Goal: Communication & Community: Answer question/provide support

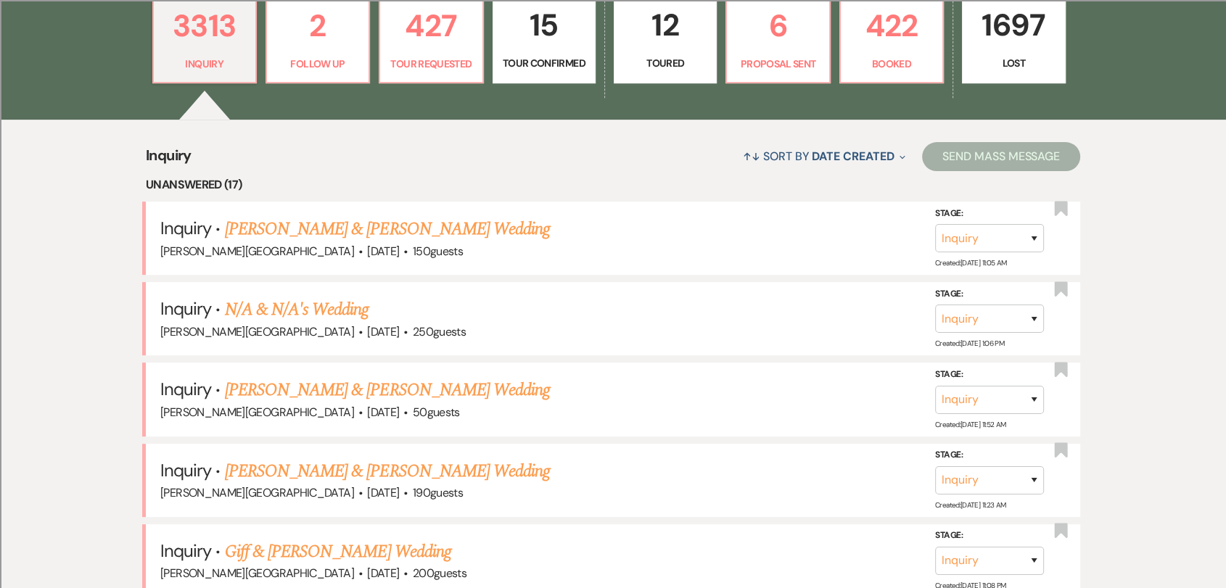
scroll to position [483, 0]
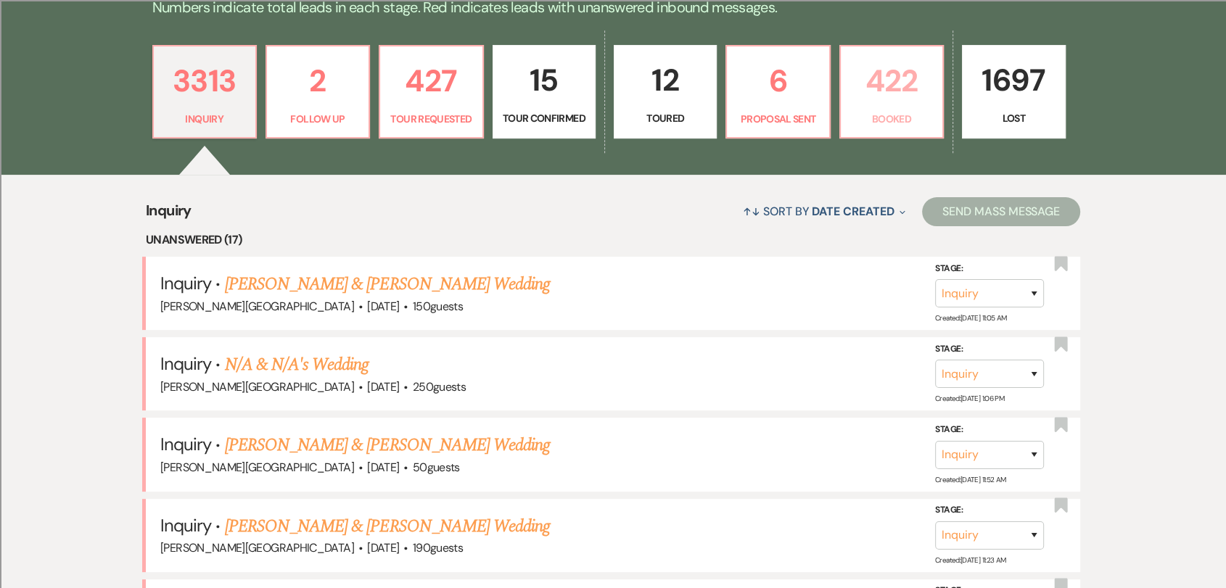
click at [891, 45] on link "422 Booked" at bounding box center [891, 92] width 104 height 94
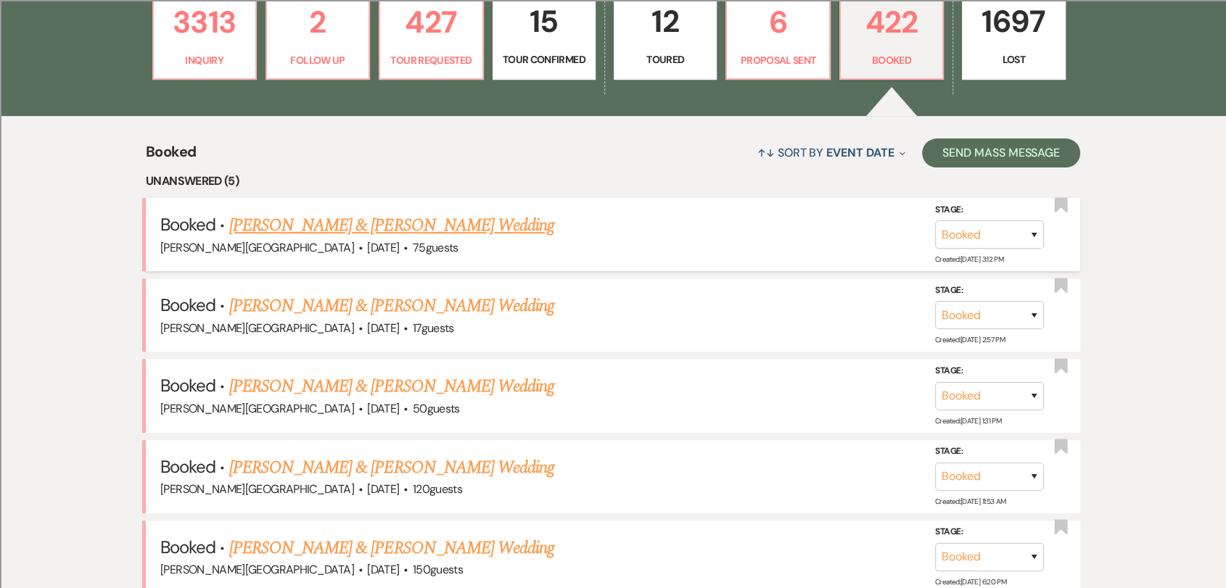
scroll to position [564, 0]
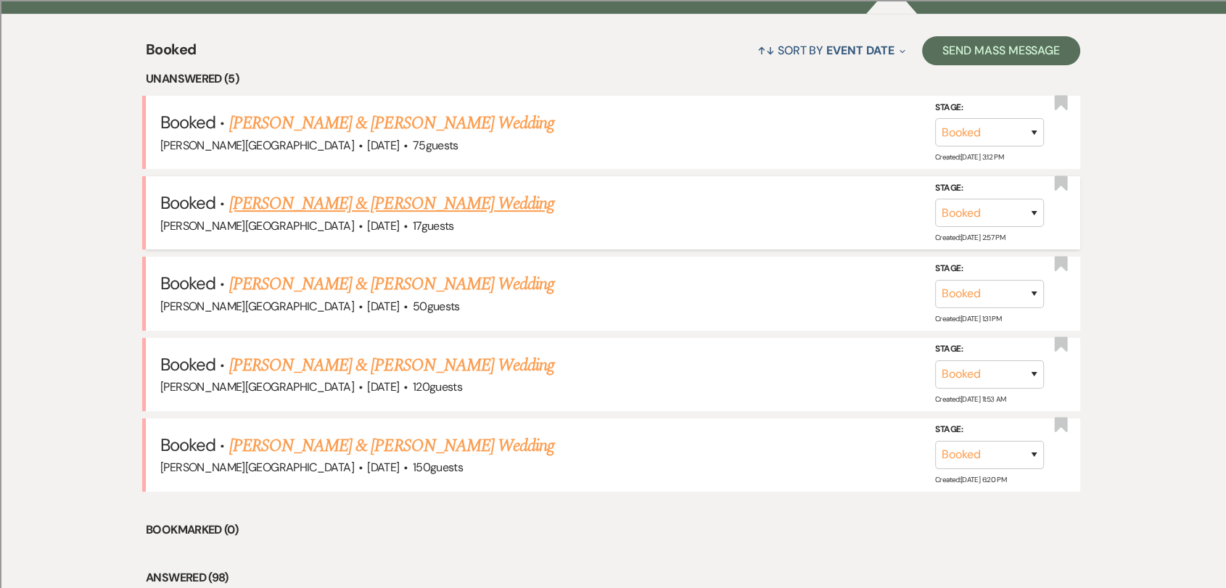
click at [354, 204] on link "[PERSON_NAME] & [PERSON_NAME] Wedding" at bounding box center [391, 204] width 325 height 26
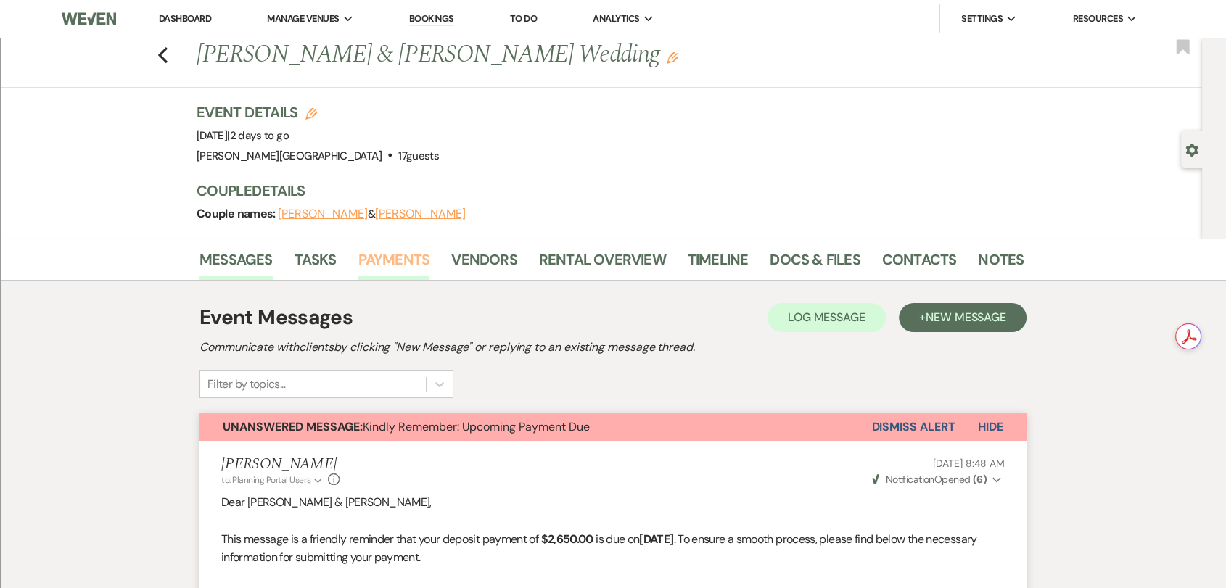
click at [377, 251] on link "Payments" at bounding box center [394, 264] width 72 height 32
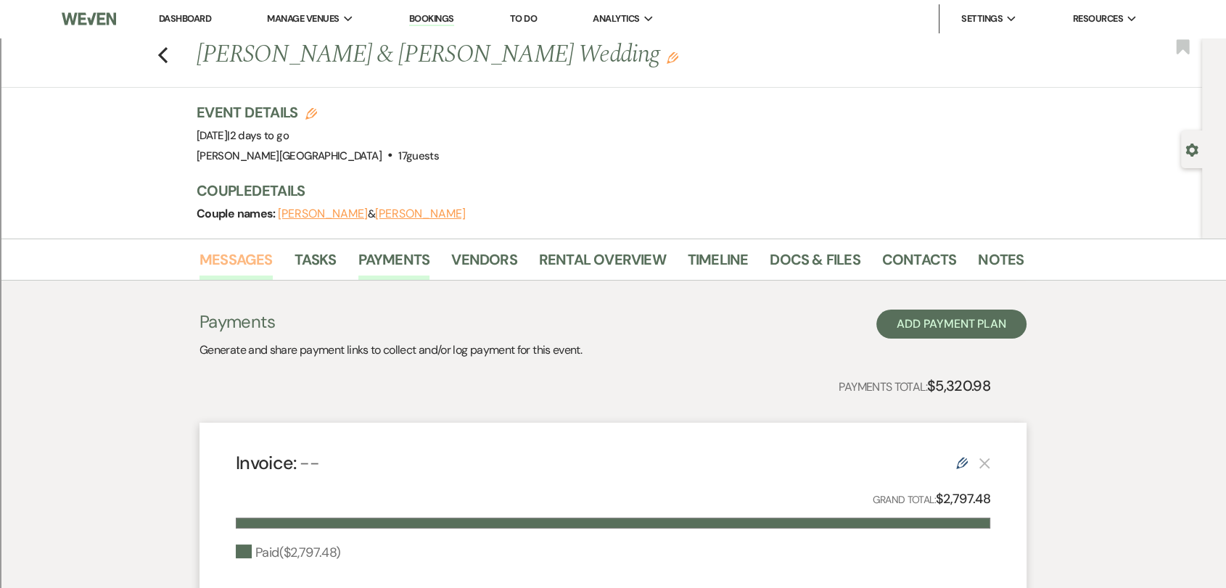
click at [244, 256] on link "Messages" at bounding box center [235, 264] width 73 height 32
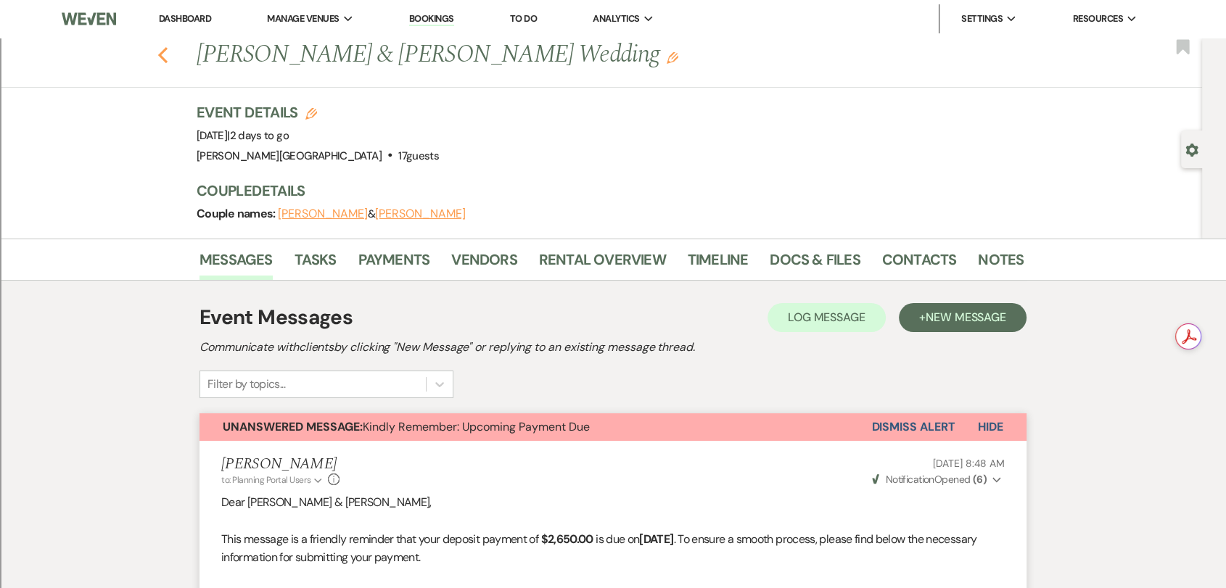
click at [165, 54] on use "button" at bounding box center [162, 55] width 9 height 16
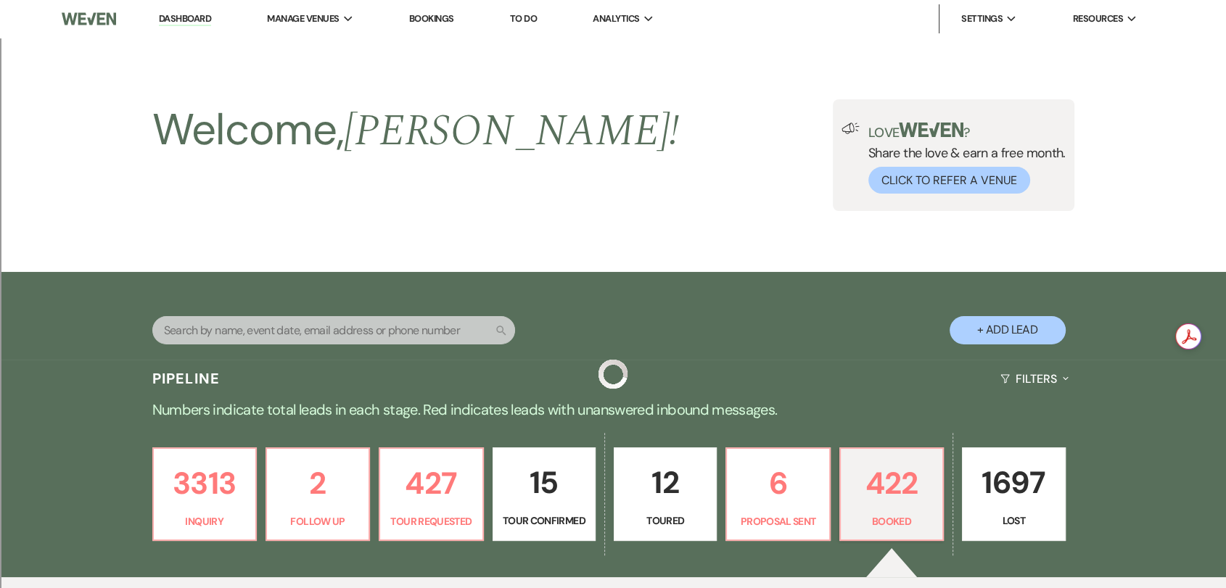
scroll to position [564, 0]
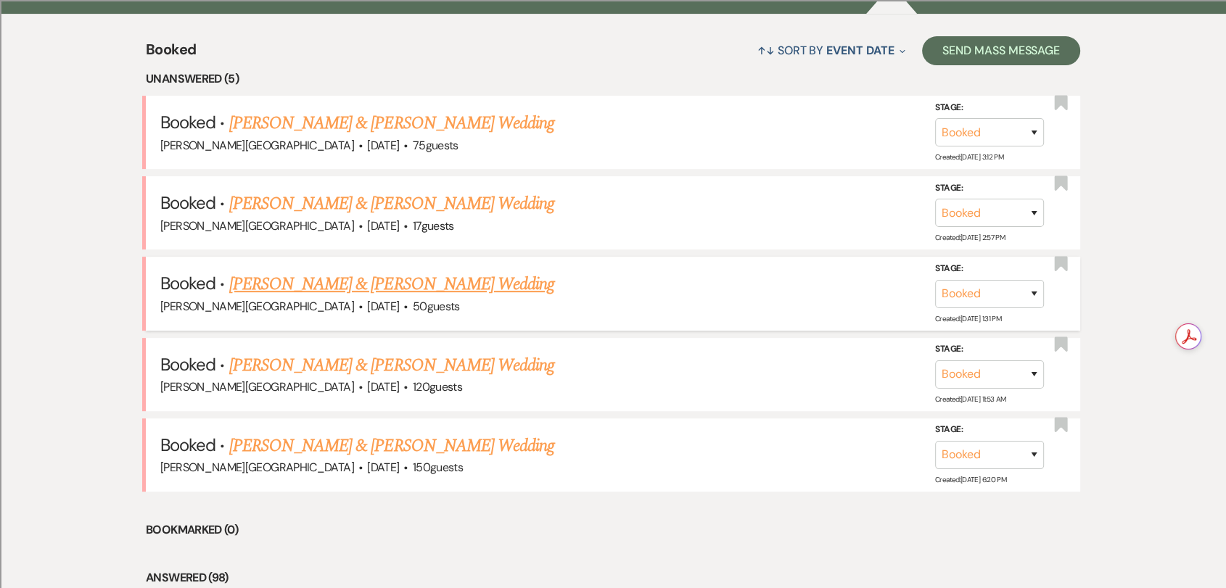
click at [426, 281] on link "[PERSON_NAME] & [PERSON_NAME] Wedding" at bounding box center [391, 284] width 325 height 26
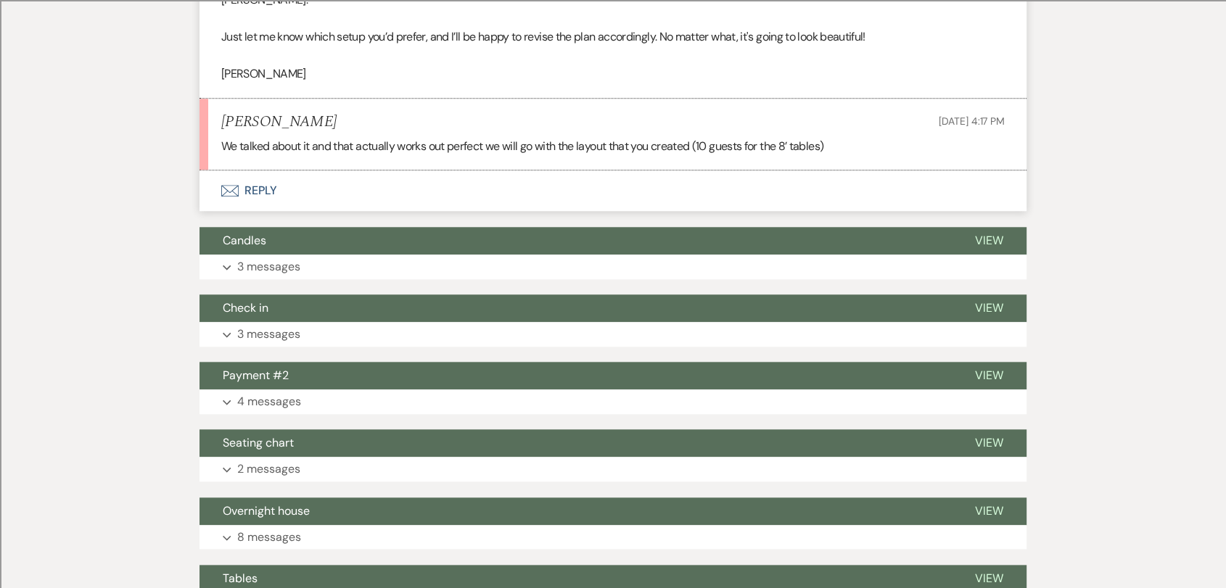
scroll to position [1369, 0]
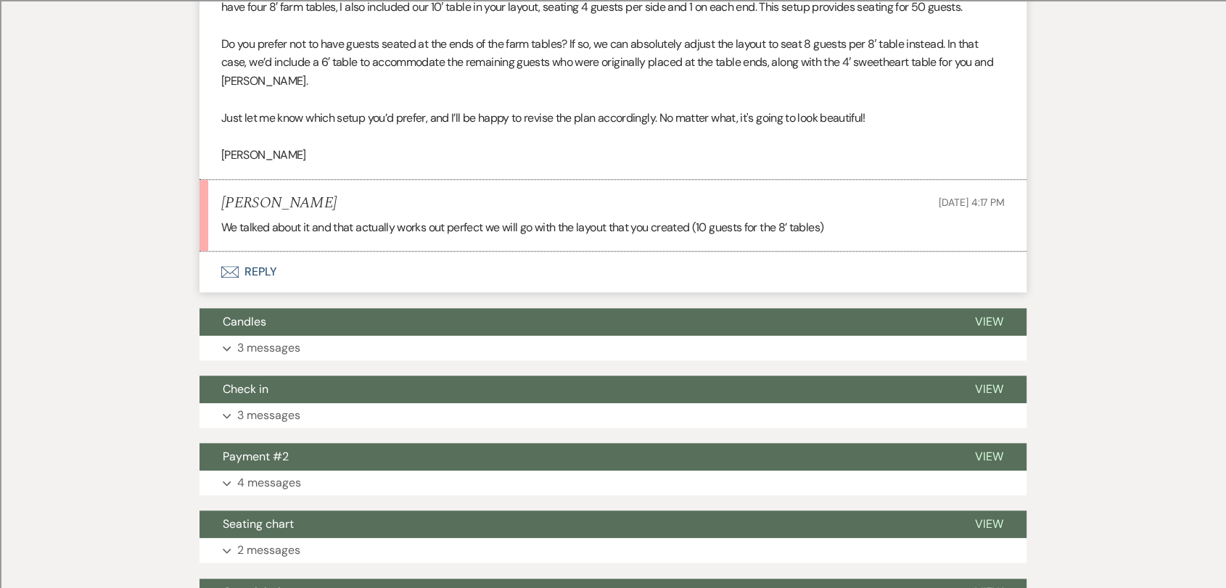
click at [256, 268] on button "Envelope Reply" at bounding box center [612, 272] width 827 height 41
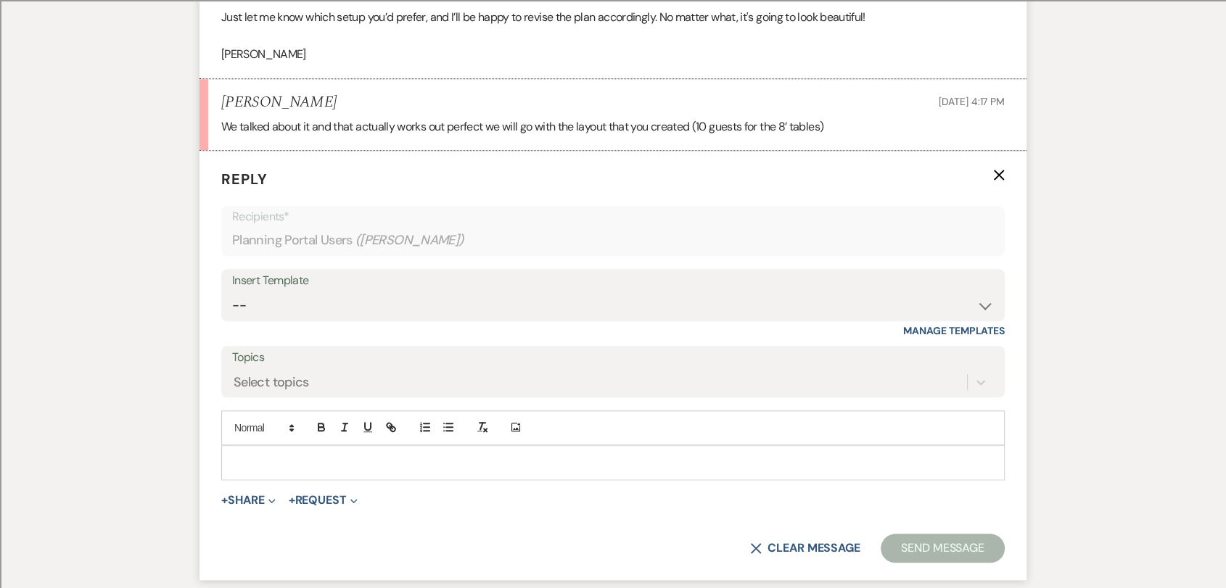
scroll to position [1476, 0]
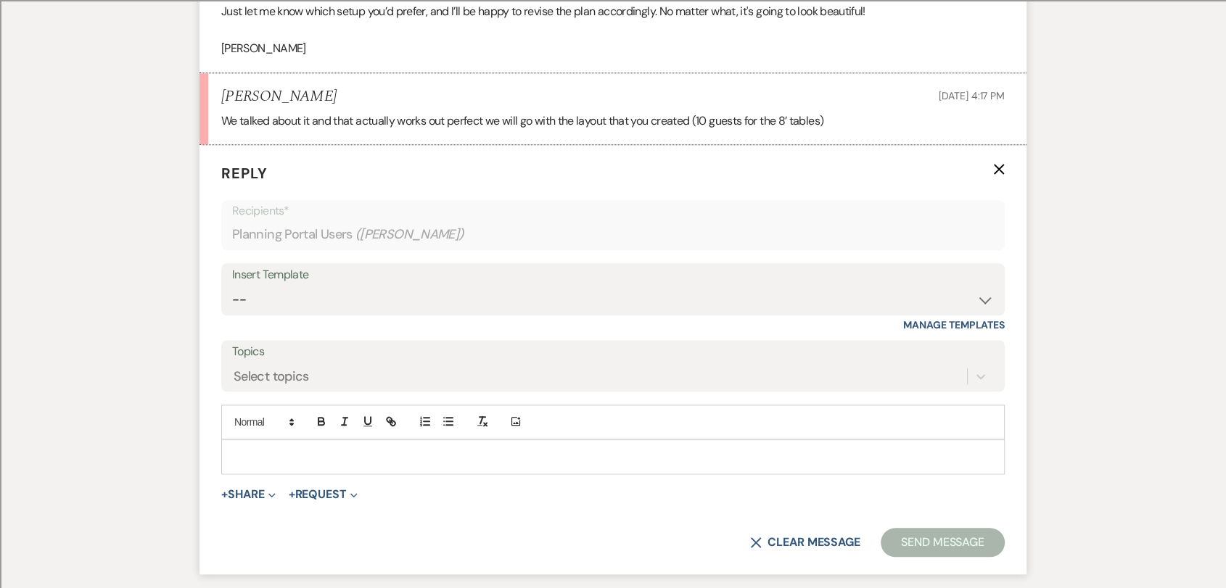
click at [302, 461] on p at bounding box center [613, 457] width 760 height 16
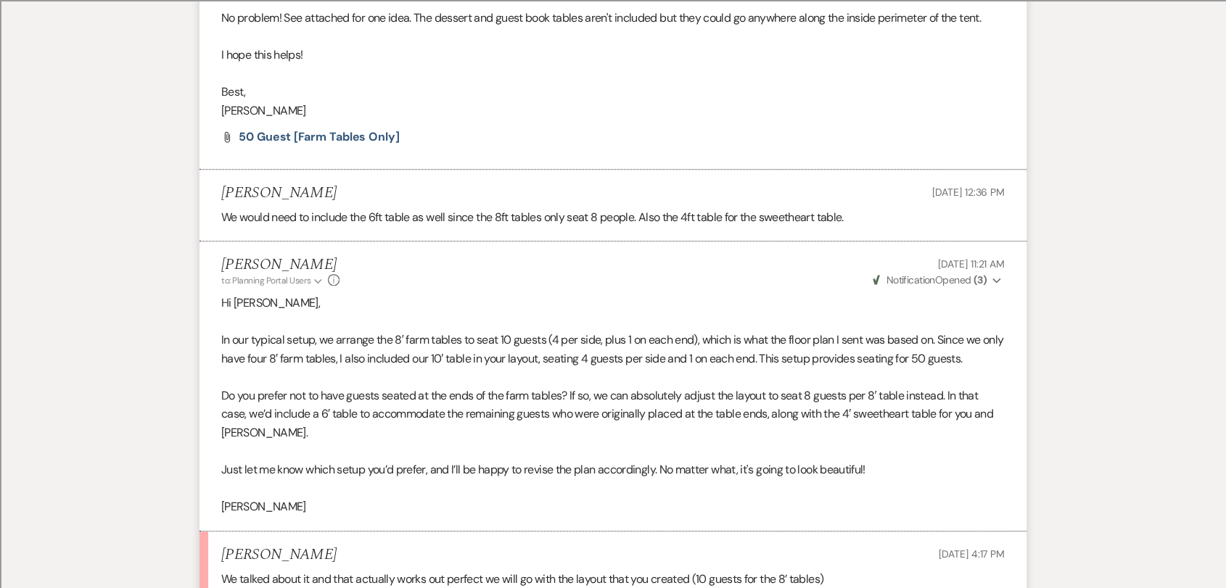
scroll to position [992, 0]
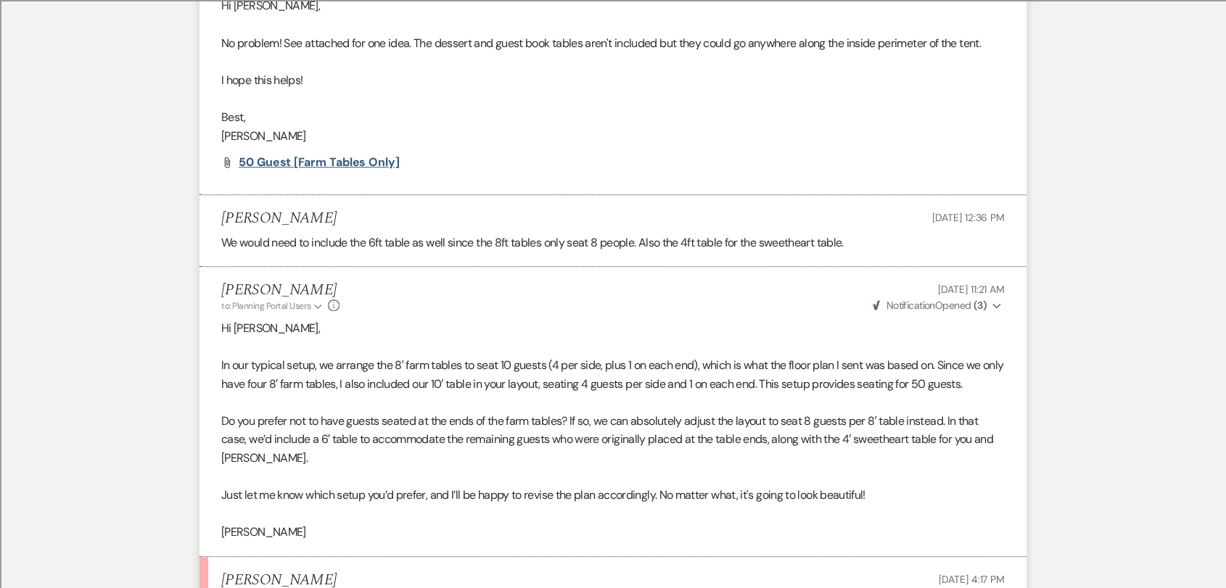
click at [358, 164] on span "50 Guest [Farm Tables Only]" at bounding box center [319, 161] width 161 height 15
click at [331, 163] on span "50 Guest [Farm Tables Only]" at bounding box center [319, 161] width 161 height 15
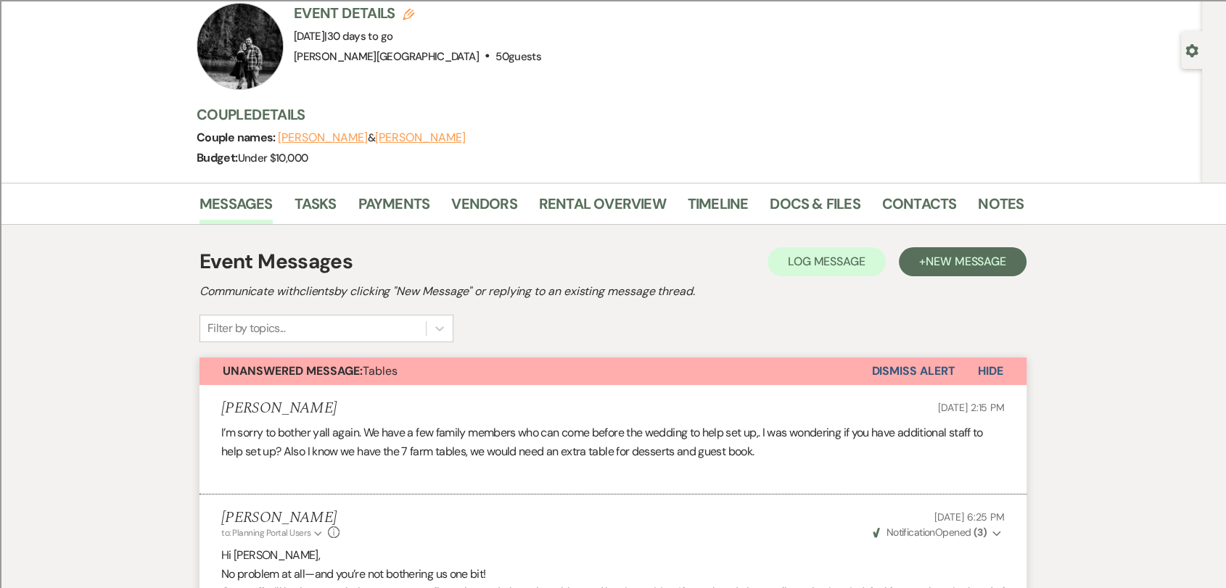
scroll to position [0, 0]
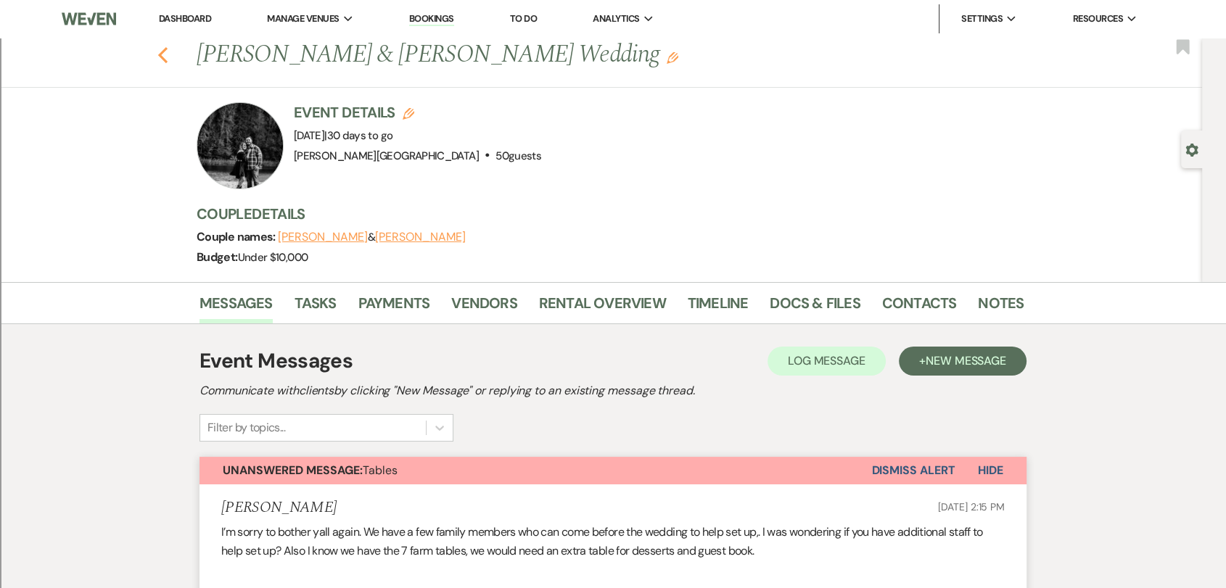
click at [168, 54] on icon "Previous" at bounding box center [162, 54] width 11 height 17
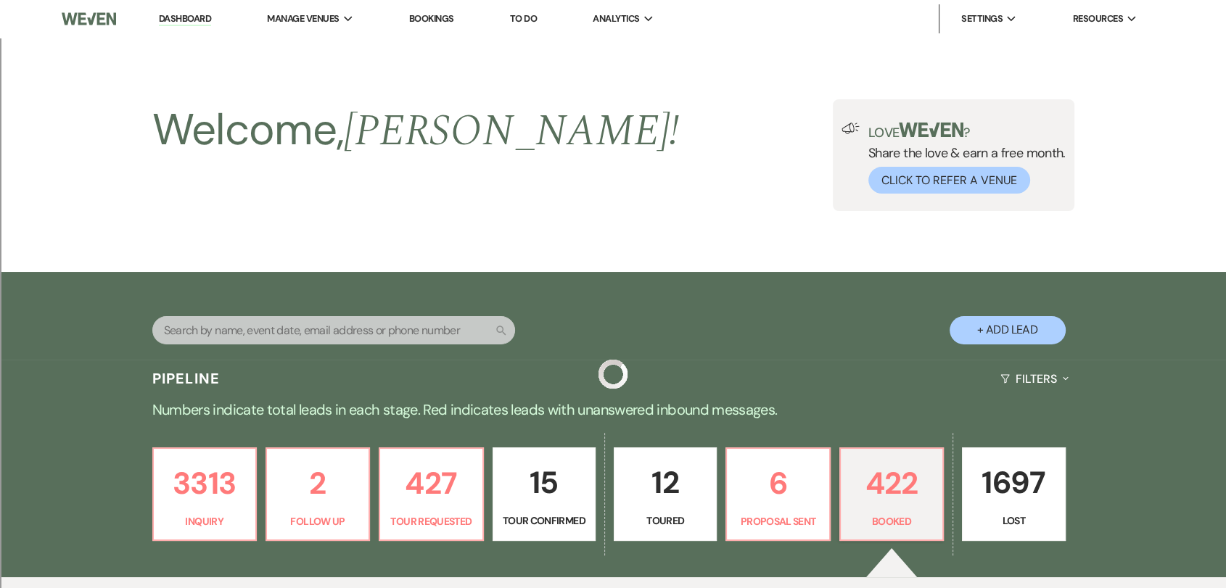
scroll to position [564, 0]
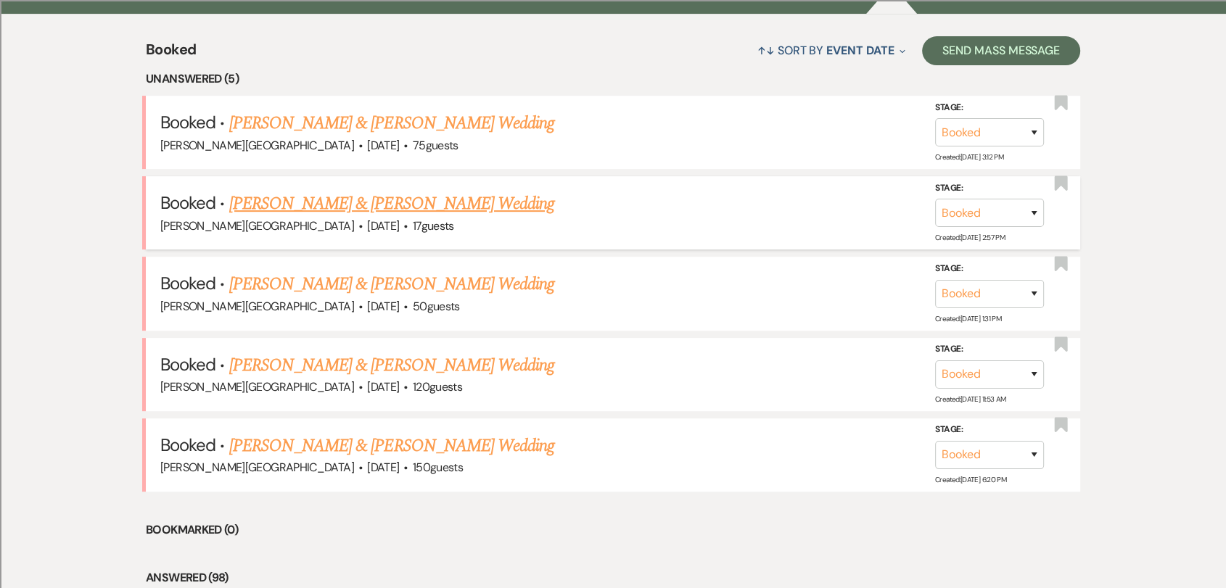
click at [464, 205] on link "[PERSON_NAME] & [PERSON_NAME] Wedding" at bounding box center [391, 204] width 325 height 26
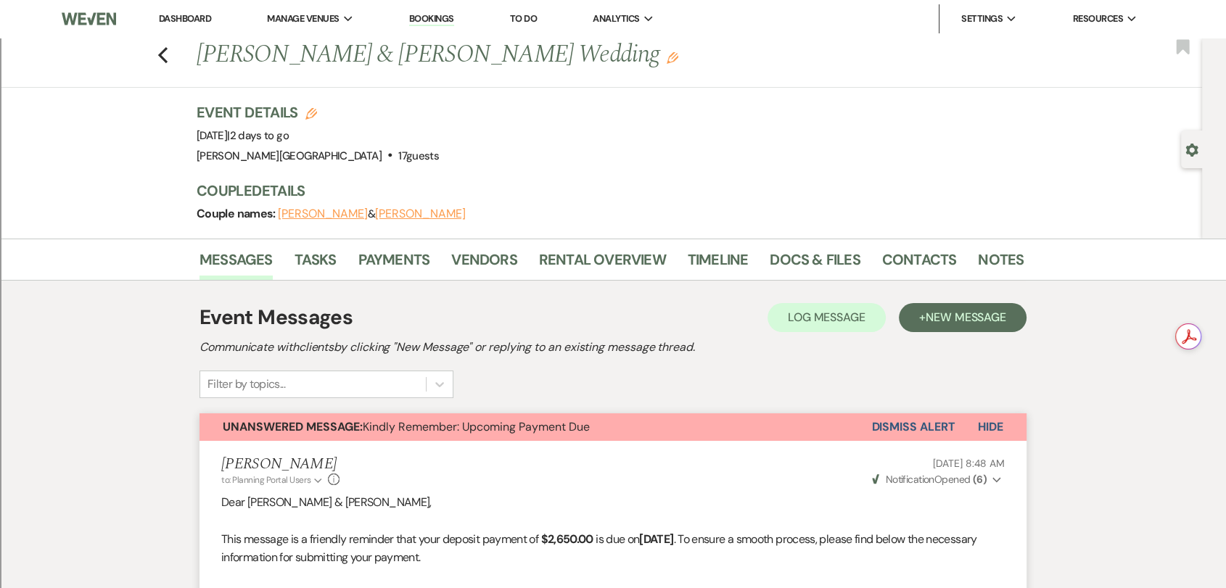
click at [162, 54] on div "Previous [PERSON_NAME] & [PERSON_NAME] Wedding Edit Bookmark" at bounding box center [597, 63] width 1209 height 50
click at [166, 54] on use "button" at bounding box center [162, 55] width 9 height 16
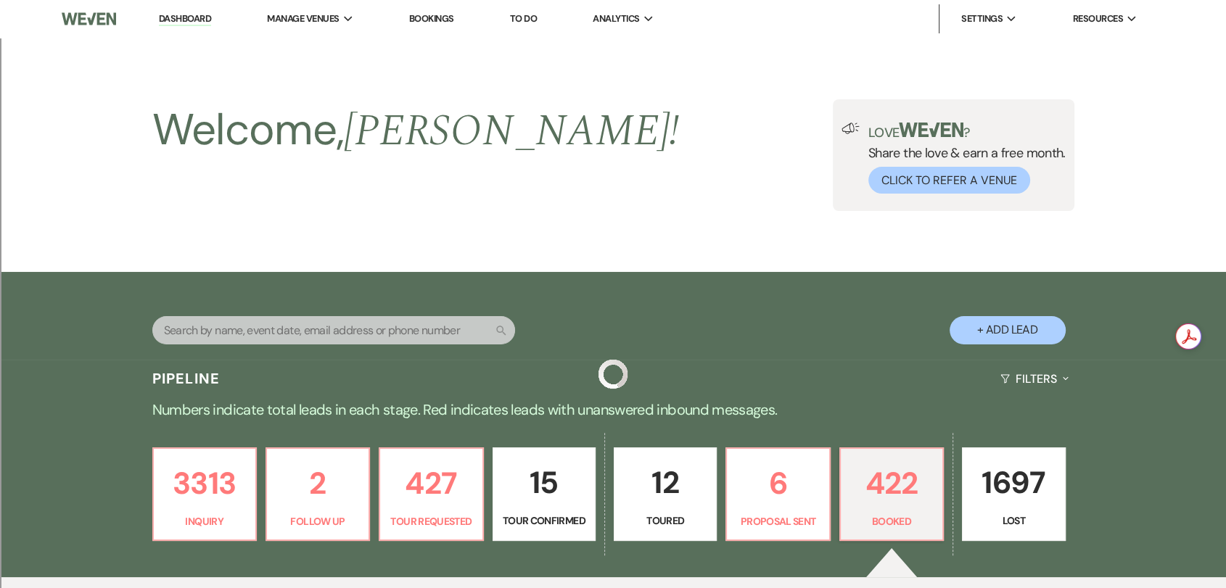
scroll to position [564, 0]
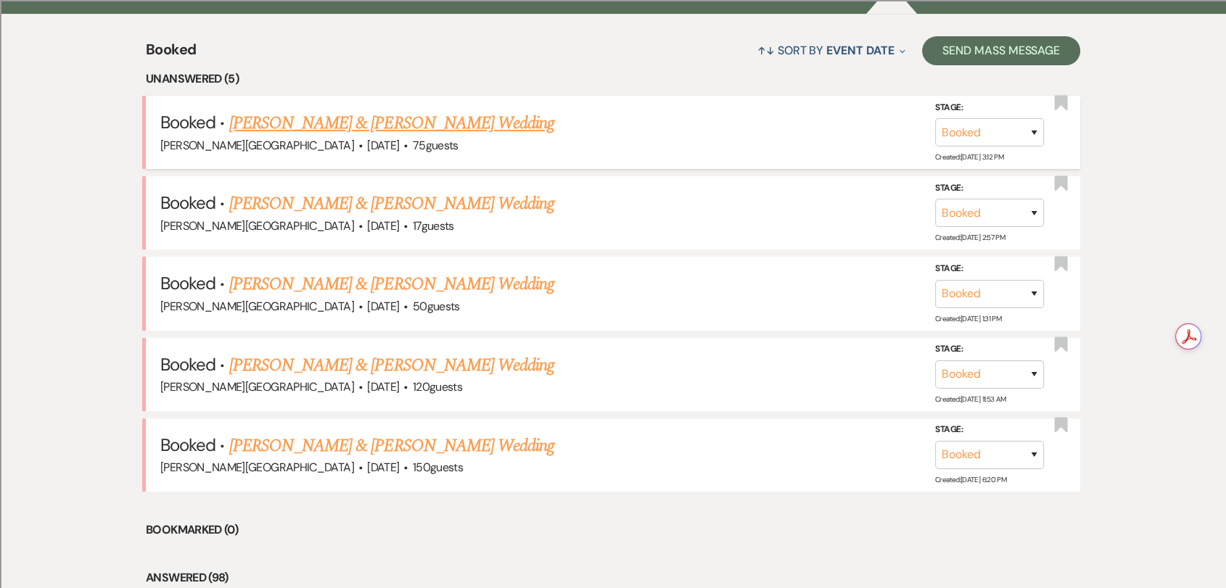
click at [341, 118] on link "[PERSON_NAME] & [PERSON_NAME] Wedding" at bounding box center [391, 123] width 325 height 26
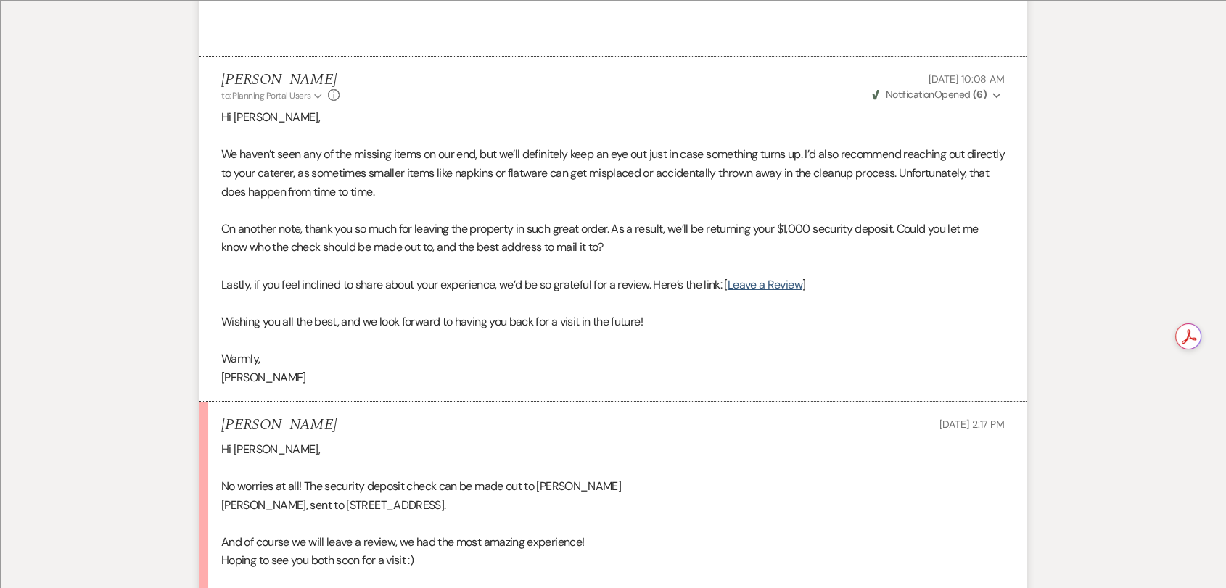
scroll to position [5399, 0]
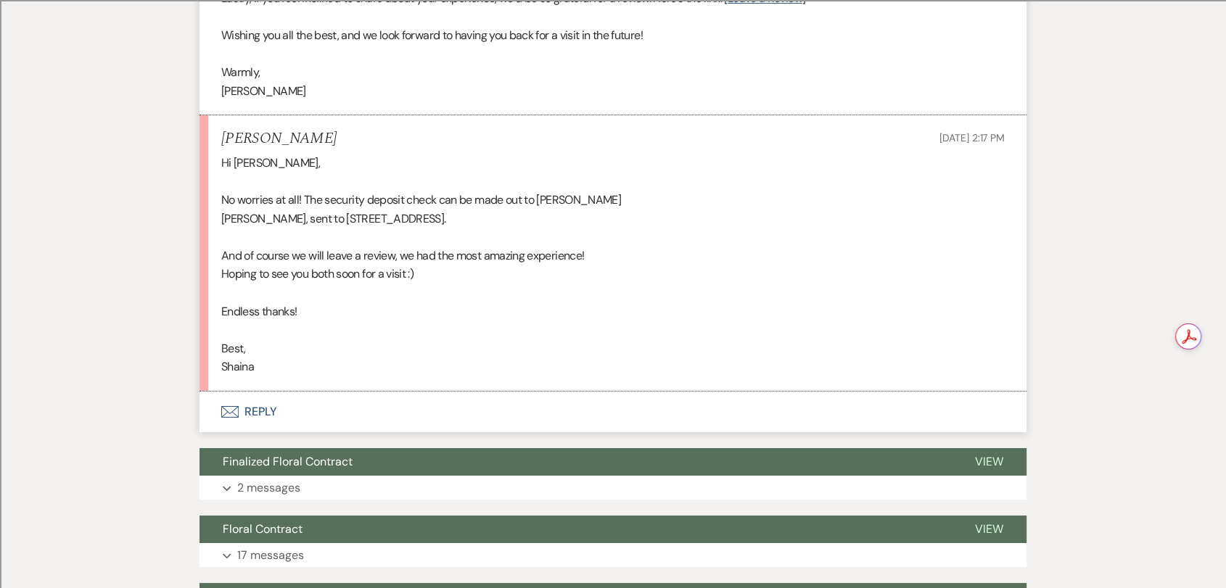
click at [261, 396] on button "Envelope Reply" at bounding box center [612, 412] width 827 height 41
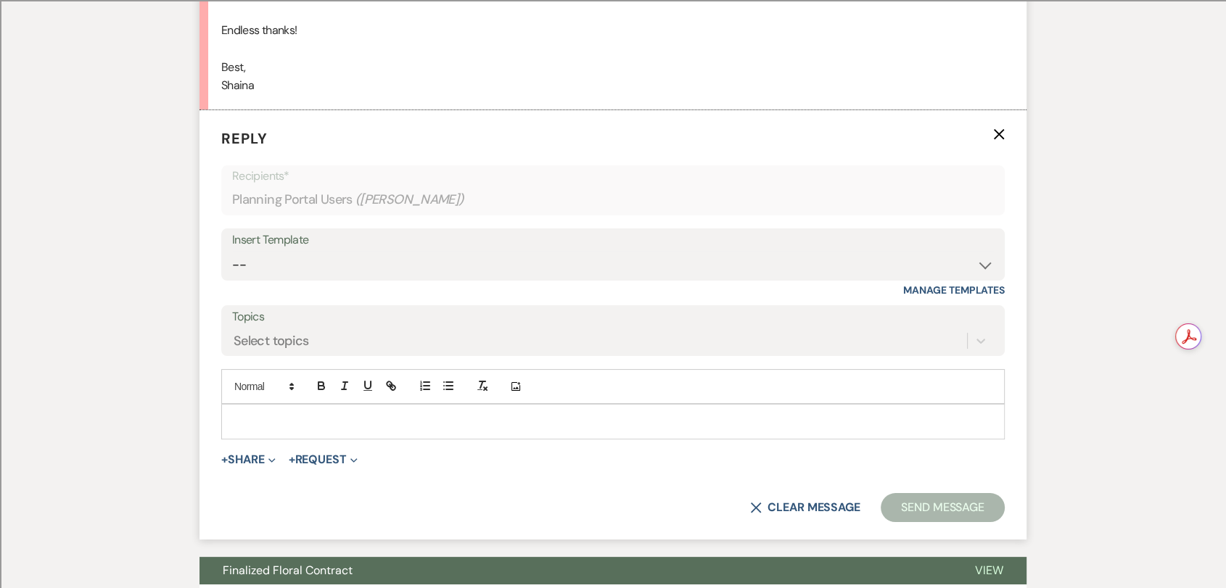
scroll to position [5692, 0]
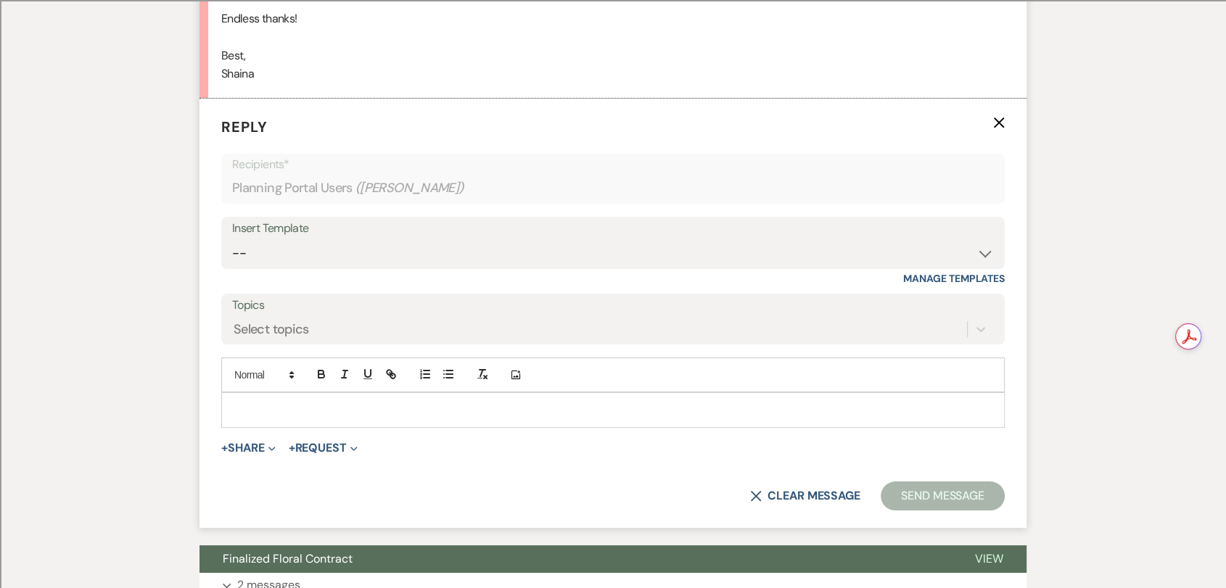
click at [333, 405] on div at bounding box center [613, 409] width 782 height 33
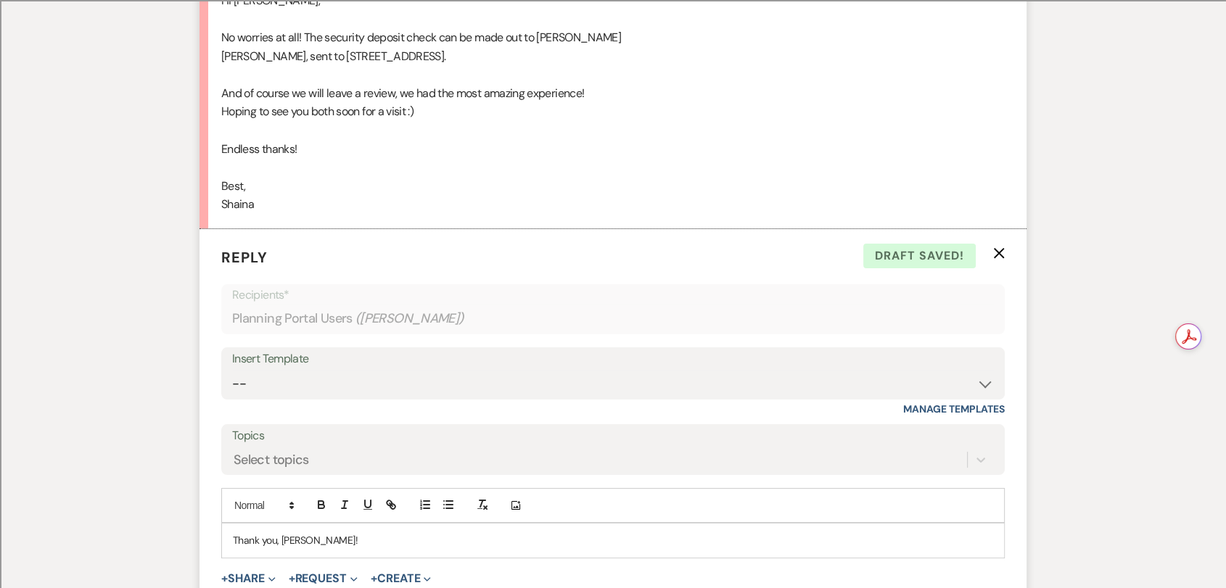
scroll to position [5563, 0]
click at [449, 503] on p "Thank you, [PERSON_NAME]! The check will go out with [DATE] [or, [DATE]" at bounding box center [613, 540] width 760 height 16
click at [553, 503] on p "Thank you, [PERSON_NAME]! The check will go out with [DATE] mail [or, [DATE]" at bounding box center [613, 540] width 760 height 16
click at [438, 503] on p "Thank you, [PERSON_NAME]! The check will go out with [DATE] mail" at bounding box center [613, 540] width 760 height 16
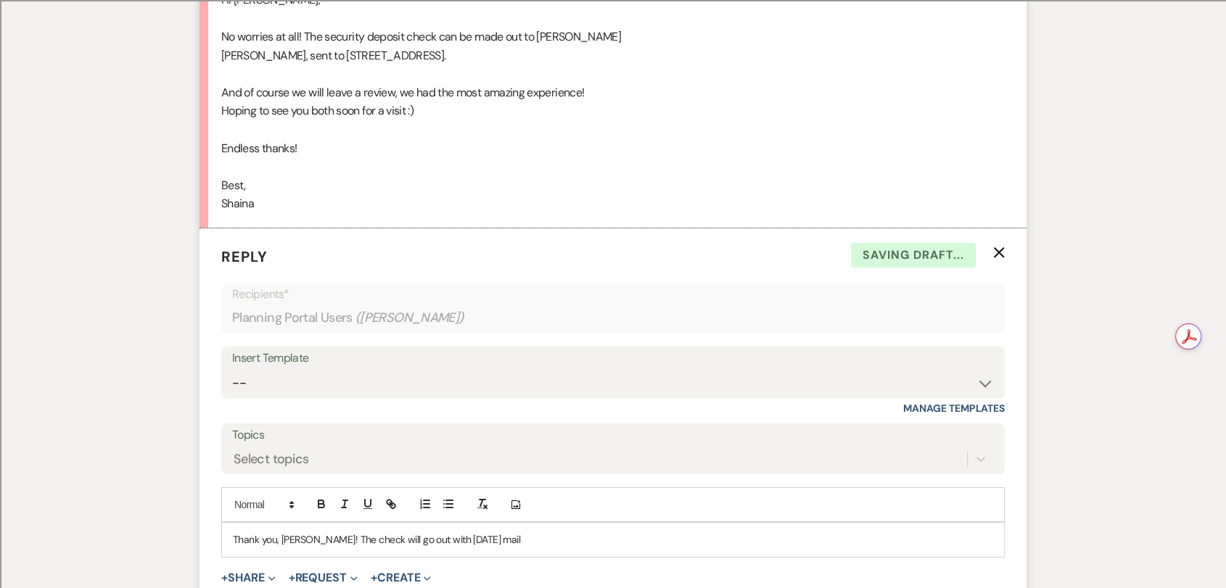
click at [499, 503] on p "Thank you, [PERSON_NAME]! The check will go out with [DATE] mail" at bounding box center [613, 540] width 760 height 16
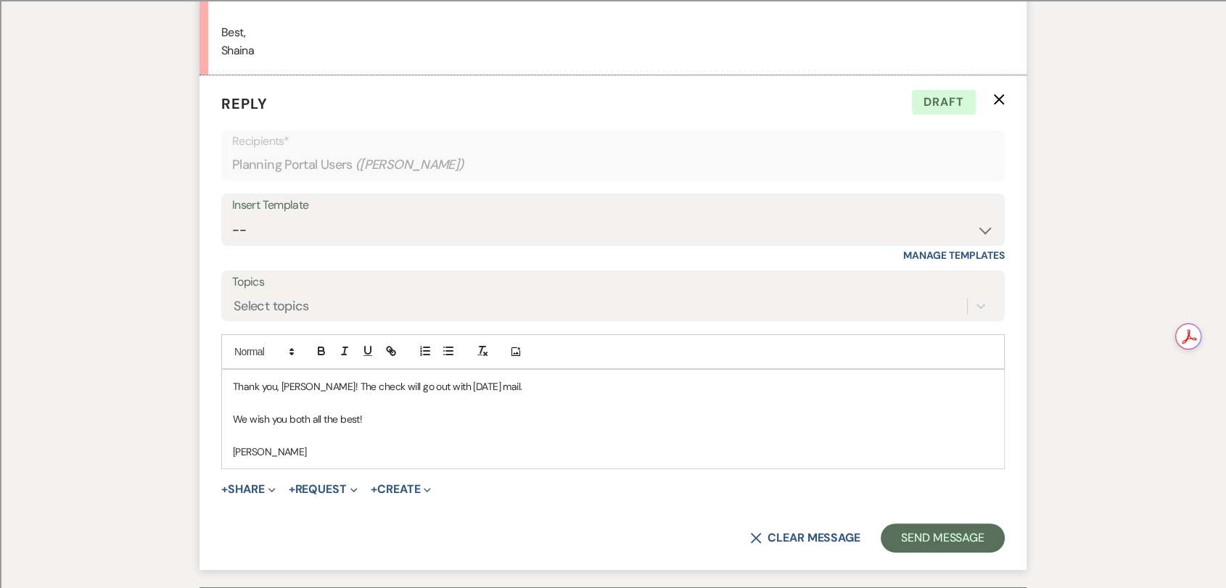
scroll to position [5890, 0]
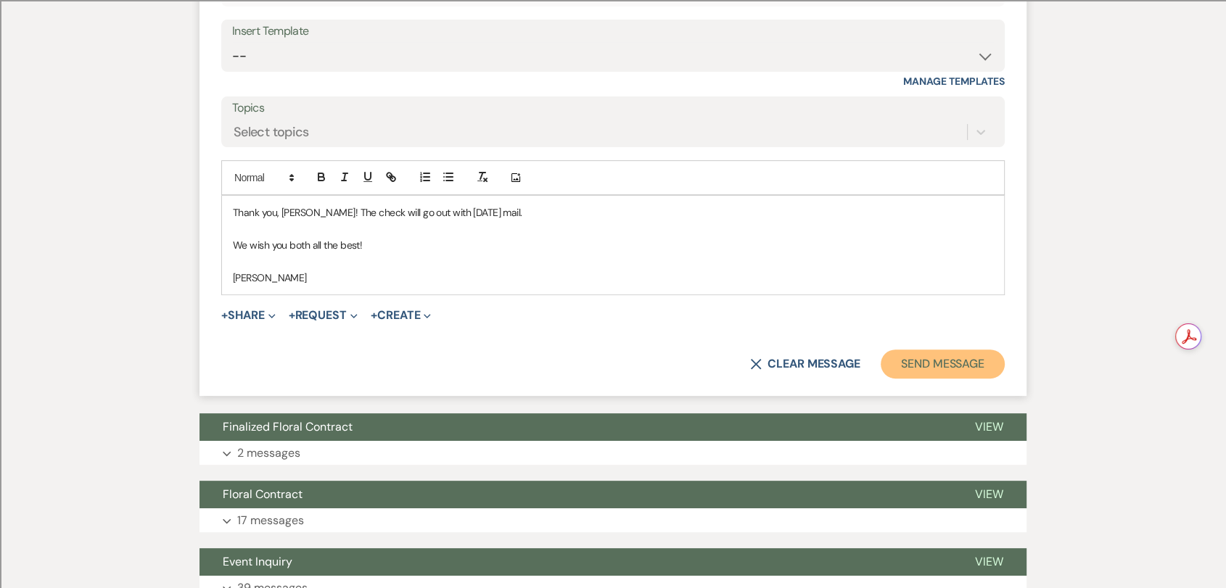
click at [934, 350] on button "Send Message" at bounding box center [943, 364] width 124 height 29
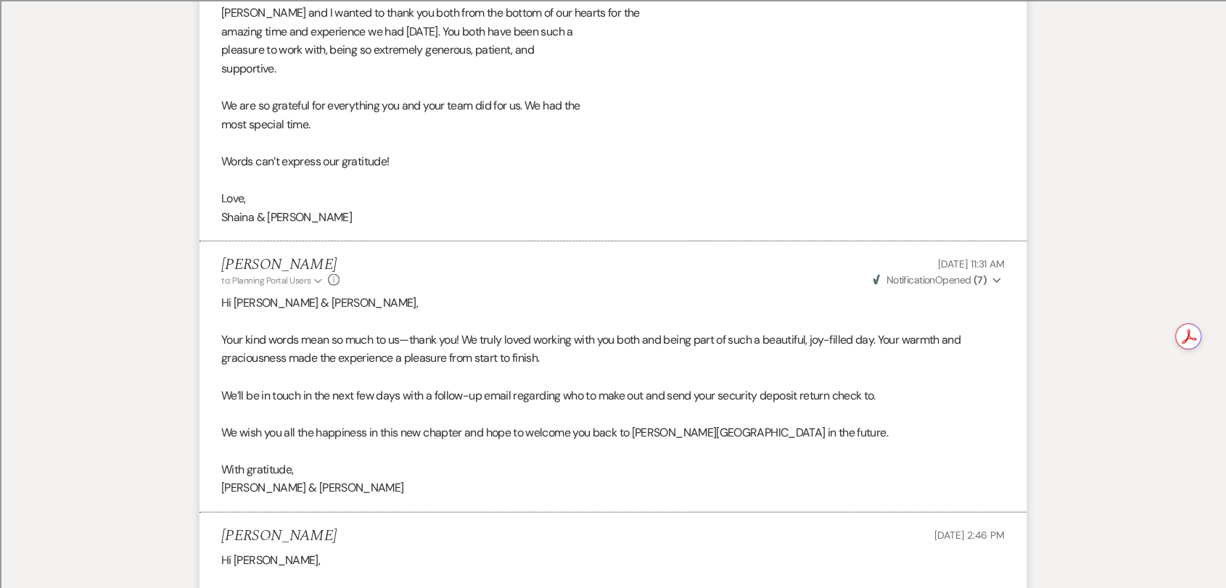
scroll to position [4068, 0]
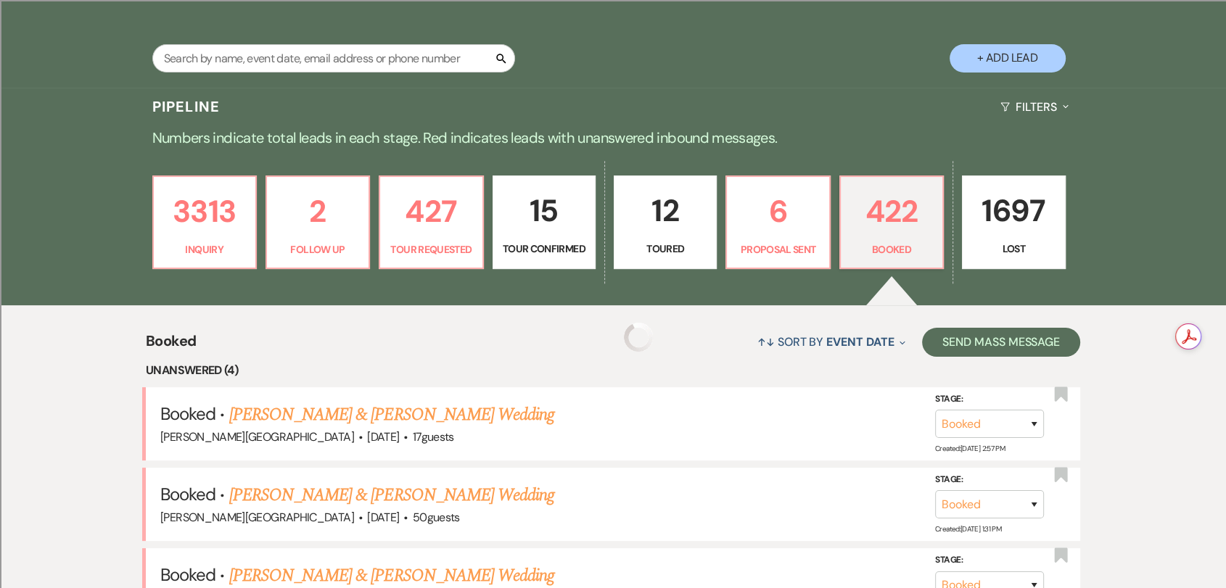
scroll to position [161, 0]
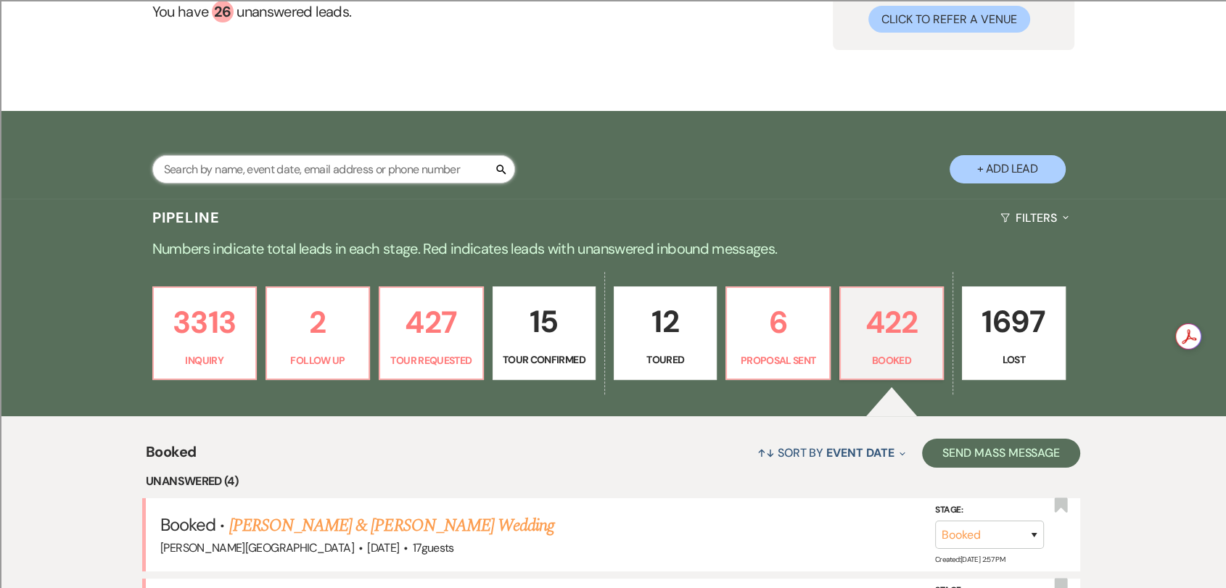
click at [366, 170] on input "text" at bounding box center [333, 169] width 363 height 28
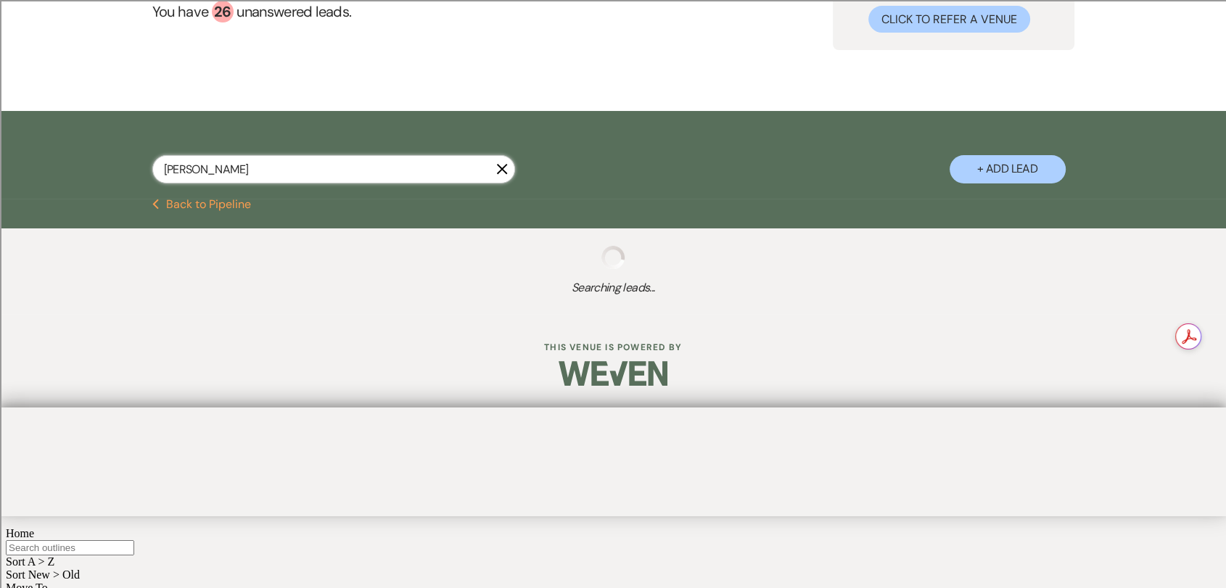
type input "[PERSON_NAME]"
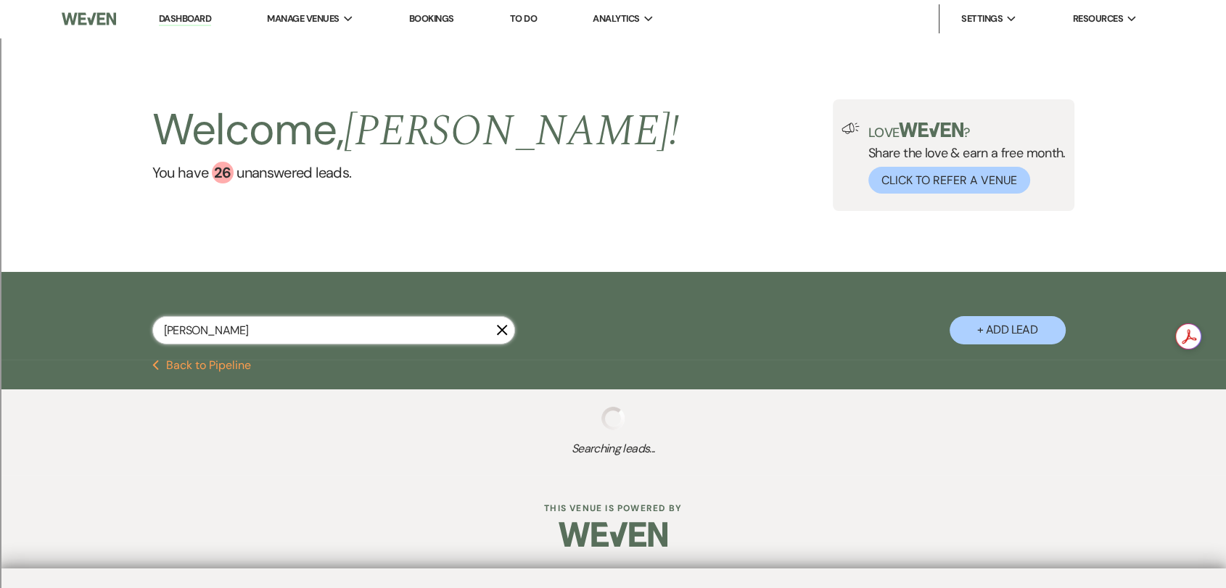
select select "2"
select select "8"
select select "2"
select select "8"
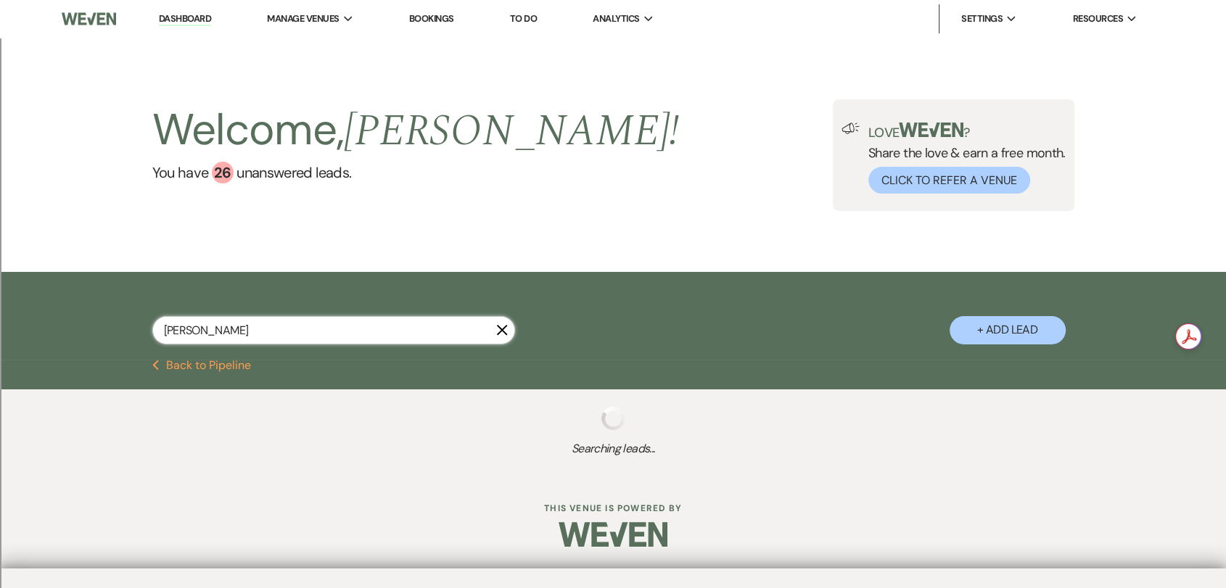
select select "8"
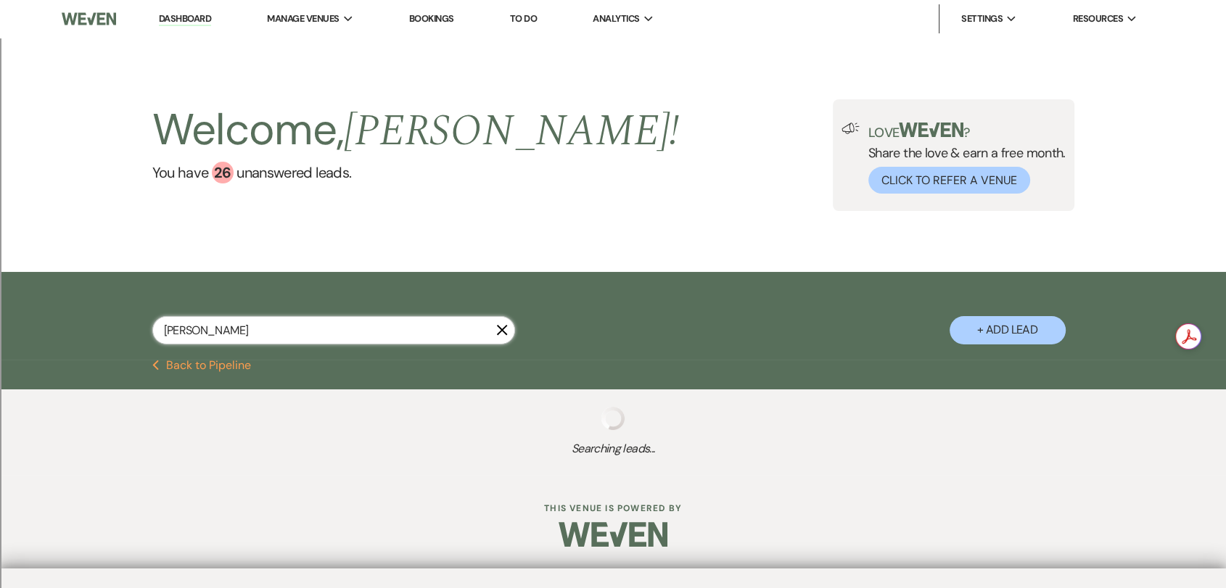
select select "8"
select select "2"
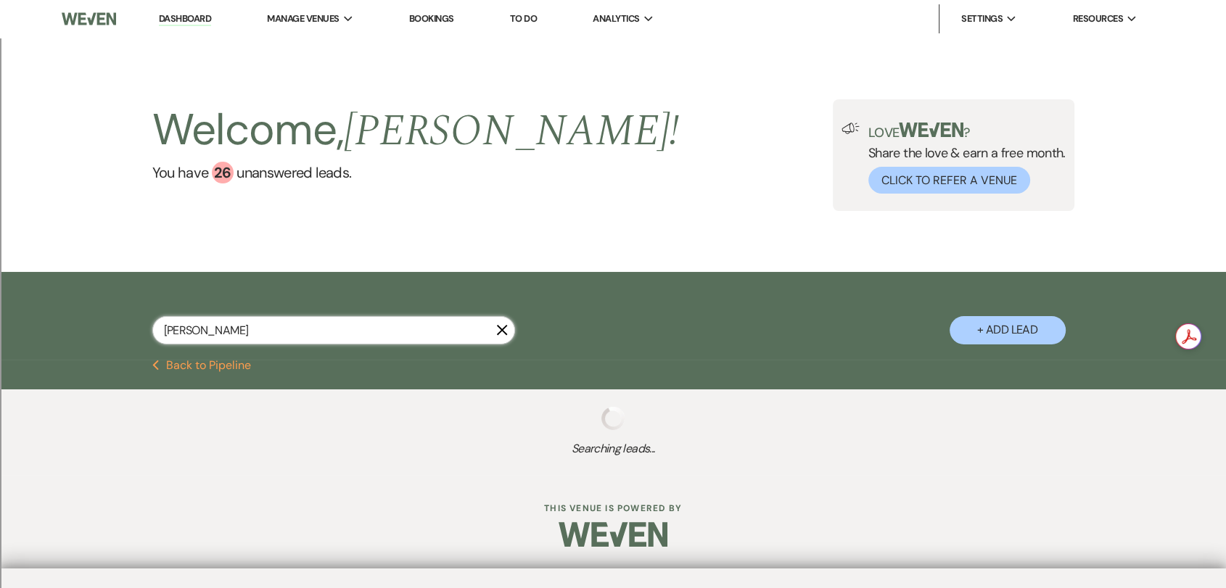
select select "8"
select select "2"
select select "8"
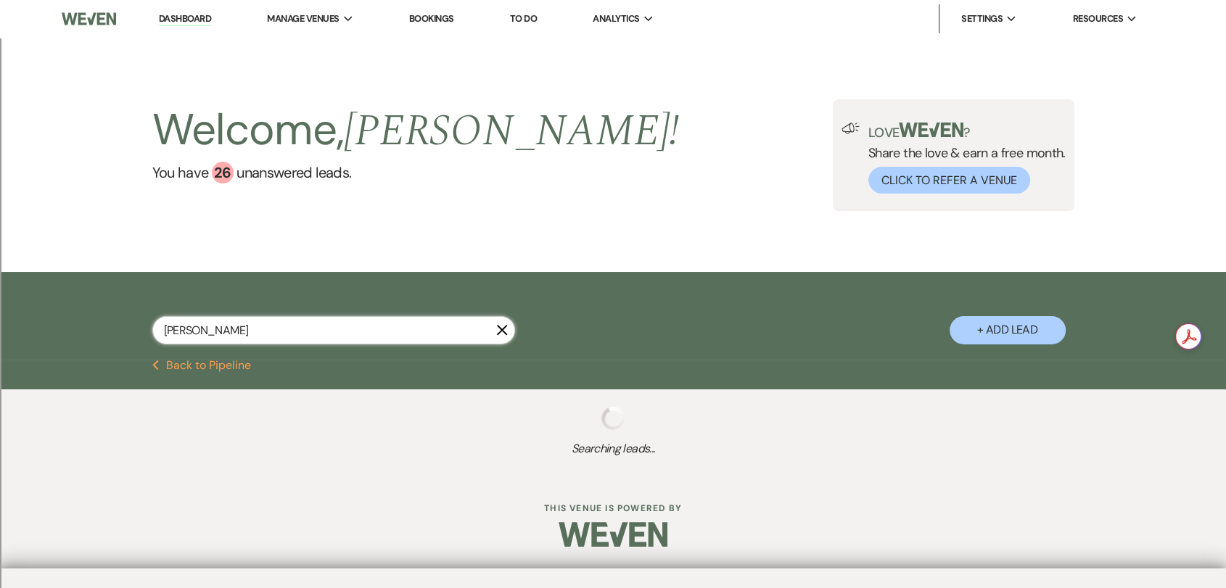
select select "2"
select select "8"
select select "2"
select select "8"
select select "2"
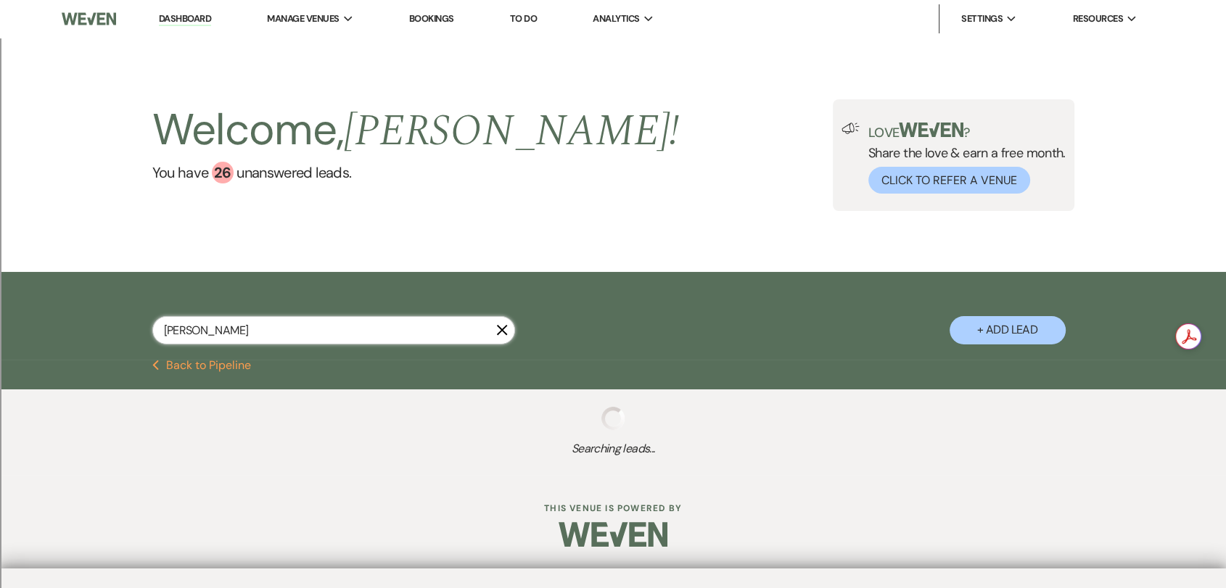
select select "8"
select select "2"
select select "8"
select select "2"
select select "8"
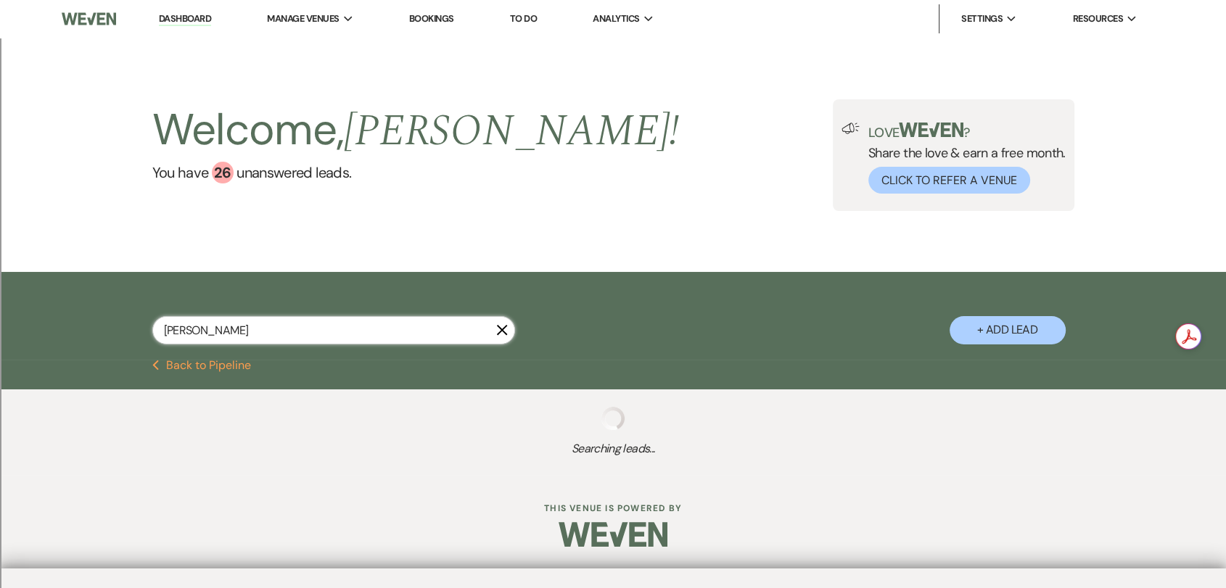
select select "2"
select select "8"
select select "2"
select select "8"
select select "2"
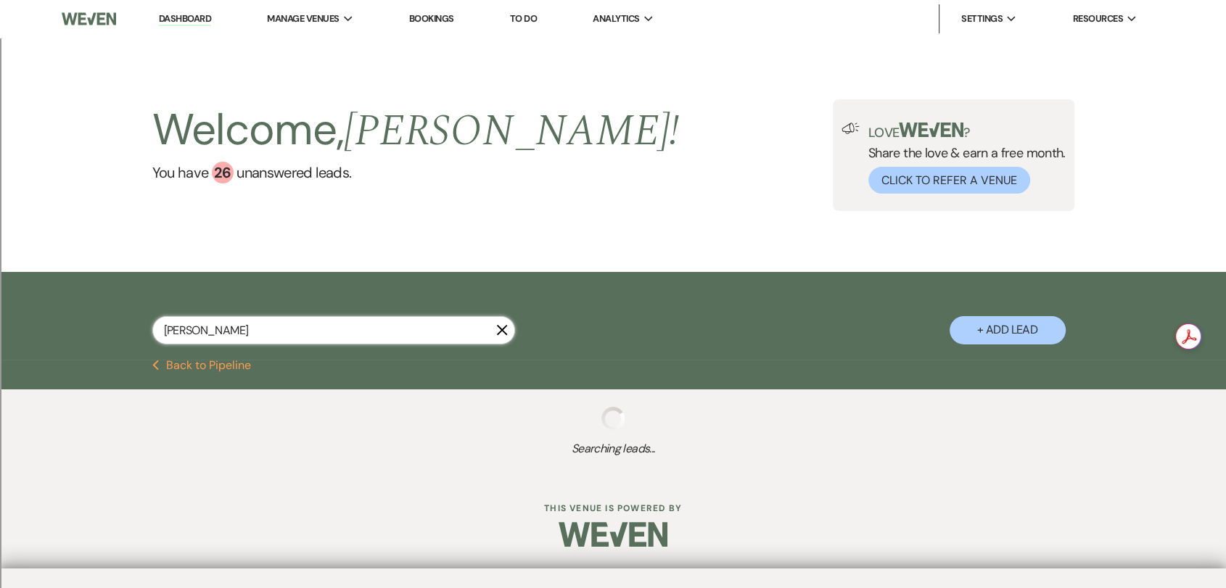
select select "8"
select select "2"
select select "8"
select select "2"
select select "8"
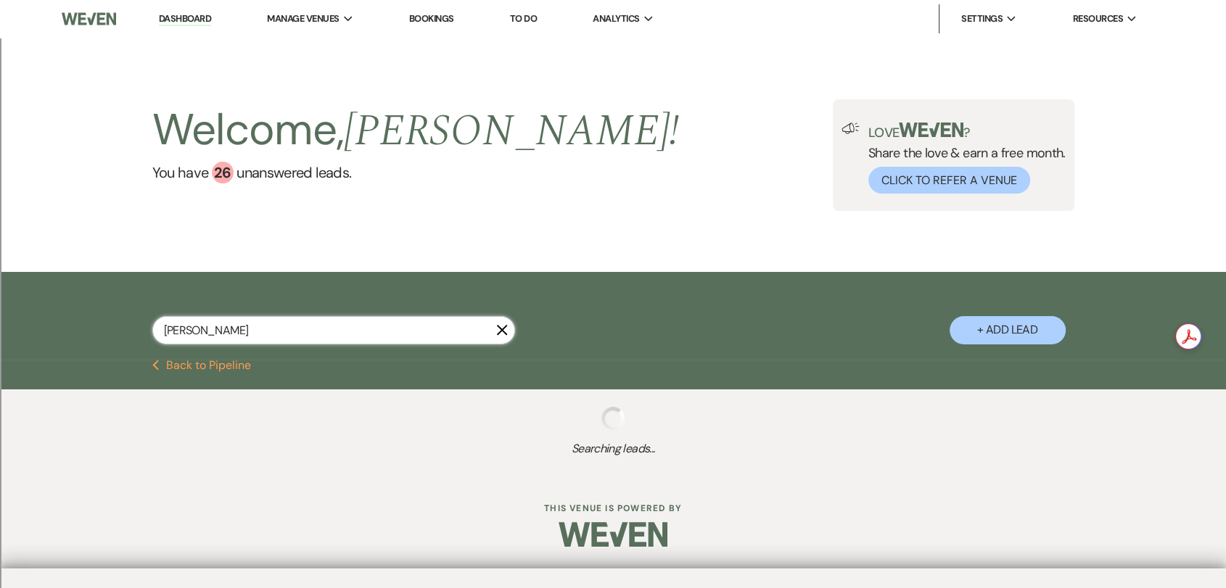
select select "2"
select select "8"
select select "2"
select select "8"
select select "2"
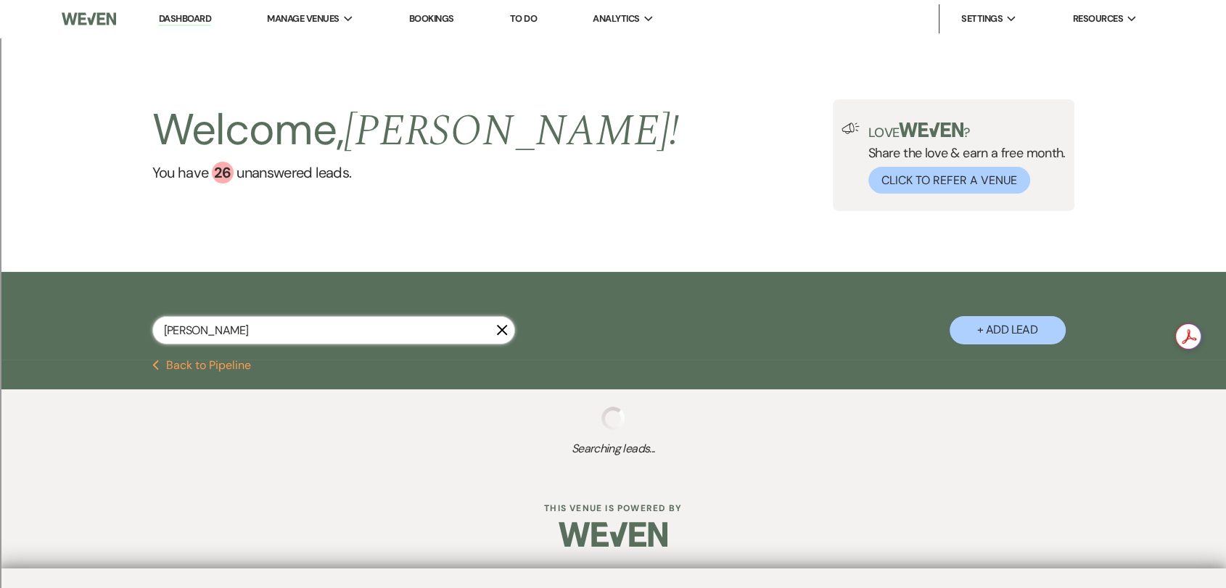
select select "8"
select select "2"
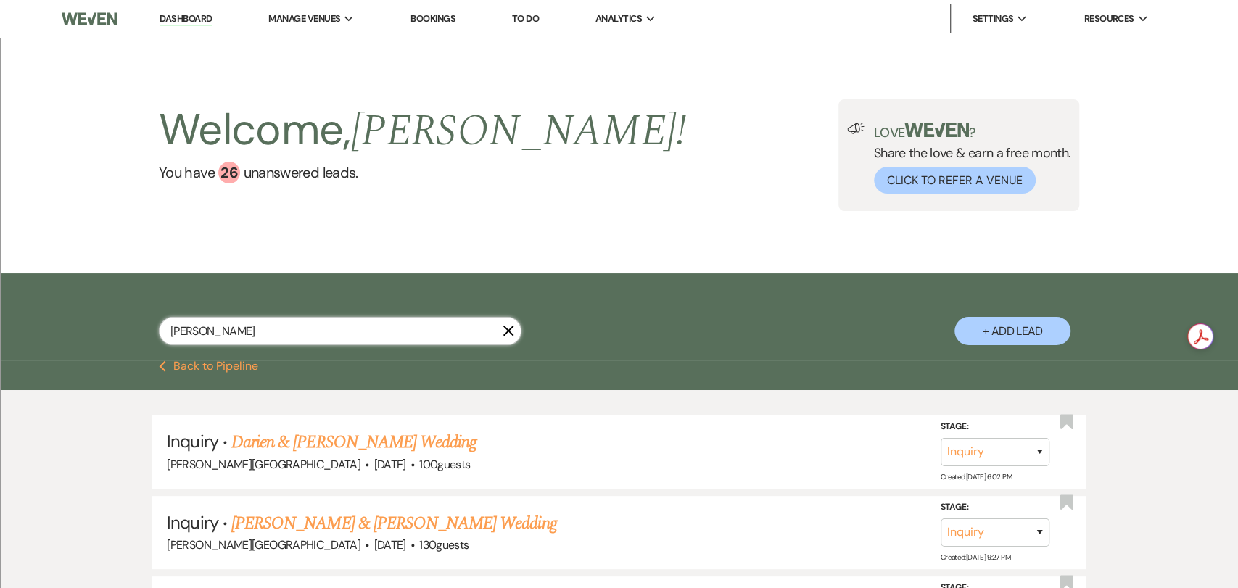
select select "8"
select select "2"
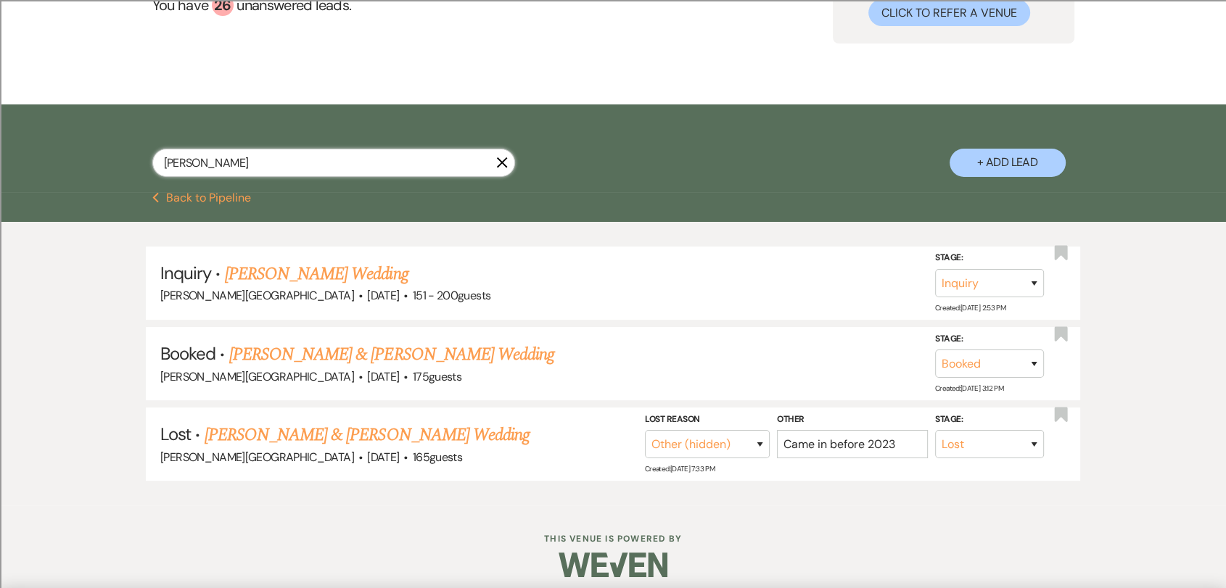
scroll to position [178, 0]
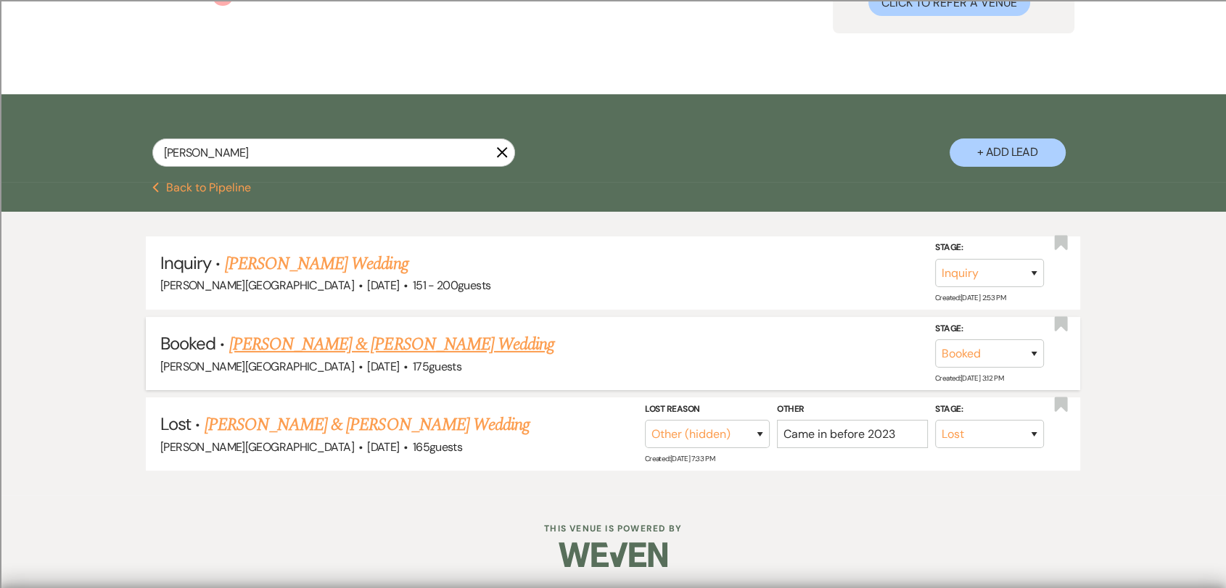
click at [360, 338] on link "[PERSON_NAME] & [PERSON_NAME] Wedding" at bounding box center [391, 344] width 325 height 26
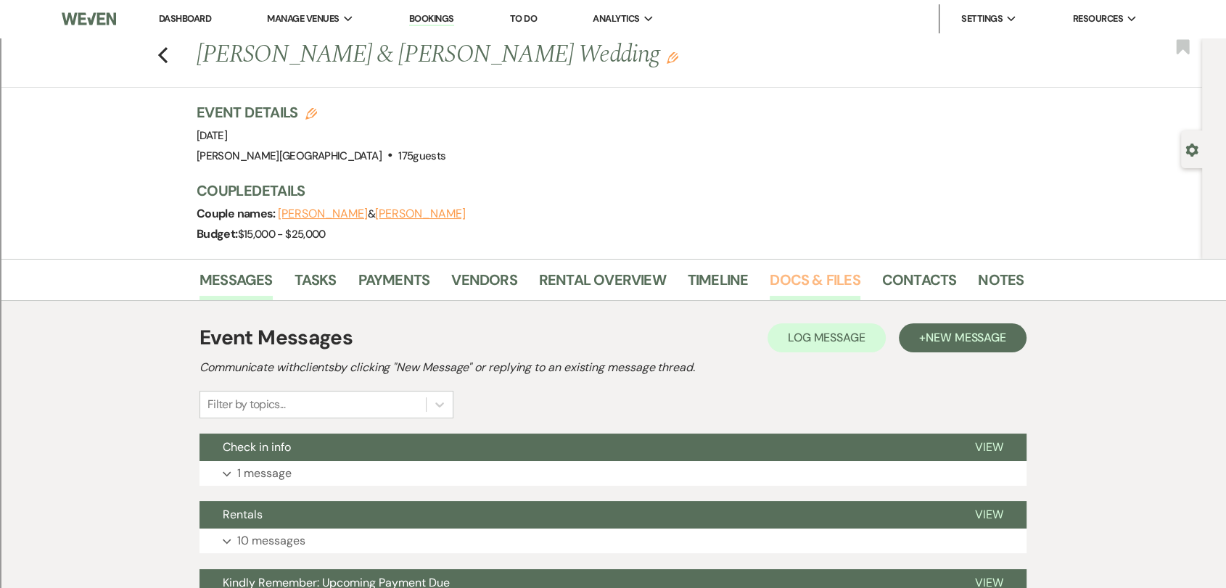
click at [824, 273] on link "Docs & Files" at bounding box center [815, 284] width 90 height 32
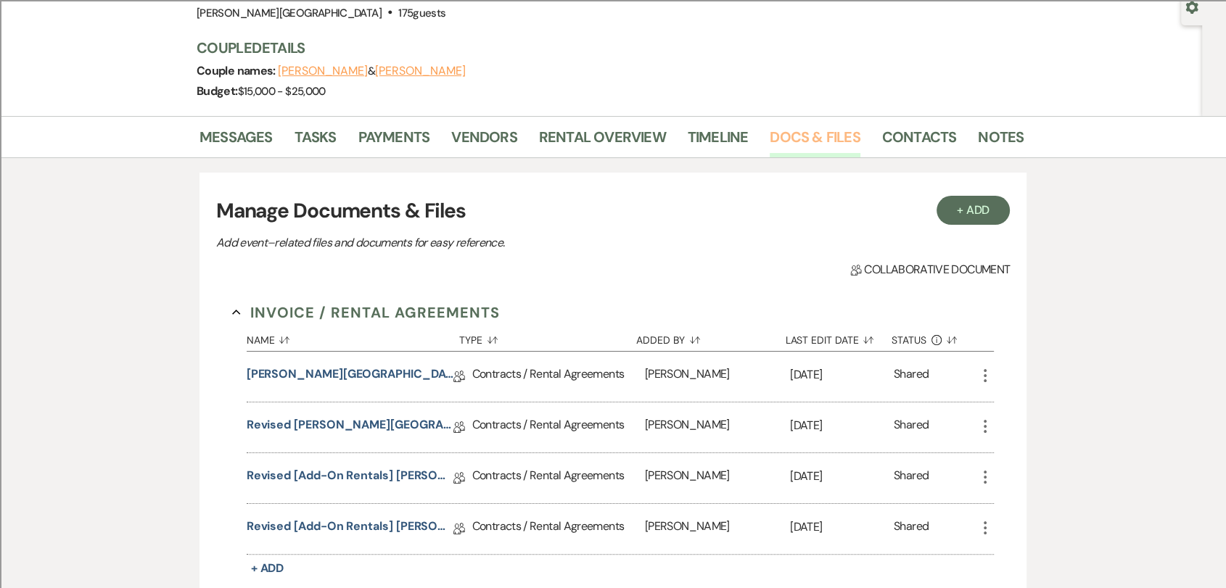
scroll to position [242, 0]
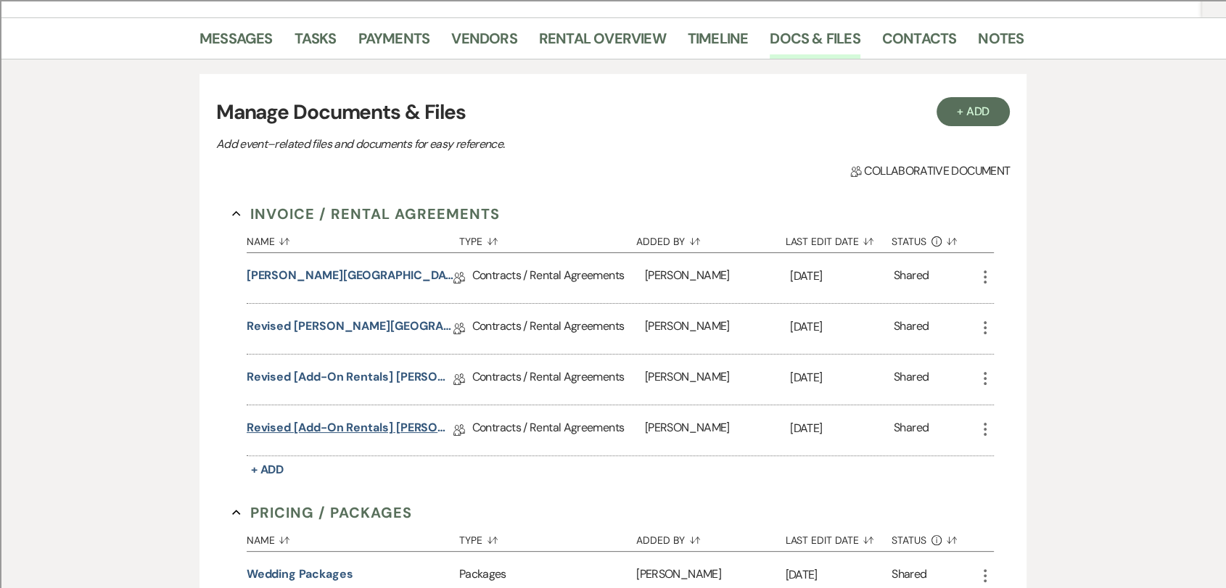
click at [358, 421] on link "Revised [add-on rentals] [PERSON_NAME][GEOGRAPHIC_DATA] Contract" at bounding box center [350, 430] width 207 height 22
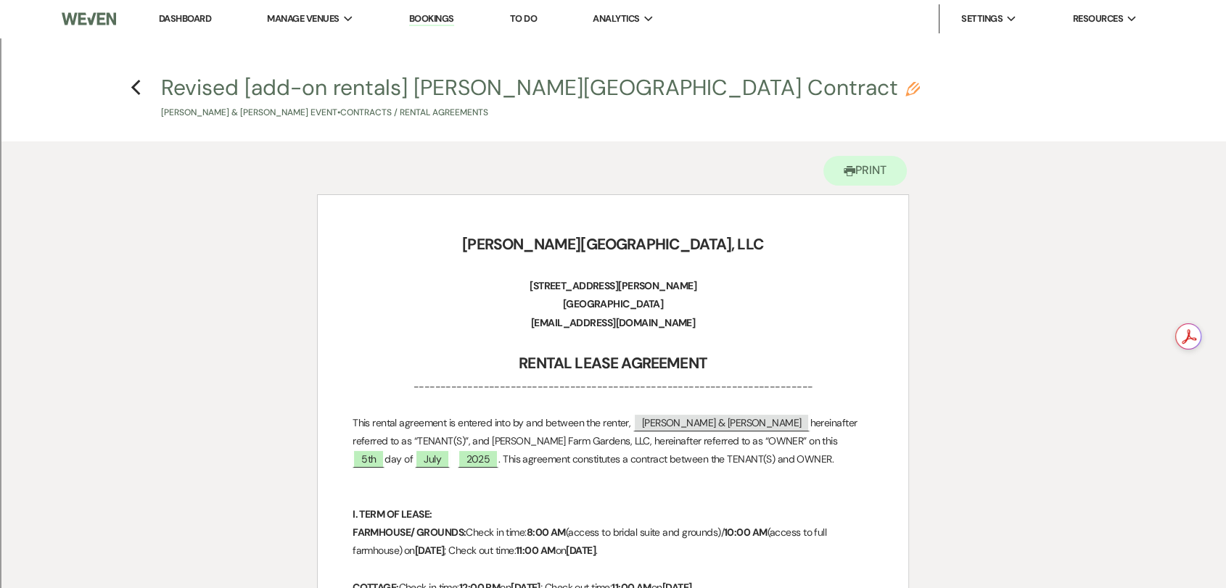
click at [145, 89] on h4 "Previous Revised [add-on rentals] [PERSON_NAME][GEOGRAPHIC_DATA] Contract Penci…" at bounding box center [613, 96] width 1044 height 47
click at [139, 88] on icon "Previous" at bounding box center [136, 87] width 11 height 17
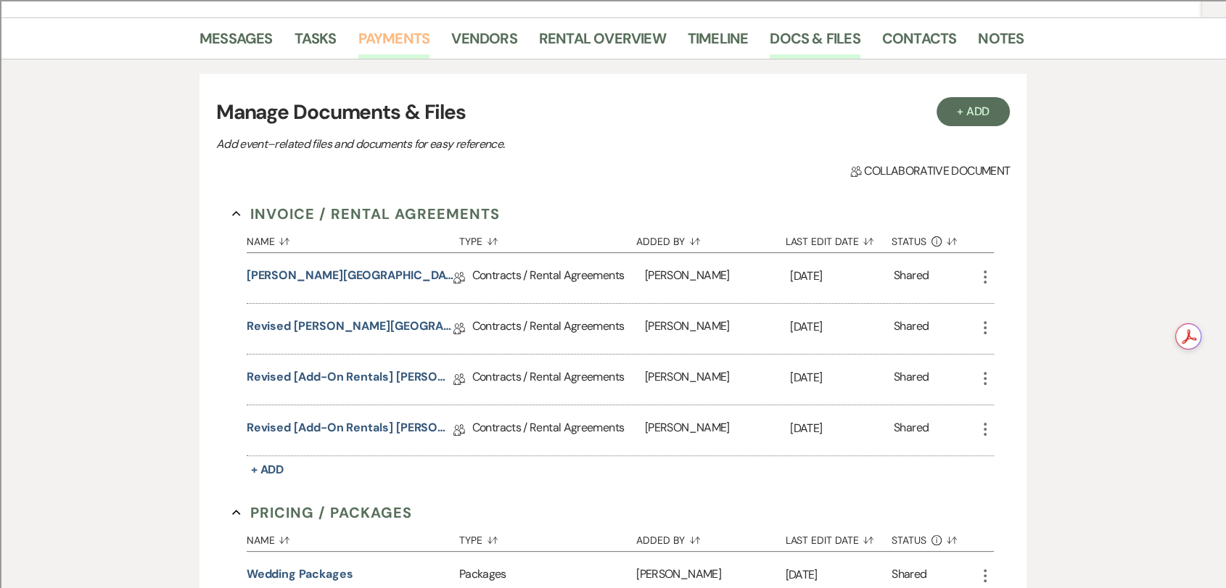
click at [403, 44] on link "Payments" at bounding box center [394, 43] width 72 height 32
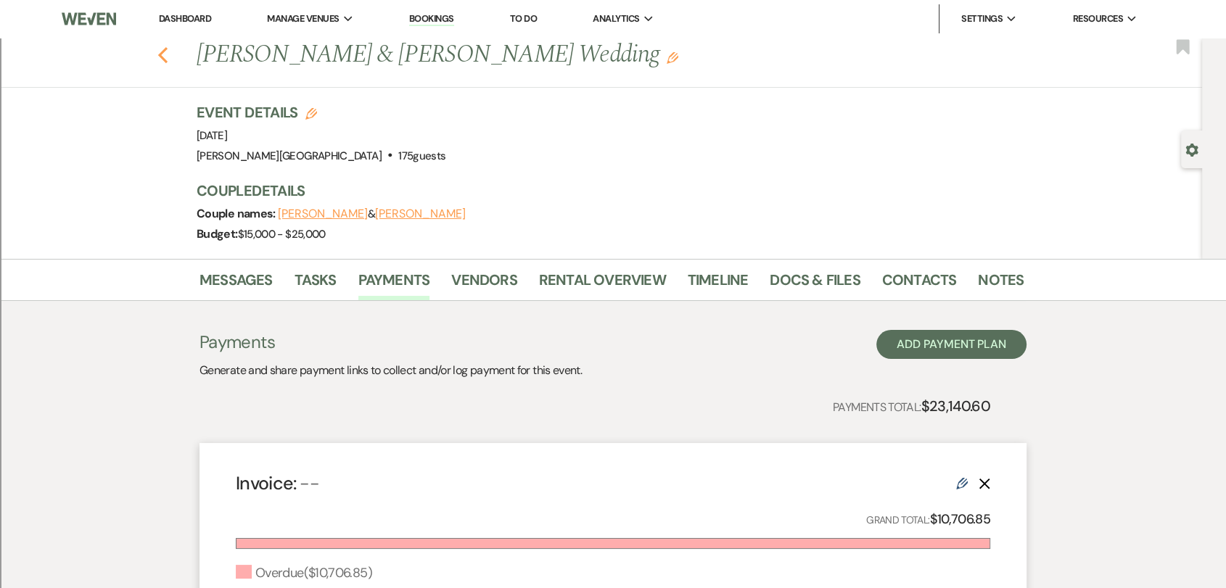
click at [168, 56] on icon "Previous" at bounding box center [162, 54] width 11 height 17
select select "8"
select select "2"
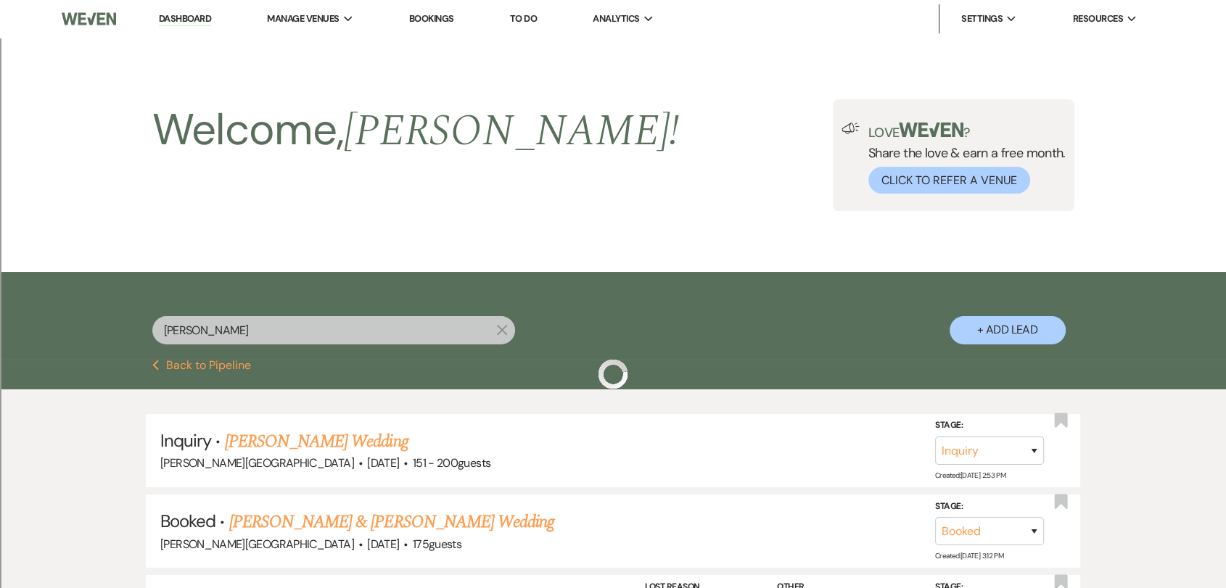
scroll to position [178, 0]
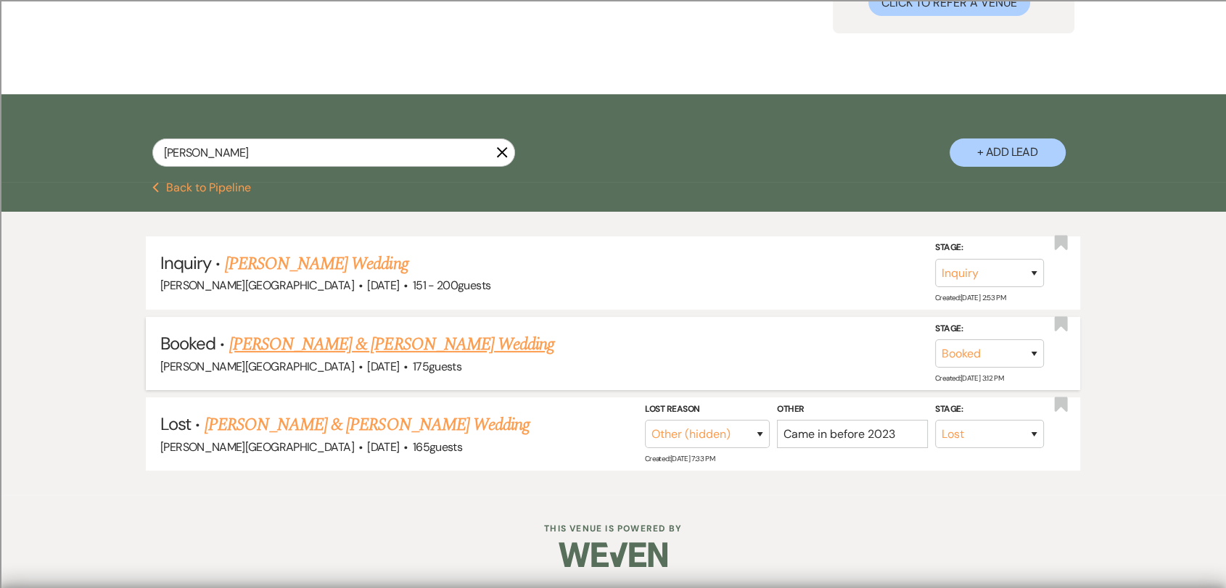
click at [368, 342] on link "[PERSON_NAME] & [PERSON_NAME] Wedding" at bounding box center [391, 344] width 325 height 26
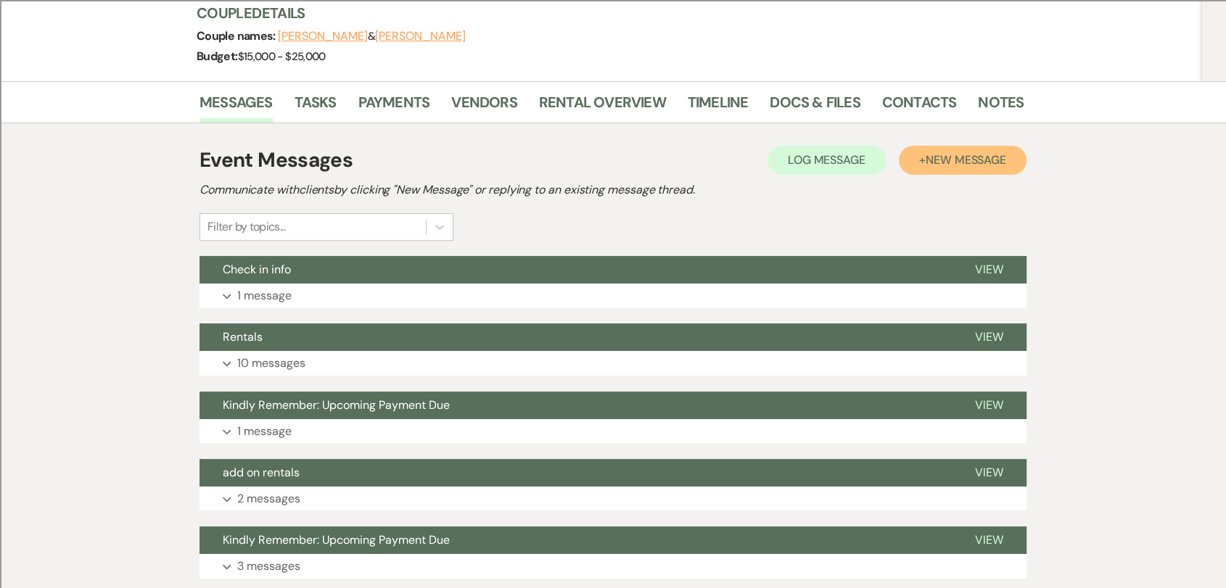
click at [947, 161] on span "New Message" at bounding box center [966, 159] width 81 height 15
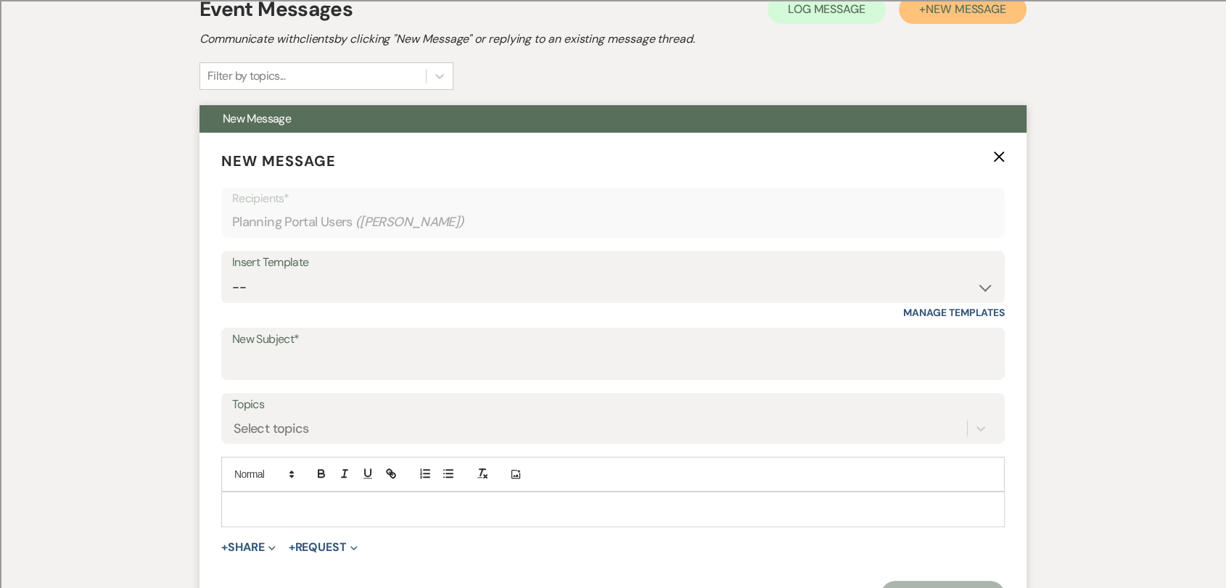
scroll to position [339, 0]
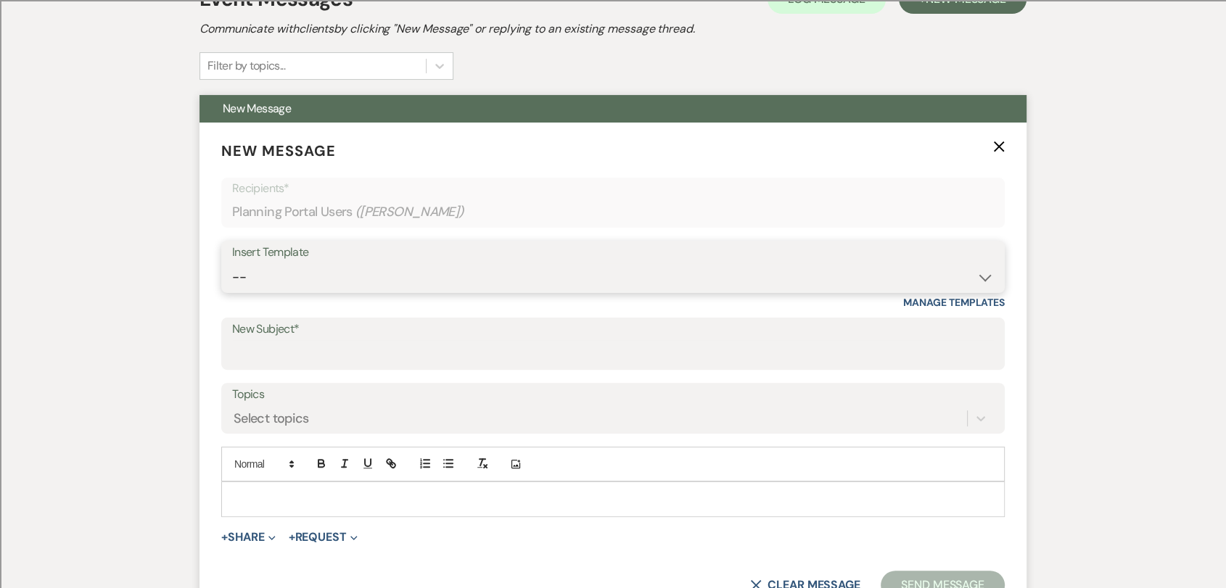
click at [389, 274] on select "-- Weven Planning Portal Introduction (Booked Events) Wedding Packages Booking …" at bounding box center [613, 277] width 762 height 28
select select "1530"
click at [232, 263] on select "-- Weven Planning Portal Introduction (Booked Events) Wedding Packages Booking …" at bounding box center [613, 277] width 762 height 28
type input "following up"
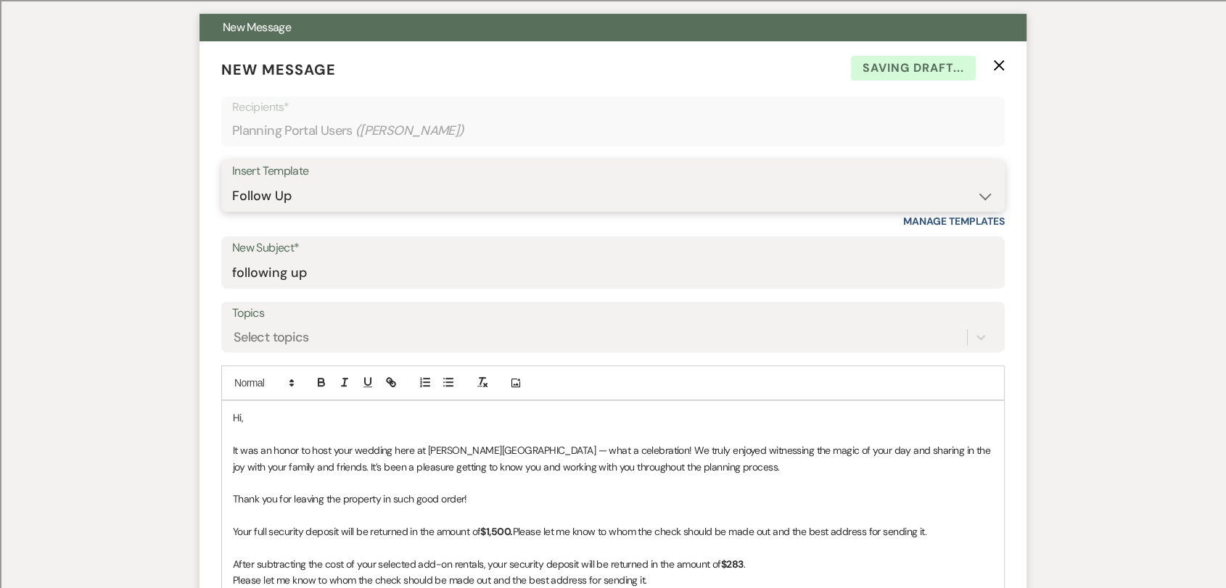
scroll to position [500, 0]
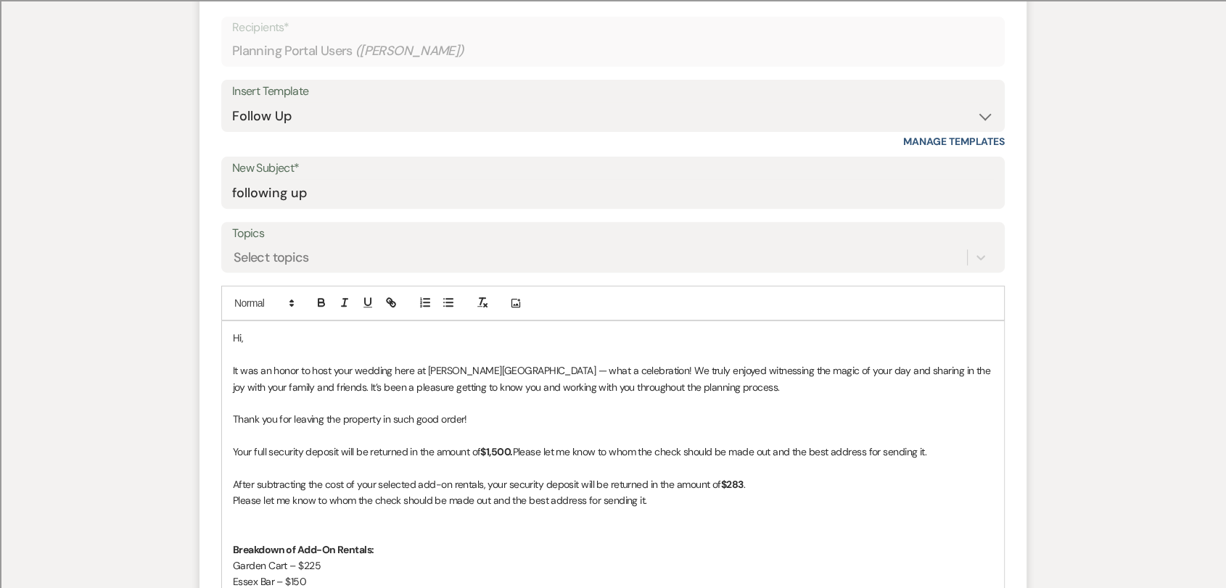
click at [331, 347] on p at bounding box center [613, 355] width 760 height 16
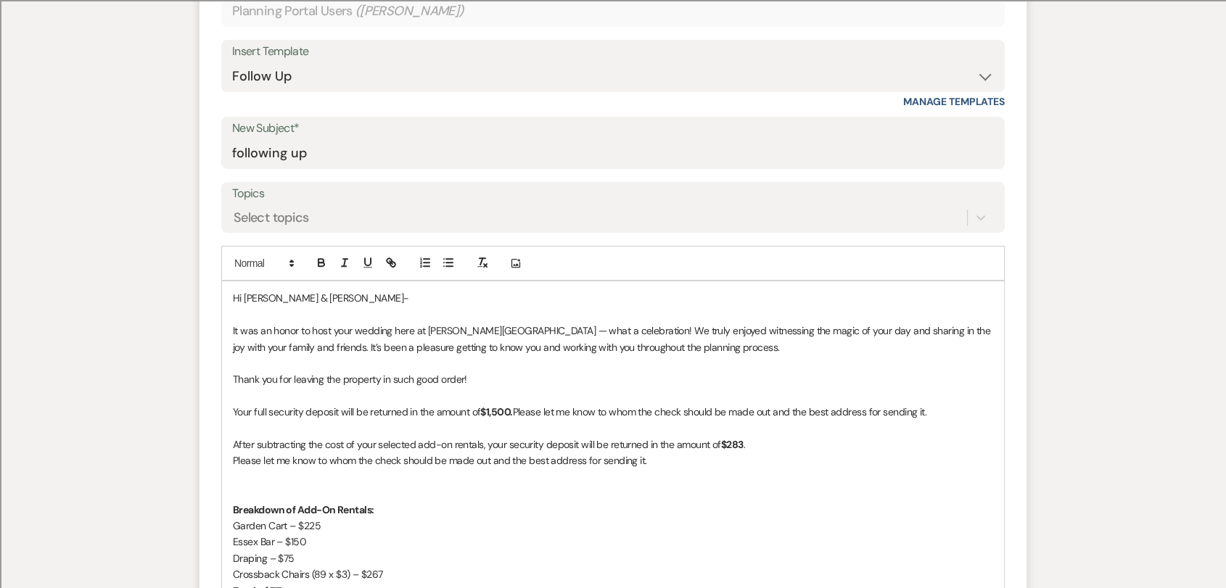
scroll to position [701, 0]
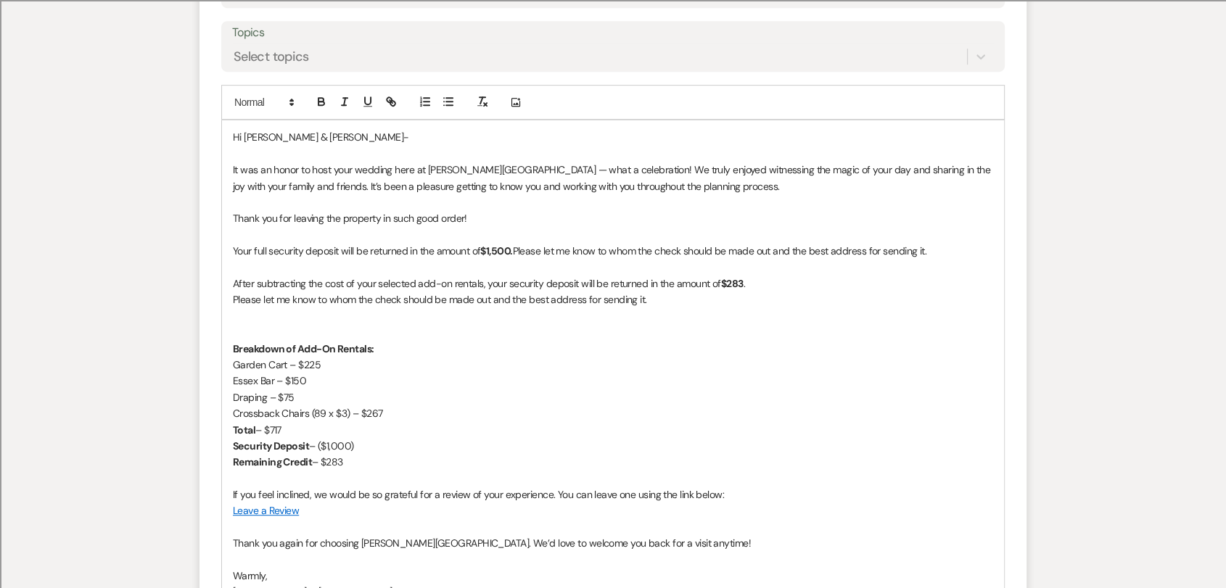
drag, startPoint x: 234, startPoint y: 284, endPoint x: 486, endPoint y: 459, distance: 306.9
click at [486, 459] on div "Hi [PERSON_NAME] & [PERSON_NAME]- It was an honor to host your wedding here at …" at bounding box center [613, 364] width 782 height 488
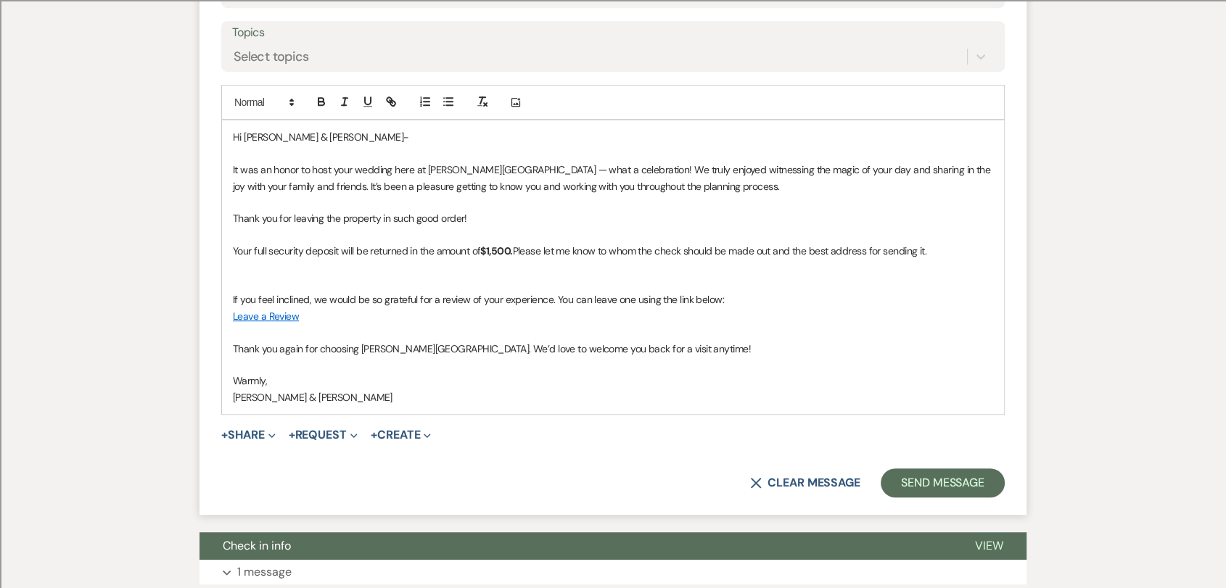
click at [948, 252] on p "Your full security deposit will be returned in the amount of $1,500. Please let…" at bounding box center [613, 251] width 760 height 16
click at [517, 248] on span "Please let me know to whom the check should be made out and the best address fo…" at bounding box center [719, 250] width 413 height 13
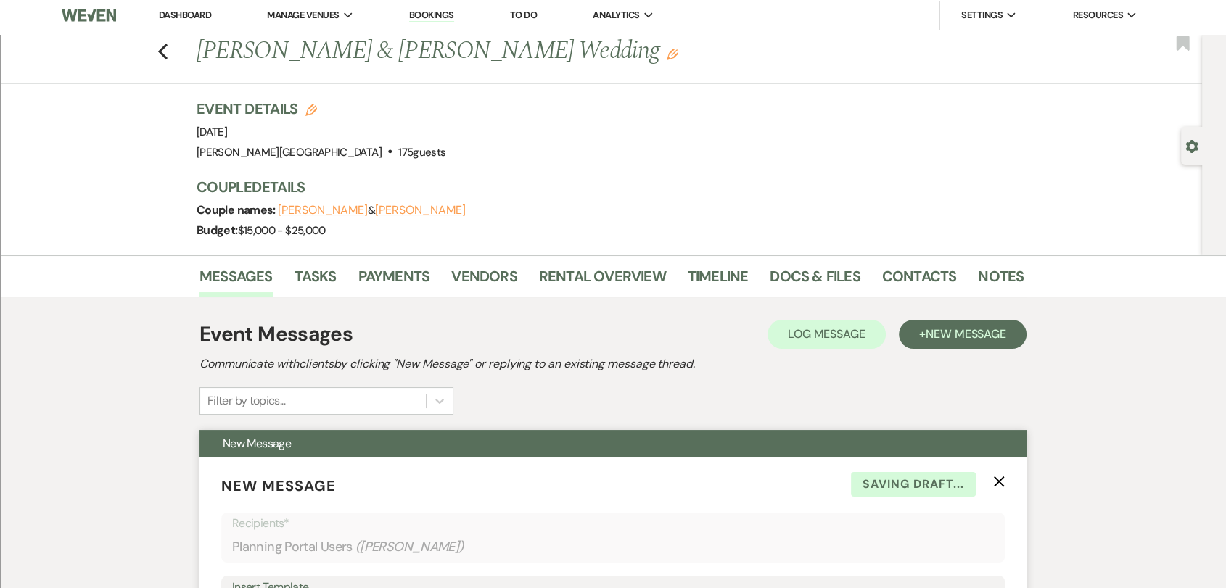
scroll to position [0, 0]
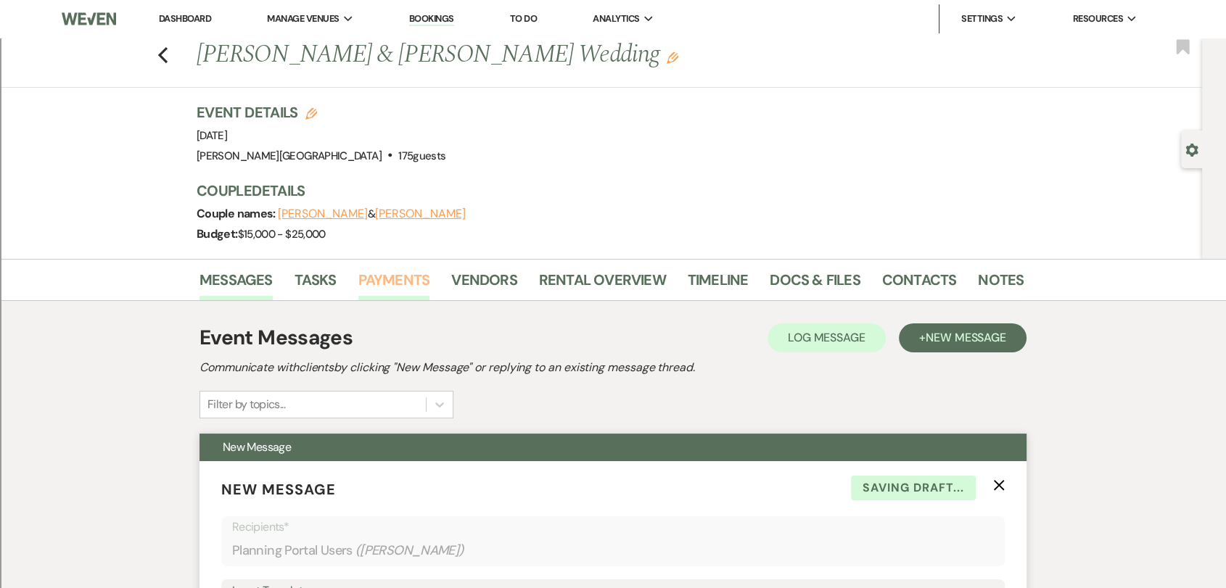
click at [412, 283] on link "Payments" at bounding box center [394, 284] width 72 height 32
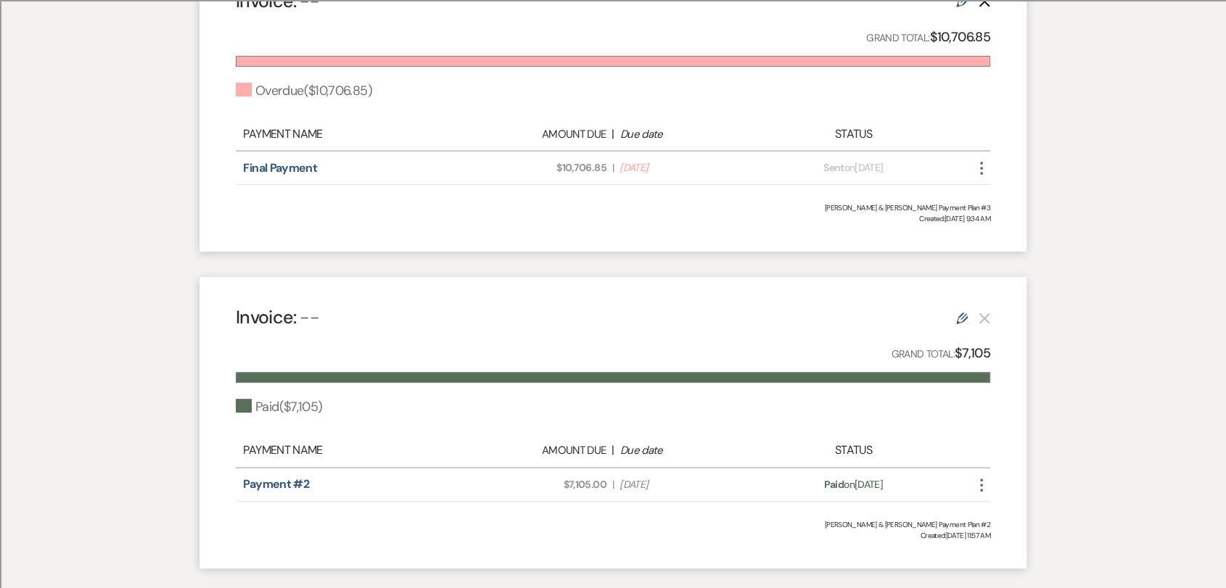
scroll to position [160, 0]
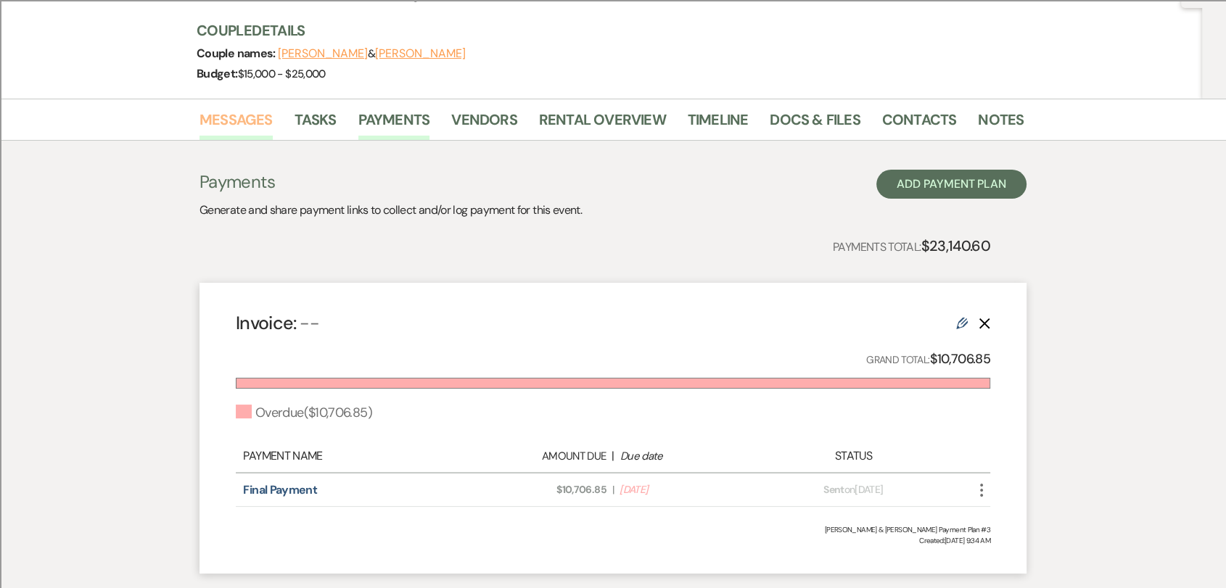
click at [242, 122] on link "Messages" at bounding box center [235, 124] width 73 height 32
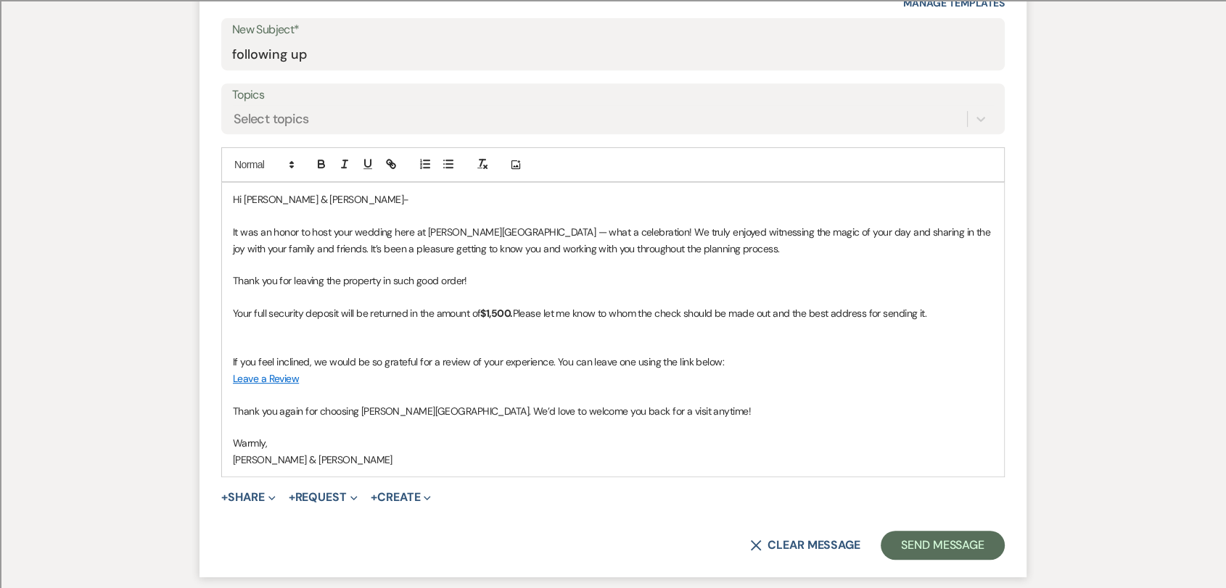
scroll to position [644, 0]
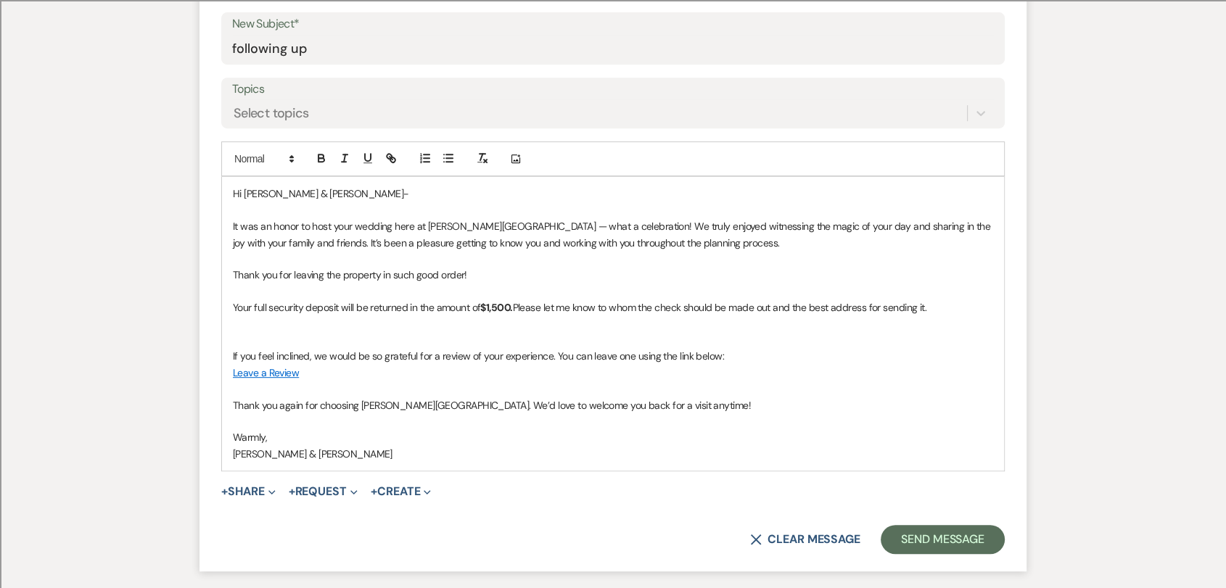
click at [519, 309] on p "Your full security deposit will be returned in the amount of $1,500. Please let…" at bounding box center [613, 308] width 760 height 16
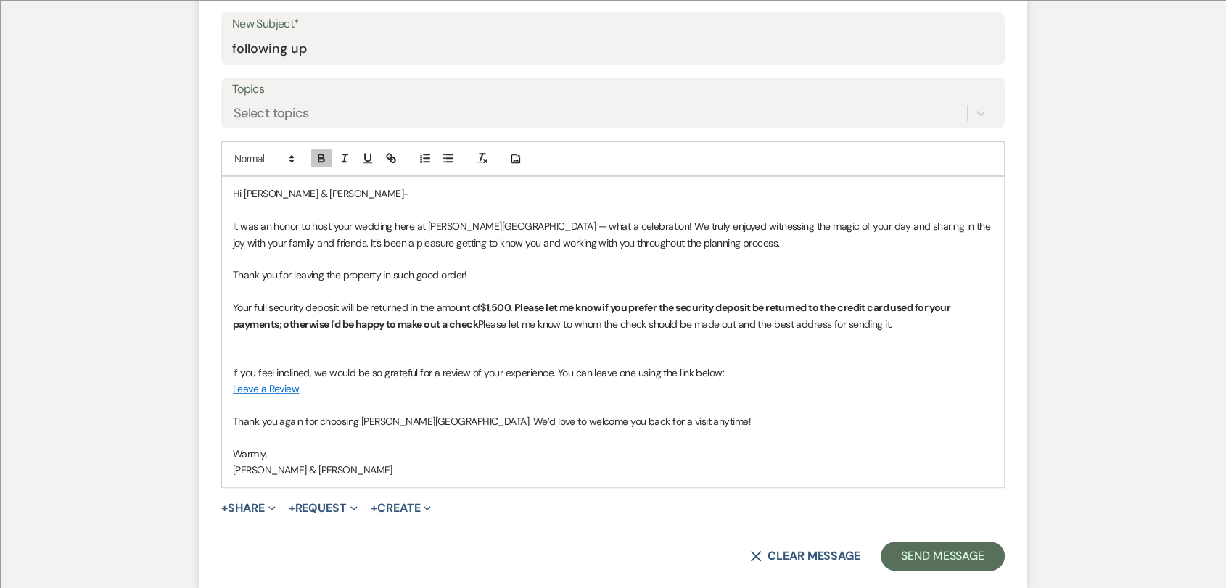
click at [410, 329] on strong "$1,500. Please let me know if you prefer the security deposit be returned to th…" at bounding box center [593, 315] width 720 height 29
click at [475, 321] on strong "$1,500. Please let me know if you prefer the security deposit be returned to th…" at bounding box center [593, 315] width 720 height 29
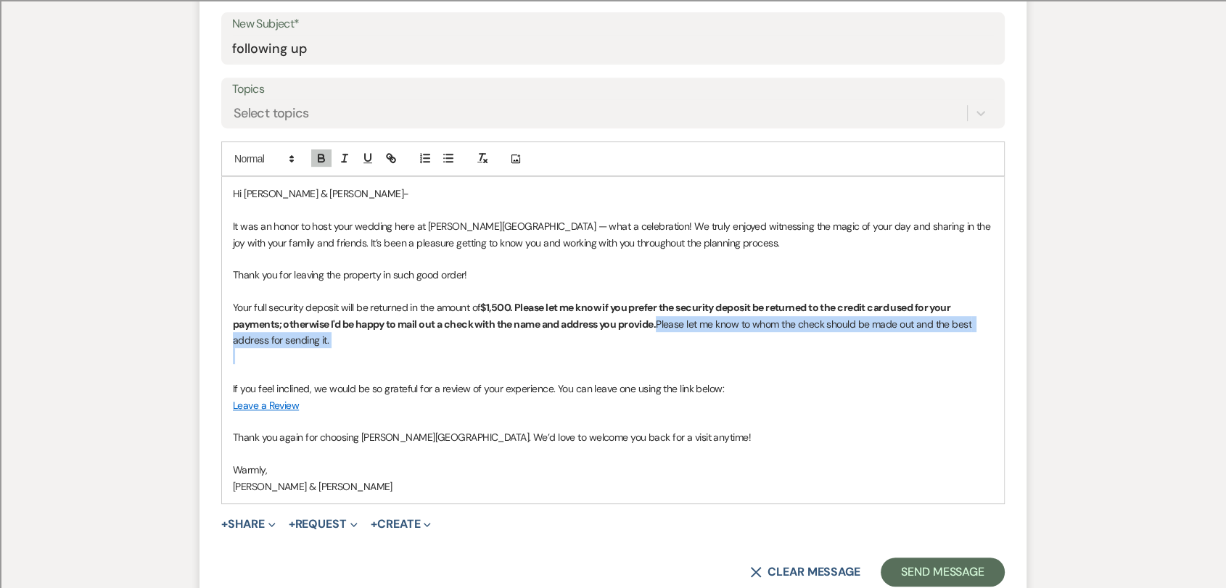
drag, startPoint x: 714, startPoint y: 361, endPoint x: 664, endPoint y: 319, distance: 64.8
click at [664, 319] on div "Hi [PERSON_NAME] & [PERSON_NAME]- It was an honor to host your wedding here at …" at bounding box center [613, 340] width 782 height 326
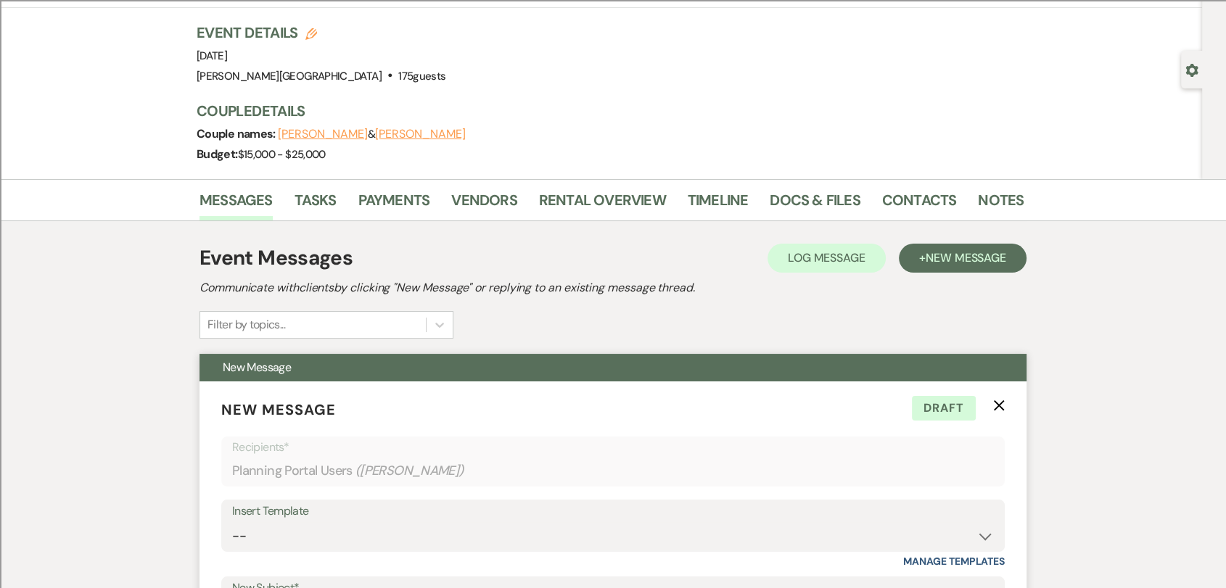
scroll to position [0, 0]
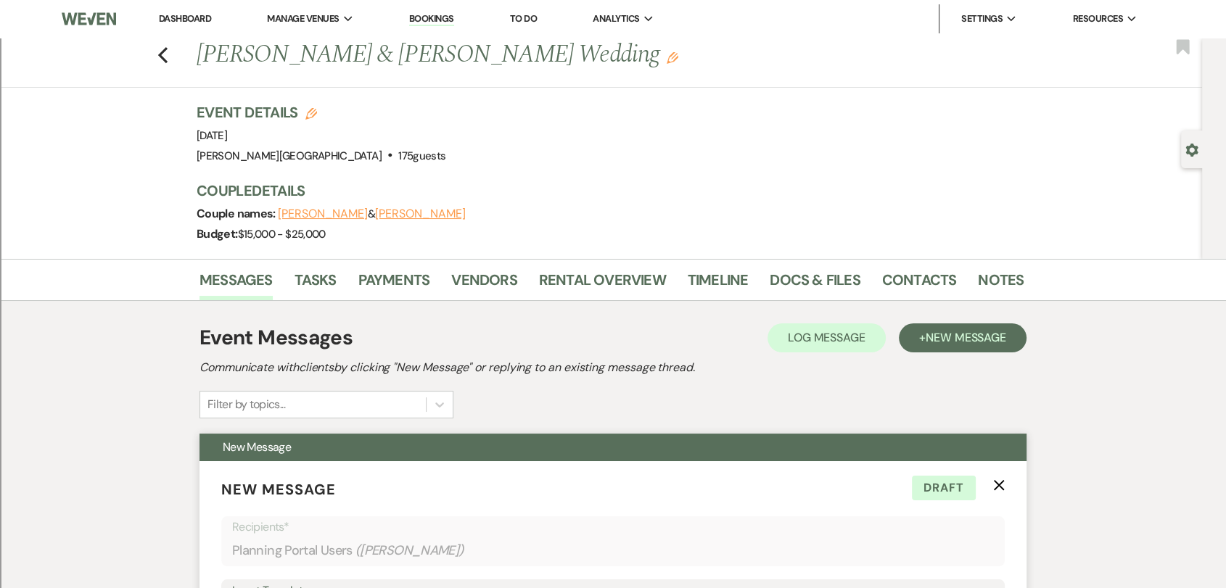
click at [174, 53] on div "Previous [PERSON_NAME] & [PERSON_NAME] Wedding Edit Bookmark" at bounding box center [597, 63] width 1209 height 50
click at [168, 59] on use "button" at bounding box center [162, 55] width 9 height 16
select select "8"
select select "2"
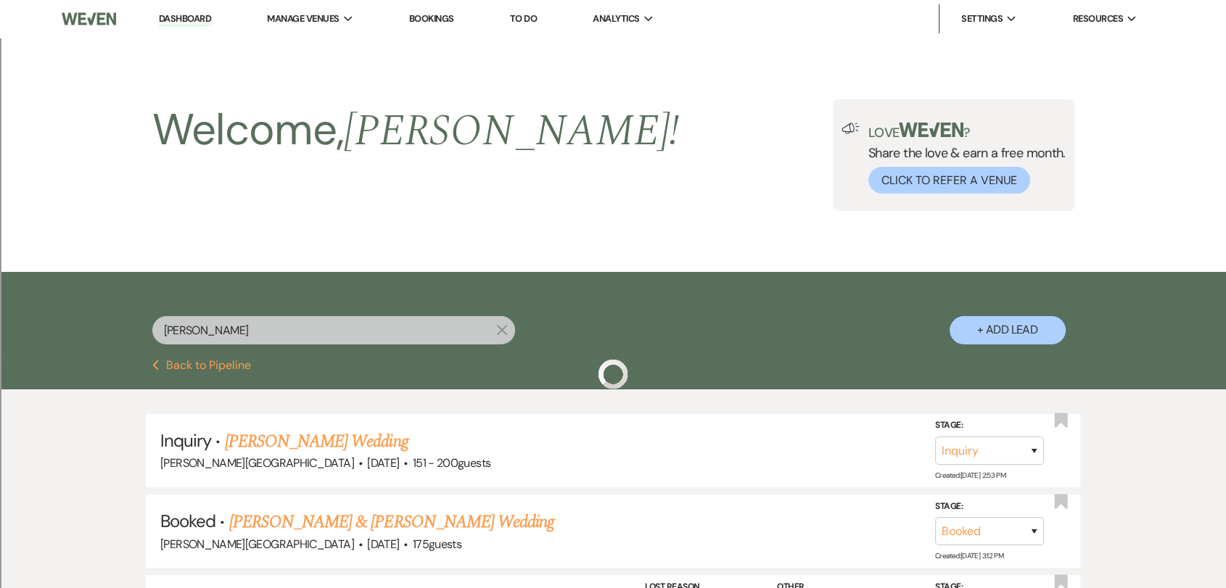
scroll to position [178, 0]
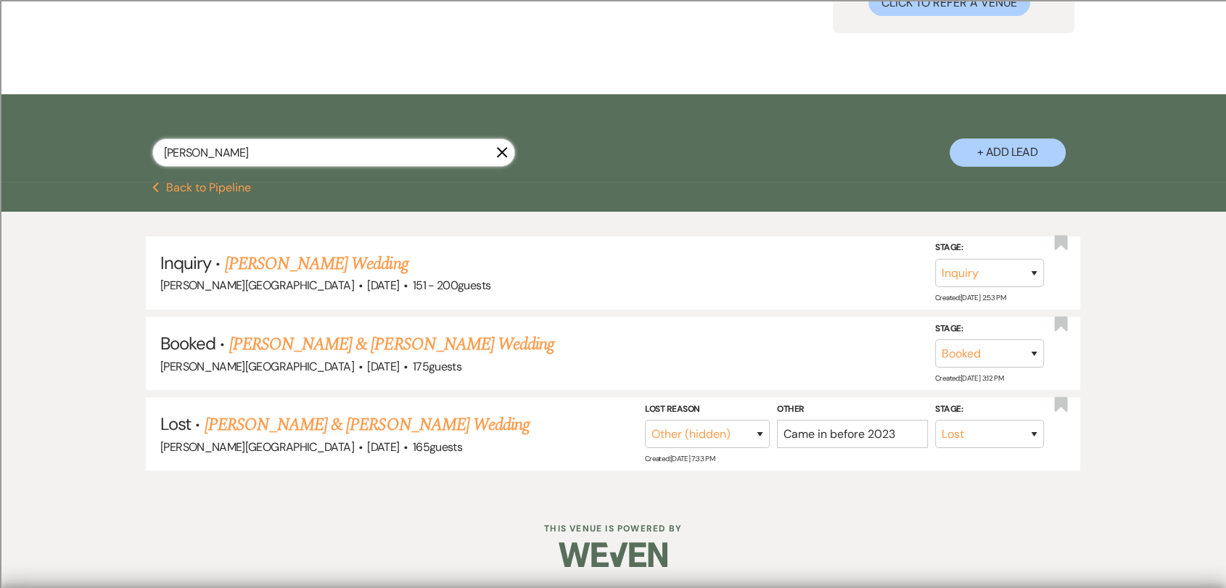
click at [336, 152] on input "[PERSON_NAME]" at bounding box center [333, 153] width 363 height 28
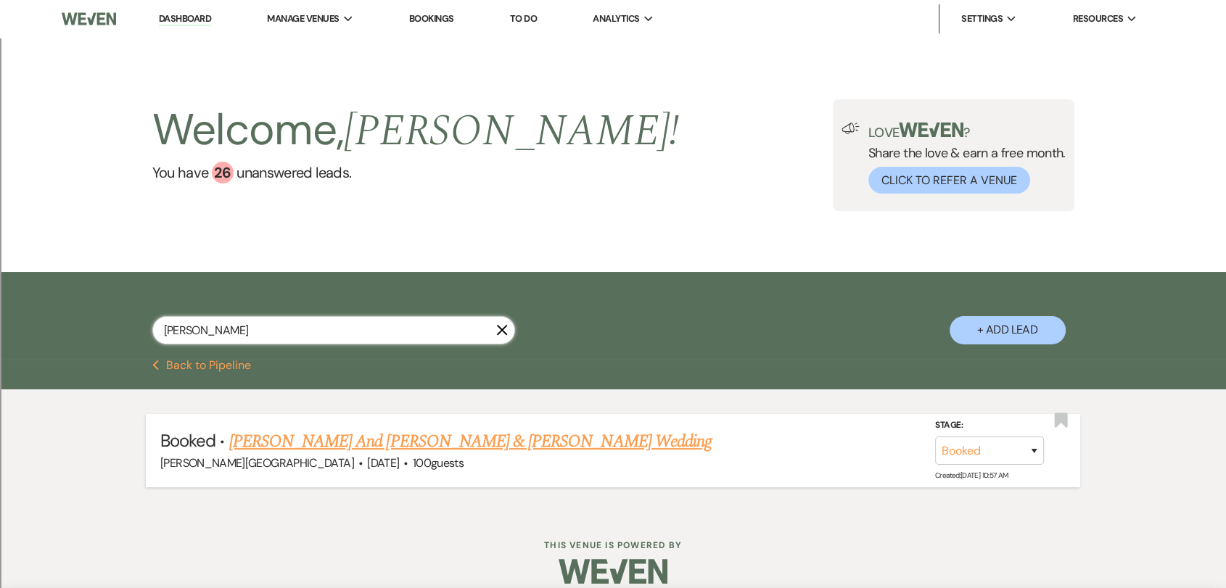
type input "[PERSON_NAME]"
click at [453, 433] on link "[PERSON_NAME] And [PERSON_NAME] & [PERSON_NAME] Wedding" at bounding box center [470, 442] width 482 height 26
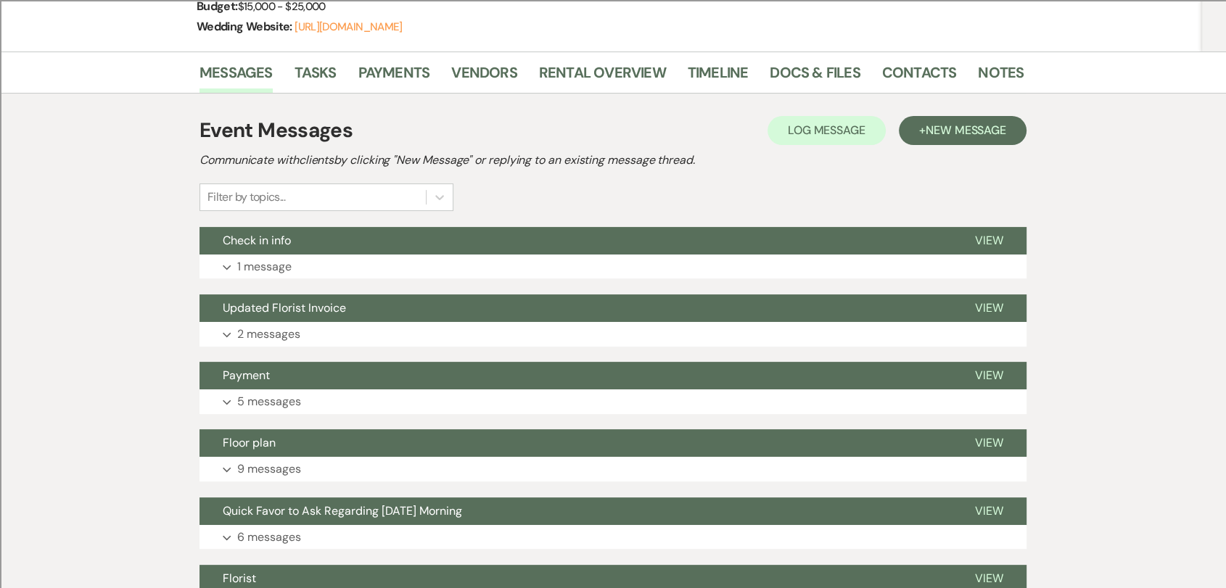
scroll to position [322, 0]
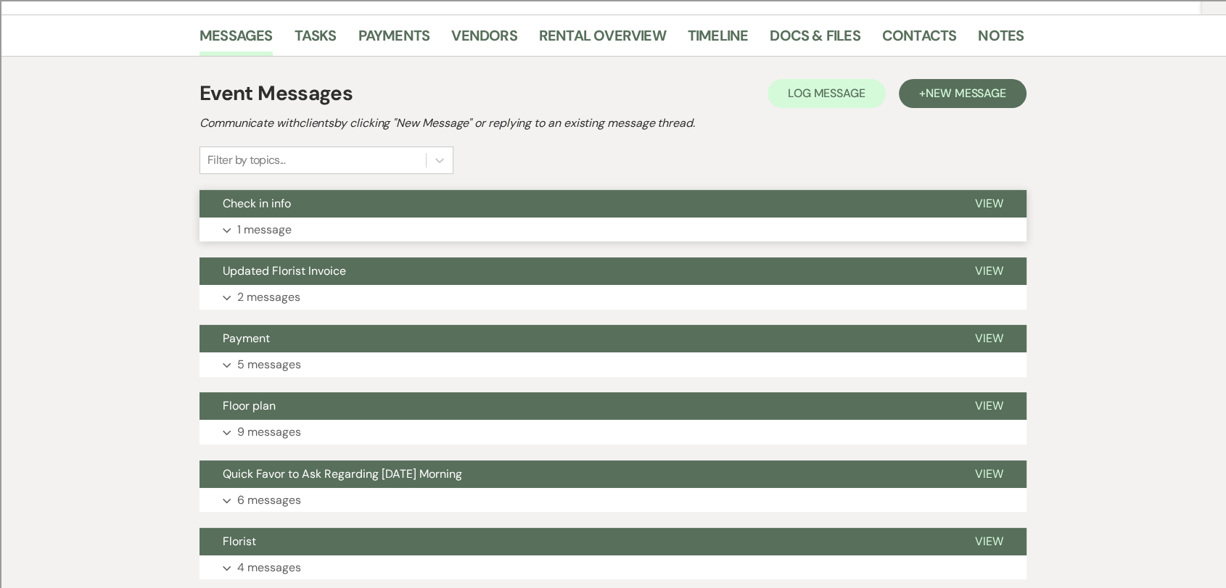
click at [606, 190] on button "Check in info" at bounding box center [575, 204] width 752 height 28
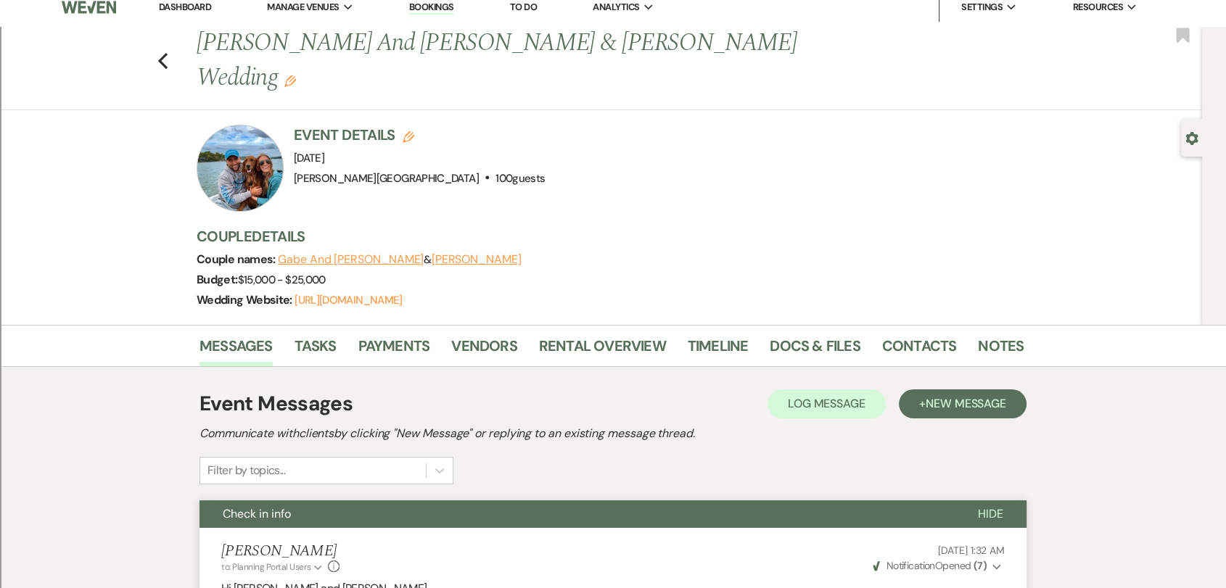
scroll to position [0, 0]
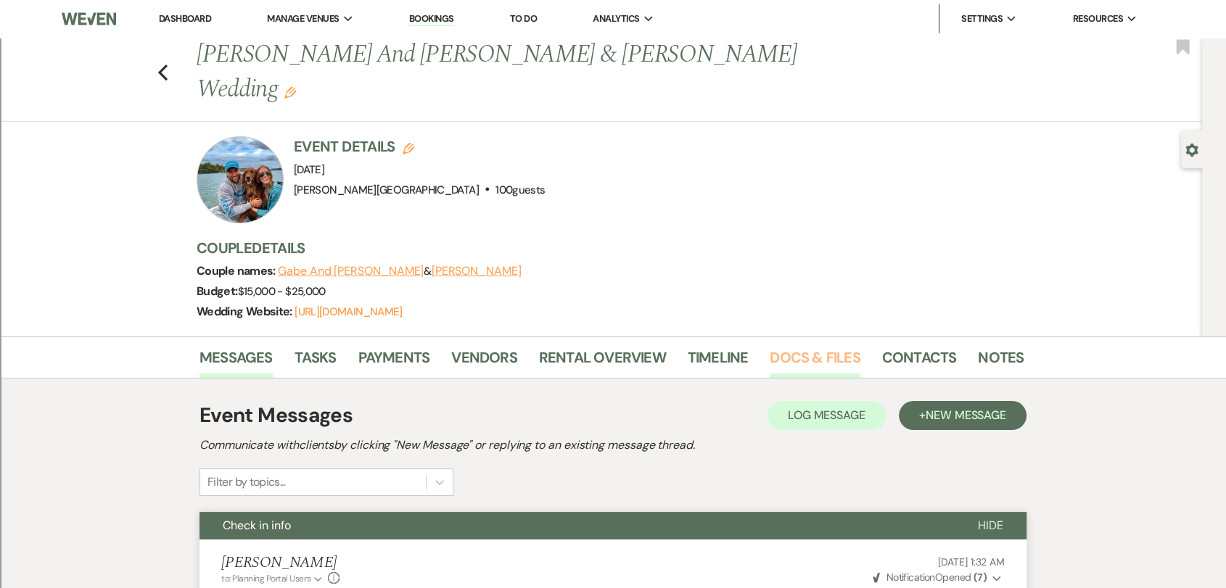
click at [814, 346] on link "Docs & Files" at bounding box center [815, 362] width 90 height 32
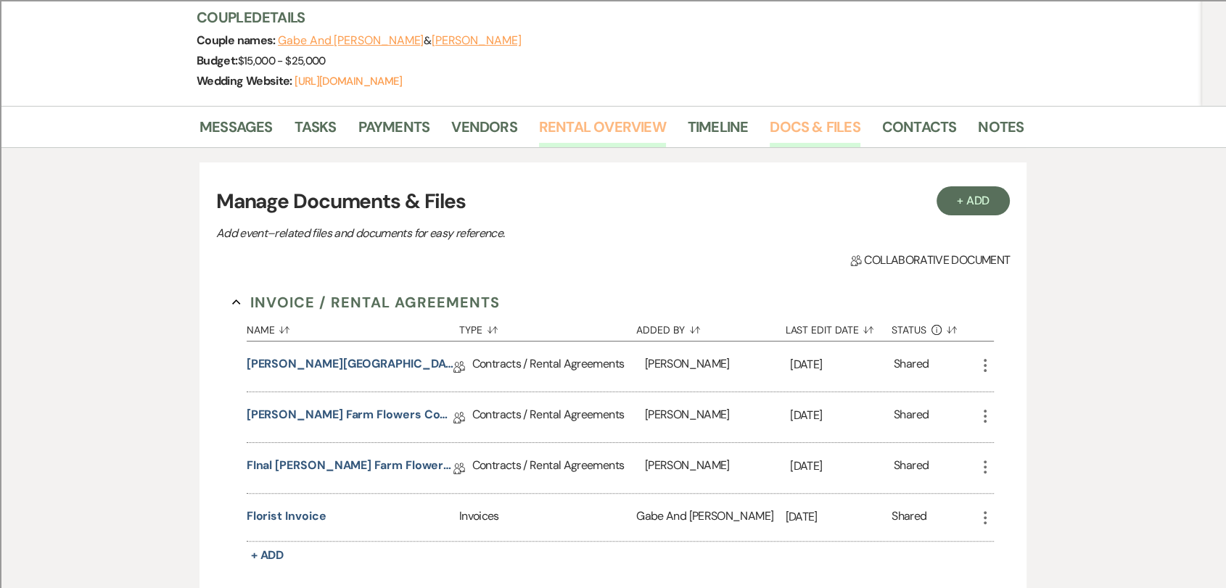
scroll to position [242, 0]
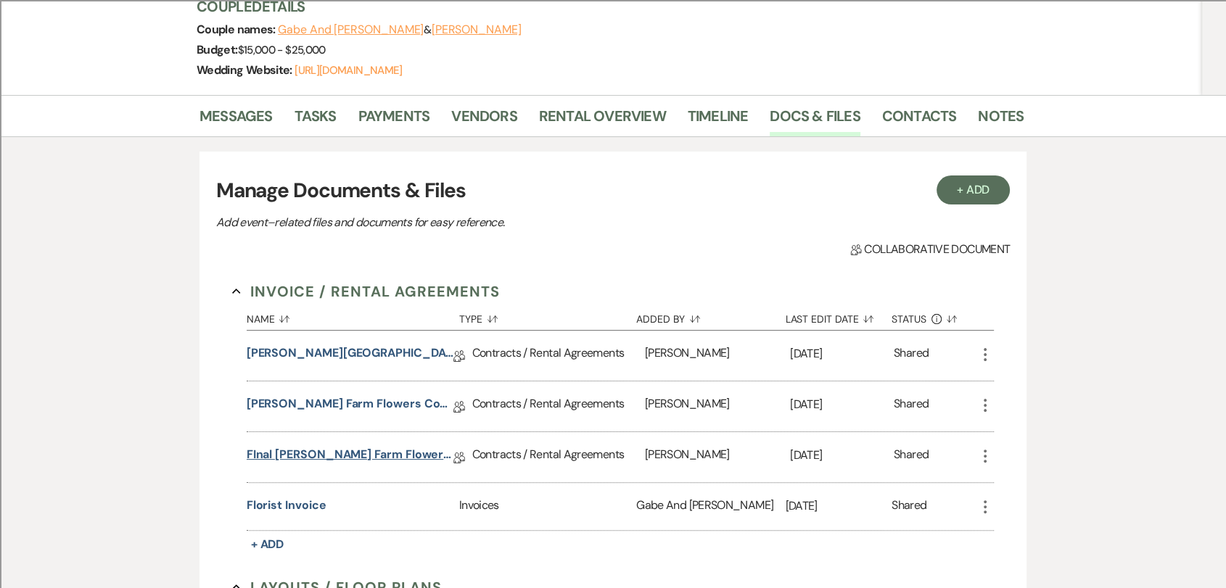
click at [371, 446] on link "FInal [PERSON_NAME] Farm Flowers Contract" at bounding box center [350, 457] width 207 height 22
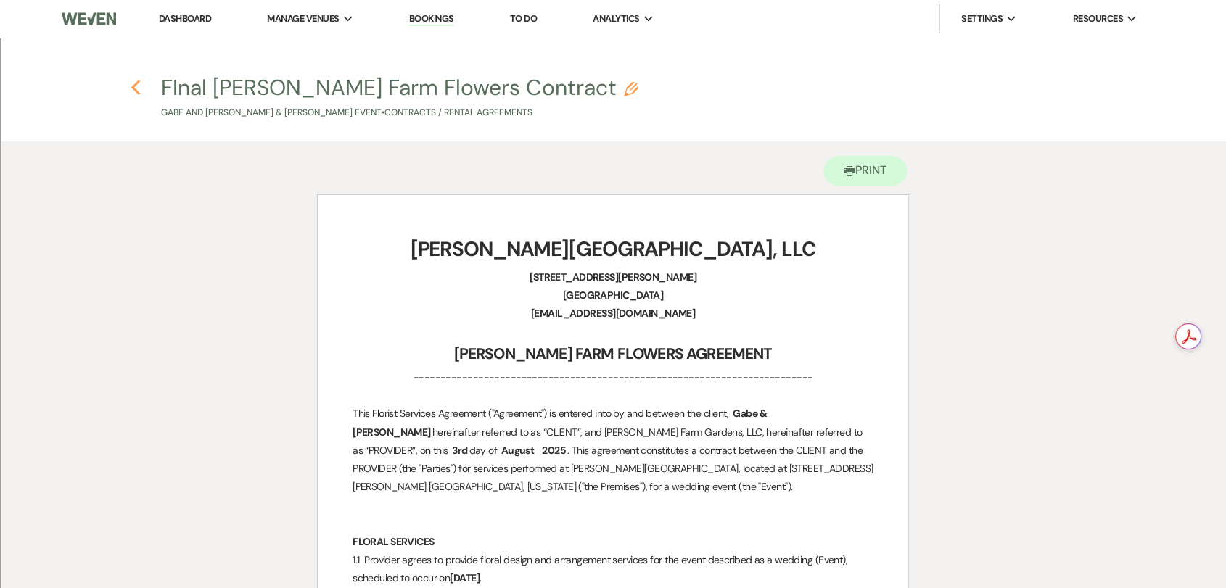
click at [135, 91] on use "button" at bounding box center [135, 88] width 9 height 16
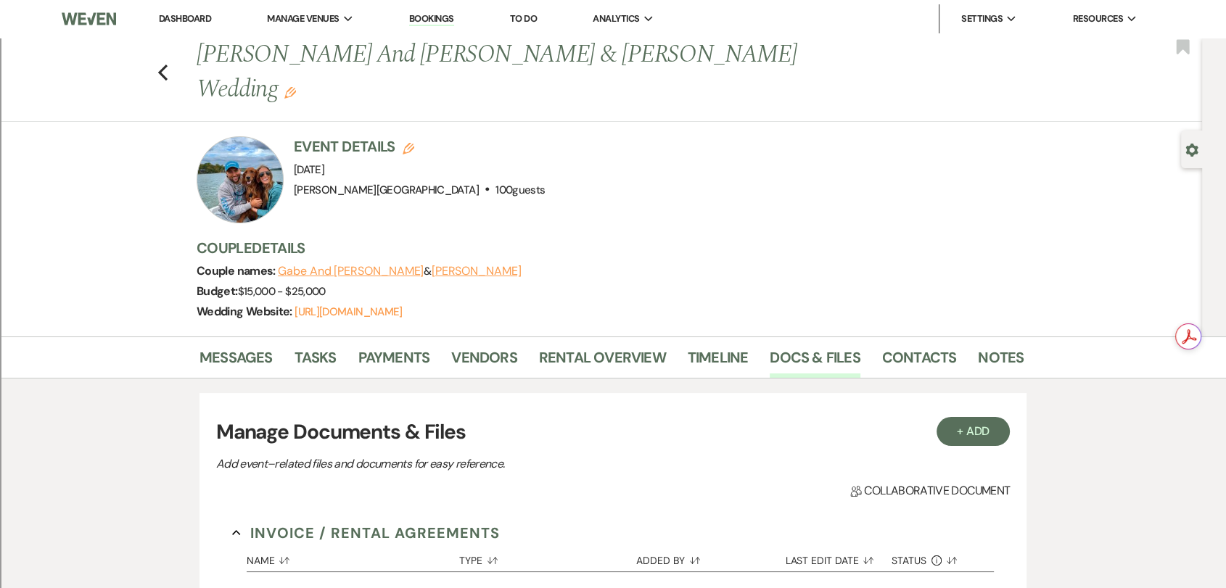
scroll to position [242, 0]
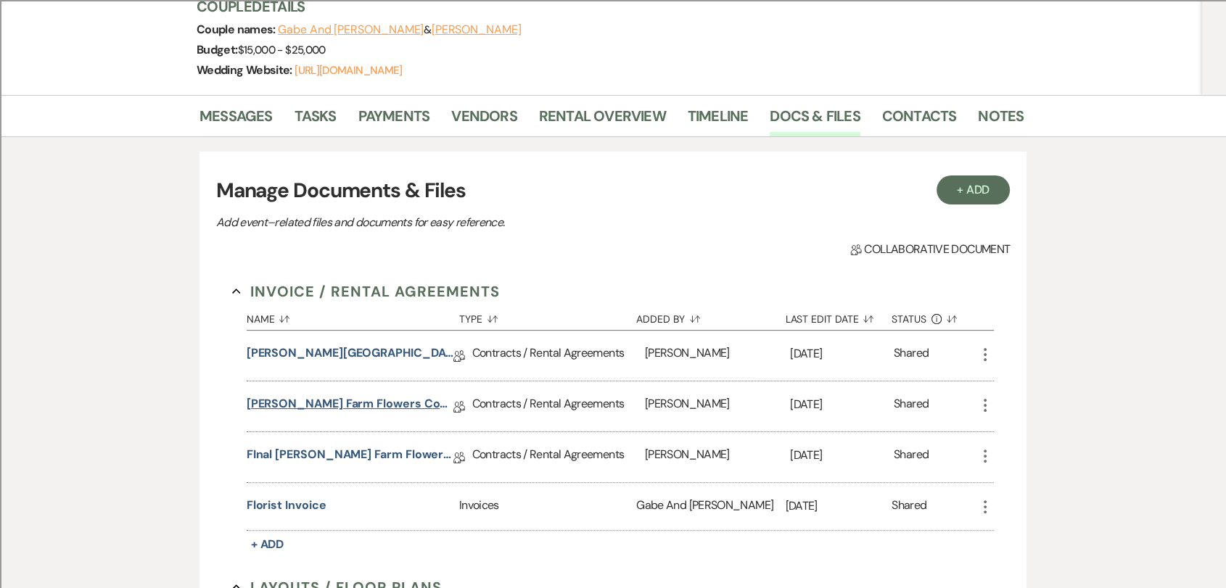
click at [324, 395] on link "[PERSON_NAME] Farm Flowers Contract" at bounding box center [350, 406] width 207 height 22
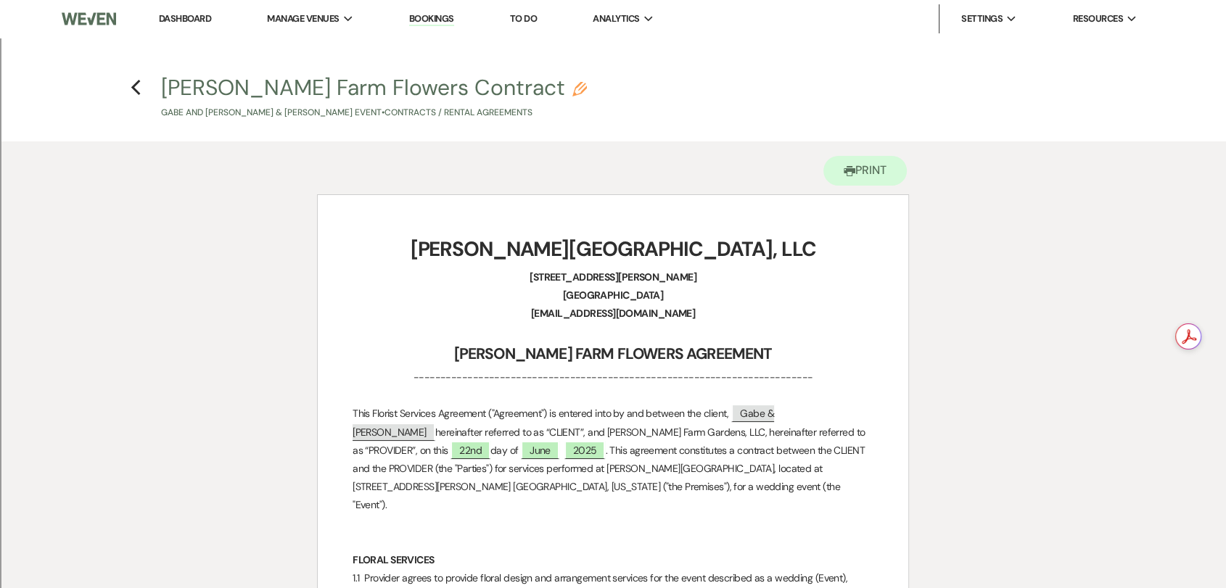
click at [128, 88] on h4 "Previous [PERSON_NAME] Farm Flowers Contract Pencil Gabe And [PERSON_NAME] & [P…" at bounding box center [613, 96] width 1044 height 47
click at [133, 89] on use "button" at bounding box center [135, 88] width 9 height 16
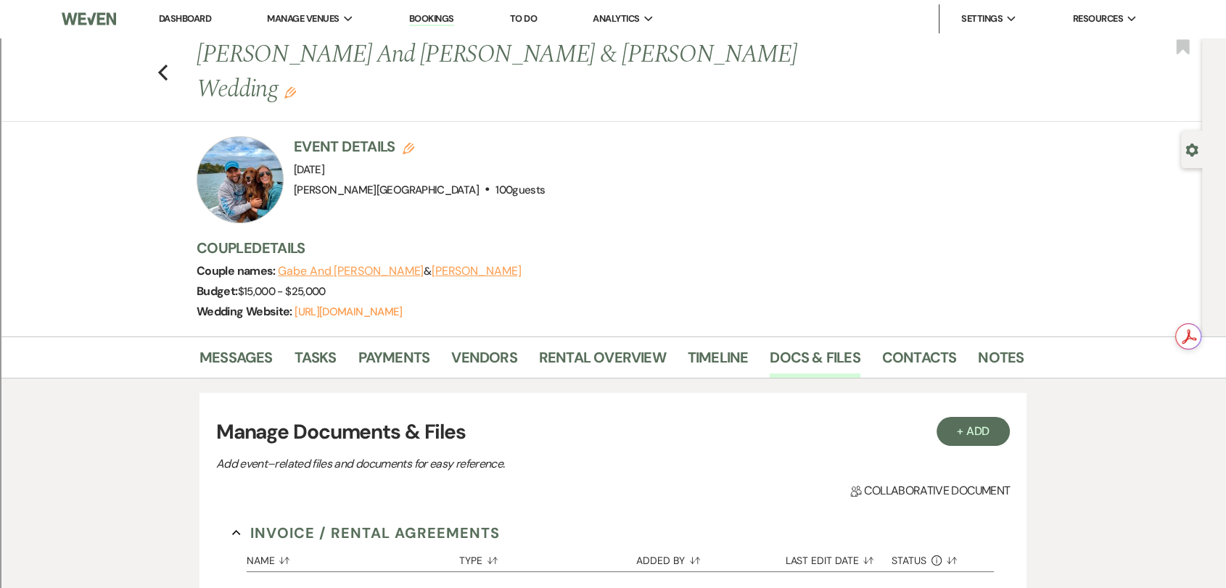
scroll to position [242, 0]
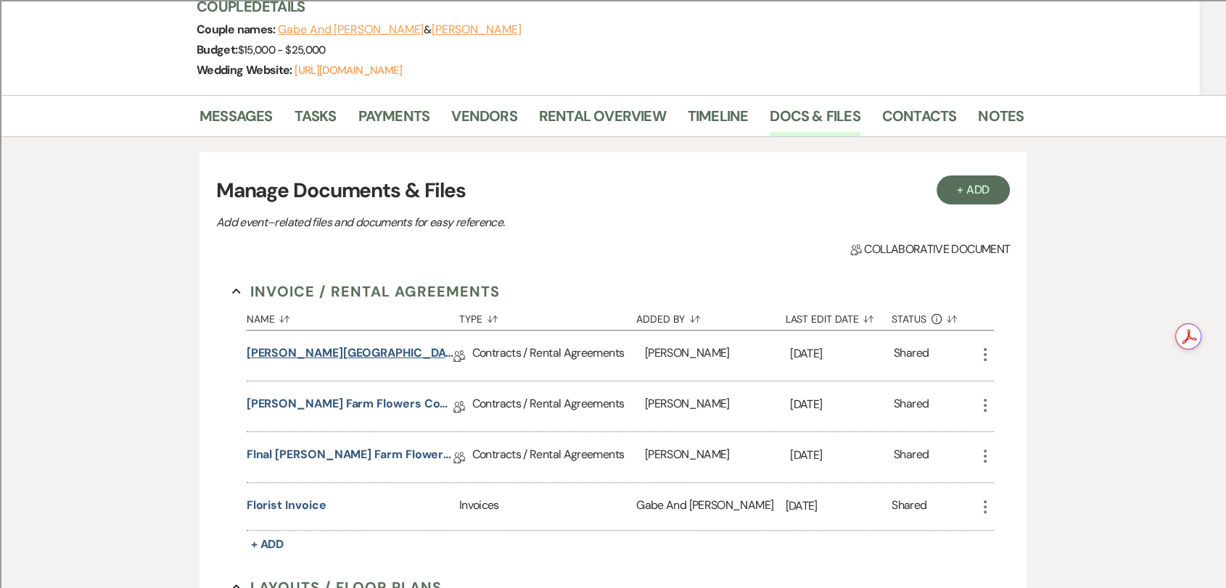
click at [406, 345] on link "[PERSON_NAME][GEOGRAPHIC_DATA] Contract" at bounding box center [350, 356] width 207 height 22
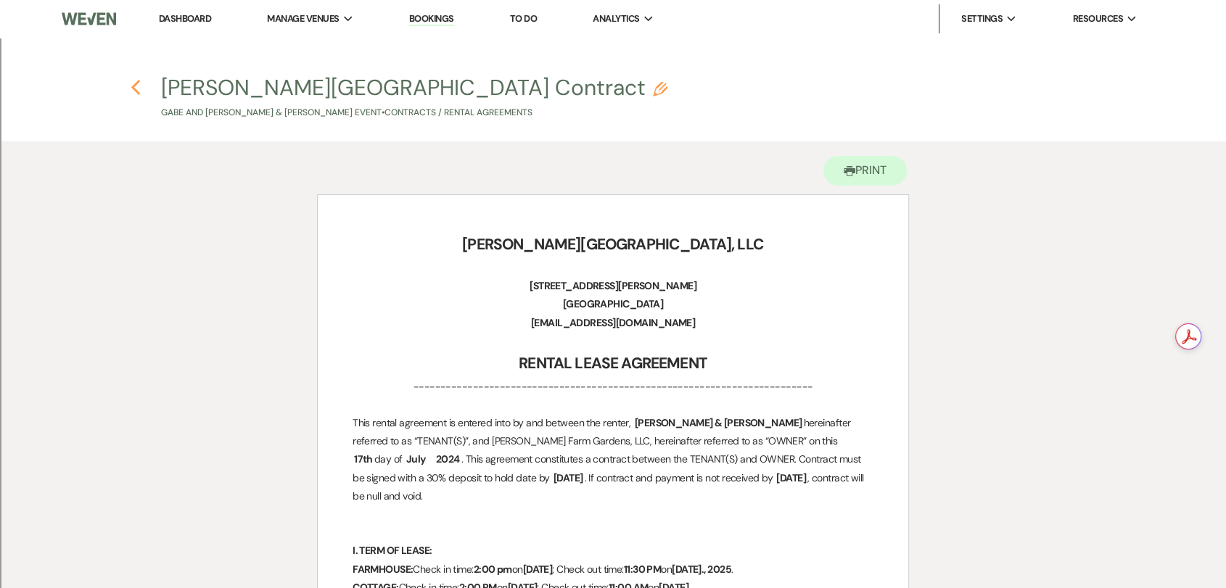
click at [138, 92] on use "button" at bounding box center [135, 88] width 9 height 16
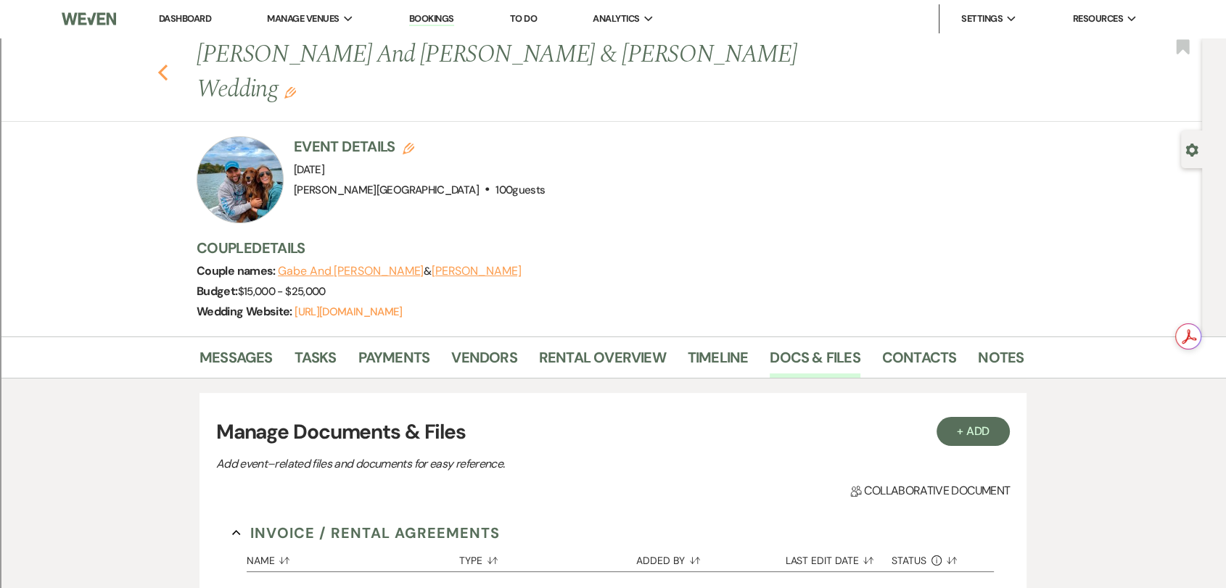
click at [168, 65] on use "button" at bounding box center [162, 73] width 9 height 16
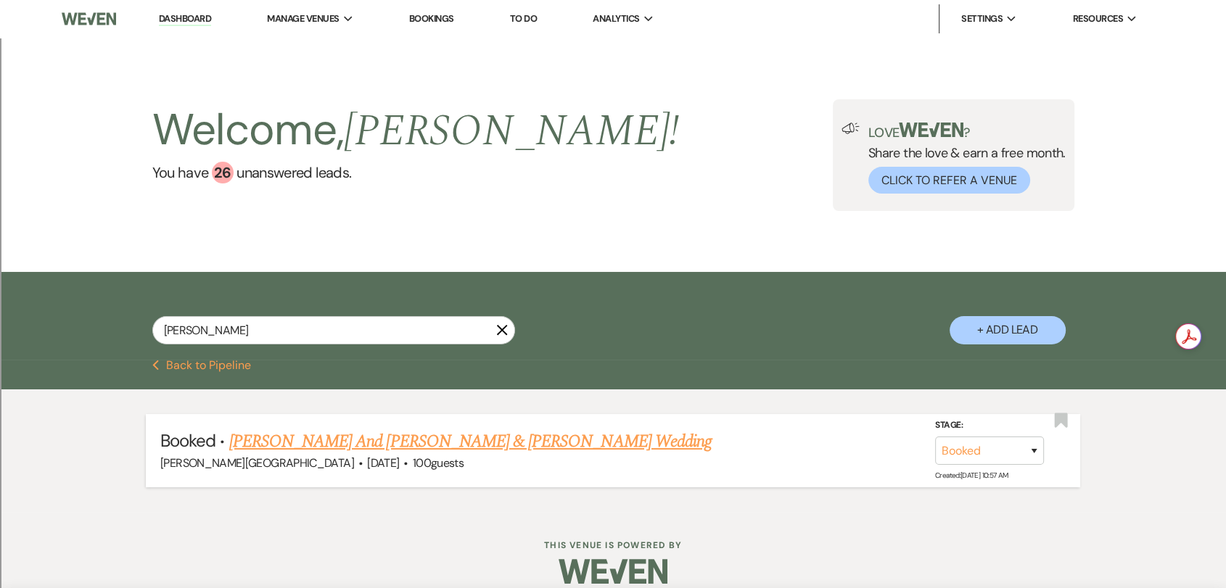
click at [357, 446] on link "[PERSON_NAME] And [PERSON_NAME] & [PERSON_NAME] Wedding" at bounding box center [470, 442] width 482 height 26
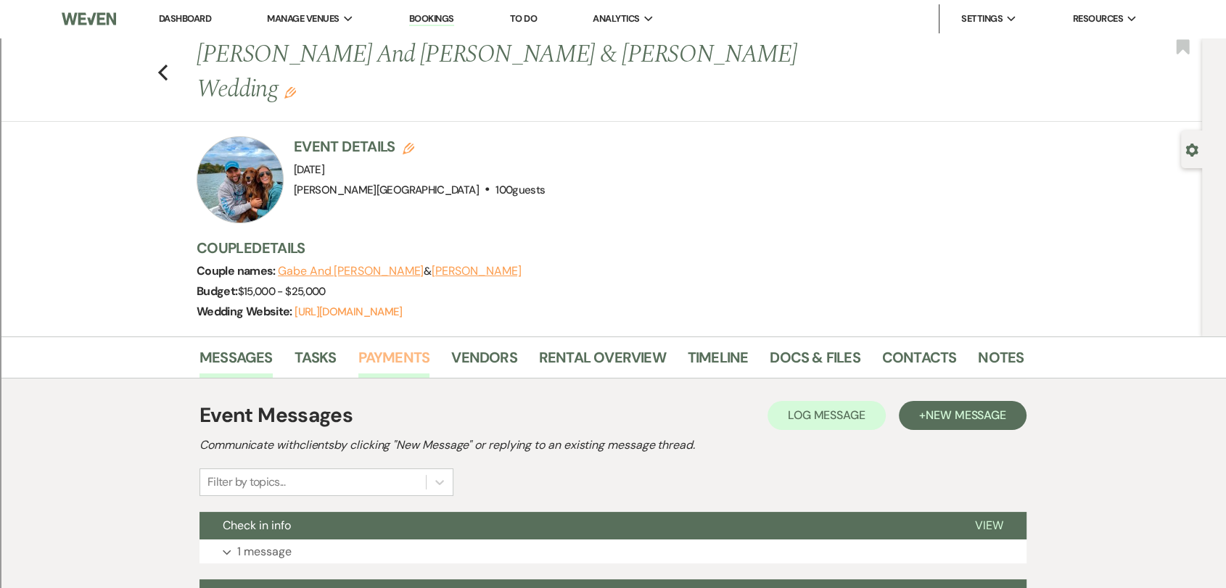
click at [381, 346] on link "Payments" at bounding box center [394, 362] width 72 height 32
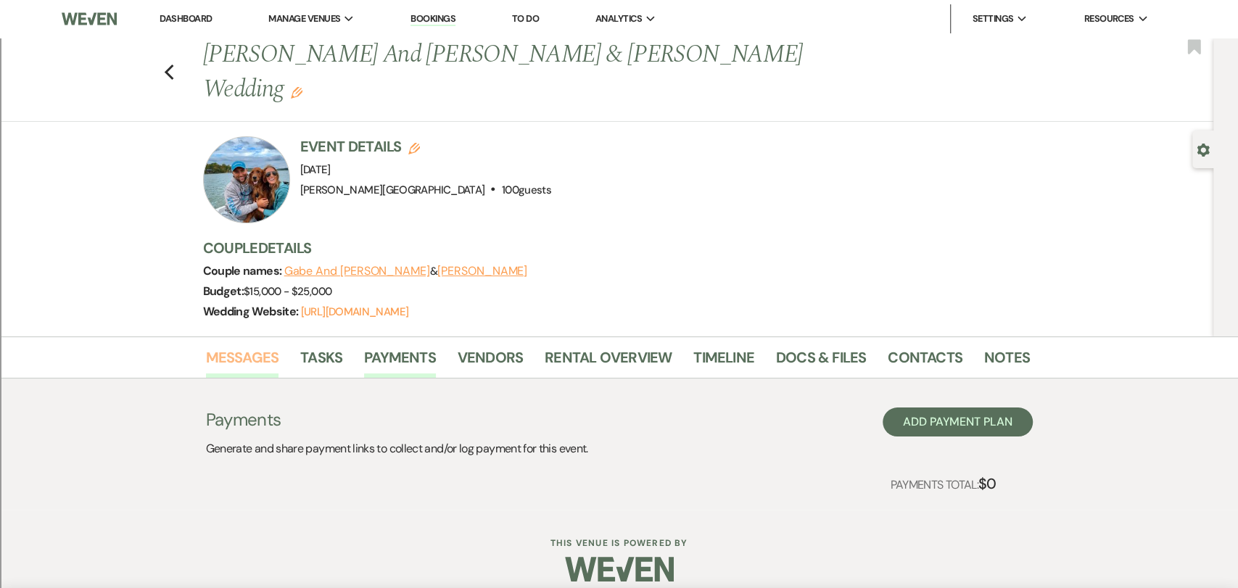
click at [255, 346] on link "Messages" at bounding box center [242, 362] width 73 height 32
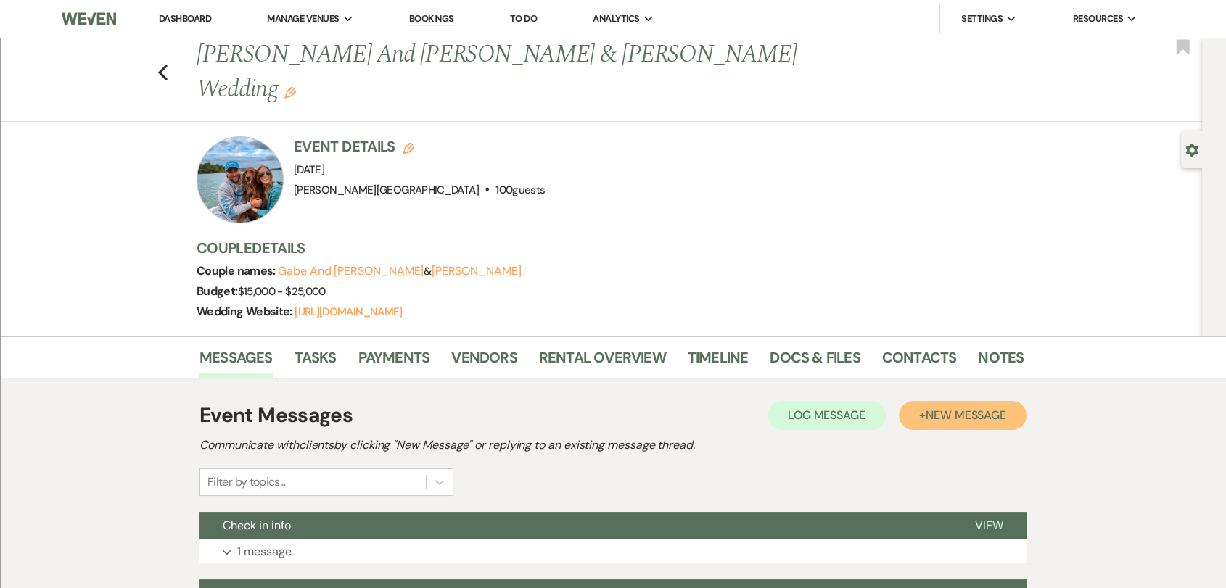
click at [978, 408] on span "New Message" at bounding box center [966, 415] width 81 height 15
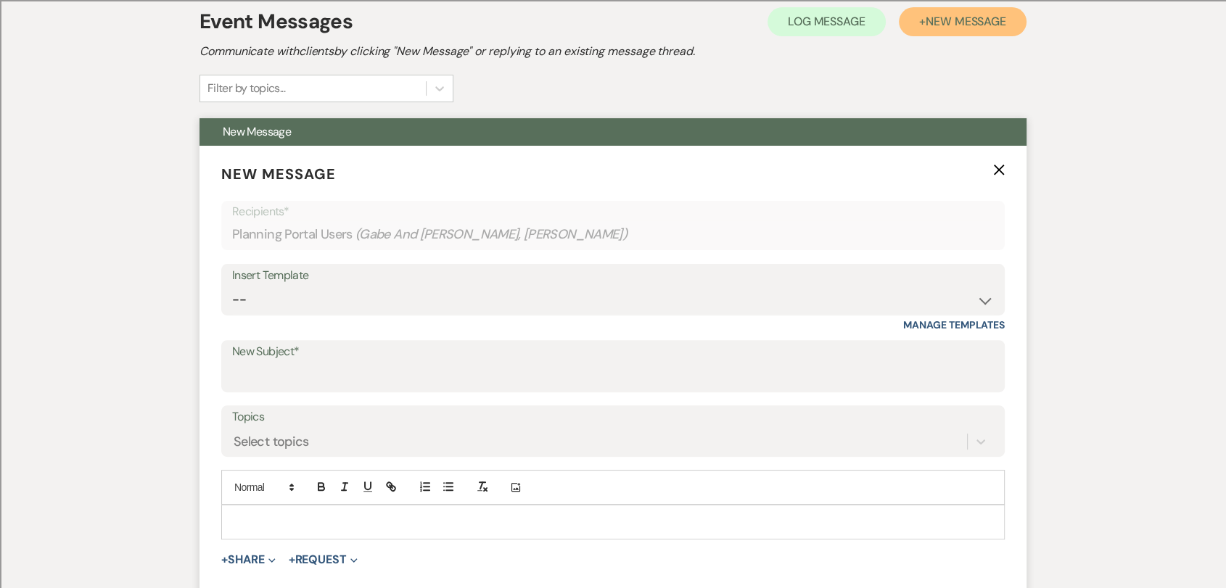
scroll to position [403, 0]
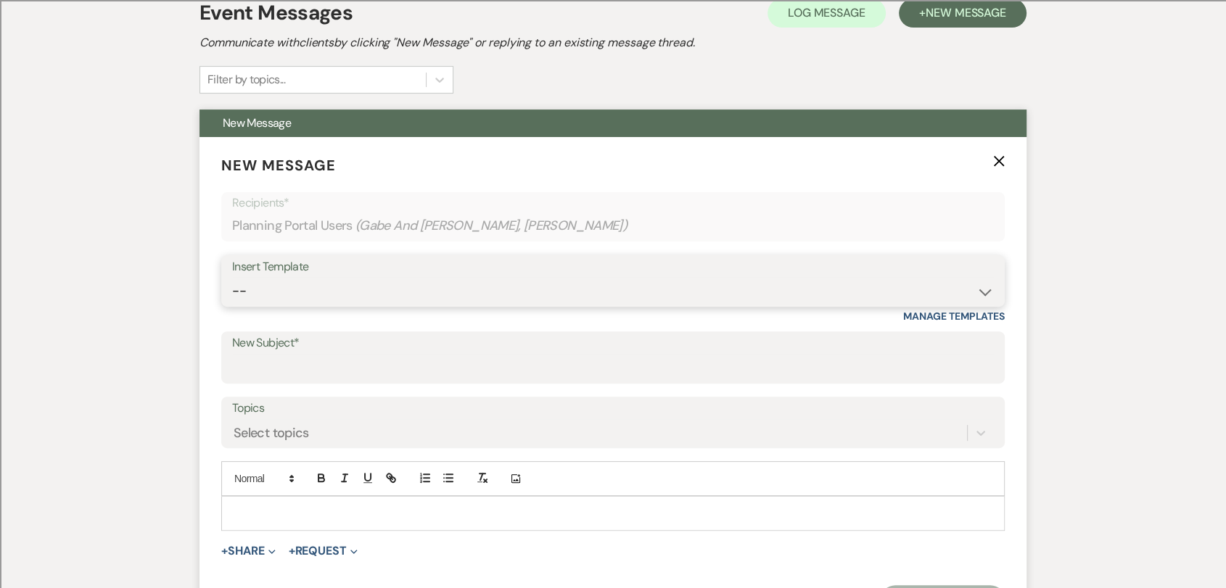
click at [355, 277] on select "-- Weven Planning Portal Introduction (Booked Events) Wedding Packages Booking …" at bounding box center [613, 291] width 762 height 28
select select "1530"
click at [232, 277] on select "-- Weven Planning Portal Introduction (Booked Events) Wedding Packages Booking …" at bounding box center [613, 291] width 762 height 28
type input "following up"
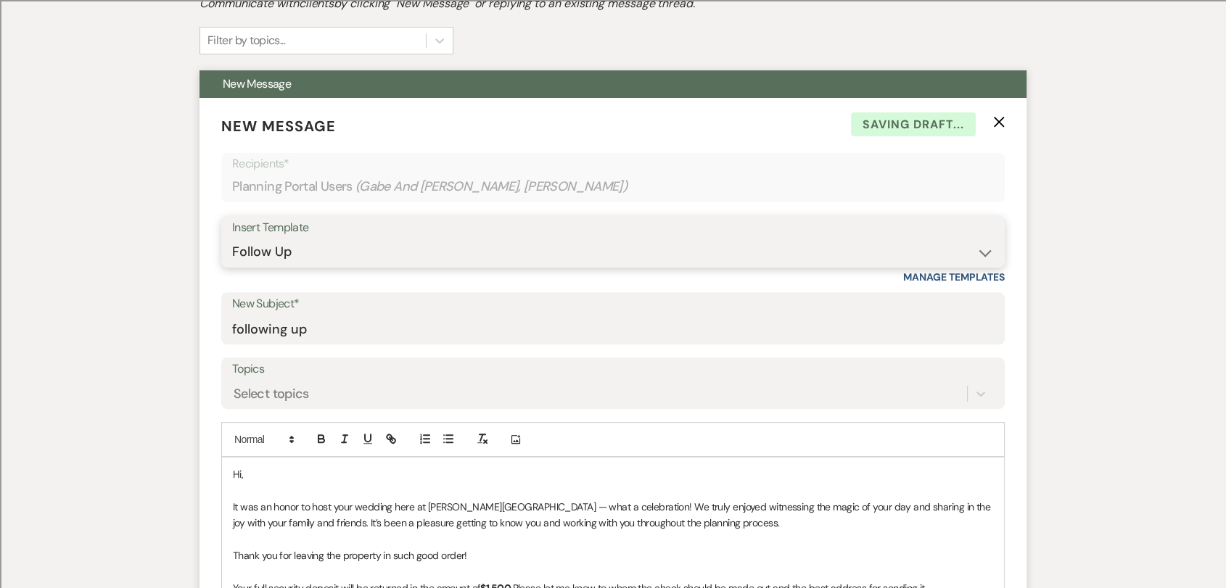
scroll to position [564, 0]
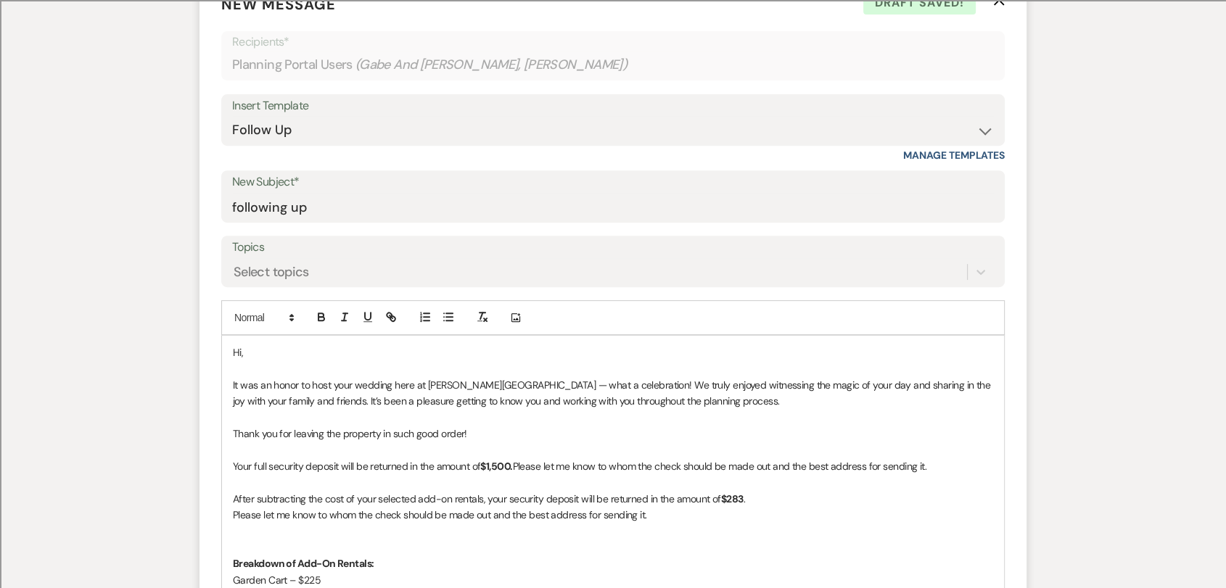
click at [252, 345] on p "Hi," at bounding box center [613, 353] width 760 height 16
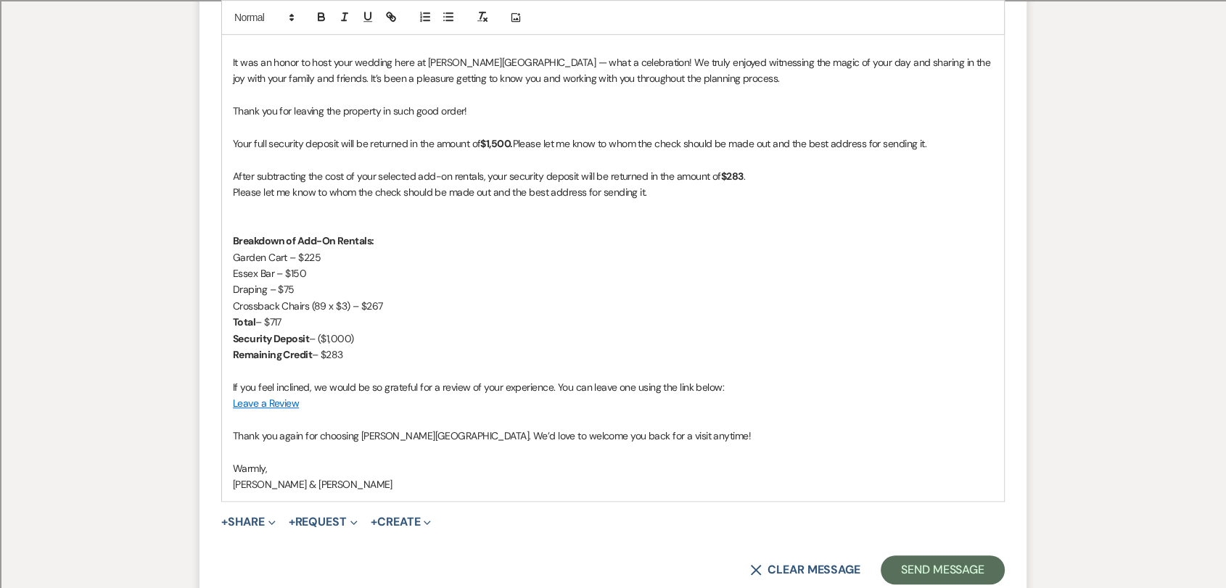
drag, startPoint x: 228, startPoint y: 138, endPoint x: 434, endPoint y: 326, distance: 278.8
click at [434, 326] on div "Hi [PERSON_NAME] and [PERSON_NAME]- It was an honor to host your wedding here a…" at bounding box center [613, 257] width 782 height 488
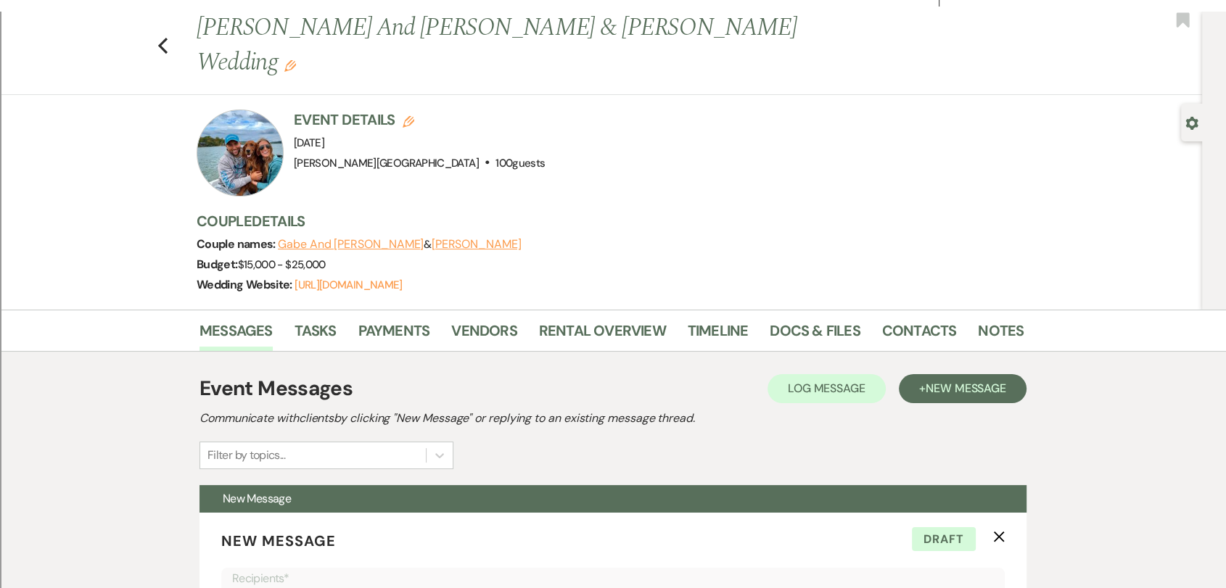
scroll to position [0, 0]
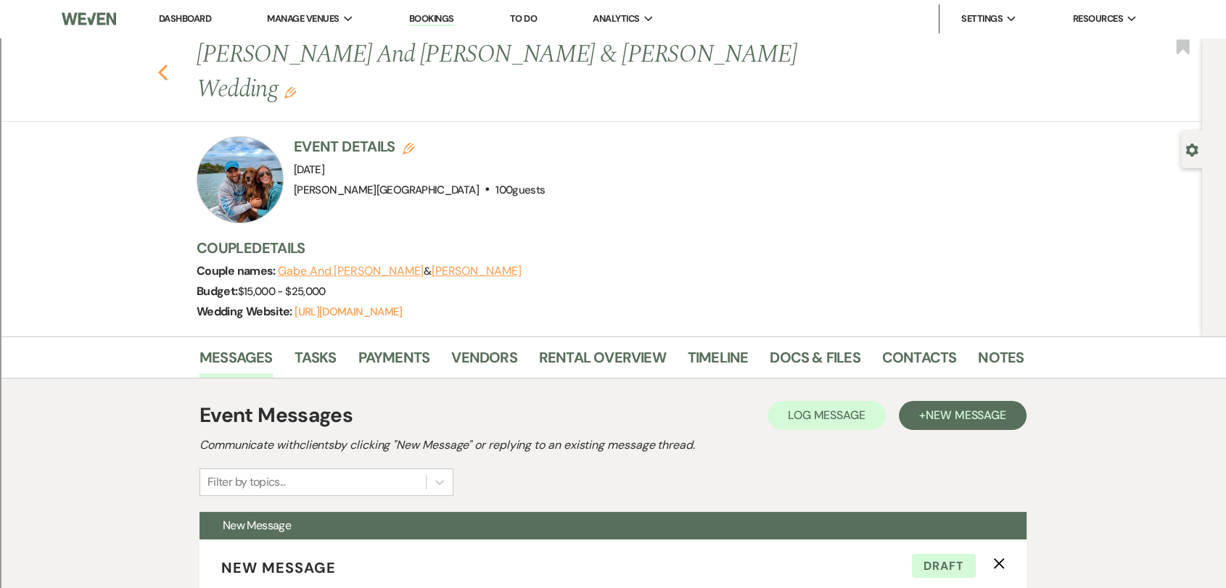
click at [168, 64] on icon "Previous" at bounding box center [162, 72] width 11 height 17
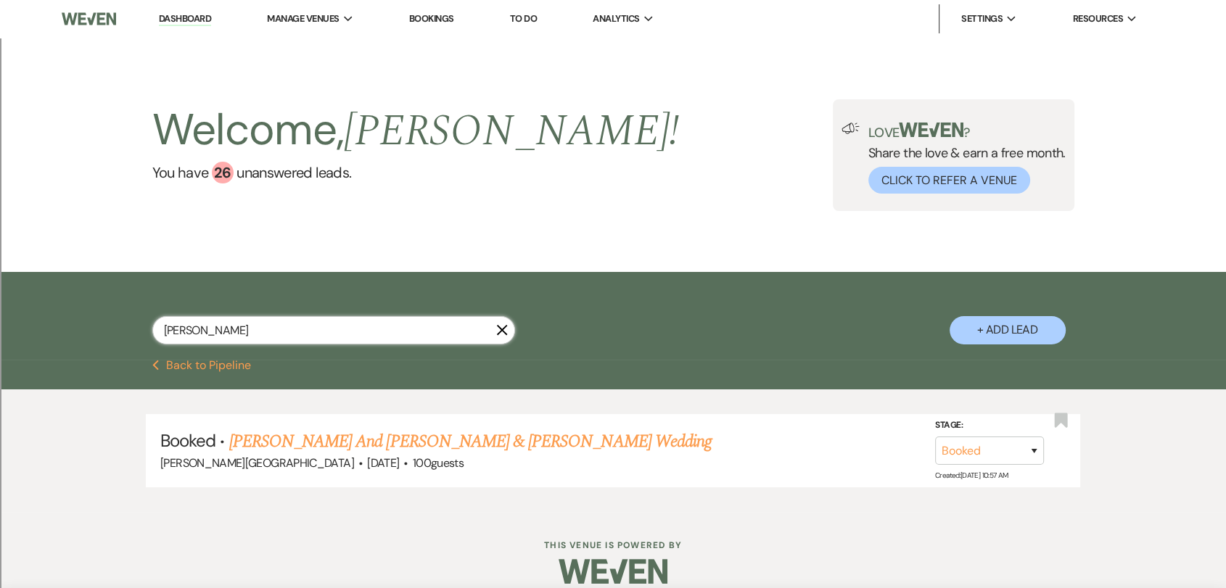
click at [276, 324] on input "[PERSON_NAME]" at bounding box center [333, 330] width 363 height 28
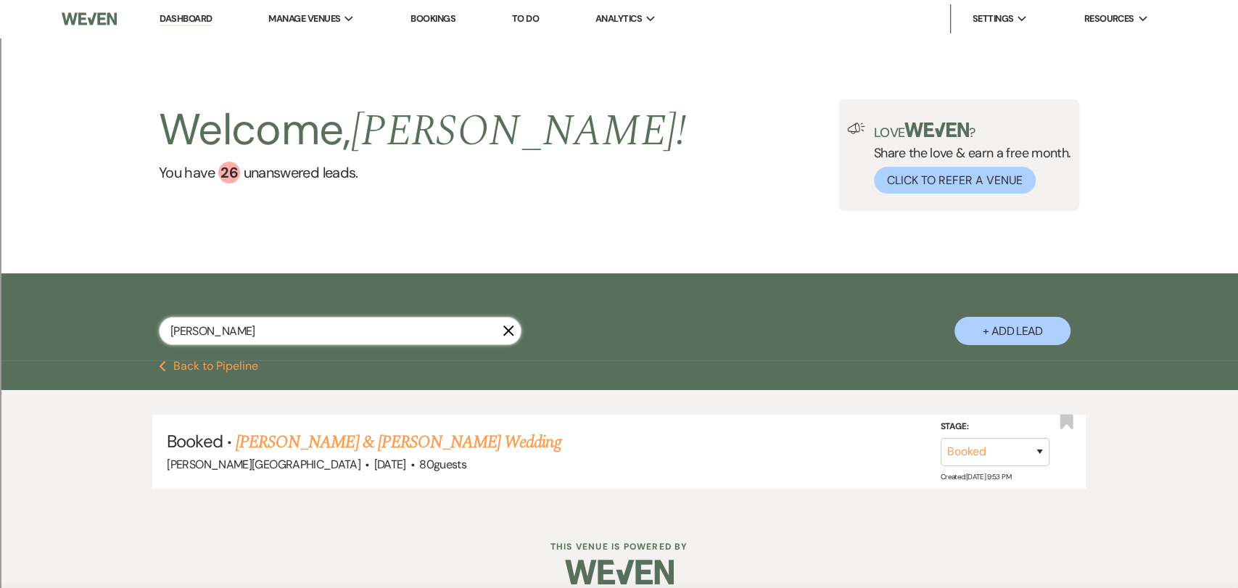
type input "[PERSON_NAME]"
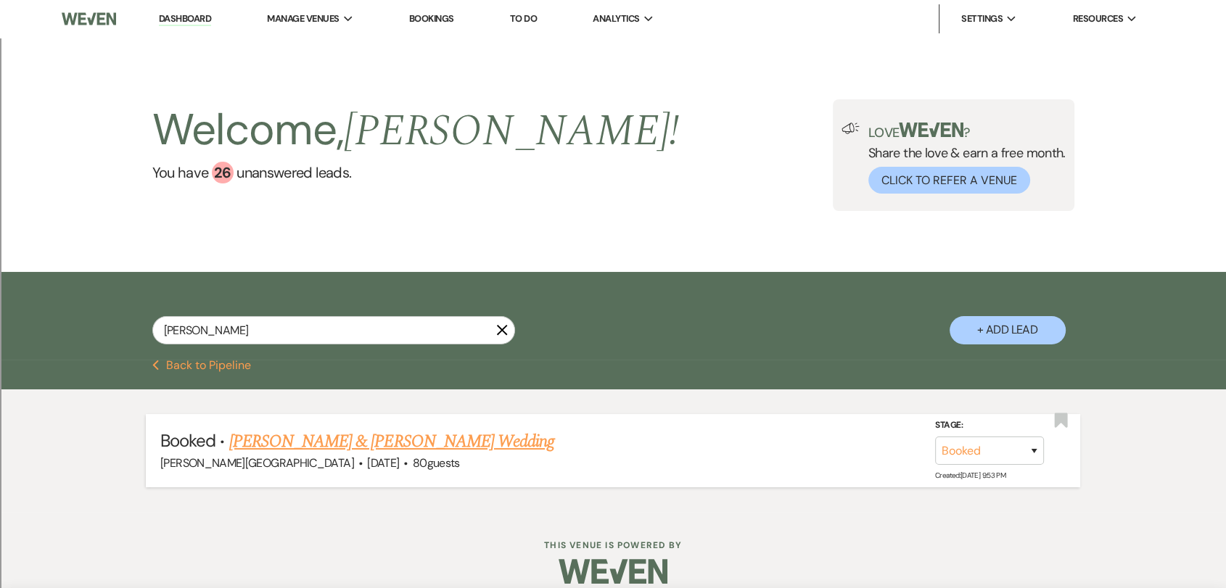
click at [354, 448] on link "[PERSON_NAME] & [PERSON_NAME] Wedding" at bounding box center [391, 442] width 325 height 26
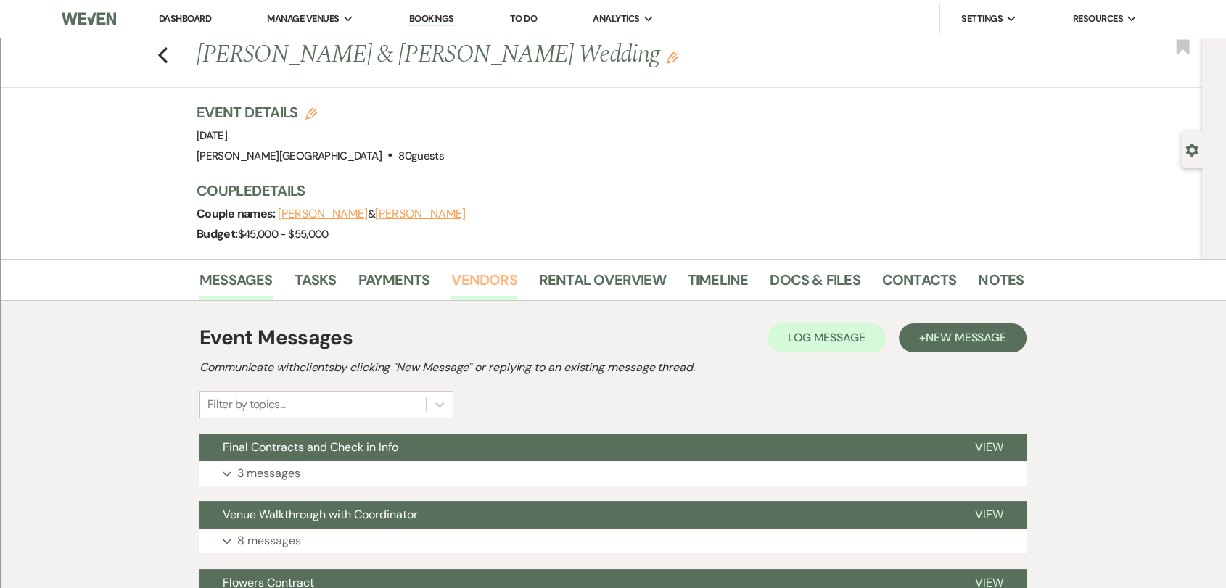
scroll to position [81, 0]
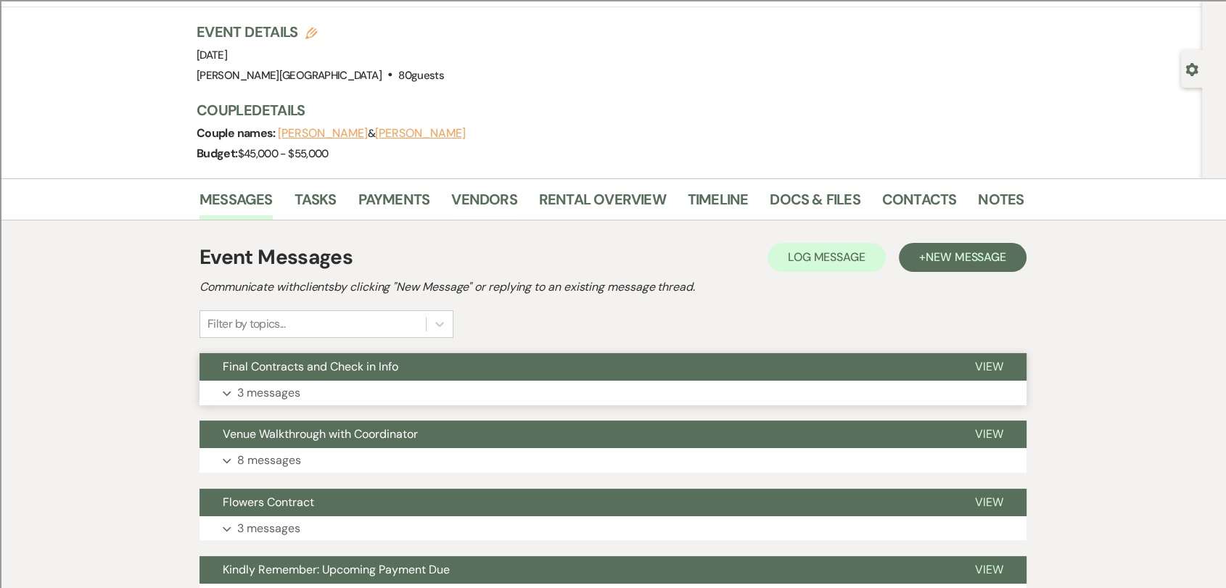
click at [489, 368] on button "Final Contracts and Check in Info" at bounding box center [575, 367] width 752 height 28
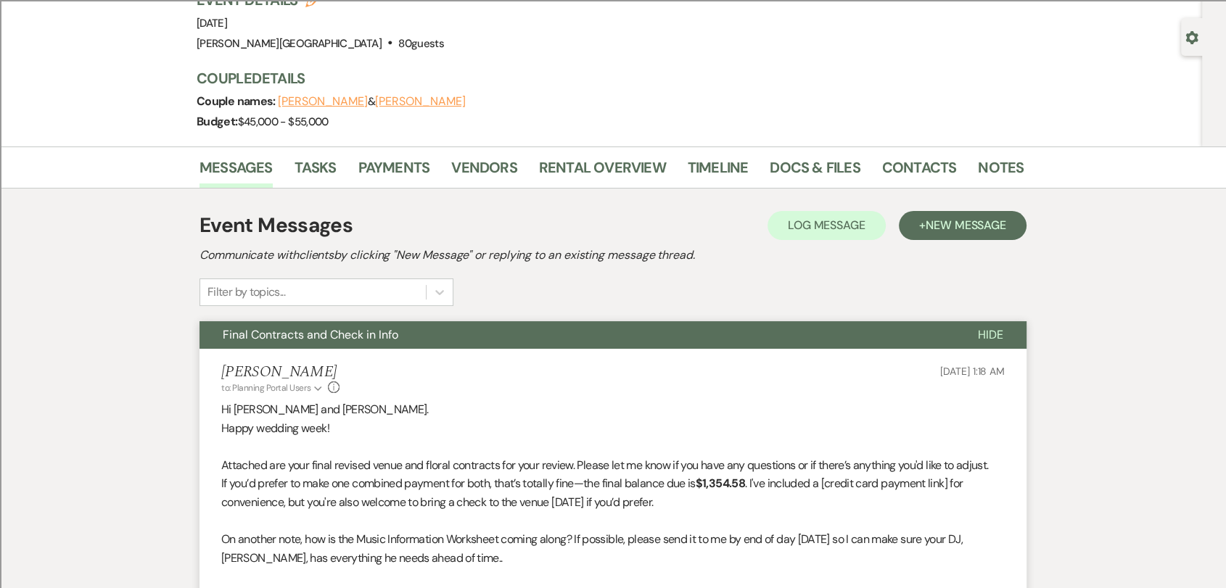
scroll to position [161, 0]
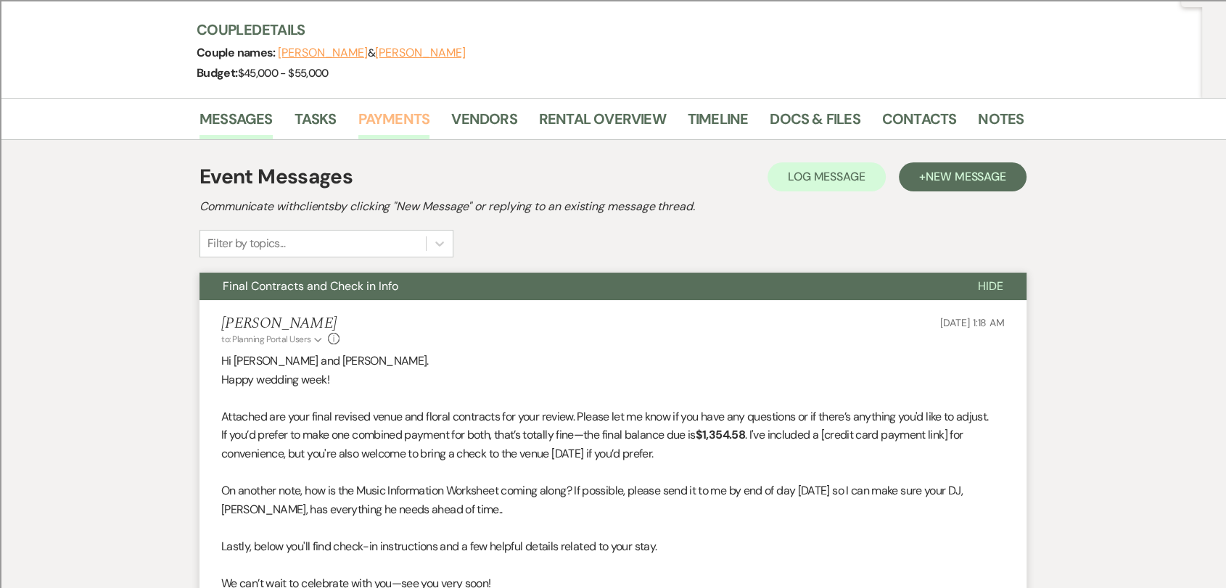
click at [395, 117] on link "Payments" at bounding box center [394, 123] width 72 height 32
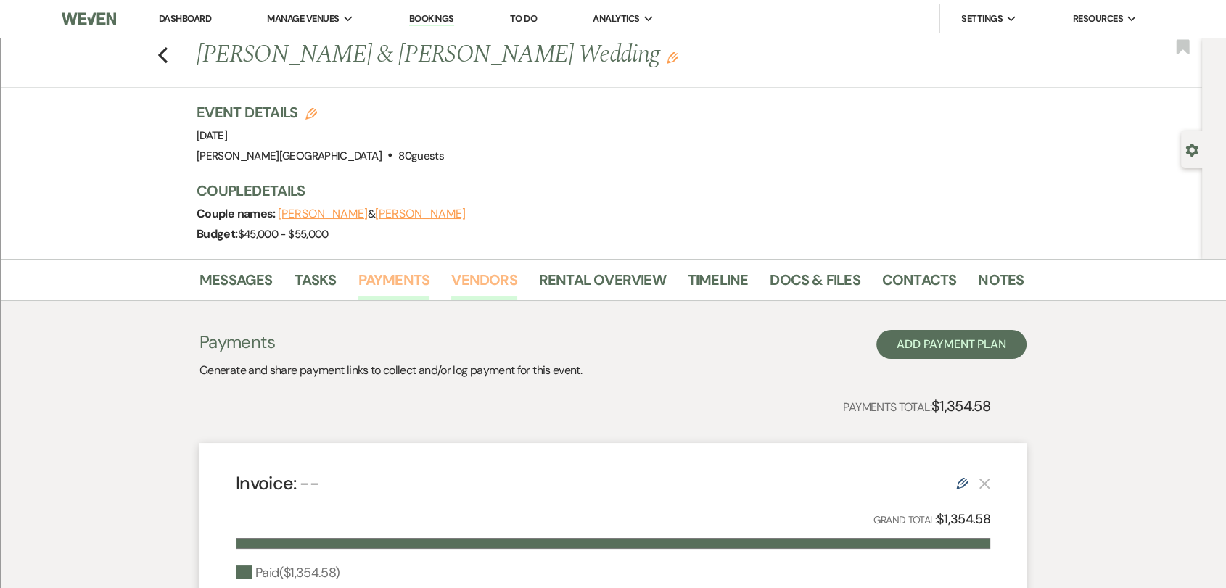
scroll to position [253, 0]
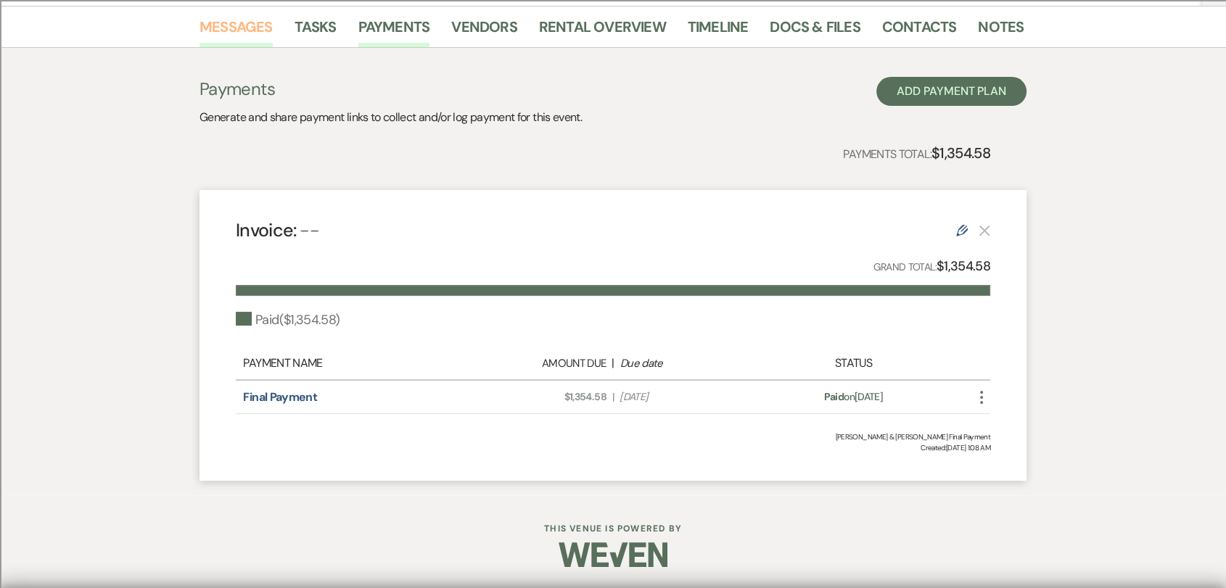
click at [262, 35] on link "Messages" at bounding box center [235, 31] width 73 height 32
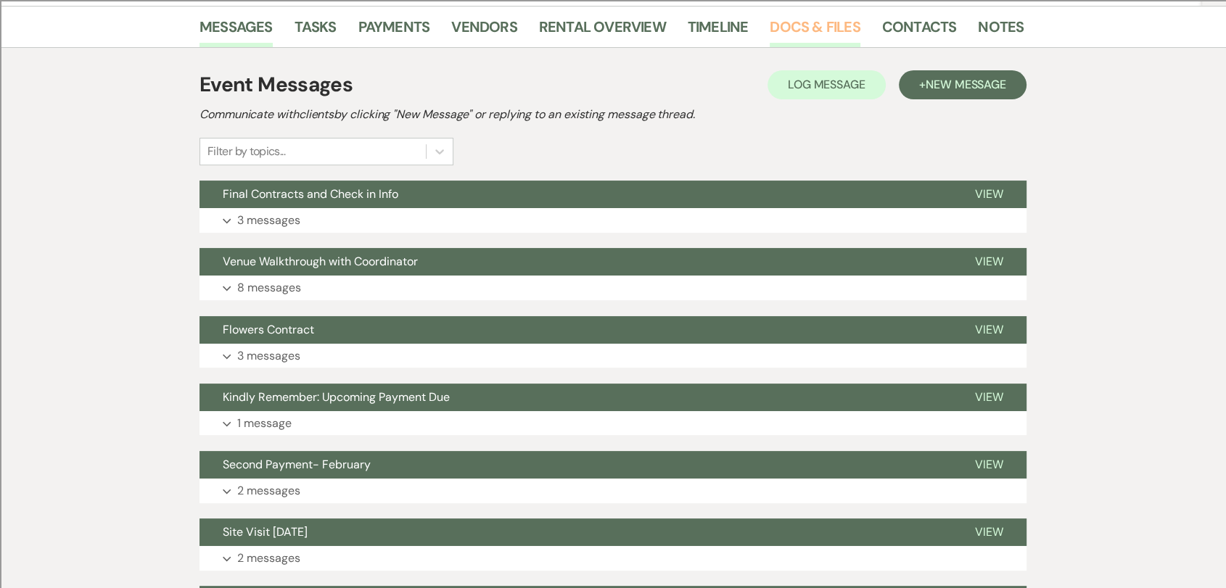
click at [812, 31] on link "Docs & Files" at bounding box center [815, 31] width 90 height 32
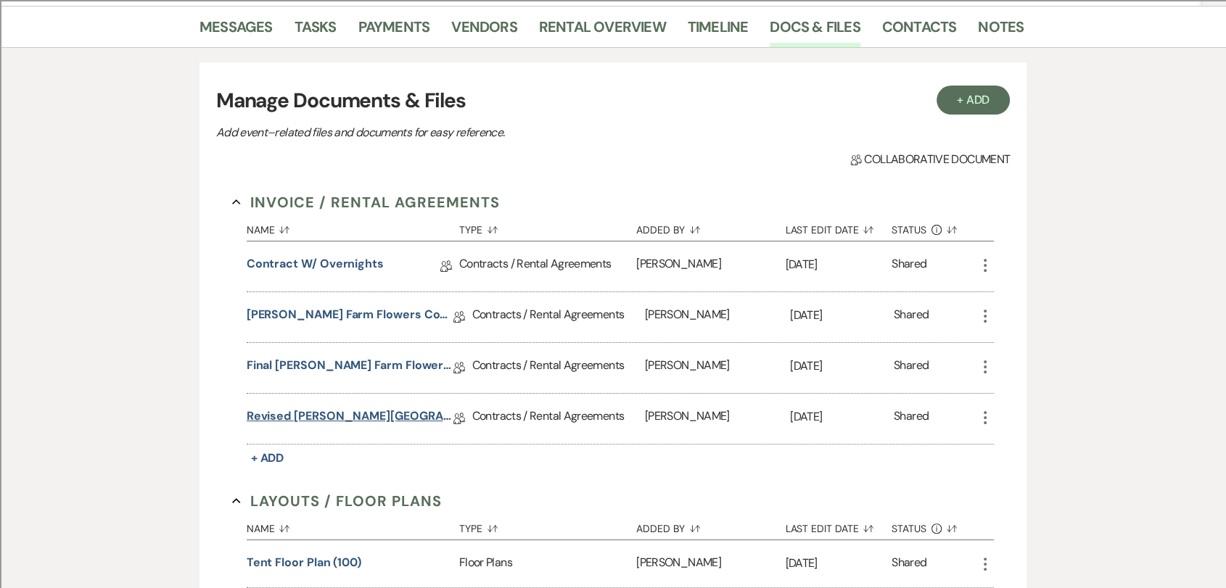
click at [351, 417] on link "Revised [PERSON_NAME][GEOGRAPHIC_DATA] Contract" at bounding box center [350, 419] width 207 height 22
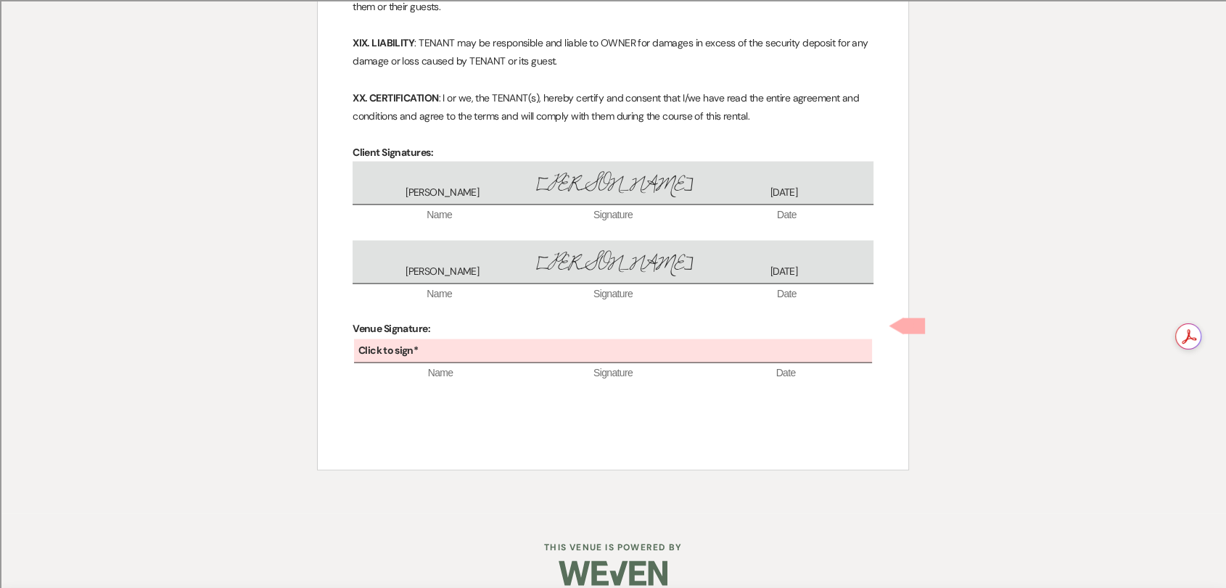
scroll to position [2957, 0]
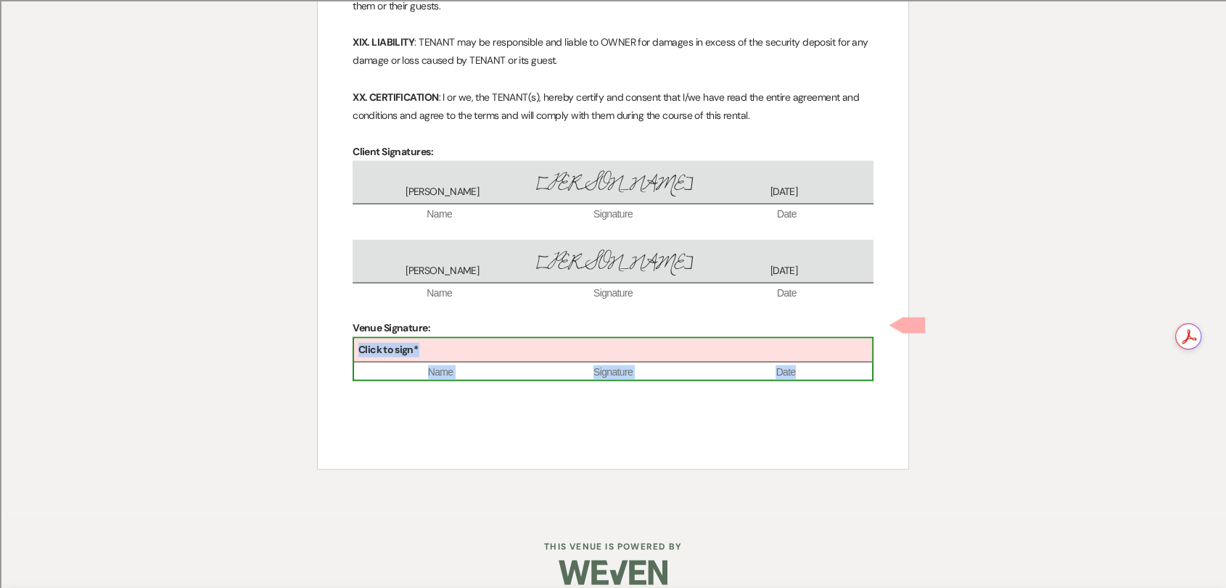
click at [513, 339] on div "Click to sign*" at bounding box center [613, 351] width 518 height 24
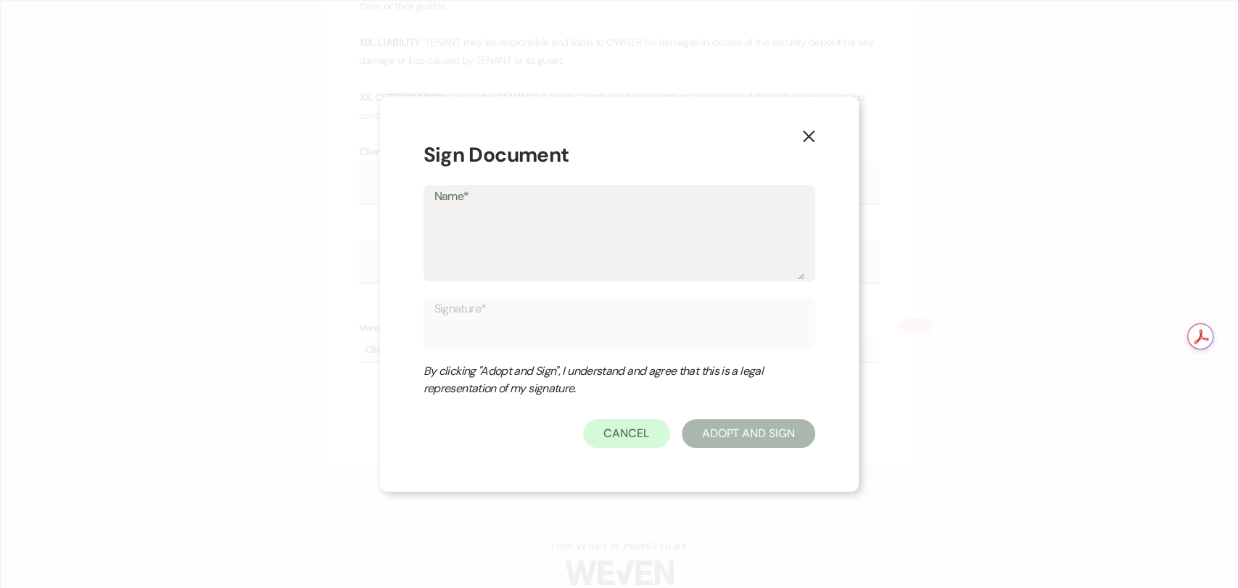
type textarea "T"
type input "T"
type textarea "Tr"
type input "Tr"
type textarea "Tra"
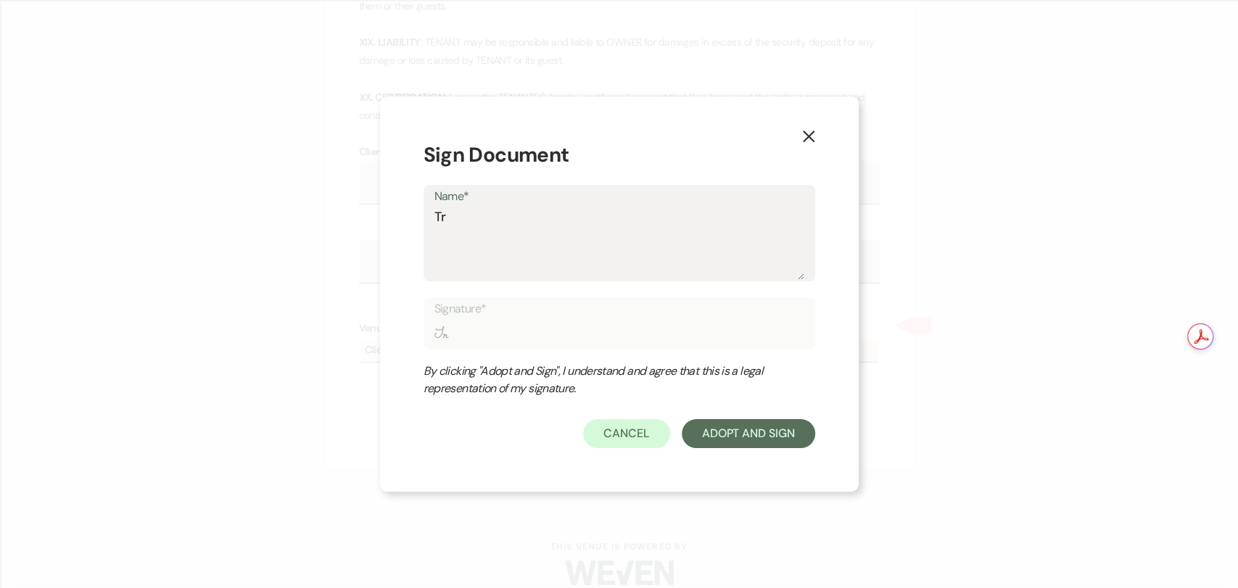
type input "Tra"
type textarea "Trav"
type input "Trav"
type textarea "Travi"
type input "Travi"
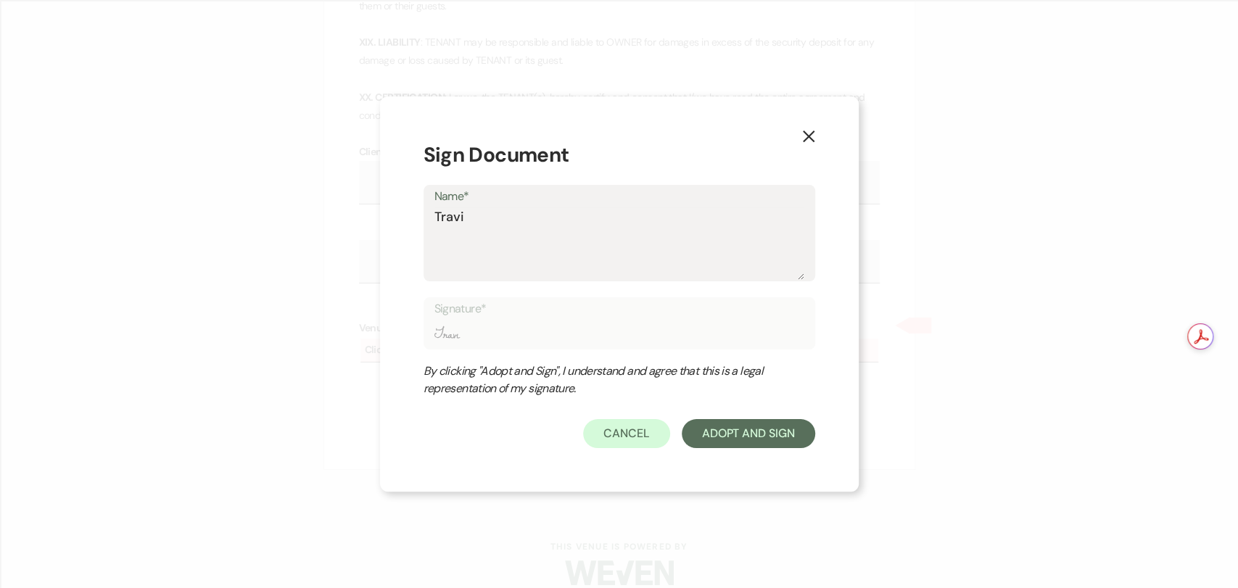
type textarea "[PERSON_NAME]"
type input "[PERSON_NAME]"
type textarea "[PERSON_NAME]"
type input "[PERSON_NAME]"
type textarea "[PERSON_NAME]"
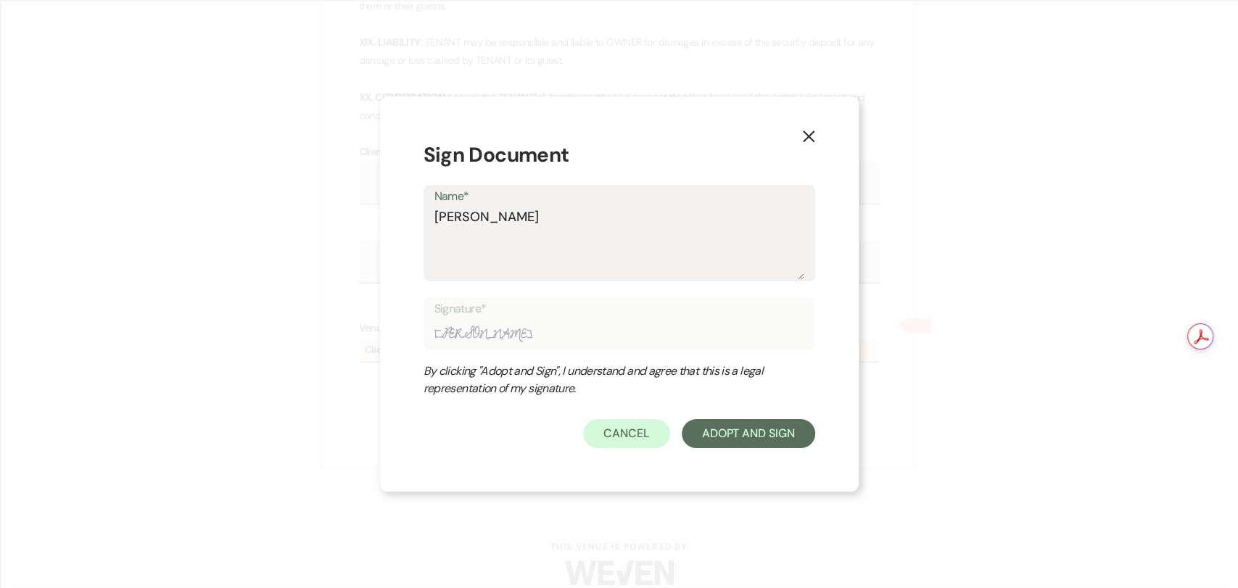
type input "[PERSON_NAME]"
type textarea "[PERSON_NAME]"
type input "[PERSON_NAME]"
type textarea "[PERSON_NAME]"
type input "[PERSON_NAME]"
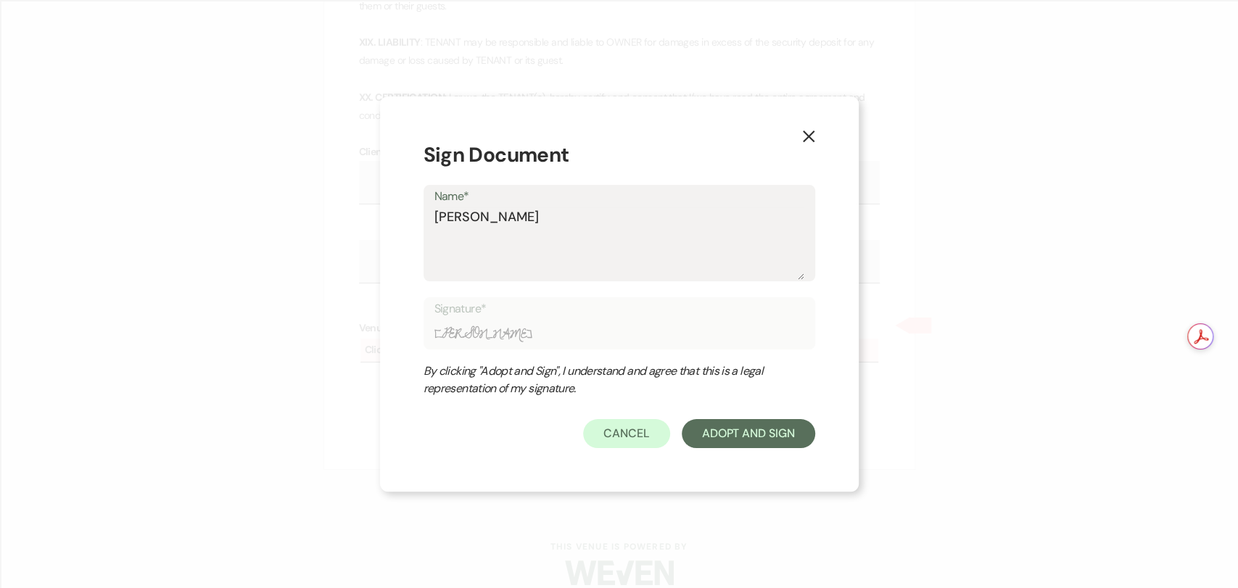
type textarea "[PERSON_NAME]"
type input "[PERSON_NAME]"
type textarea "[PERSON_NAME]"
type input "[PERSON_NAME]"
type textarea "[PERSON_NAME]"
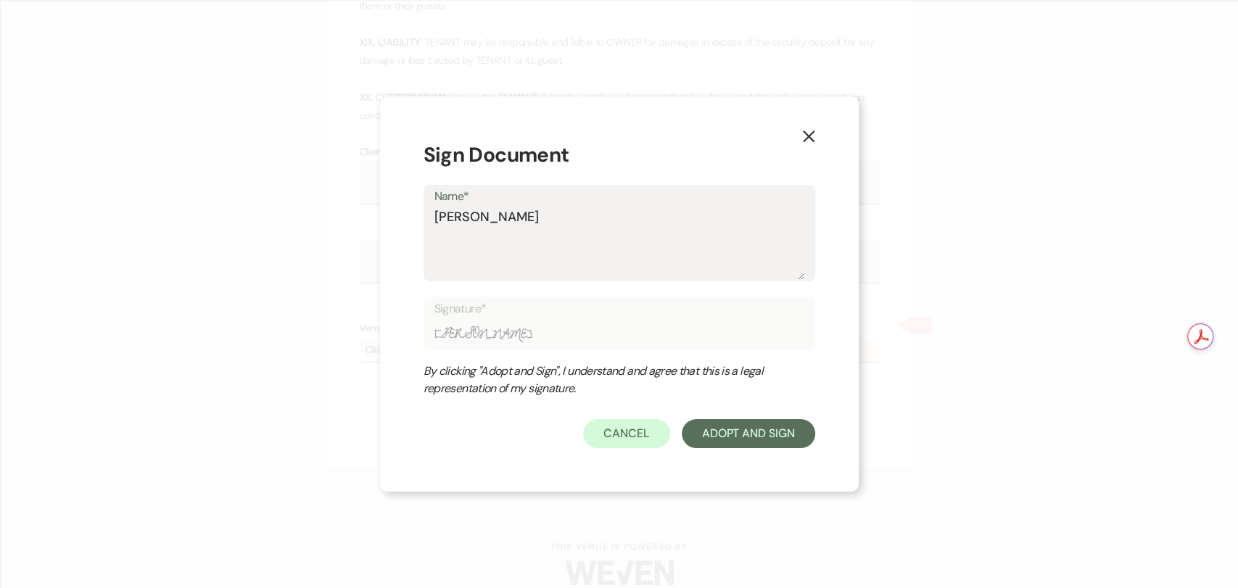
type input "[PERSON_NAME]"
type textarea "[PERSON_NAME]"
type input "[PERSON_NAME]"
type textarea "[PERSON_NAME]"
click at [741, 390] on div "By clicking "Adopt and Sign", I understand and agree that this is a legal repre…" at bounding box center [605, 380] width 363 height 35
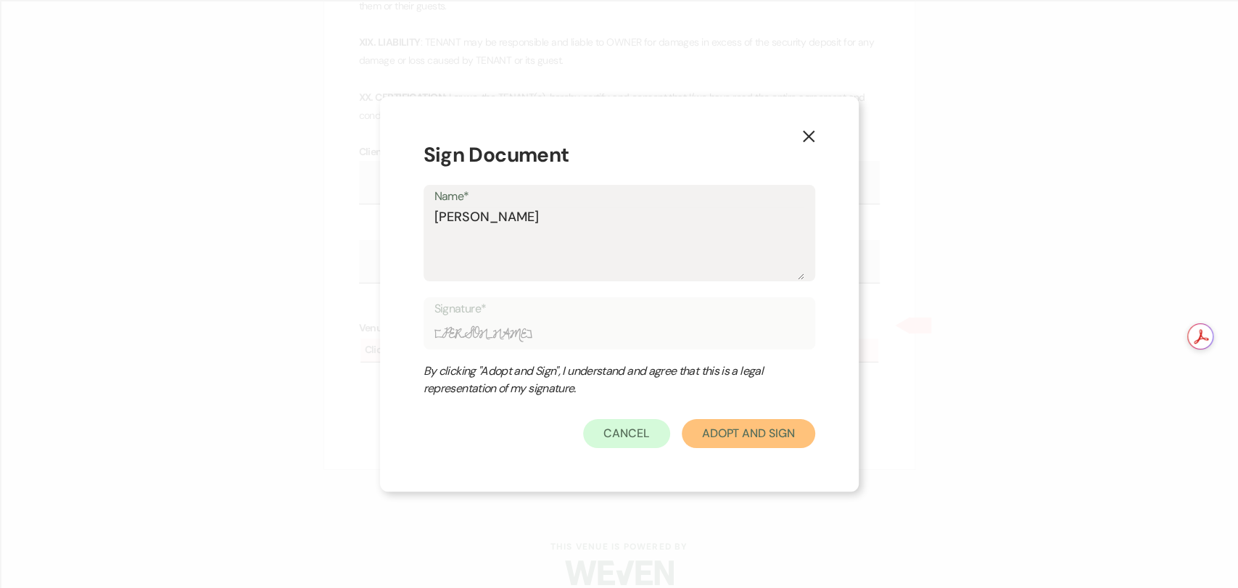
click at [748, 437] on button "Adopt And Sign" at bounding box center [748, 433] width 133 height 29
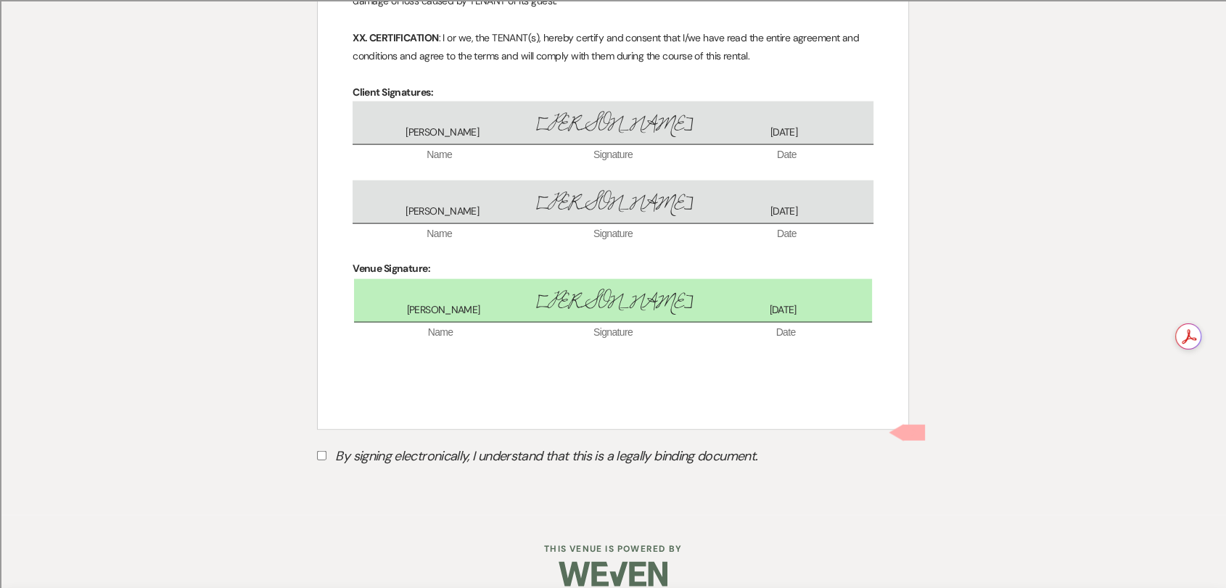
scroll to position [3018, 0]
click at [373, 443] on label "By signing electronically, I understand that this is a legally binding document." at bounding box center [613, 457] width 592 height 28
click at [326, 450] on input "By signing electronically, I understand that this is a legally binding document." at bounding box center [321, 454] width 9 height 9
checkbox input "true"
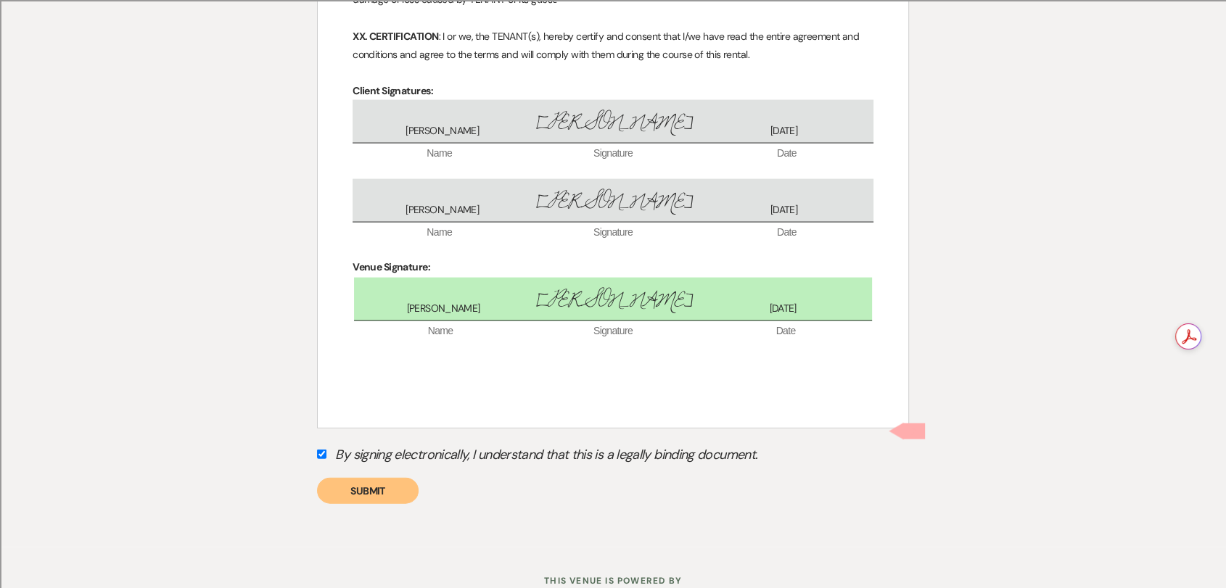
click at [348, 478] on button "Submit" at bounding box center [368, 491] width 102 height 26
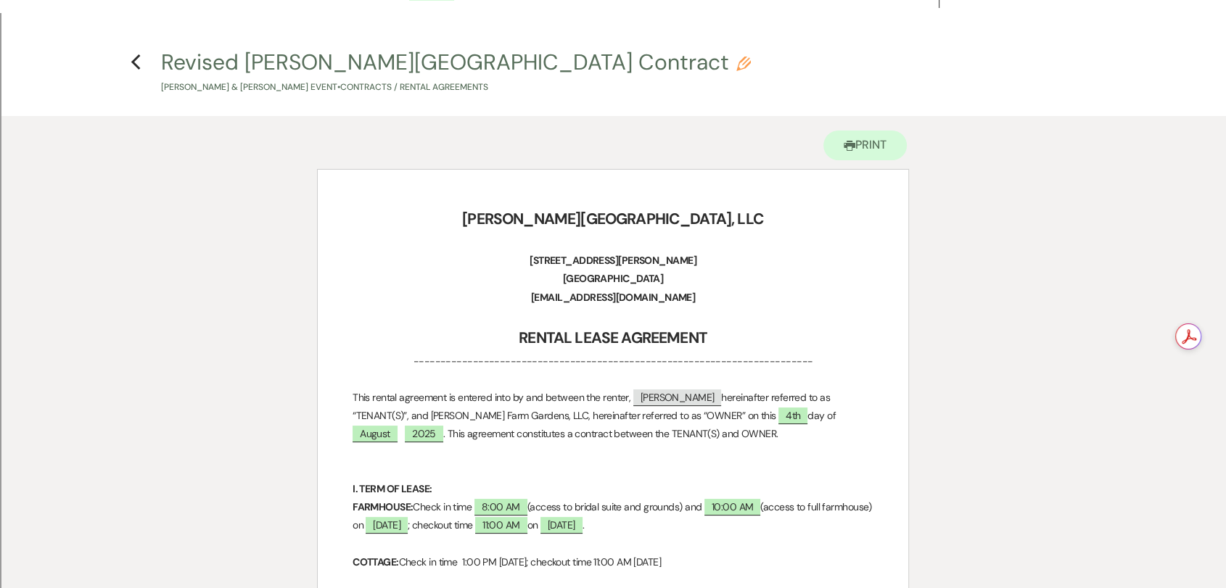
scroll to position [0, 0]
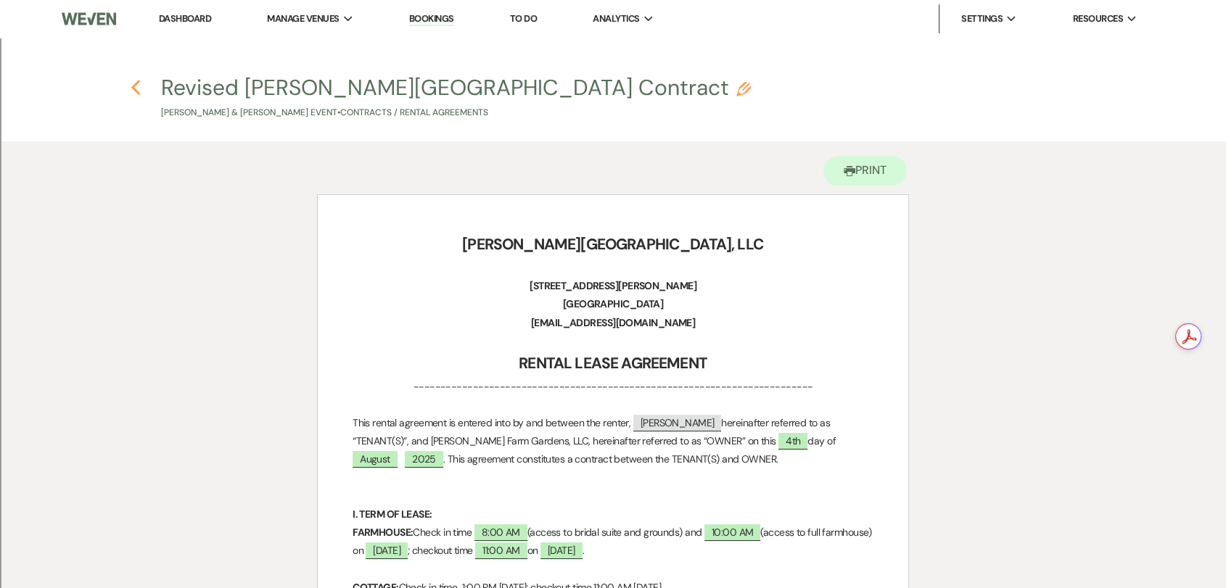
click at [133, 88] on use "button" at bounding box center [135, 88] width 9 height 16
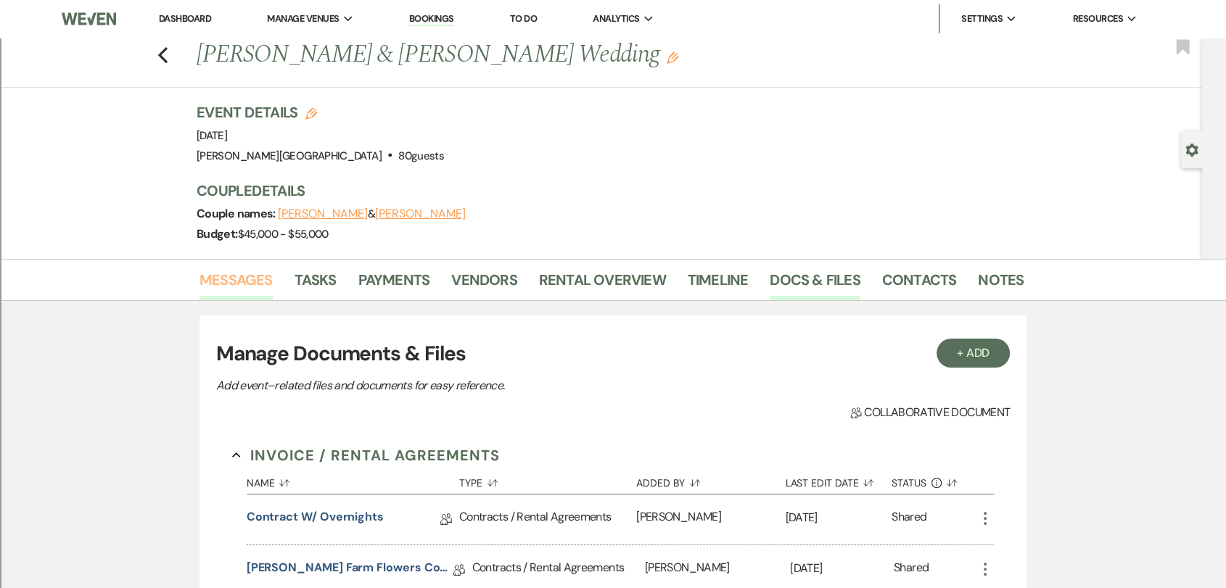
click at [256, 274] on link "Messages" at bounding box center [235, 284] width 73 height 32
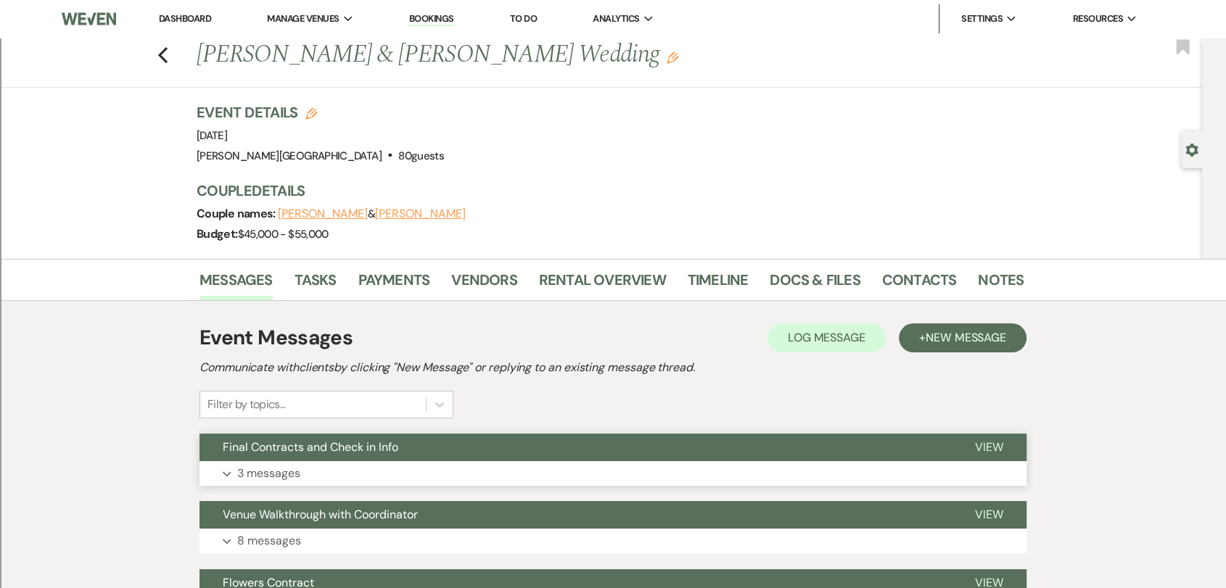
click at [972, 448] on button "View" at bounding box center [989, 448] width 75 height 28
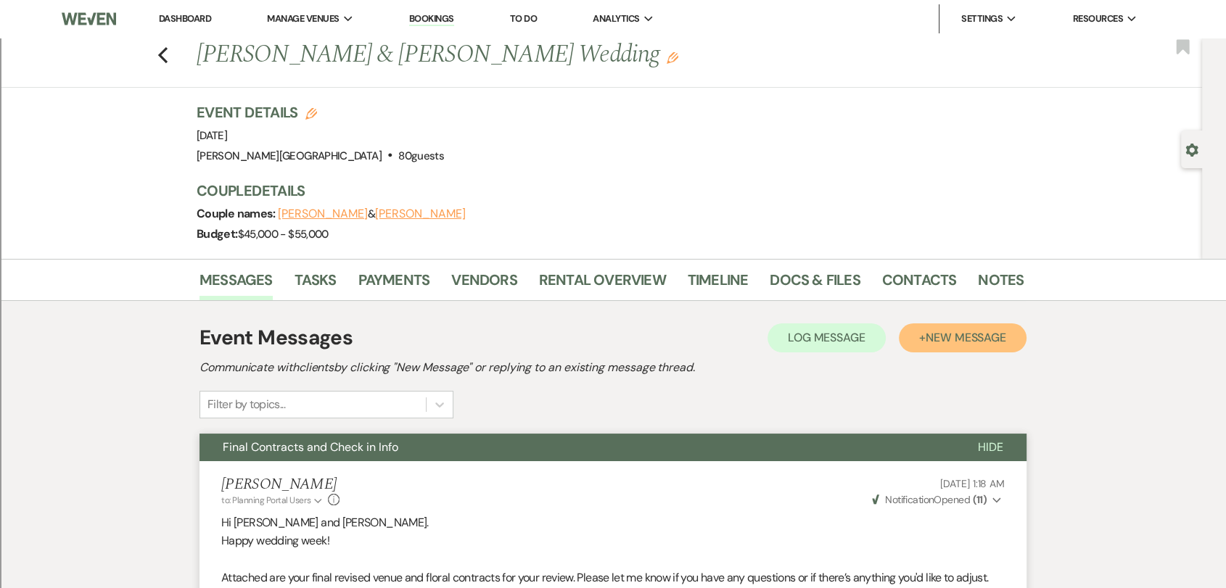
click at [954, 332] on span "New Message" at bounding box center [966, 337] width 81 height 15
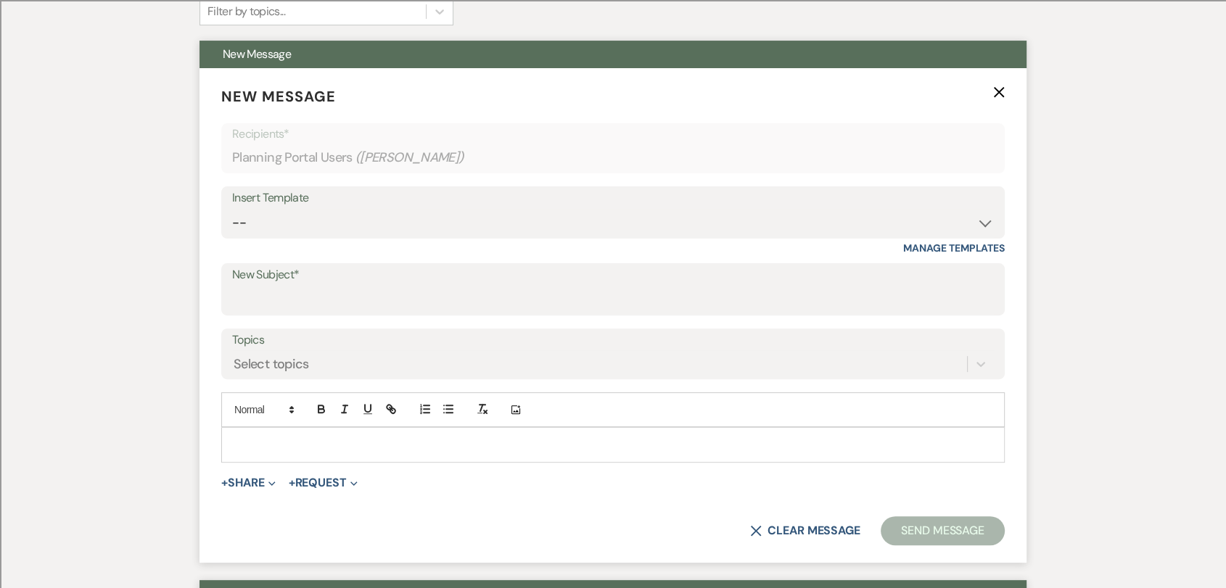
scroll to position [403, 0]
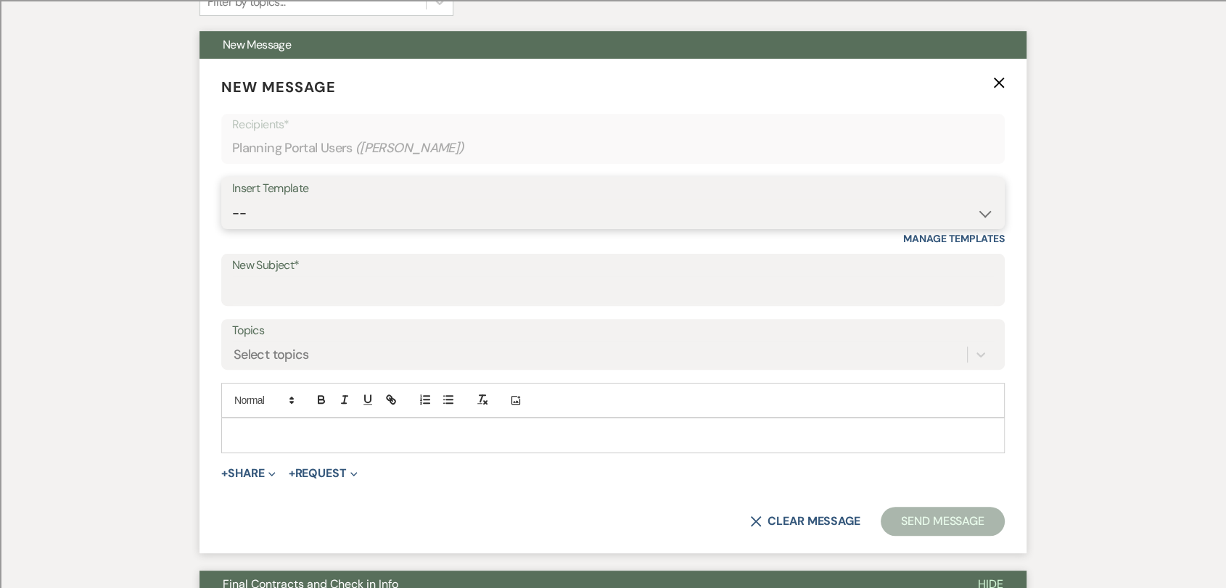
click at [544, 219] on select "-- Weven Planning Portal Introduction (Booked Events) Wedding Packages Booking …" at bounding box center [613, 213] width 762 height 28
select select "1530"
click at [232, 199] on select "-- Weven Planning Portal Introduction (Booked Events) Wedding Packages Booking …" at bounding box center [613, 213] width 762 height 28
type input "following up"
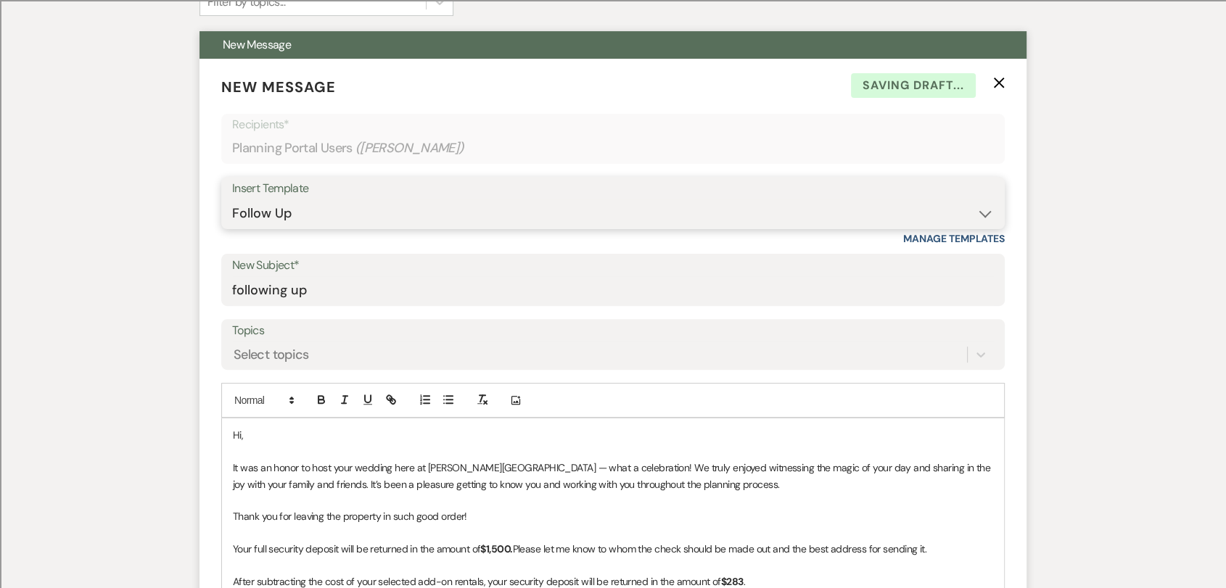
scroll to position [644, 0]
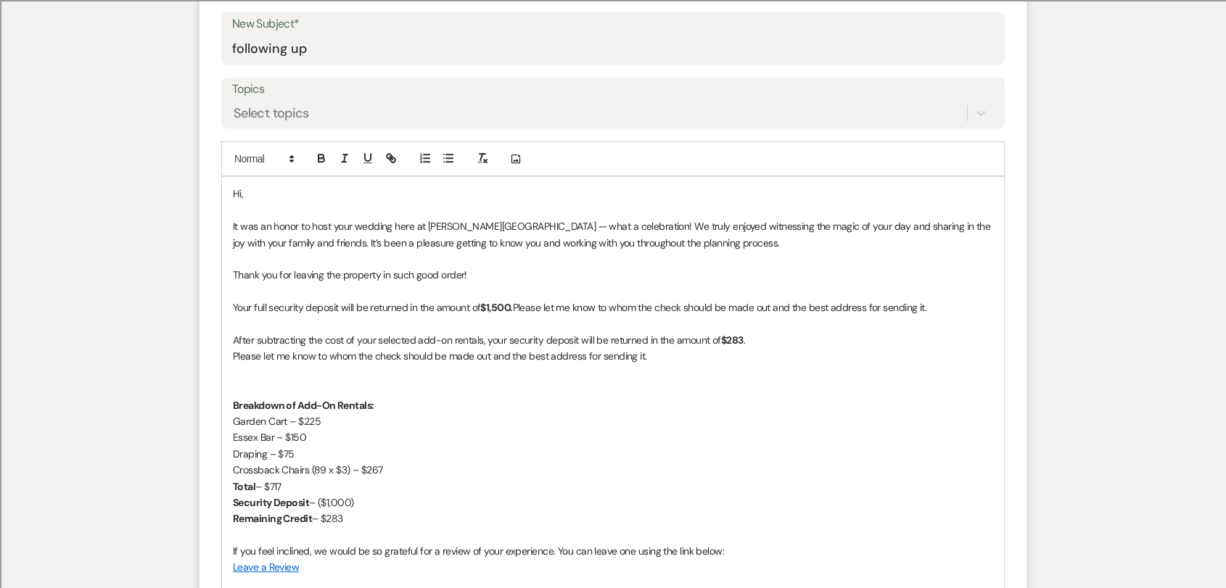
drag, startPoint x: 234, startPoint y: 338, endPoint x: 389, endPoint y: 512, distance: 232.7
click at [389, 503] on div "Hi, It was an honor to host your wedding here at [PERSON_NAME][GEOGRAPHIC_DATA]…" at bounding box center [613, 421] width 782 height 488
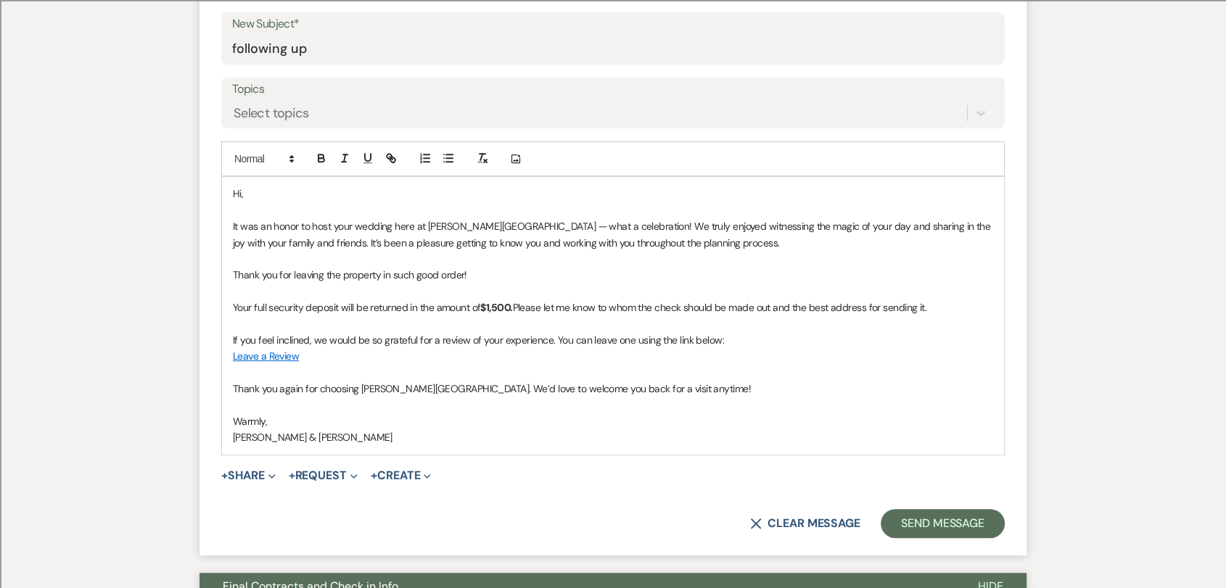
click at [519, 309] on span "Please let me know to whom the check should be made out and the best address fo…" at bounding box center [719, 307] width 413 height 13
click at [924, 309] on span "Please let me know to whom the check should be made out and the best address fo…" at bounding box center [719, 307] width 413 height 13
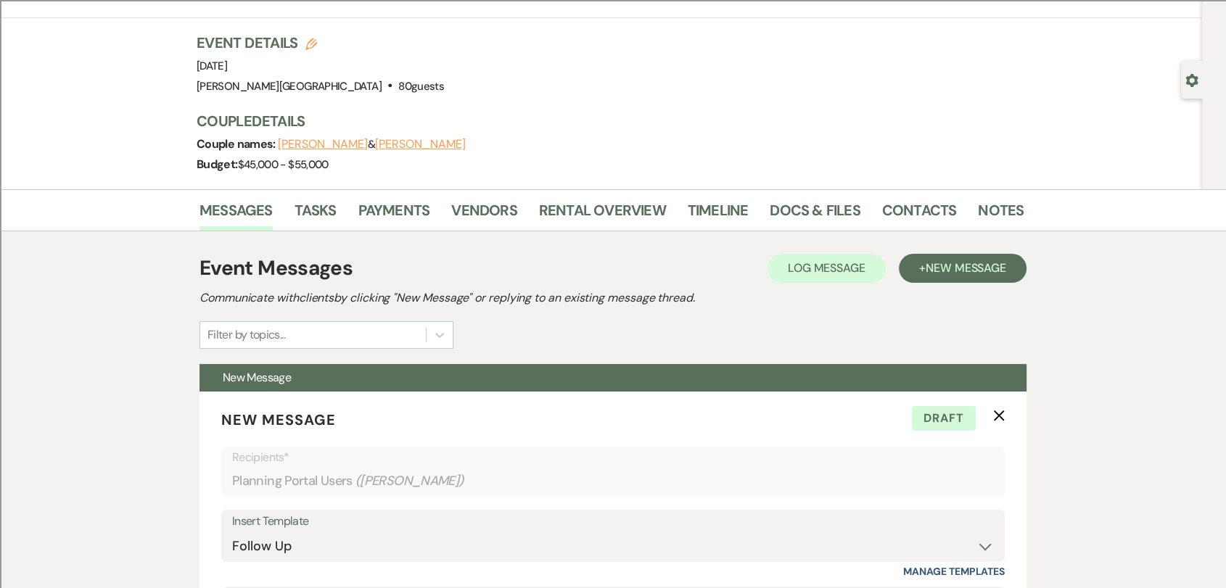
scroll to position [0, 0]
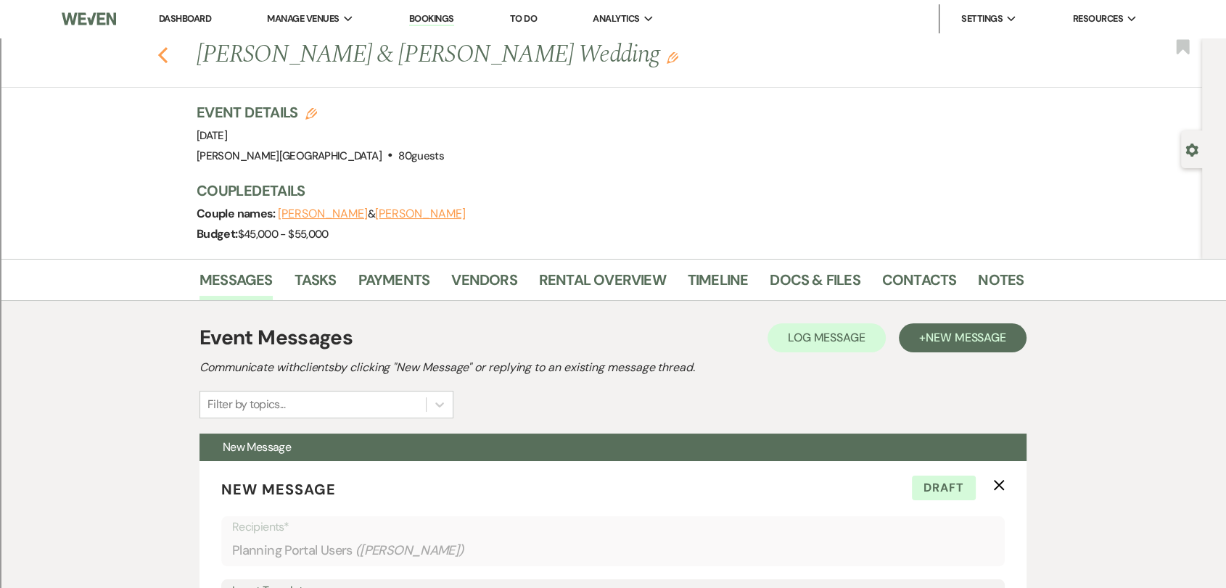
click at [168, 56] on use "button" at bounding box center [162, 55] width 9 height 16
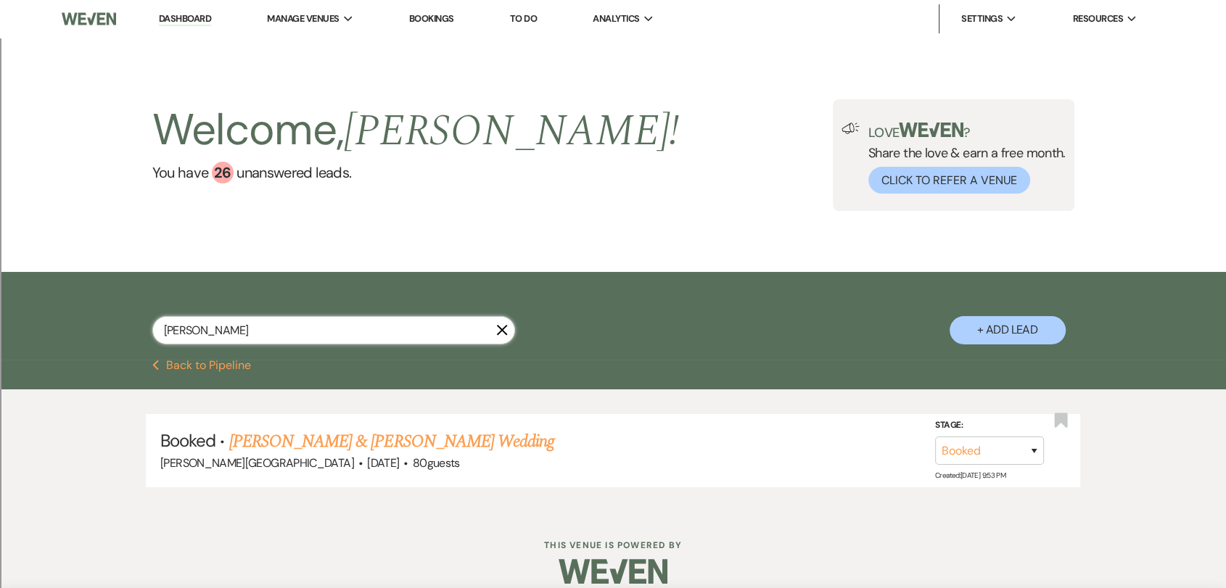
click at [261, 334] on input "[PERSON_NAME]" at bounding box center [333, 330] width 363 height 28
type input "[PERSON_NAME]"
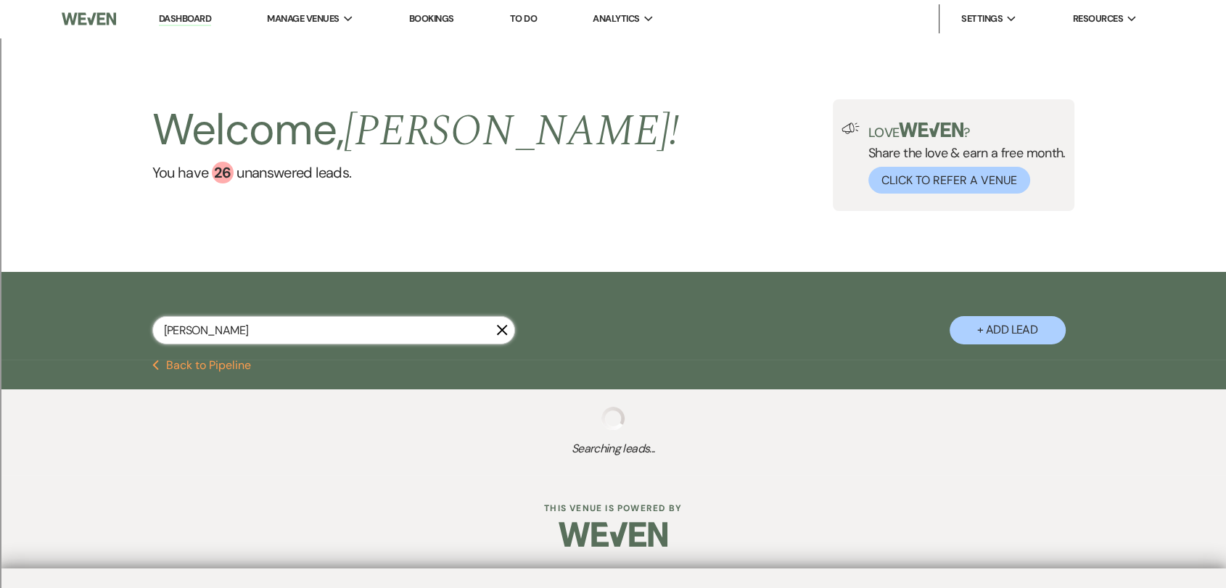
select select "8"
select select "2"
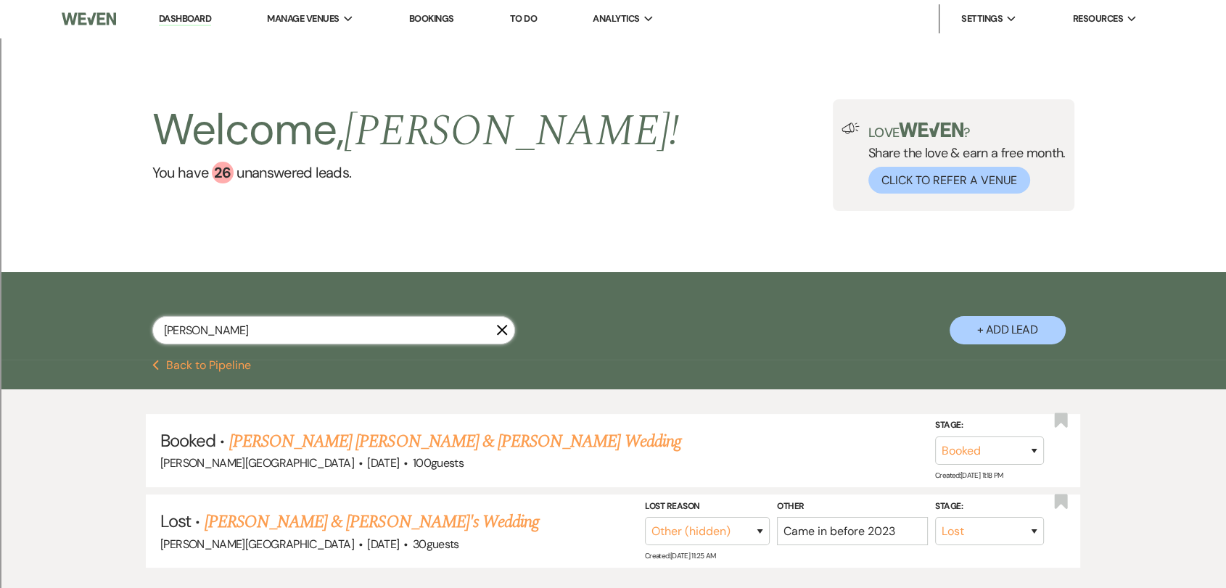
scroll to position [98, 0]
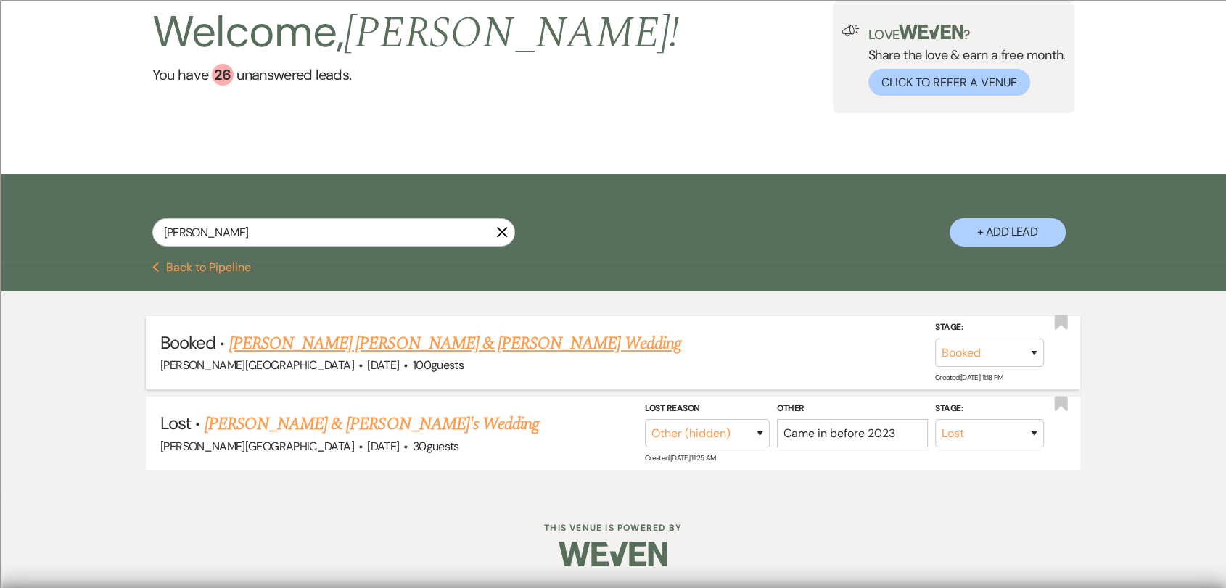
click at [308, 356] on div "[PERSON_NAME][GEOGRAPHIC_DATA] · [DATE] · 100 guests" at bounding box center [612, 365] width 905 height 19
click at [308, 349] on link "[PERSON_NAME] [PERSON_NAME] & [PERSON_NAME] Wedding" at bounding box center [455, 344] width 452 height 26
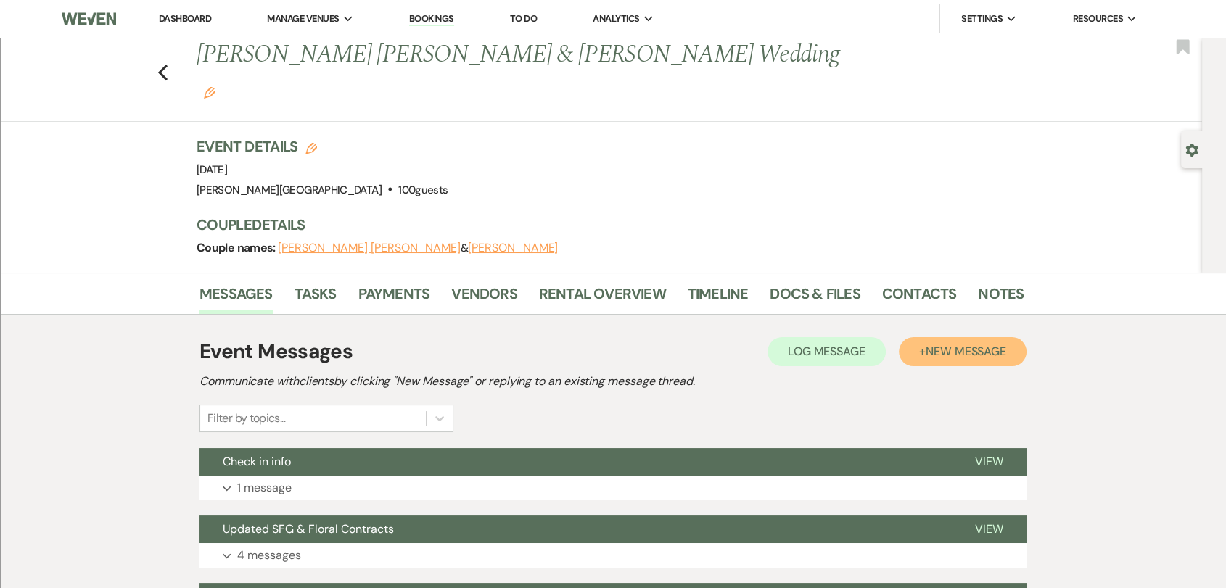
click at [928, 344] on span "New Message" at bounding box center [966, 351] width 81 height 15
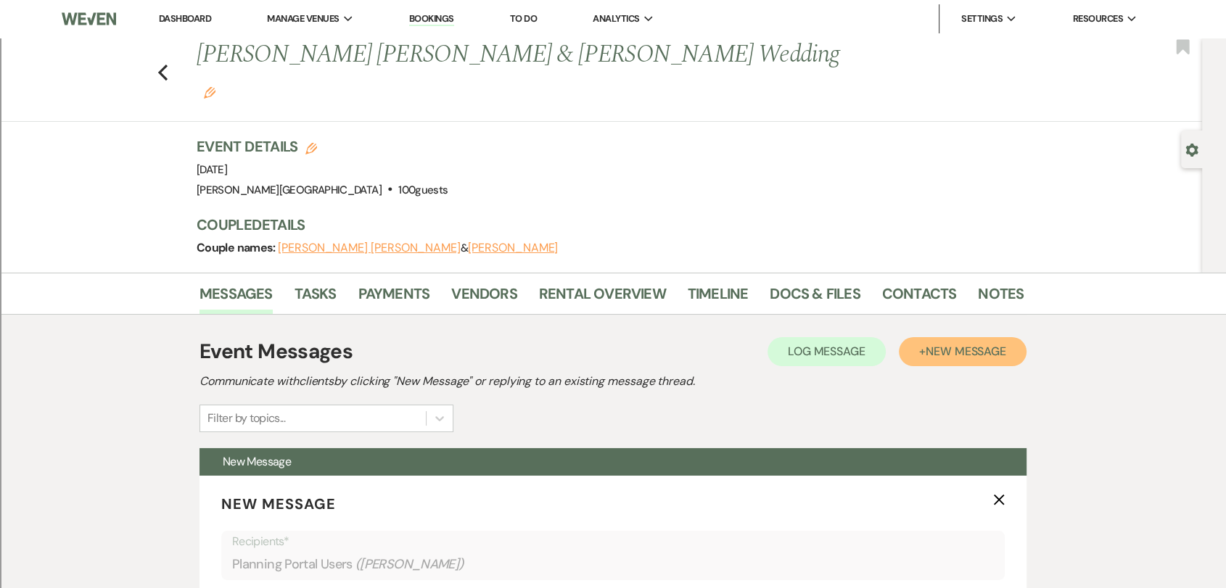
scroll to position [309, 0]
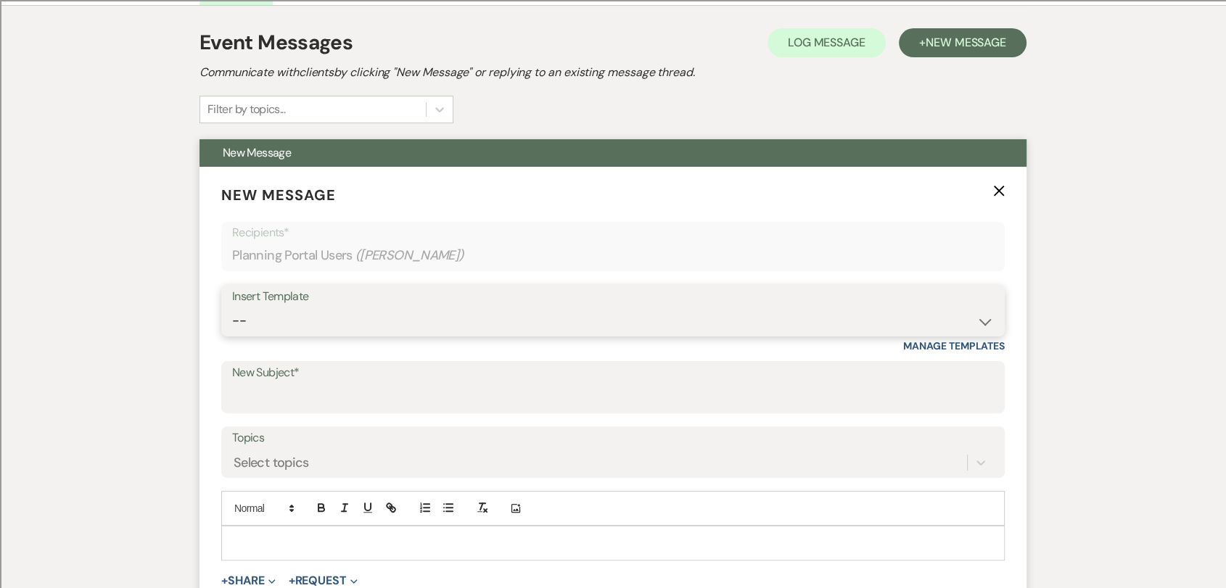
click at [561, 307] on select "-- Weven Planning Portal Introduction (Booked Events) Wedding Packages Booking …" at bounding box center [613, 321] width 762 height 28
select select "1530"
click at [232, 307] on select "-- Weven Planning Portal Introduction (Booked Events) Wedding Packages Booking …" at bounding box center [613, 321] width 762 height 28
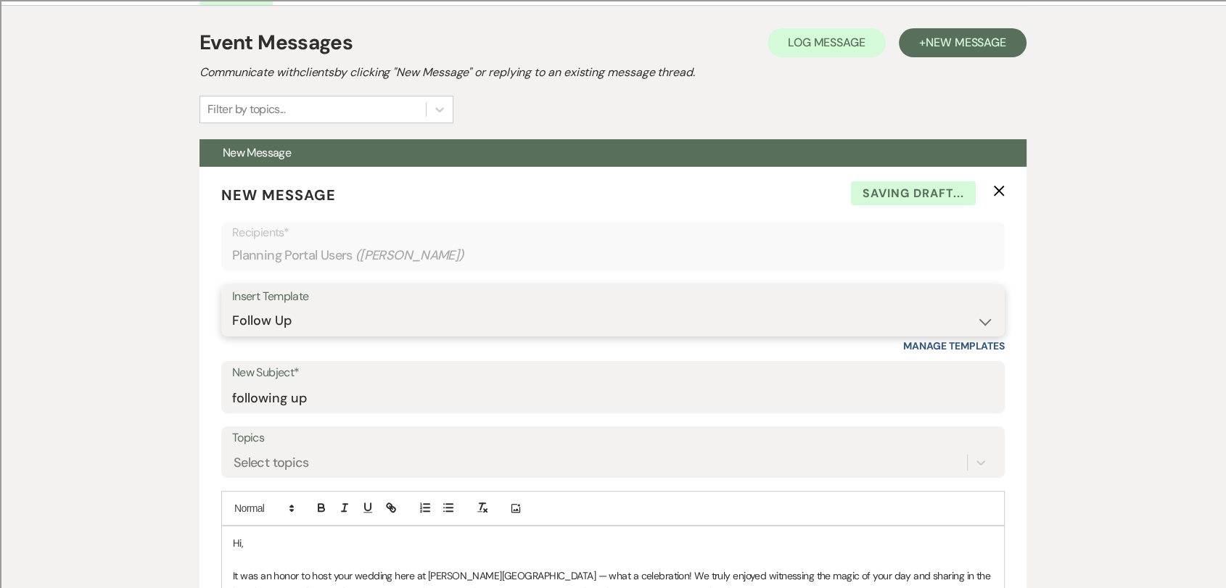
type input "following up"
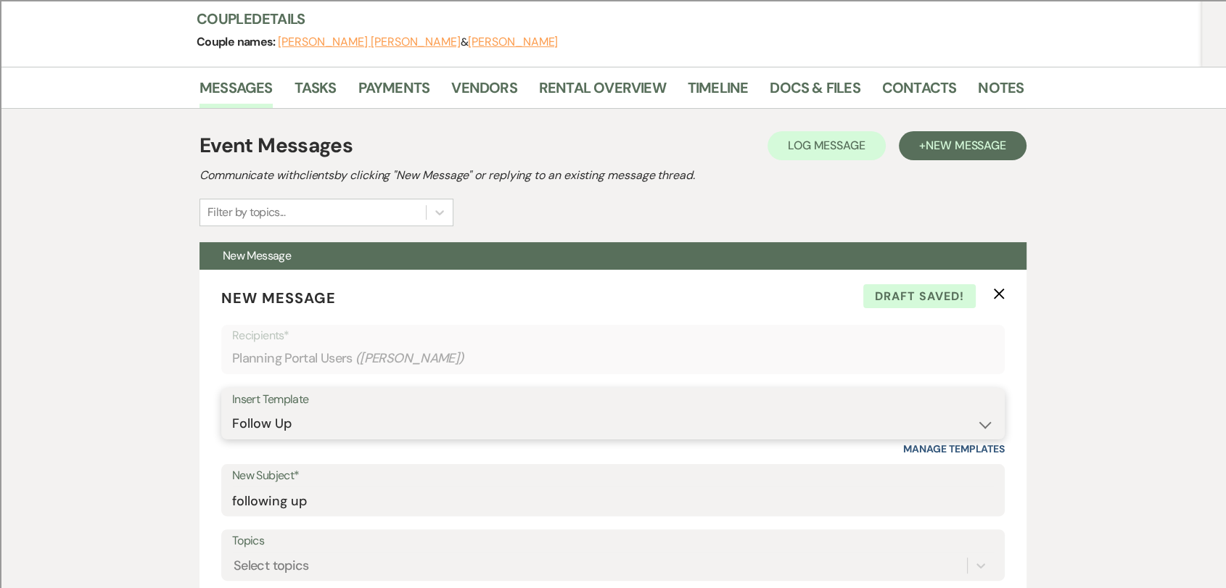
scroll to position [128, 0]
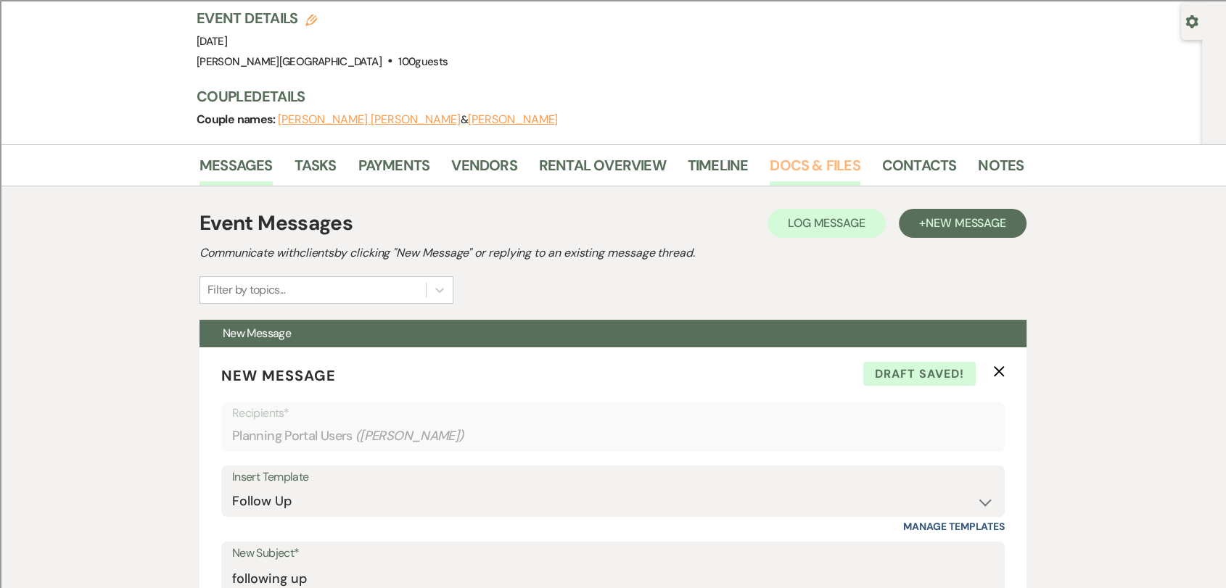
click at [792, 154] on link "Docs & Files" at bounding box center [815, 170] width 90 height 32
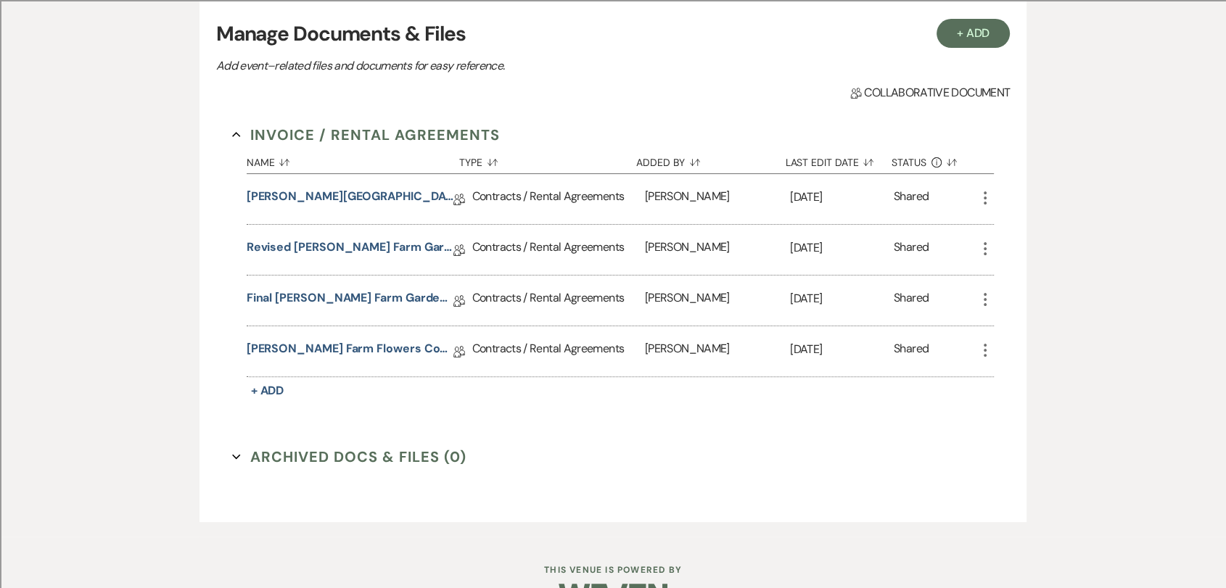
scroll to position [341, 0]
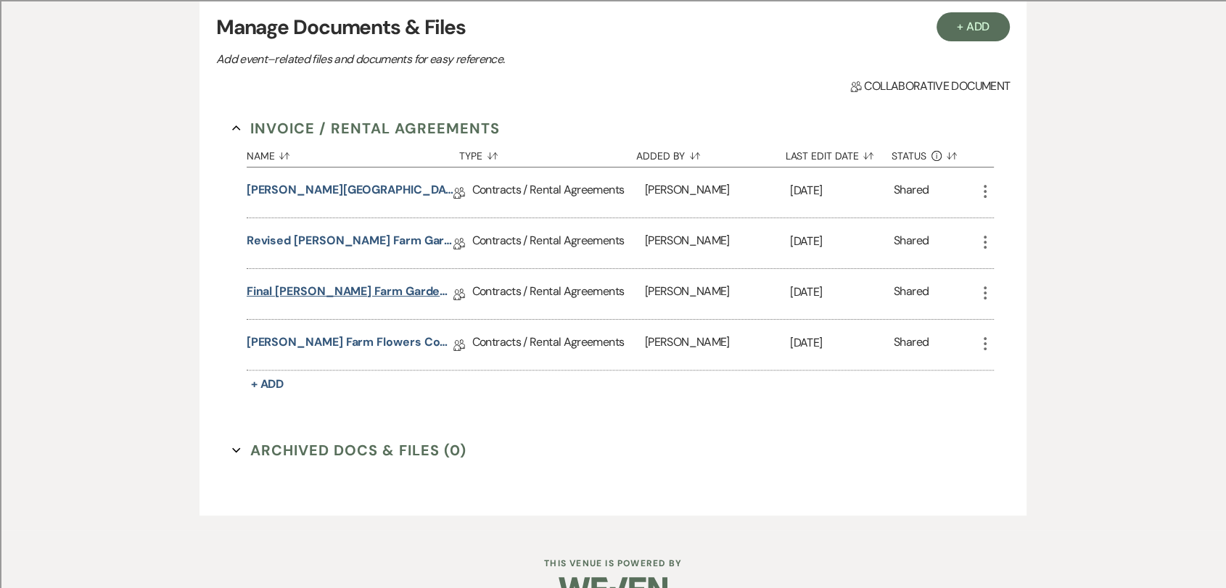
click at [425, 283] on link "Final [PERSON_NAME] Farm Gardens Contract (All-Inclusive)" at bounding box center [350, 294] width 207 height 22
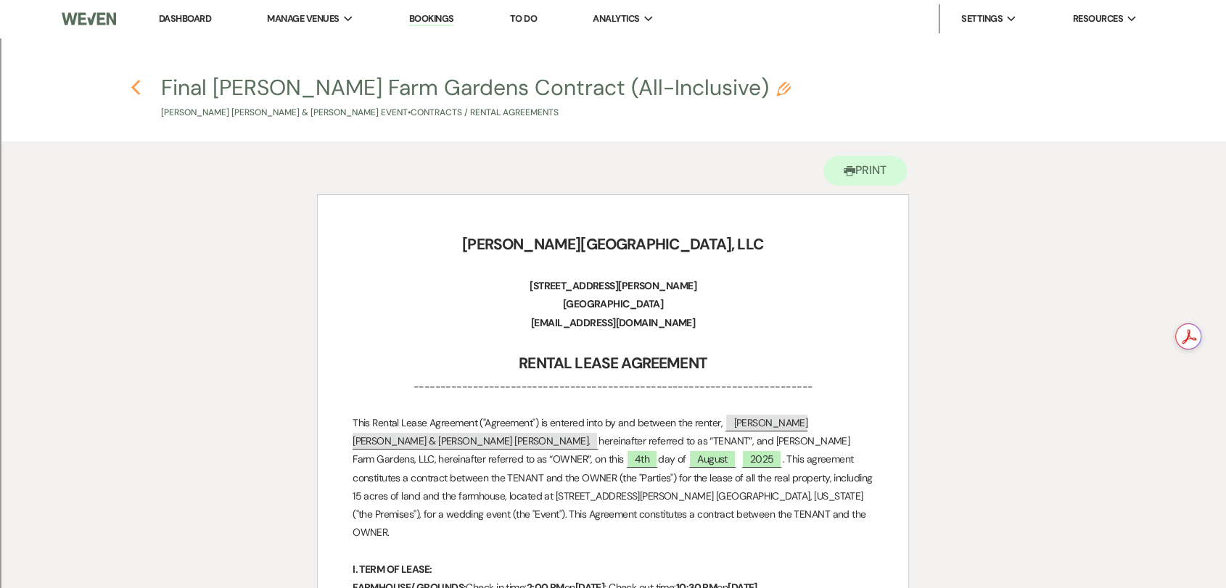
click at [139, 89] on icon "Previous" at bounding box center [136, 87] width 11 height 17
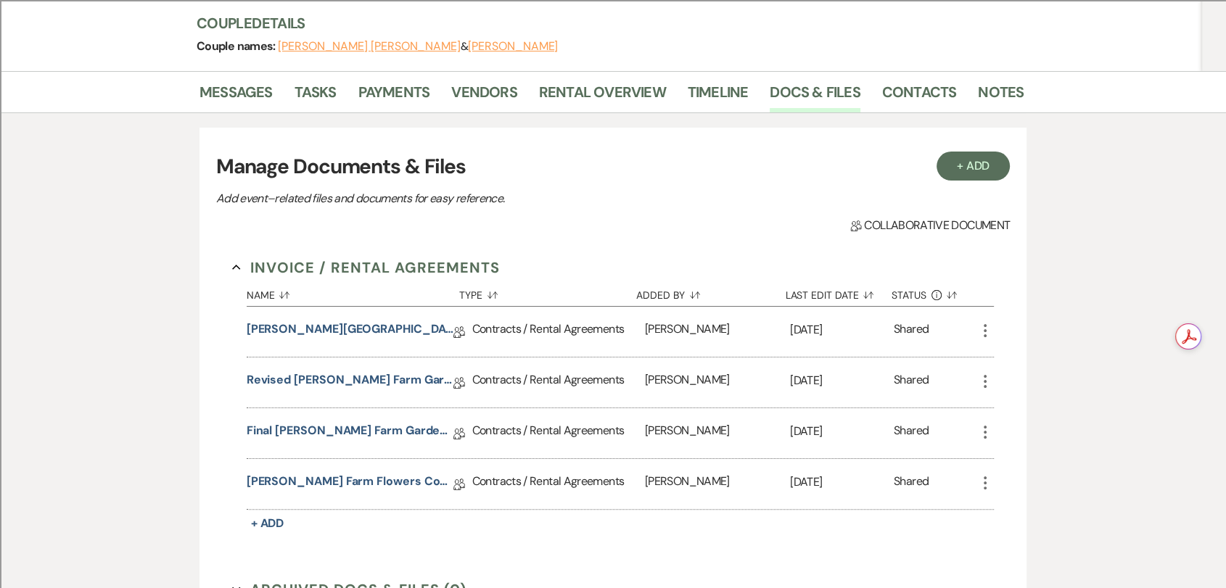
scroll to position [18, 0]
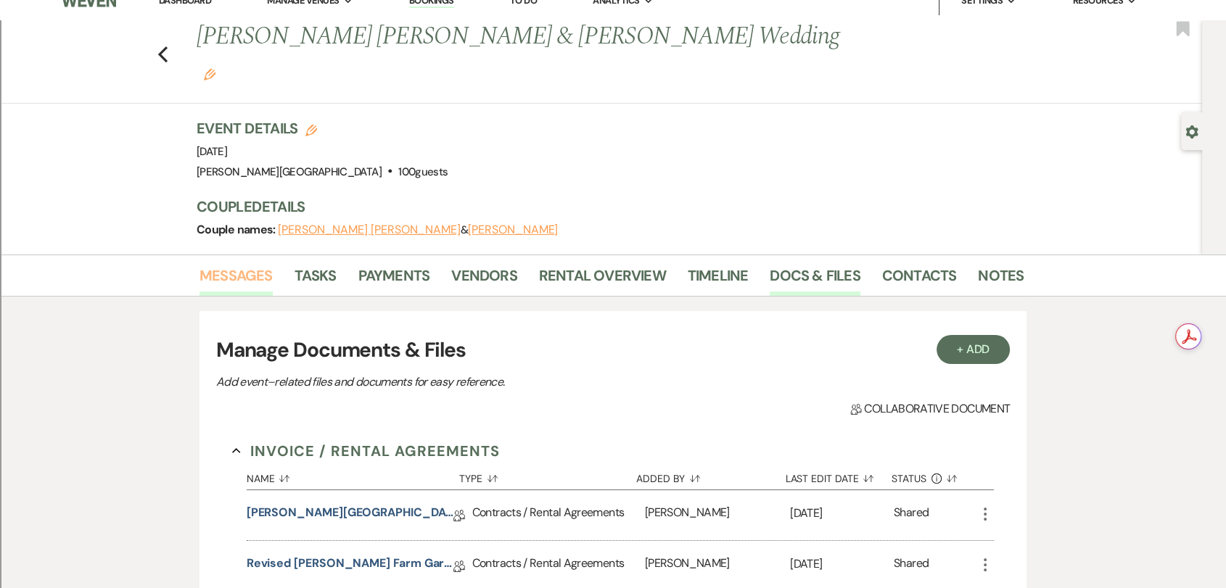
click at [258, 264] on link "Messages" at bounding box center [235, 280] width 73 height 32
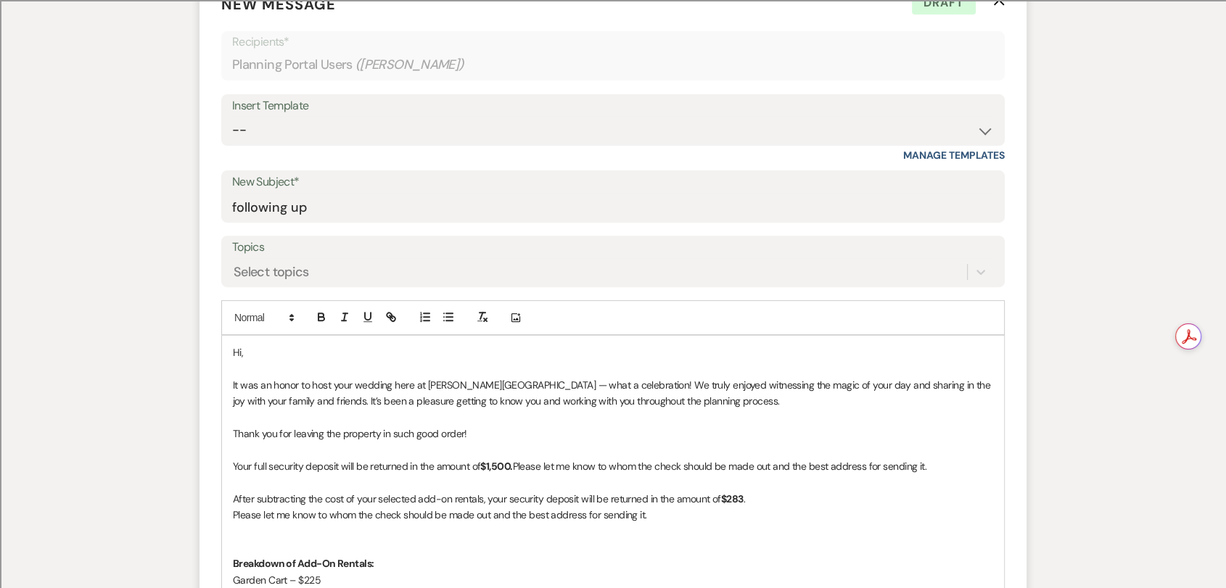
scroll to position [502, 0]
click at [499, 456] on p "Your full security deposit will be returned in the amount of $1,500. Please let…" at bounding box center [613, 464] width 760 height 16
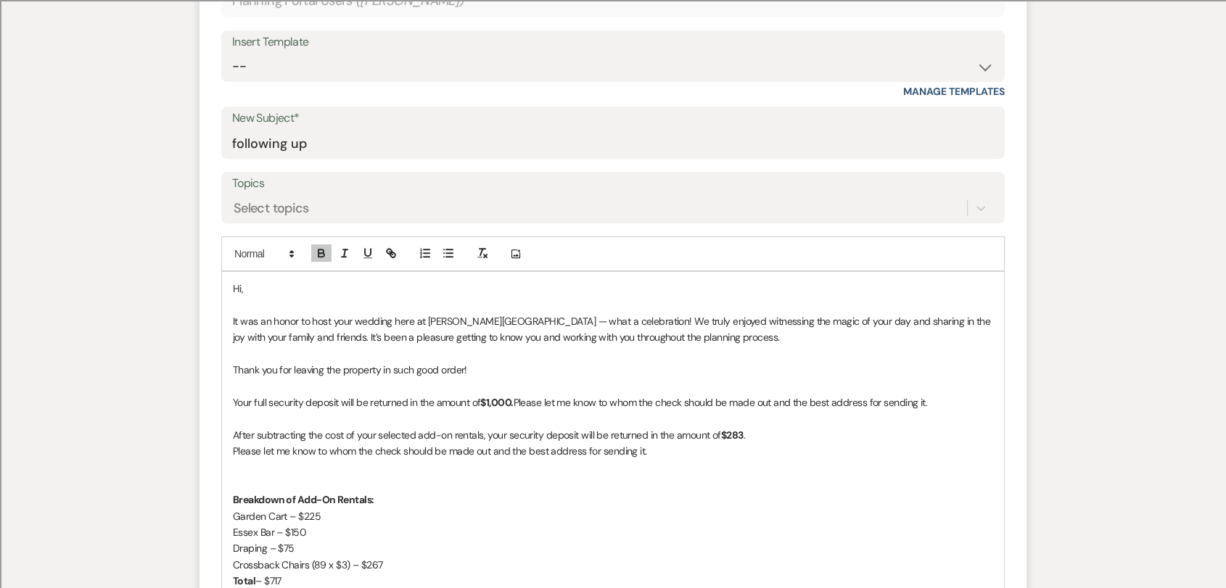
scroll to position [663, 0]
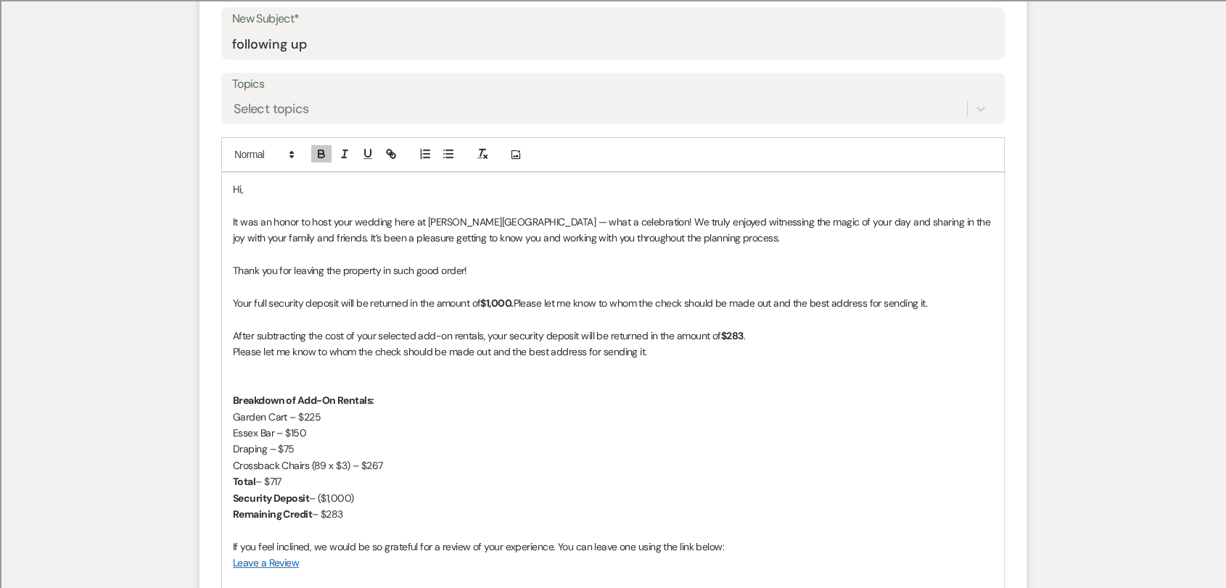
drag, startPoint x: 236, startPoint y: 298, endPoint x: 490, endPoint y: 479, distance: 311.4
click at [490, 479] on div "Hi, It was an honor to host your wedding here at [PERSON_NAME][GEOGRAPHIC_DATA]…" at bounding box center [613, 417] width 782 height 488
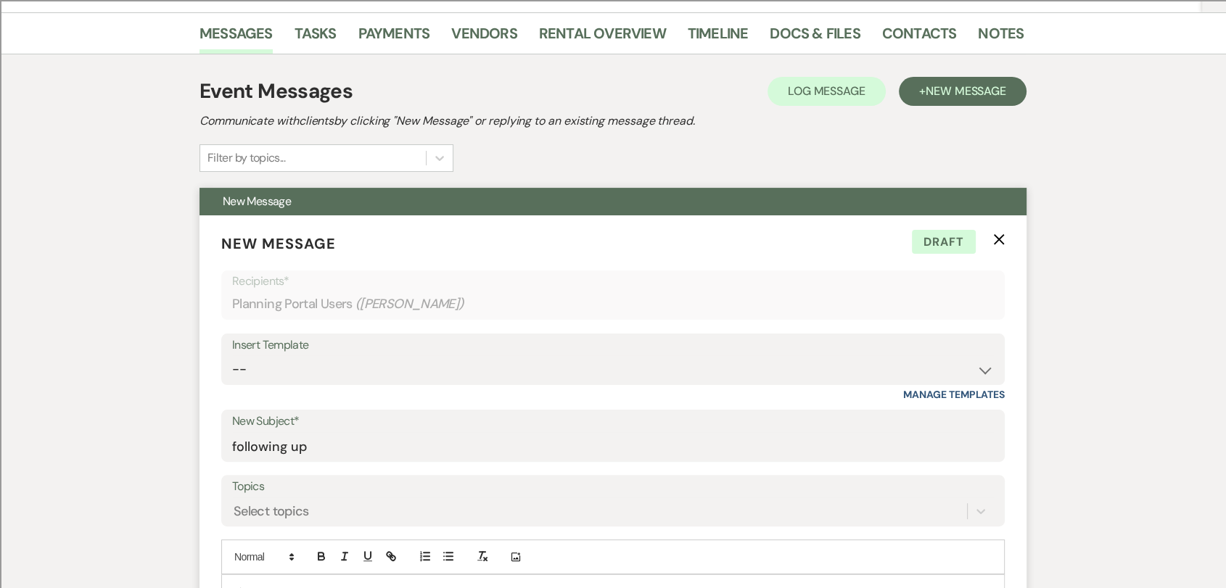
scroll to position [0, 0]
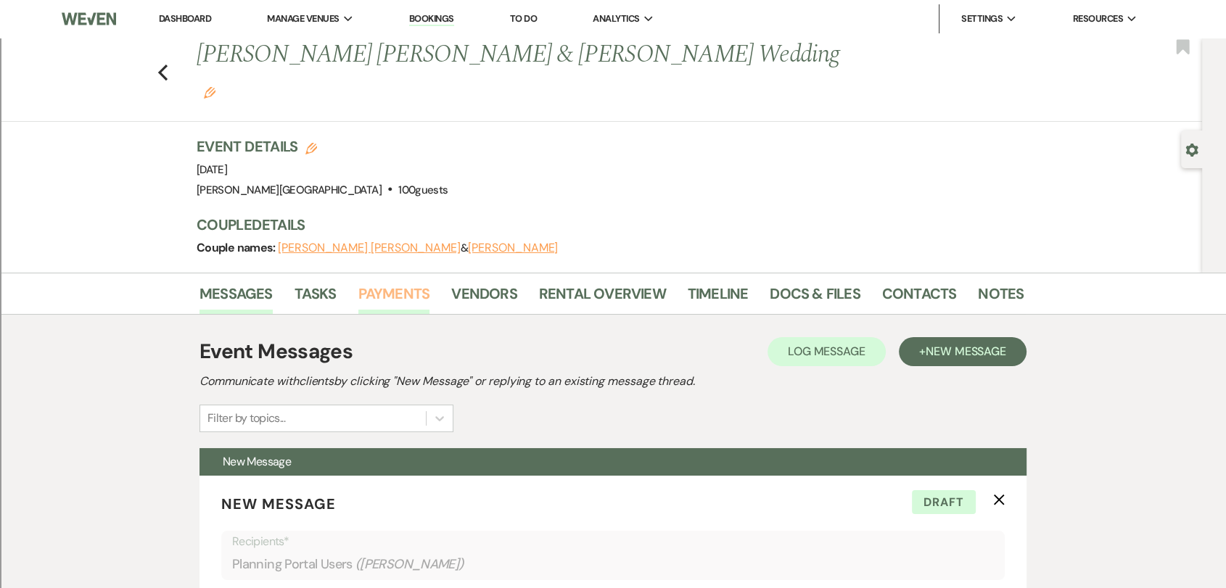
click at [381, 282] on link "Payments" at bounding box center [394, 298] width 72 height 32
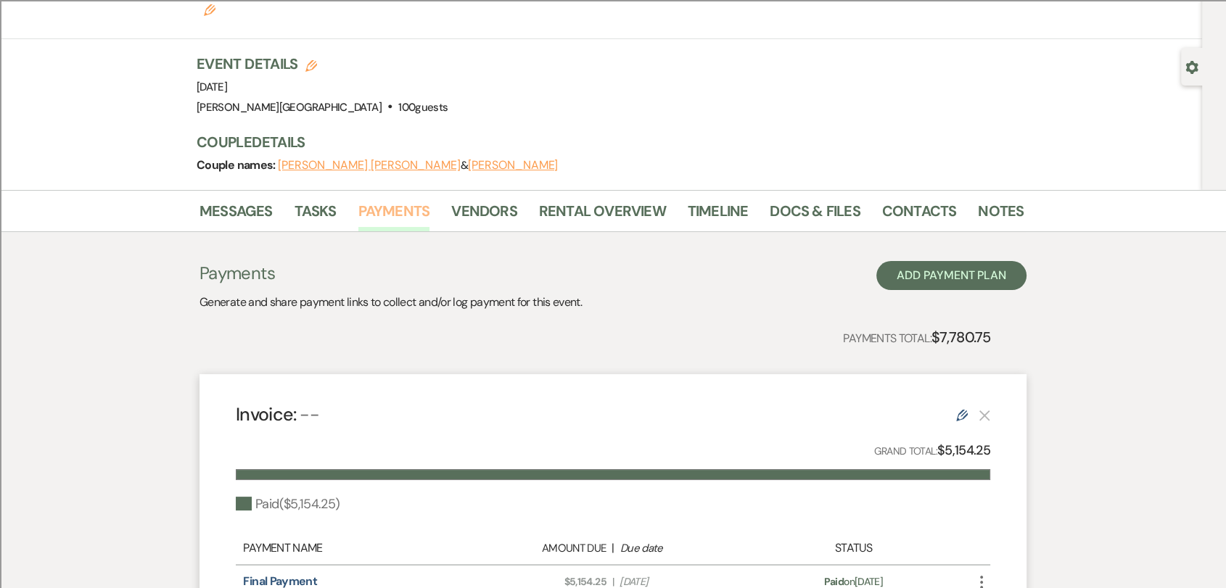
scroll to position [81, 0]
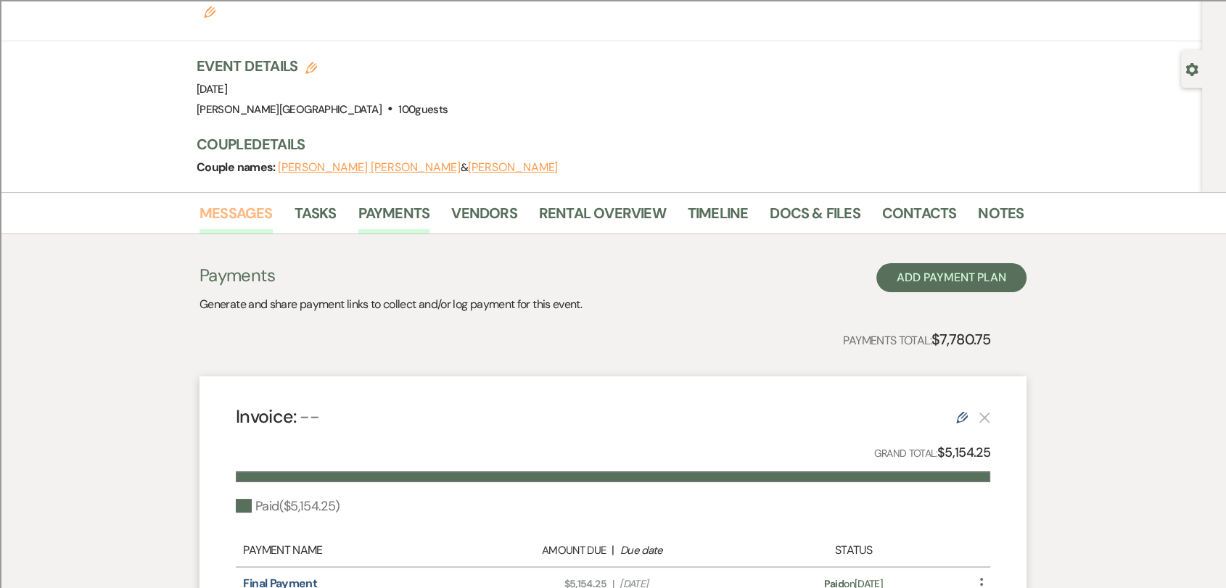
click at [226, 202] on link "Messages" at bounding box center [235, 218] width 73 height 32
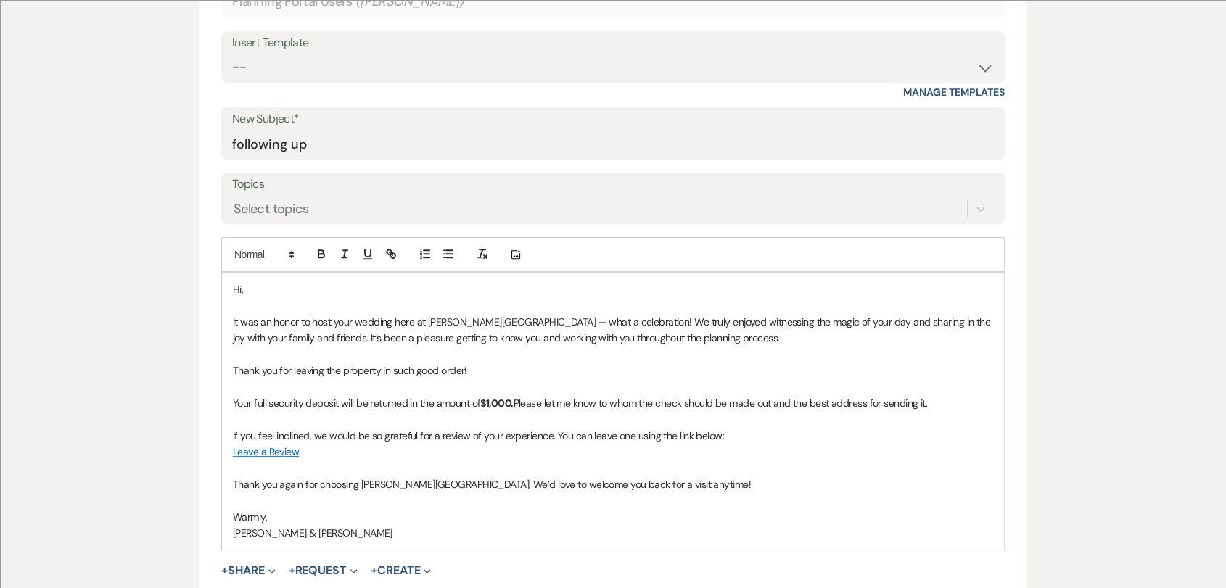
scroll to position [564, 0]
click at [939, 395] on p "Your full security deposit will be returned in the amount of $1,000. Please let…" at bounding box center [613, 403] width 760 height 16
drag, startPoint x: 516, startPoint y: 363, endPoint x: 590, endPoint y: 384, distance: 76.9
click at [513, 396] on strong "$1,000." at bounding box center [496, 402] width 33 height 13
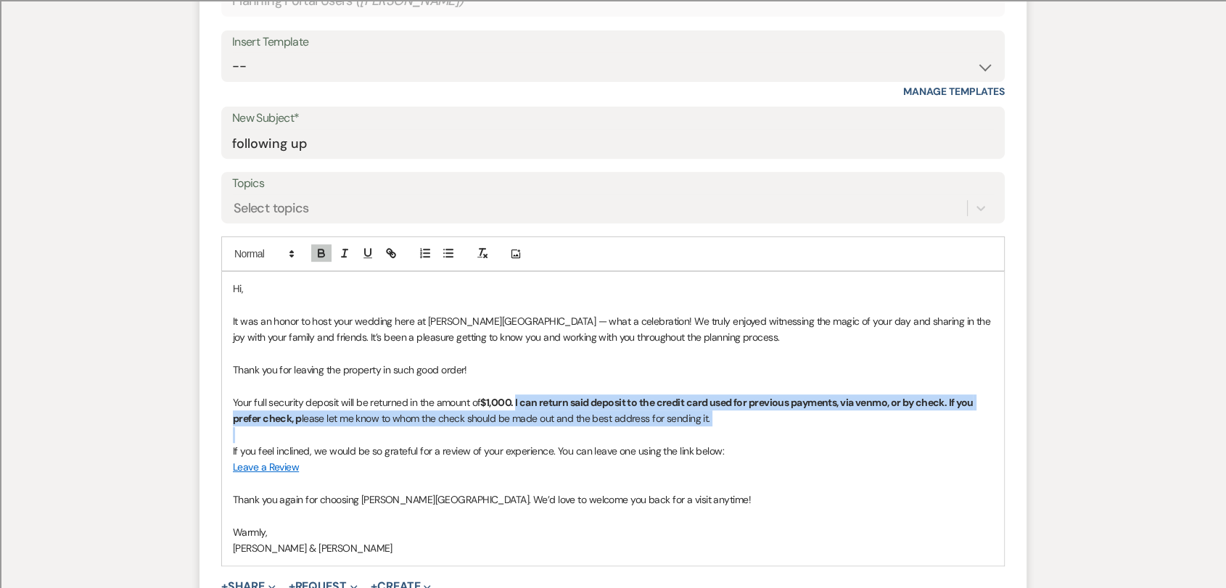
drag, startPoint x: 669, startPoint y: 397, endPoint x: 518, endPoint y: 368, distance: 153.8
click at [518, 368] on div "Hi, It was an honor to host your wedding here at [PERSON_NAME][GEOGRAPHIC_DATA]…" at bounding box center [613, 419] width 782 height 294
click at [720, 427] on p at bounding box center [613, 435] width 760 height 16
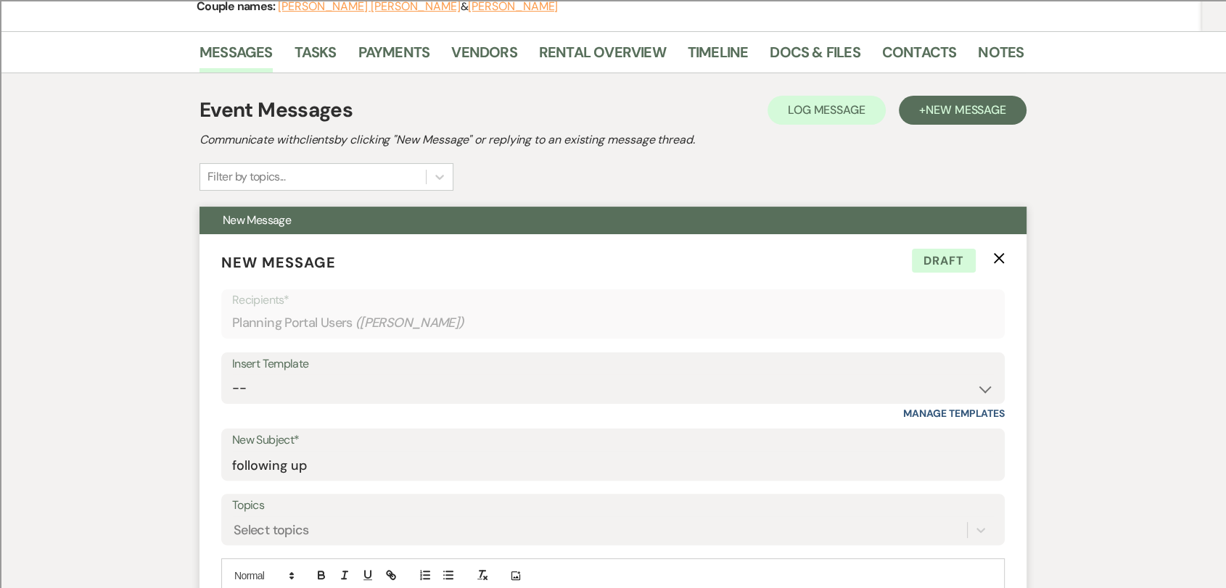
scroll to position [403, 0]
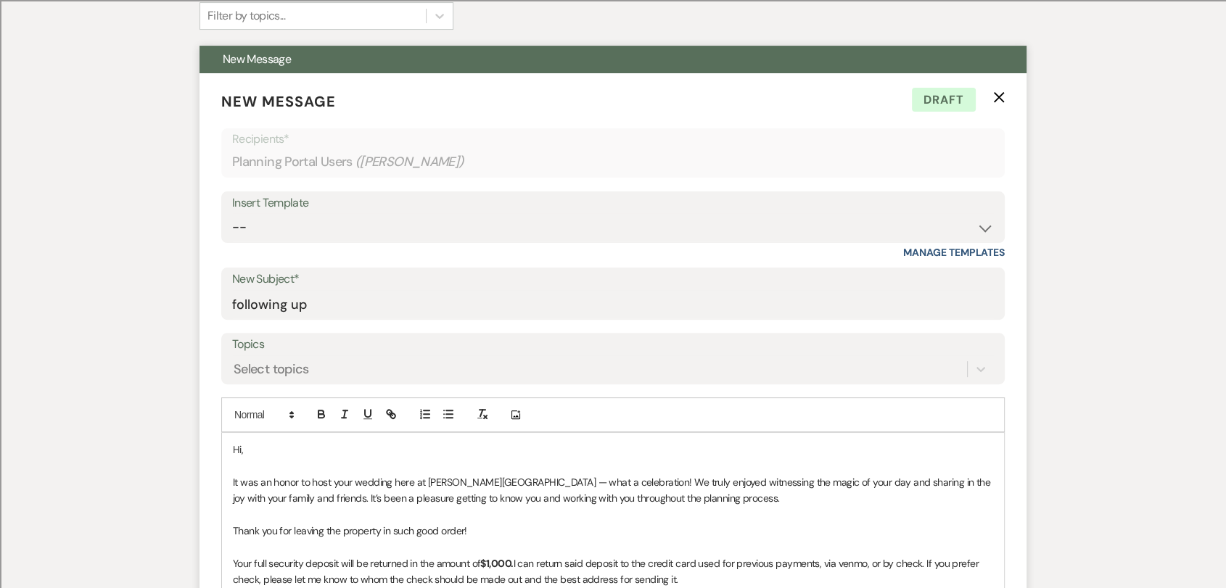
click at [263, 442] on p "Hi," at bounding box center [613, 450] width 760 height 16
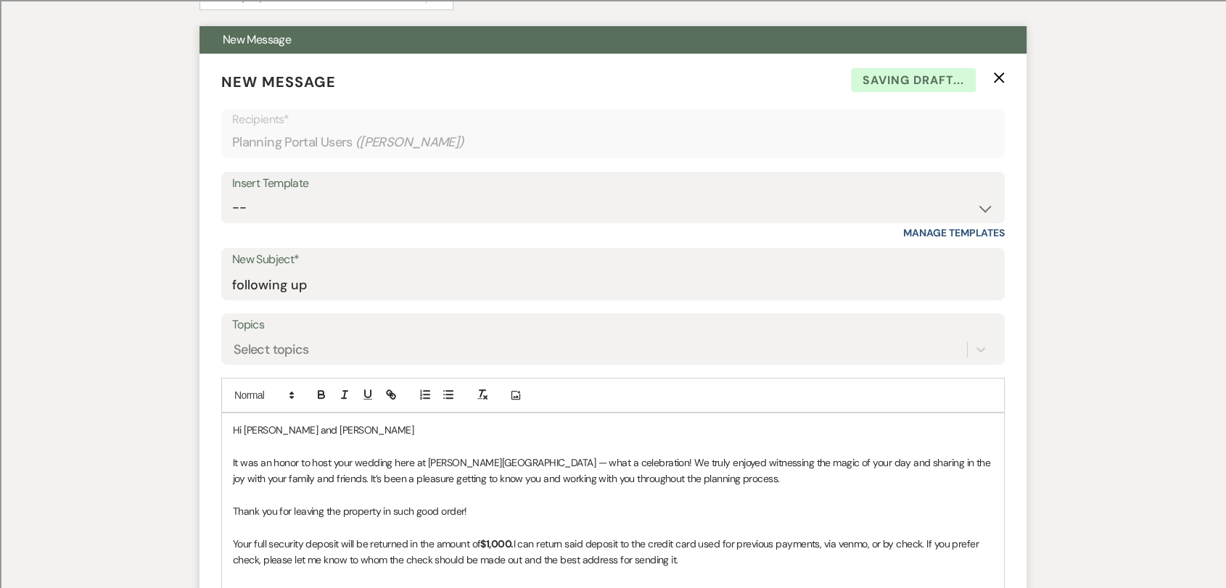
scroll to position [490, 0]
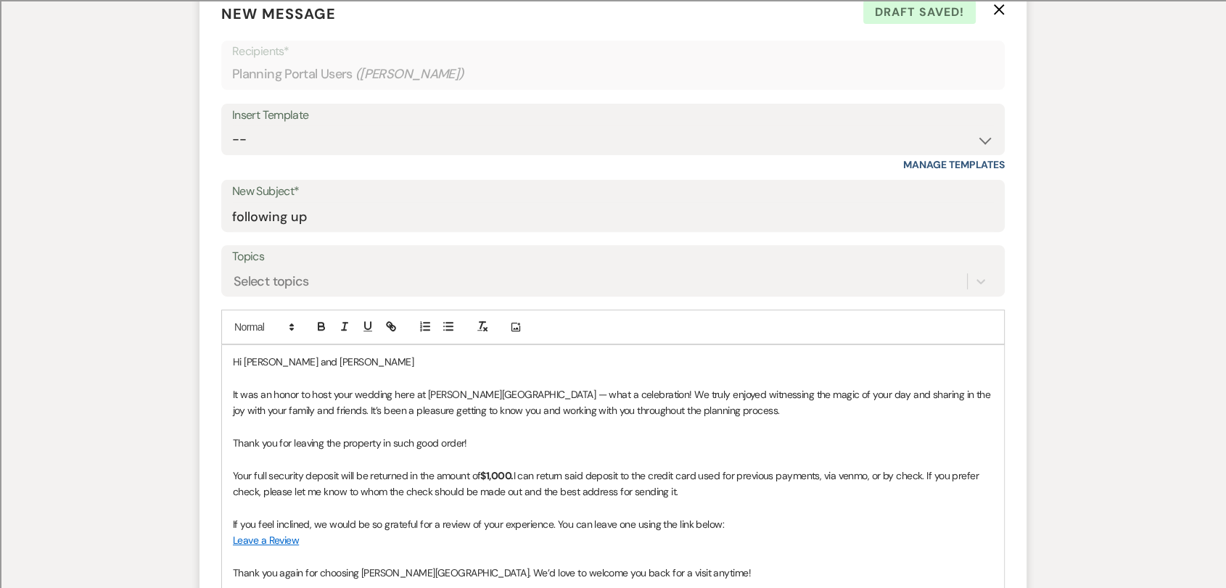
click at [292, 354] on p "Hi [PERSON_NAME] and [PERSON_NAME]" at bounding box center [613, 362] width 760 height 16
click at [356, 354] on p "Hi [PERSON_NAME] and [PERSON_NAME]" at bounding box center [613, 362] width 760 height 16
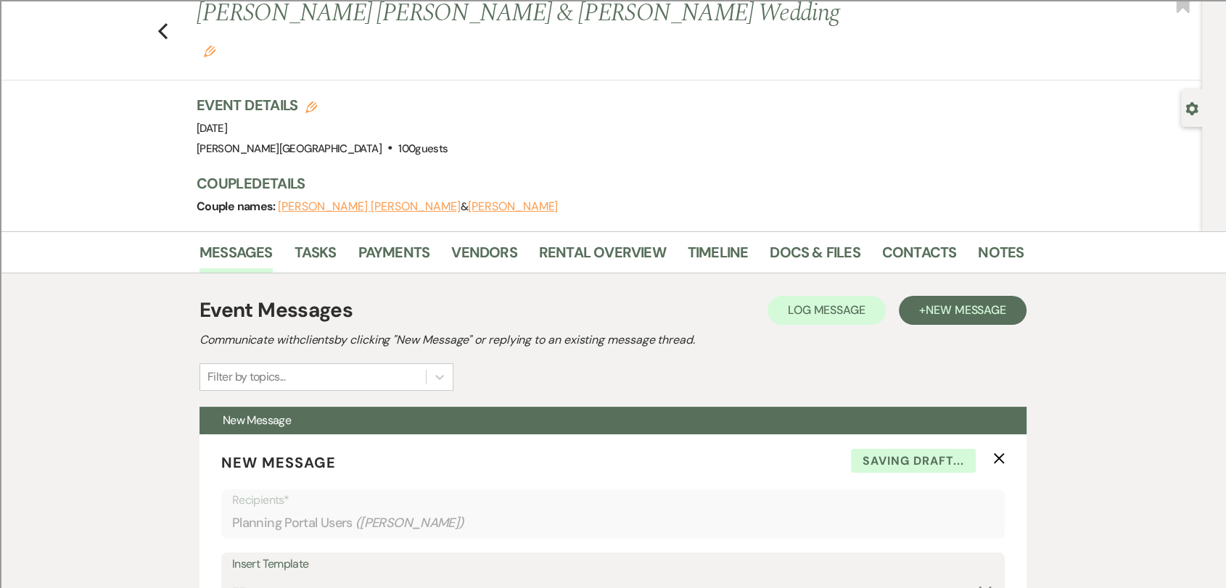
scroll to position [0, 0]
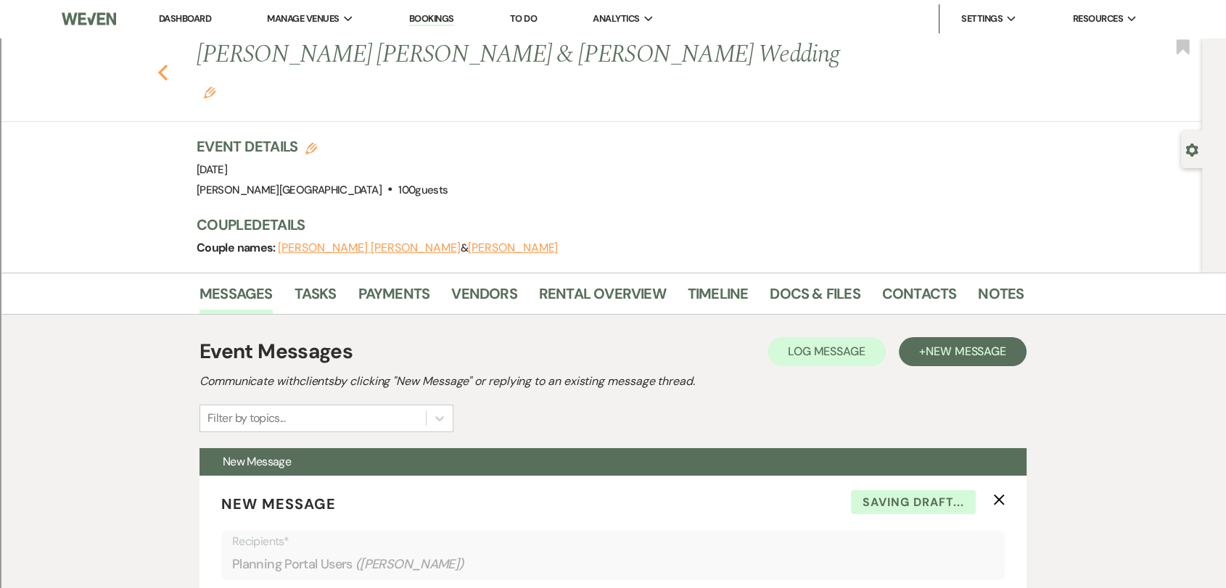
click at [168, 65] on use "button" at bounding box center [162, 73] width 9 height 16
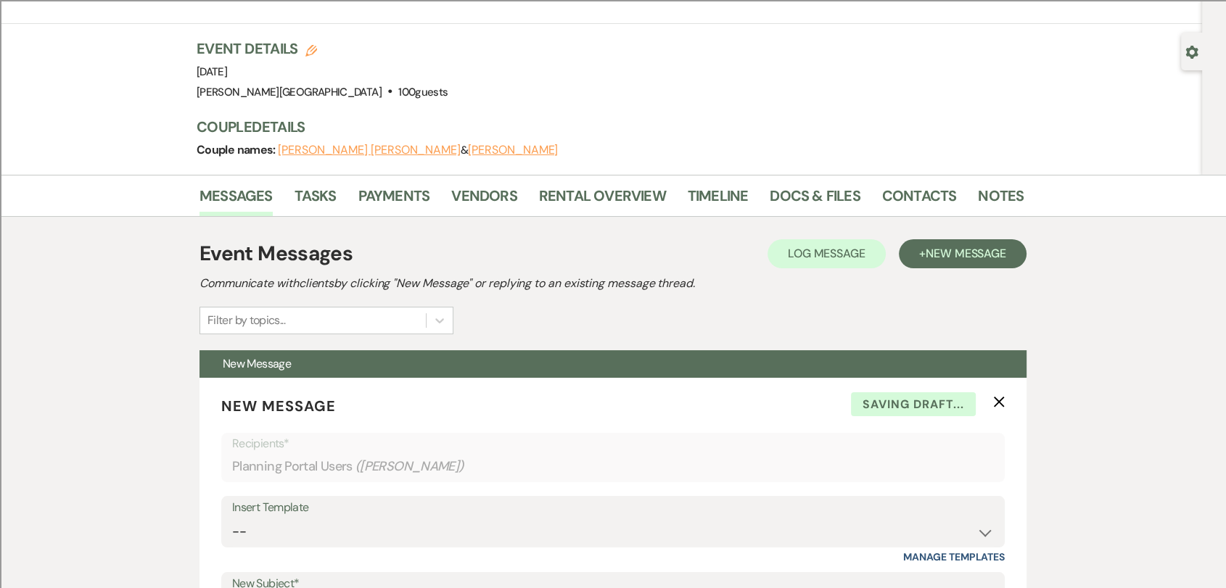
select select "8"
select select "2"
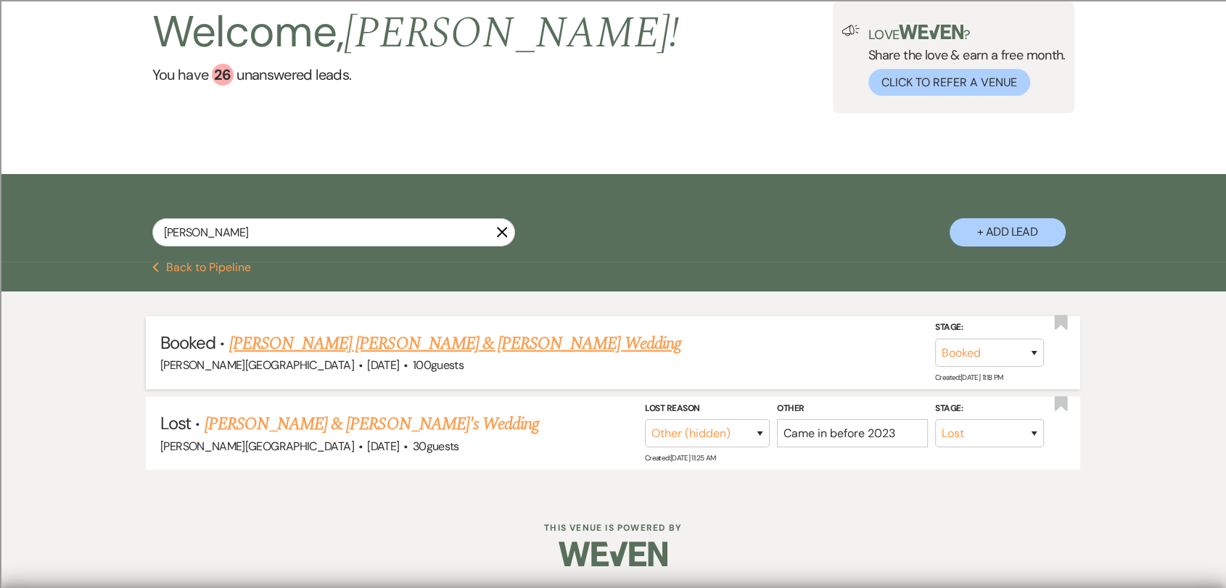
click at [466, 339] on link "[PERSON_NAME] [PERSON_NAME] & [PERSON_NAME] Wedding" at bounding box center [455, 344] width 452 height 26
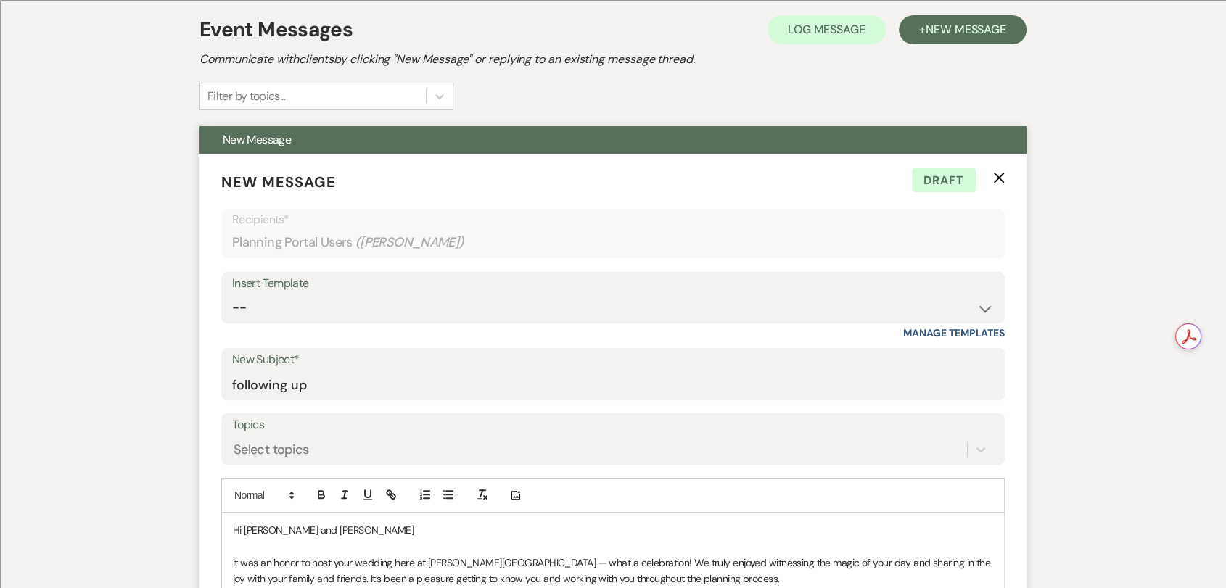
scroll to position [581, 0]
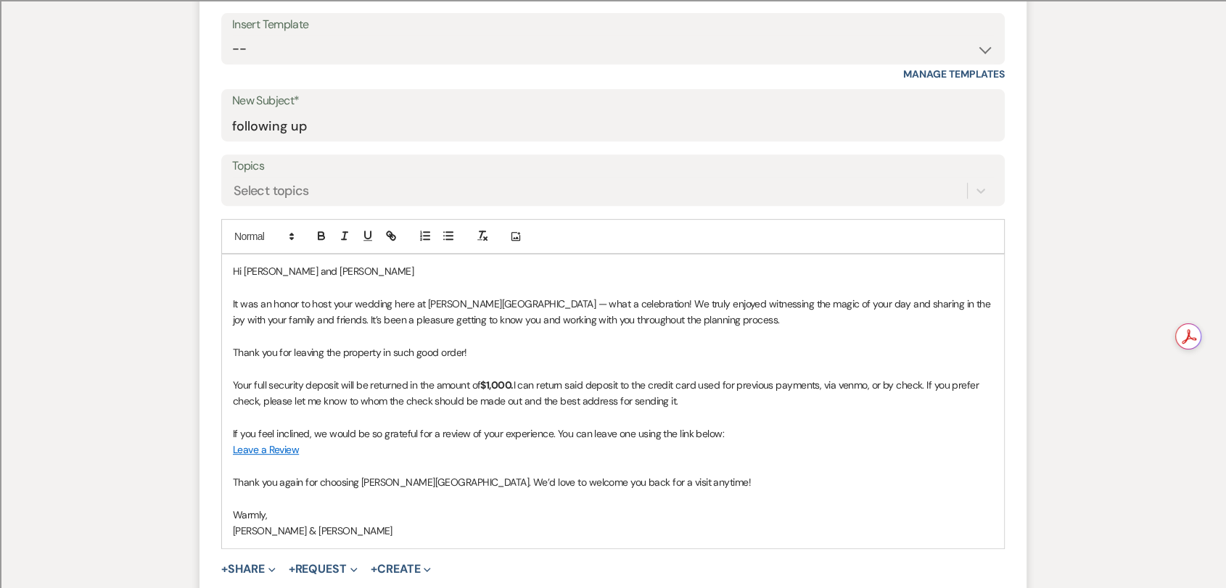
click at [304, 503] on p "[PERSON_NAME] & [PERSON_NAME]" at bounding box center [613, 531] width 760 height 16
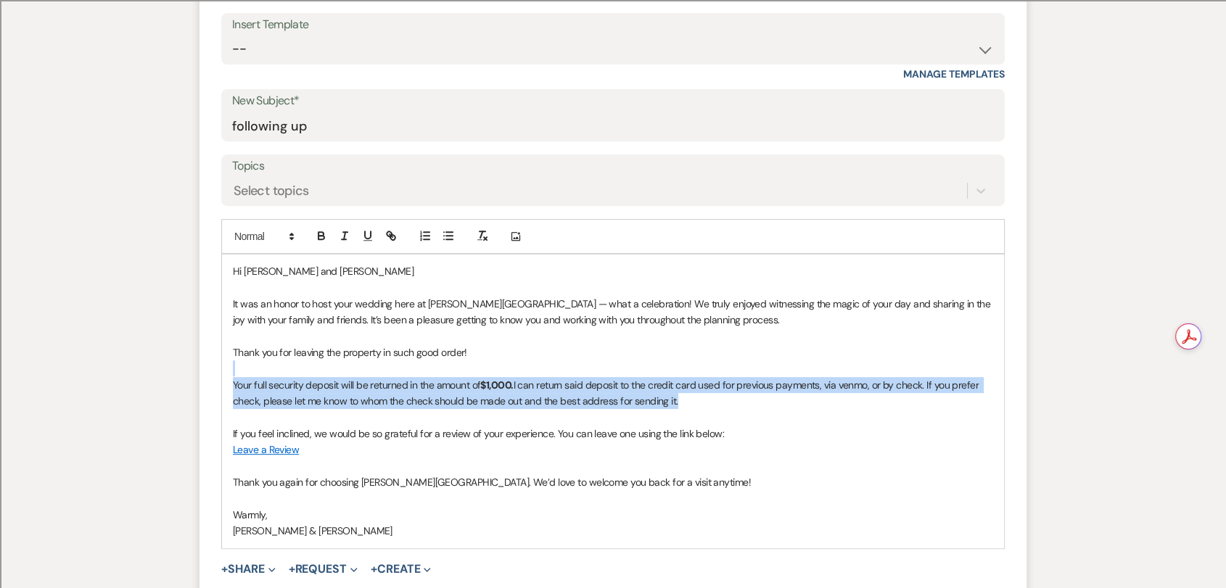
drag, startPoint x: 719, startPoint y: 360, endPoint x: 235, endPoint y: 339, distance: 484.3
click at [235, 339] on div "Hi [PERSON_NAME] and [PERSON_NAME] It was an honor to host your wedding here at…" at bounding box center [613, 402] width 782 height 294
copy div "Your full security deposit will be returned in the amount of $1,000. I can retu…"
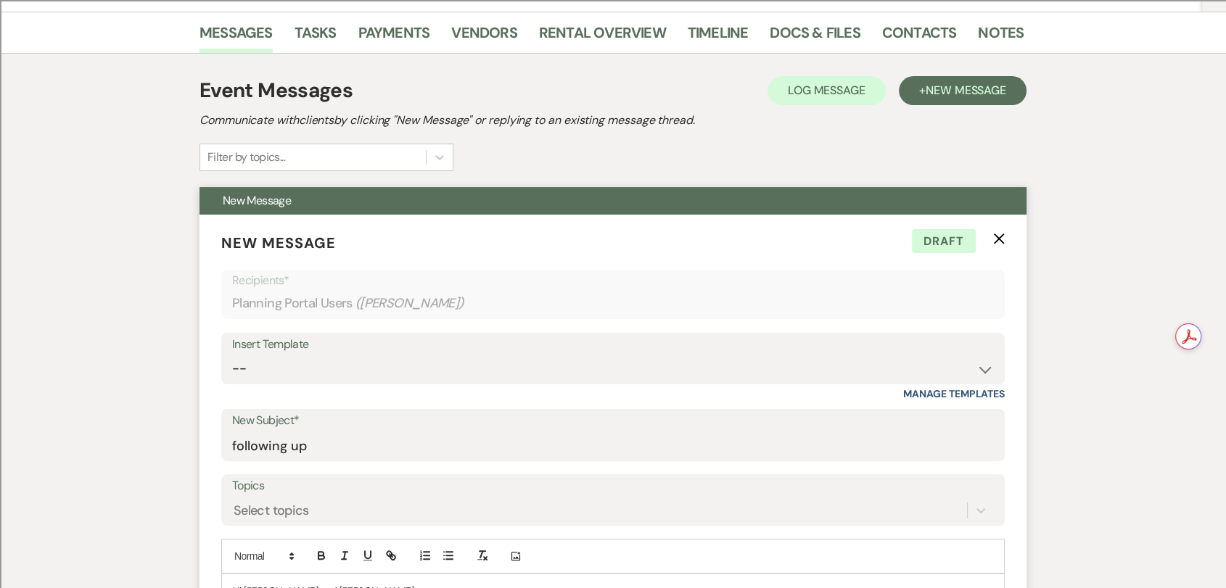
scroll to position [178, 0]
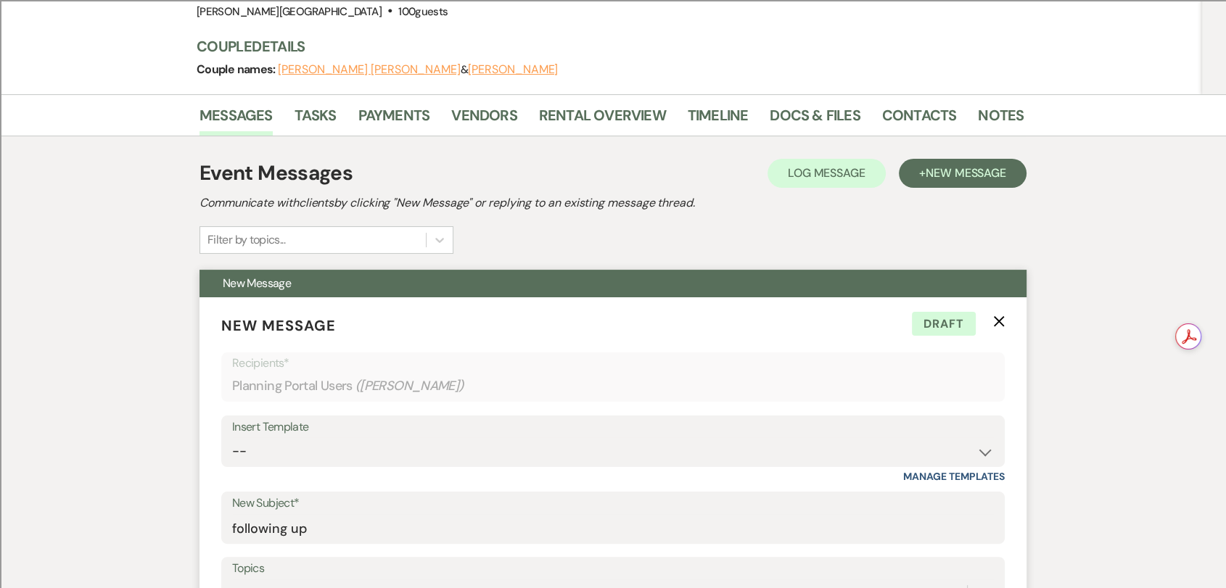
click at [995, 316] on icon "X" at bounding box center [999, 322] width 12 height 12
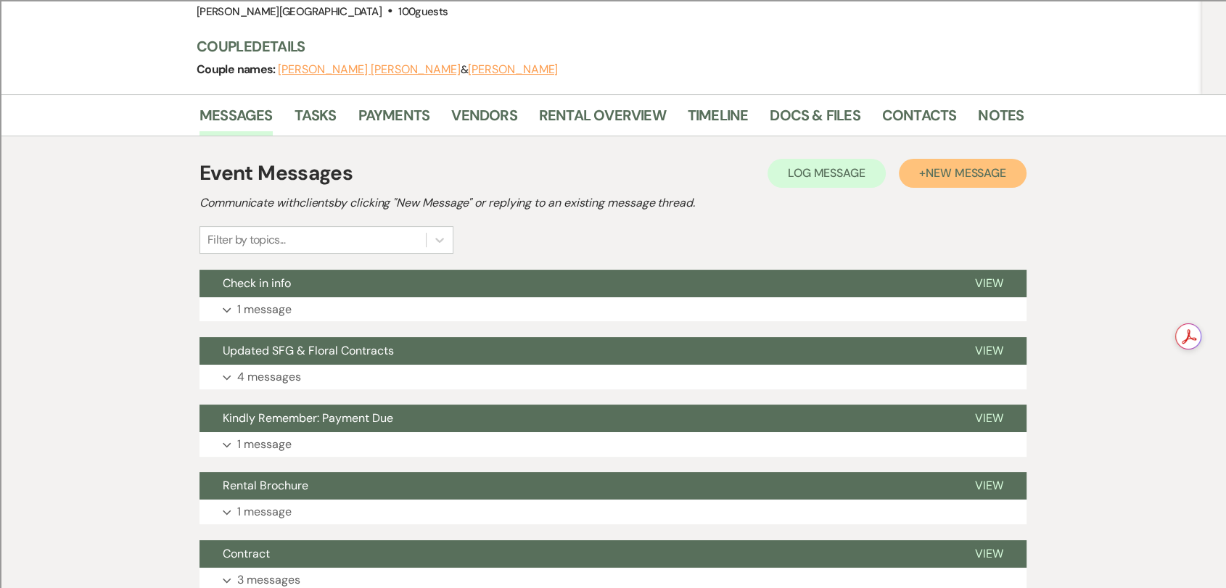
click at [981, 165] on span "New Message" at bounding box center [966, 172] width 81 height 15
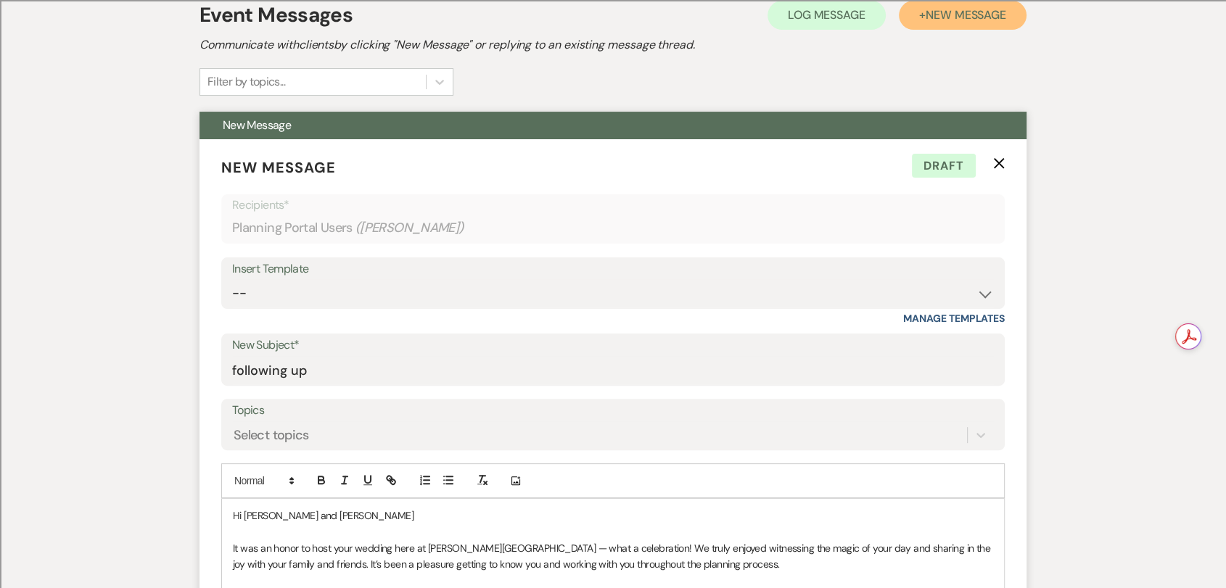
scroll to position [339, 0]
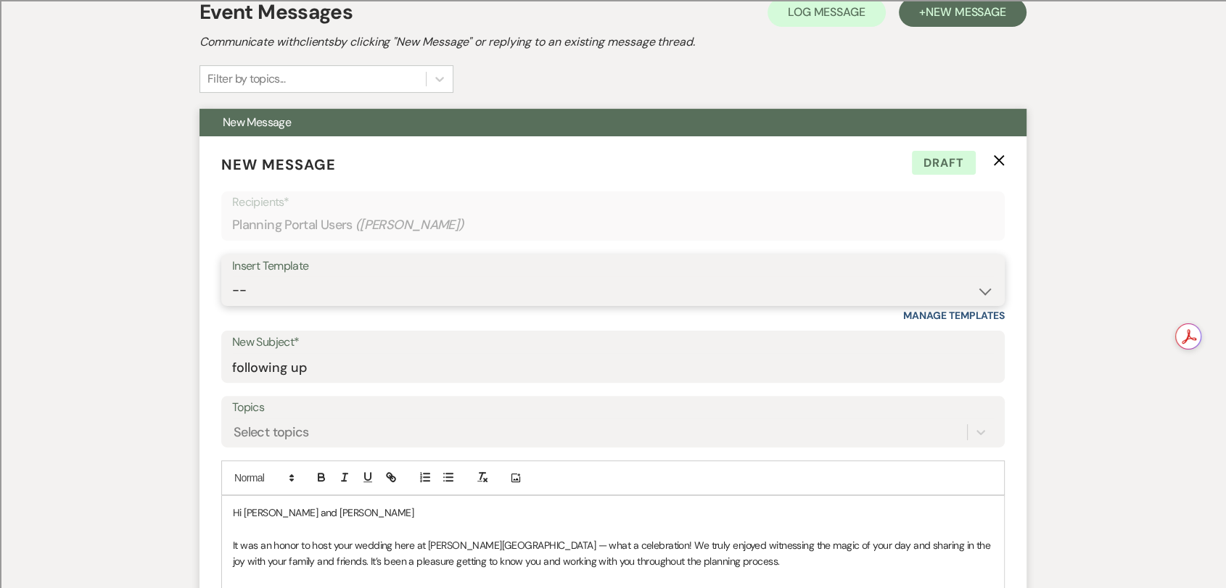
click at [484, 276] on select "-- Weven Planning Portal Introduction (Booked Events) Wedding Packages Booking …" at bounding box center [613, 290] width 762 height 28
select select "1530"
click at [232, 276] on select "-- Weven Planning Portal Introduction (Booked Events) Wedding Packages Booking …" at bounding box center [613, 290] width 762 height 28
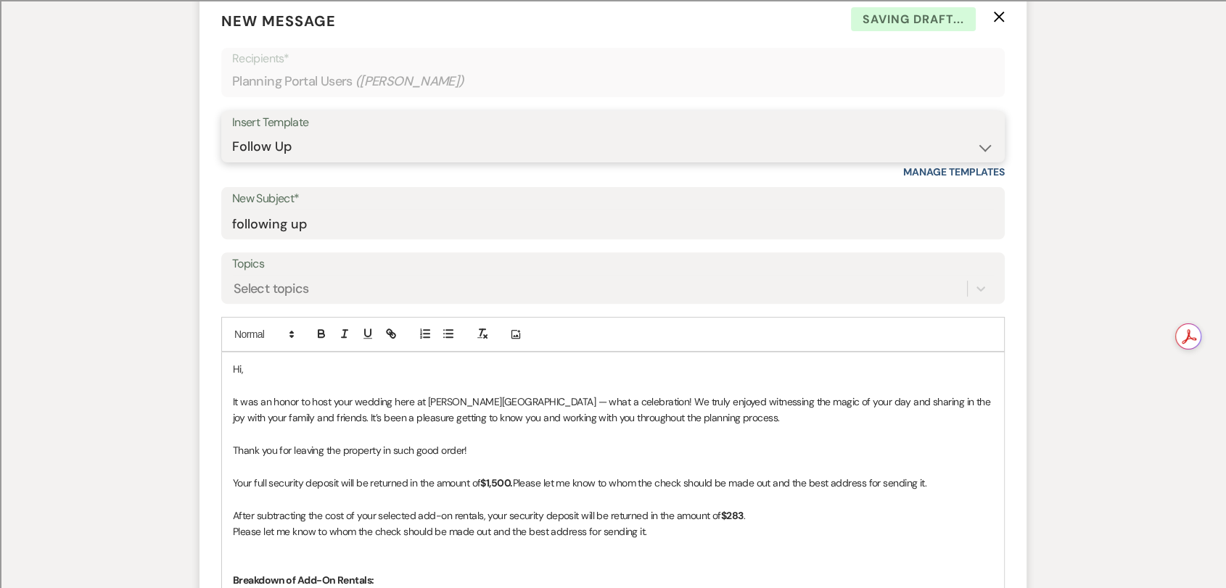
scroll to position [581, 0]
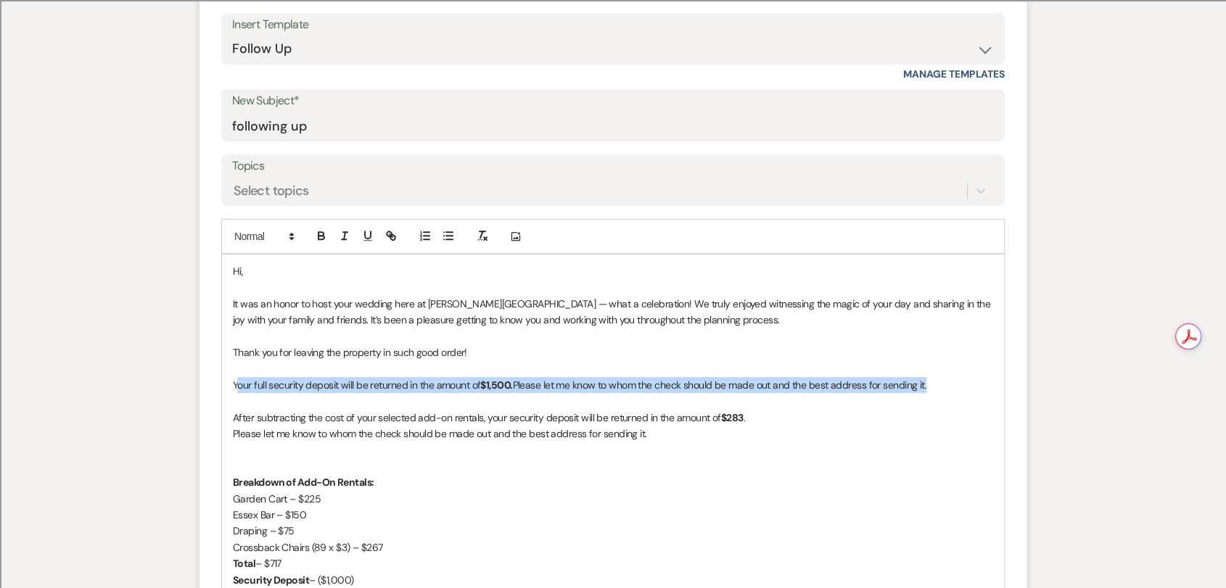
drag, startPoint x: 236, startPoint y: 350, endPoint x: 933, endPoint y: 342, distance: 697.1
click at [933, 377] on p "Your full security deposit will be returned in the amount of $1,500. Please let…" at bounding box center [613, 385] width 760 height 16
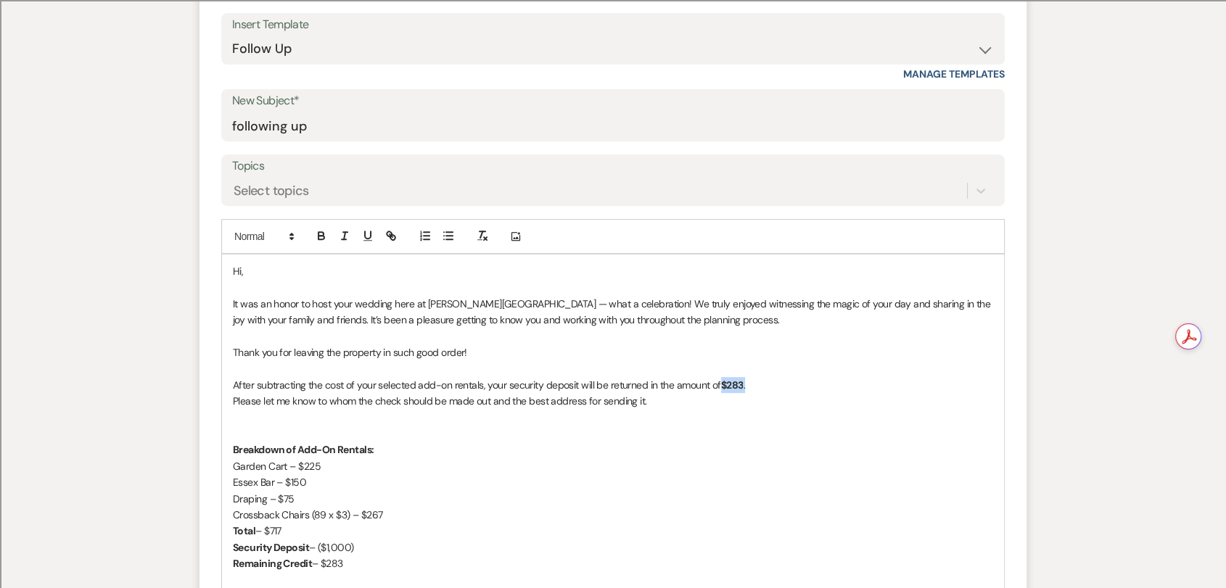
drag, startPoint x: 762, startPoint y: 349, endPoint x: 720, endPoint y: 352, distance: 42.2
click at [720, 377] on p "After subtracting the cost of your selected add-on rentals, your security depos…" at bounding box center [613, 385] width 760 height 16
drag, startPoint x: 360, startPoint y: 349, endPoint x: 451, endPoint y: 355, distance: 91.6
click at [451, 377] on p "After subtracting the cost of your selected add-on rentals, your security depos…" at bounding box center [613, 385] width 760 height 16
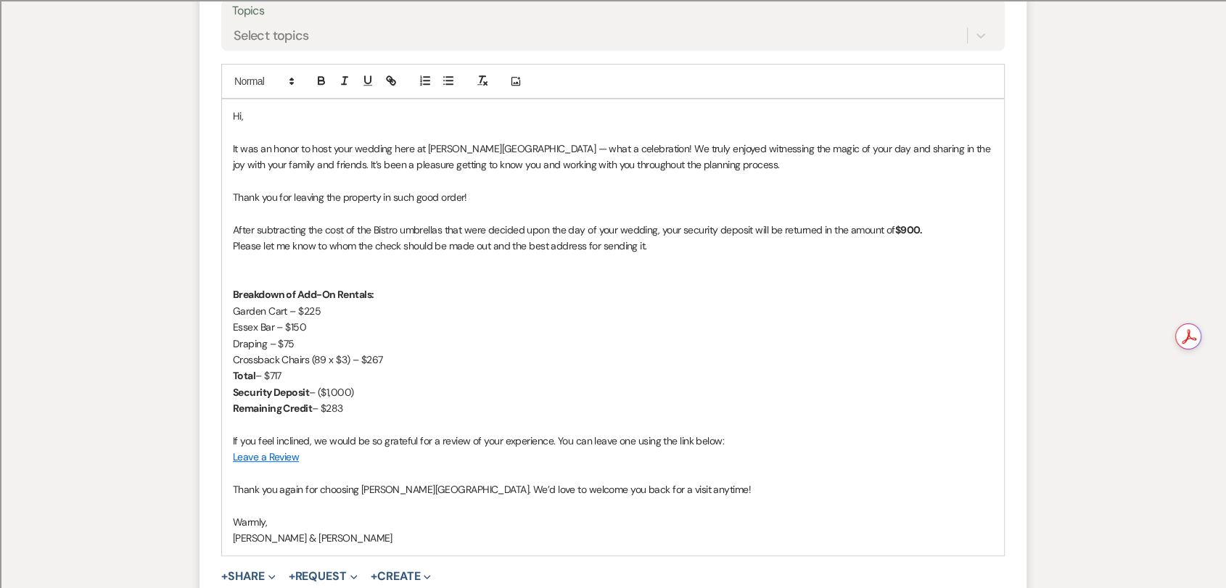
scroll to position [743, 0]
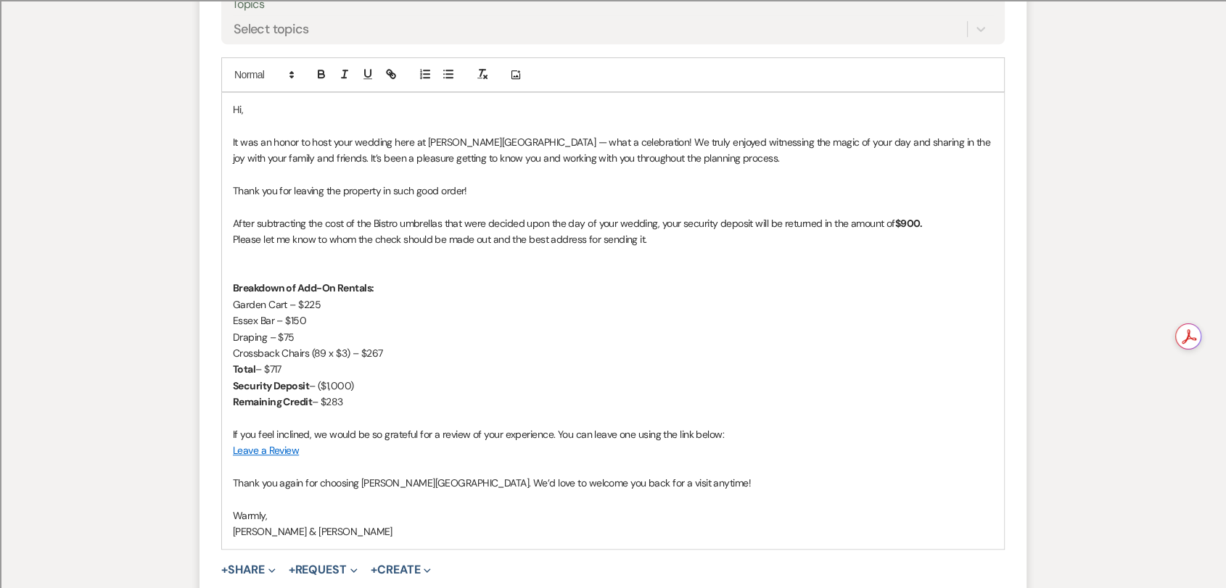
drag, startPoint x: 366, startPoint y: 368, endPoint x: 231, endPoint y: 257, distance: 174.1
click at [231, 257] on div "Hi, It was an honor to host your wedding here at [PERSON_NAME][GEOGRAPHIC_DATA]…" at bounding box center [613, 321] width 782 height 456
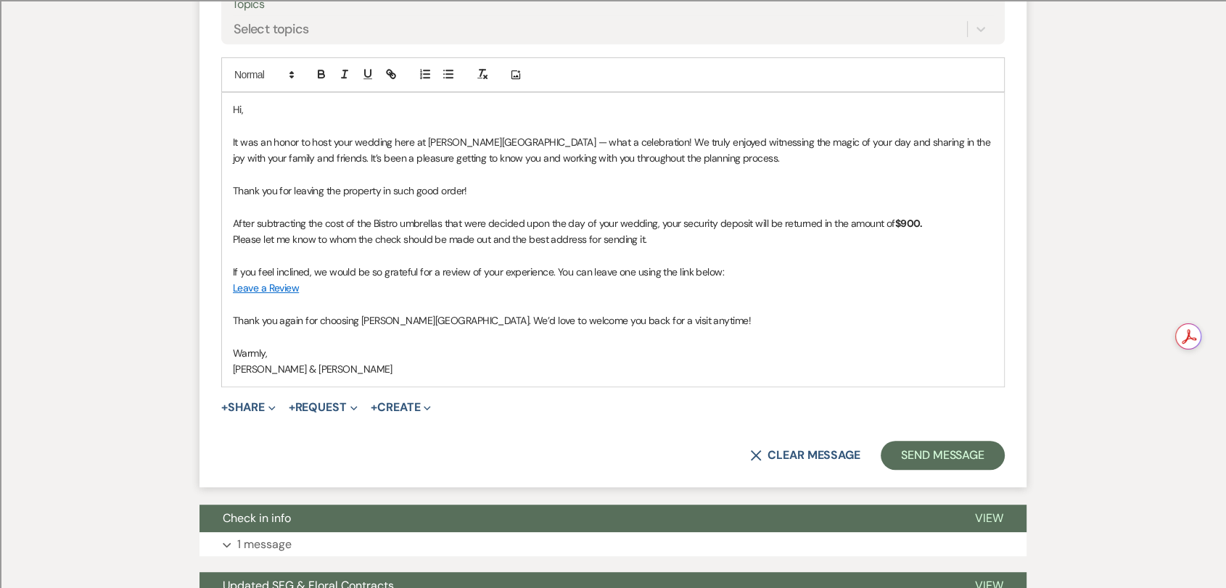
click at [447, 215] on p "After subtracting the cost of the Bistro umbrellas that were decided upon the d…" at bounding box center [613, 223] width 760 height 16
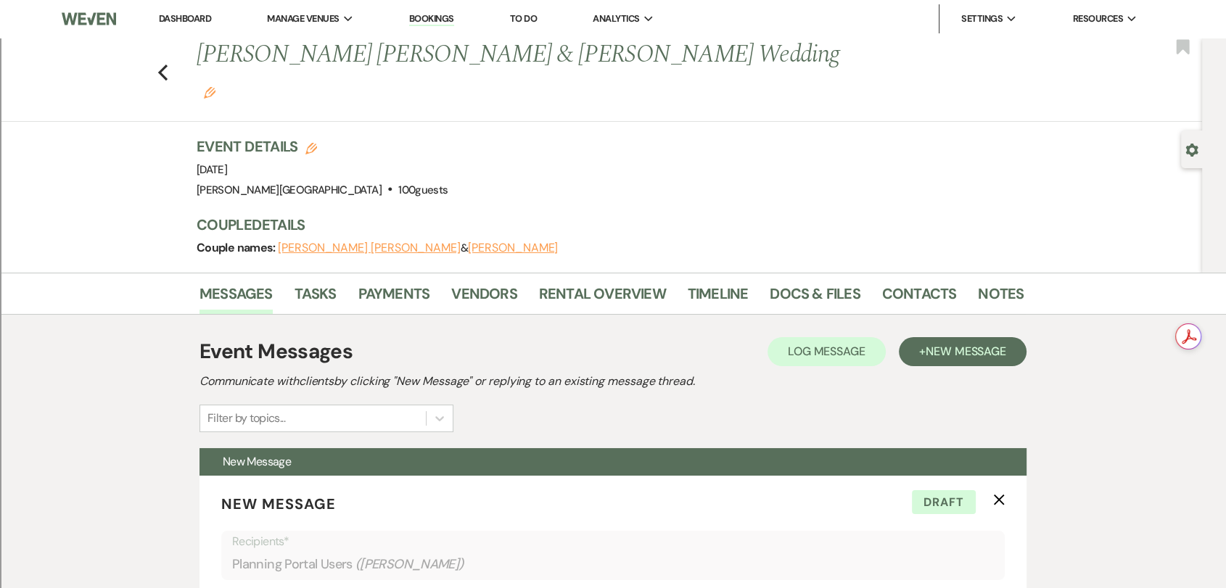
scroll to position [564, 0]
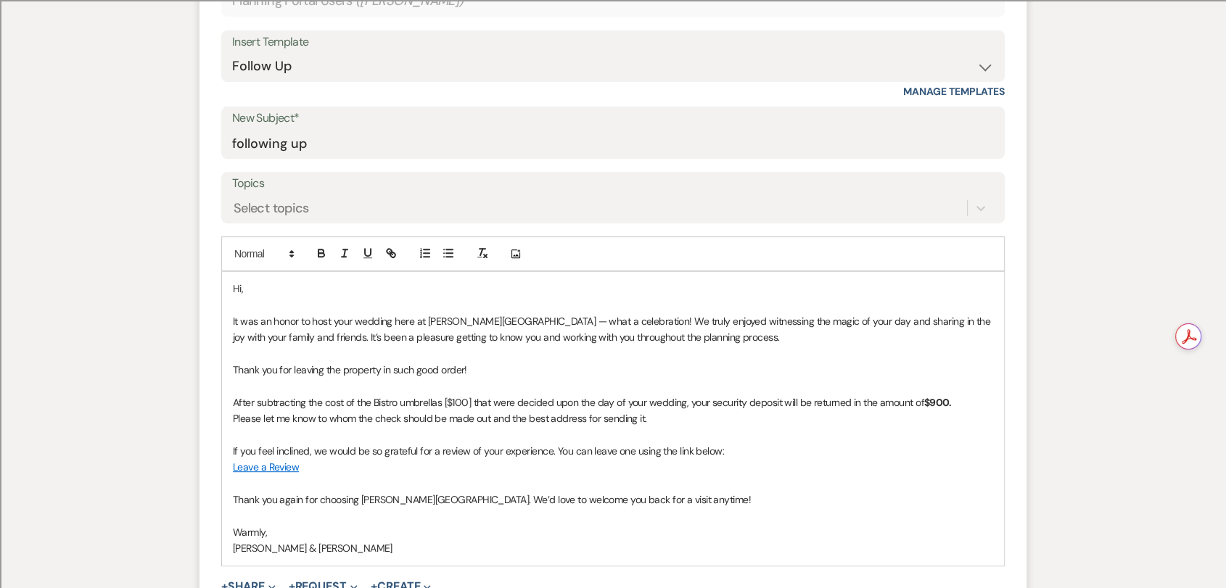
click at [563, 378] on p at bounding box center [613, 386] width 760 height 16
click at [673, 411] on p "Please let me know to whom the check should be made out and the best address fo…" at bounding box center [613, 419] width 760 height 16
click at [976, 395] on p "After subtracting the cost of the Bistro umbrellas [$100] that were decided upo…" at bounding box center [613, 403] width 760 height 16
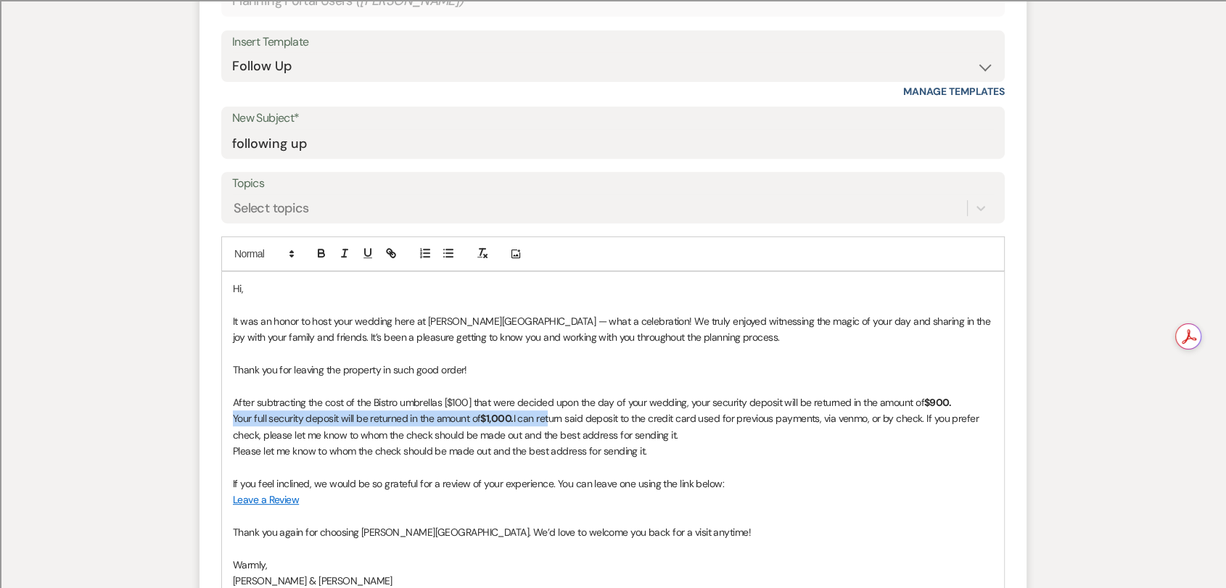
drag, startPoint x: 232, startPoint y: 383, endPoint x: 551, endPoint y: 380, distance: 319.2
click at [551, 411] on p "Your full security deposit will be returned in the amount of $1,000. I can retu…" at bounding box center [613, 427] width 760 height 33
click at [598, 411] on p "Your full security deposit will be returned in the amount of $1,000. I can retu…" at bounding box center [613, 427] width 760 height 33
drag, startPoint x: 519, startPoint y: 384, endPoint x: 236, endPoint y: 386, distance: 283.6
click at [236, 411] on p "Your full security deposit will be returned in the amount of $1,000. I can retu…" at bounding box center [613, 427] width 760 height 33
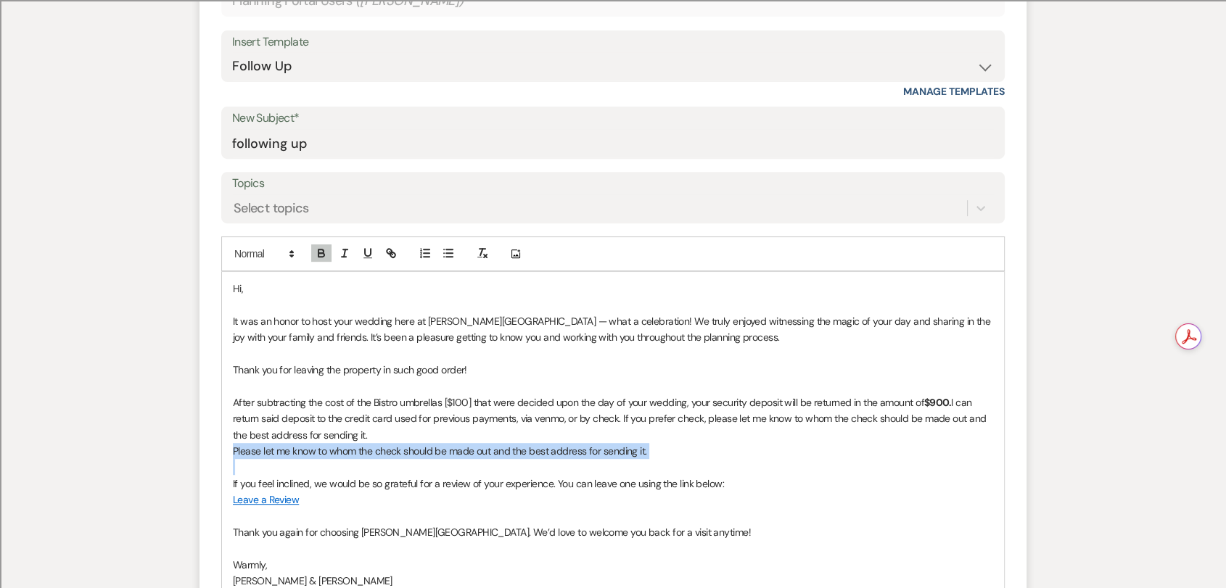
drag, startPoint x: 236, startPoint y: 414, endPoint x: 678, endPoint y: 428, distance: 442.7
click at [678, 428] on div "Hi, It was an honor to host your wedding here at [PERSON_NAME][GEOGRAPHIC_DATA]…" at bounding box center [613, 435] width 782 height 326
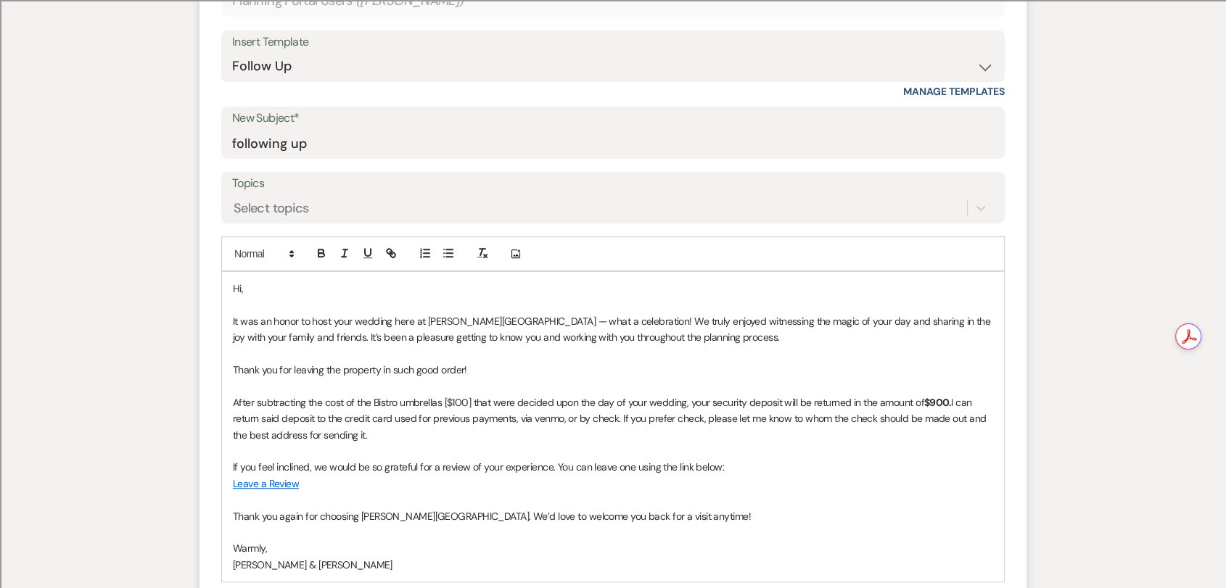
click at [349, 272] on div "Hi, It was an honor to host your wedding here at [PERSON_NAME][GEOGRAPHIC_DATA]…" at bounding box center [613, 427] width 782 height 310
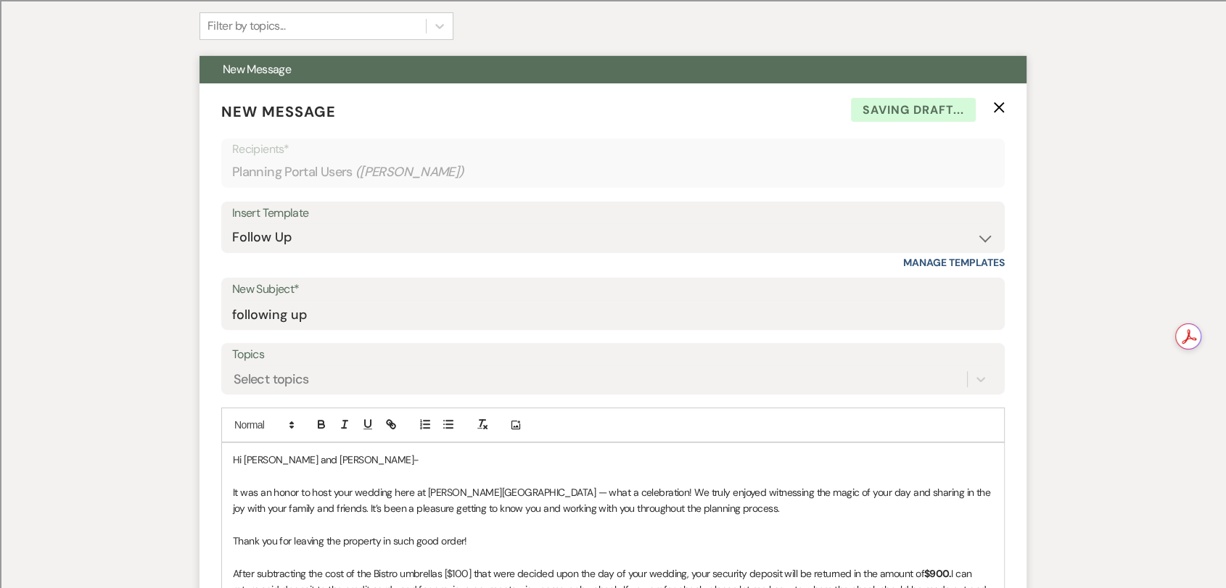
scroll to position [553, 0]
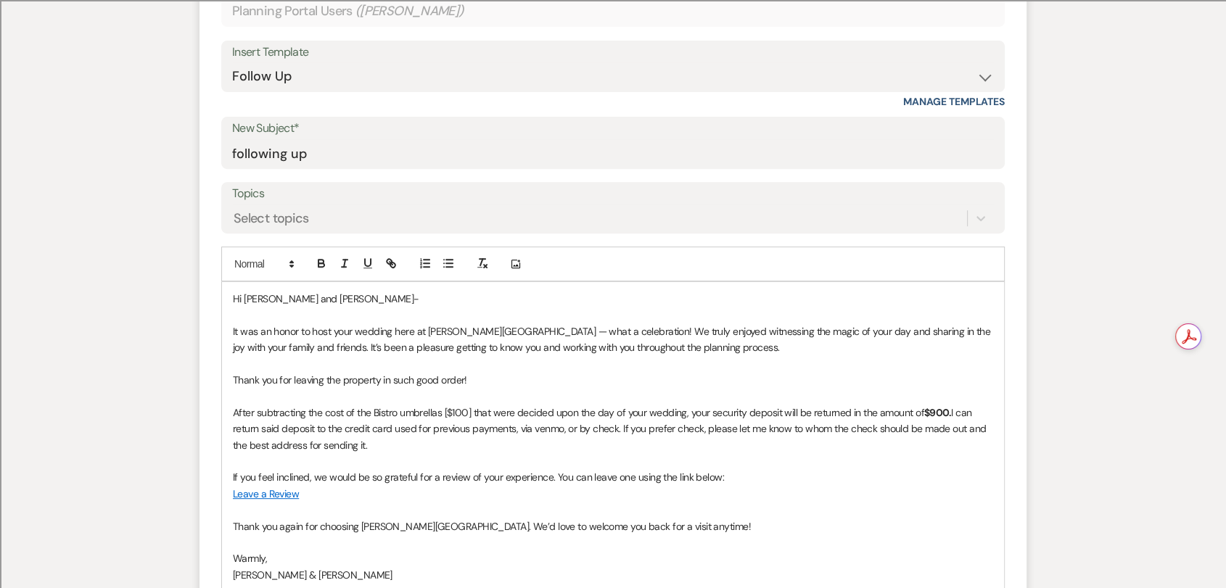
click at [449, 408] on p "After subtracting the cost of the Bistro umbrellas [$100] that were decided upo…" at bounding box center [613, 429] width 760 height 49
click at [242, 388] on p at bounding box center [613, 396] width 760 height 16
click at [274, 356] on p at bounding box center [613, 364] width 760 height 16
click at [253, 502] on p at bounding box center [613, 510] width 760 height 16
click at [227, 461] on div "Hi [PERSON_NAME] and [PERSON_NAME]- It was an honor to host your wedding here a…" at bounding box center [613, 437] width 782 height 310
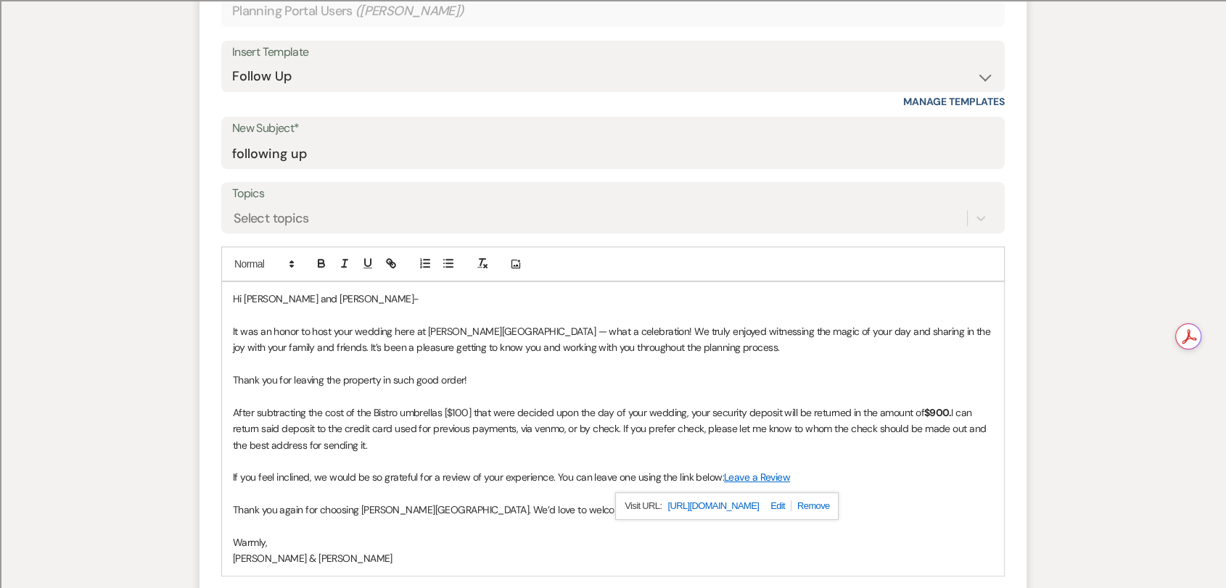
click at [320, 502] on p "Thank you again for choosing [PERSON_NAME][GEOGRAPHIC_DATA]. We’d love to welco…" at bounding box center [613, 510] width 760 height 16
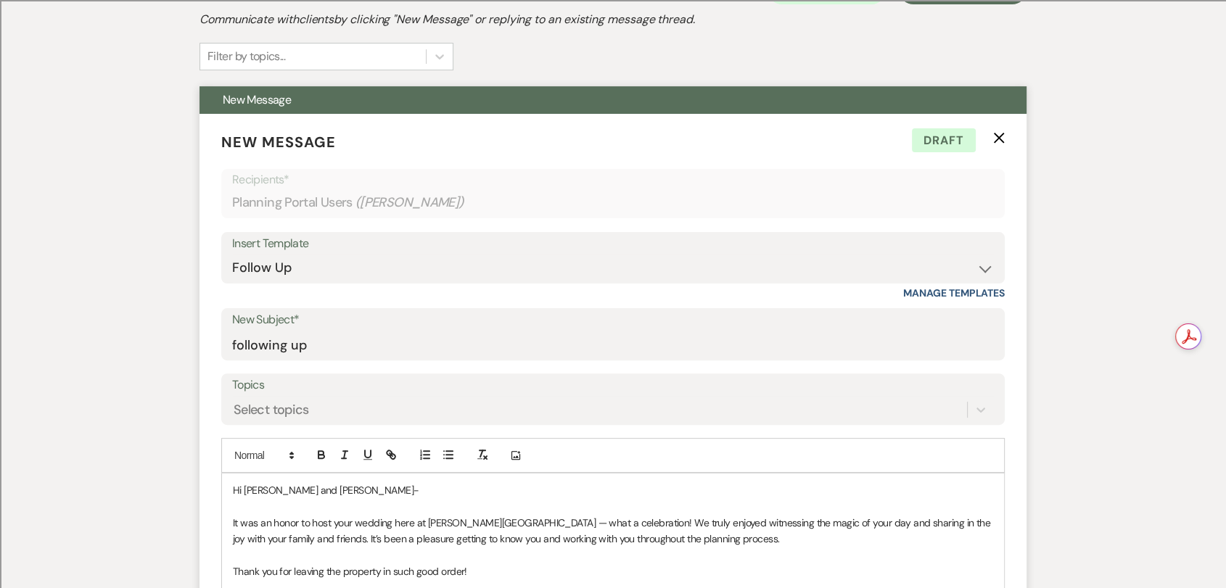
scroll to position [0, 0]
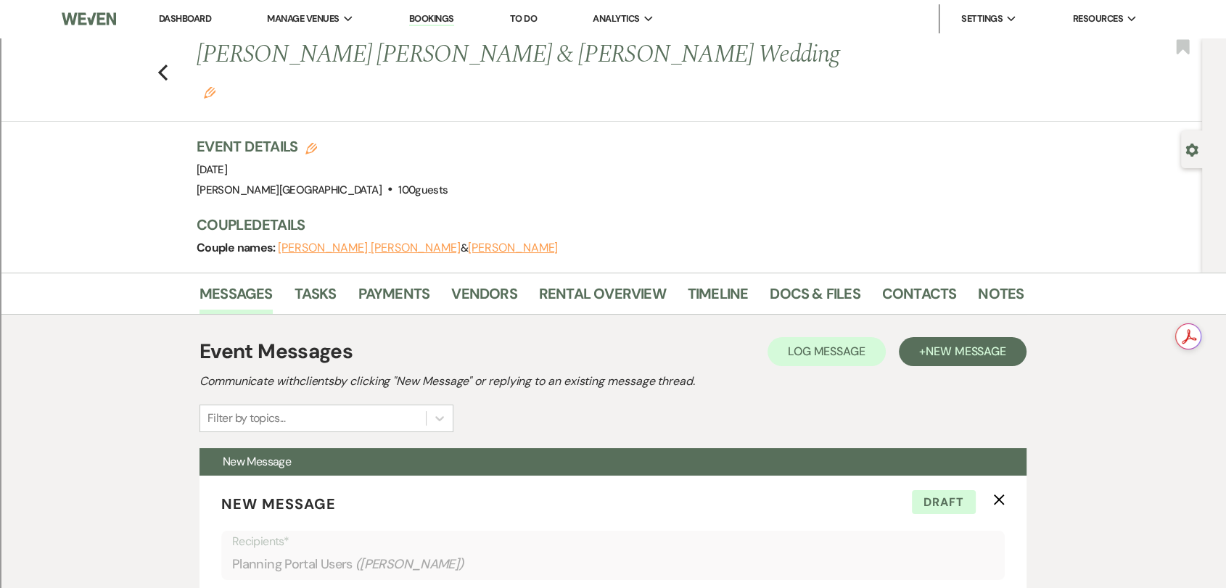
click at [174, 59] on div "Previous [PERSON_NAME] [PERSON_NAME] & [PERSON_NAME] Wedding Edit Bookmark" at bounding box center [597, 80] width 1209 height 84
click at [168, 65] on use "button" at bounding box center [162, 73] width 9 height 16
select select "8"
select select "2"
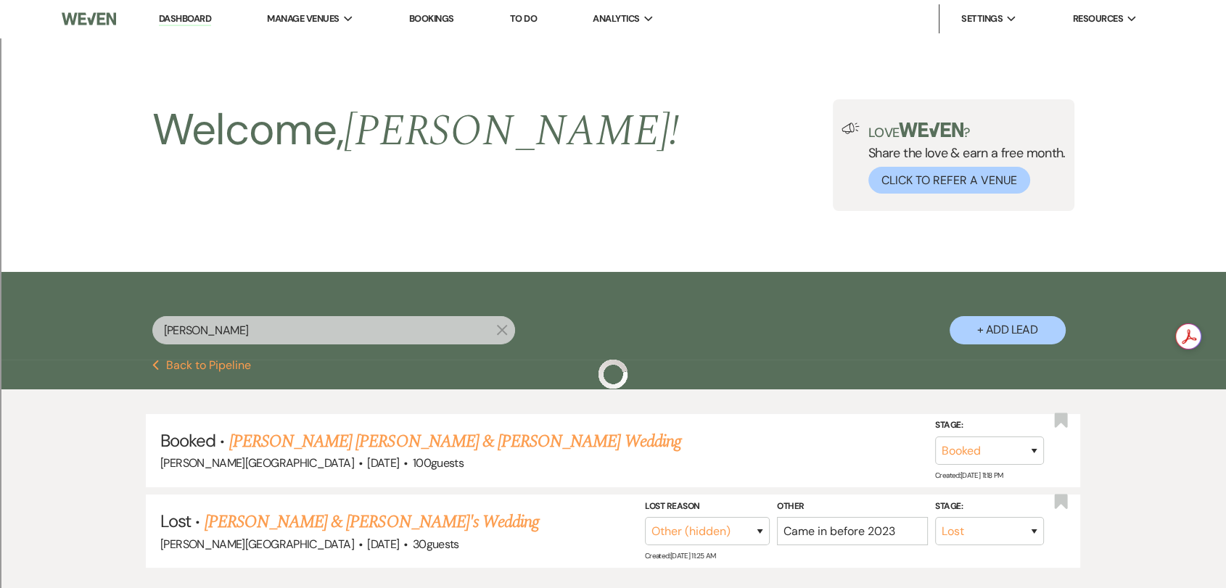
scroll to position [98, 0]
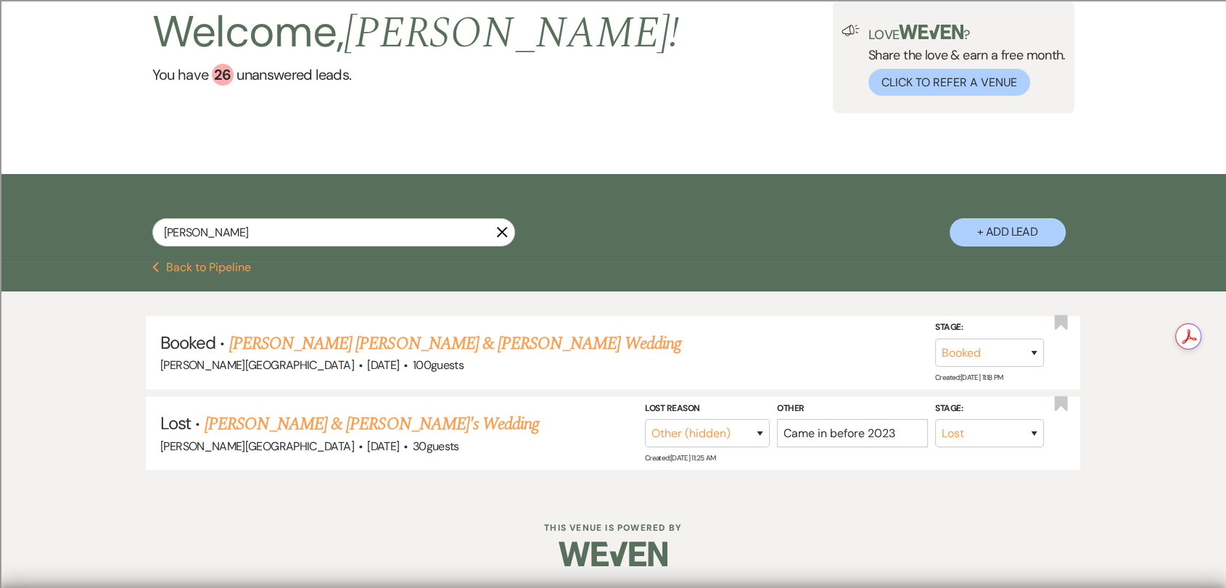
click at [501, 231] on use "button" at bounding box center [501, 232] width 11 height 11
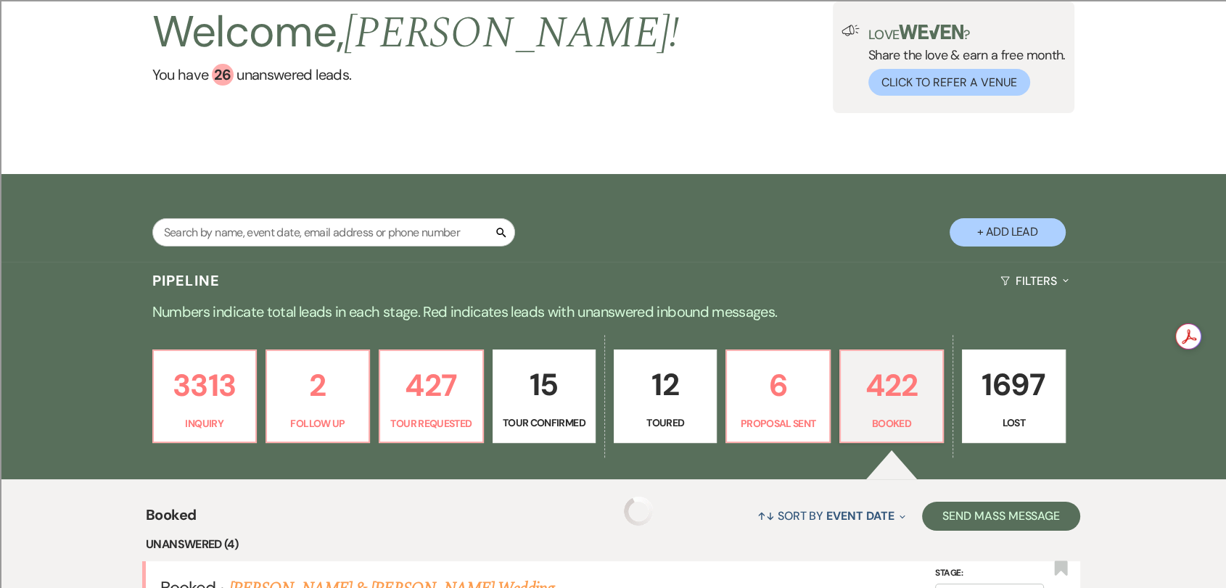
scroll to position [161, 0]
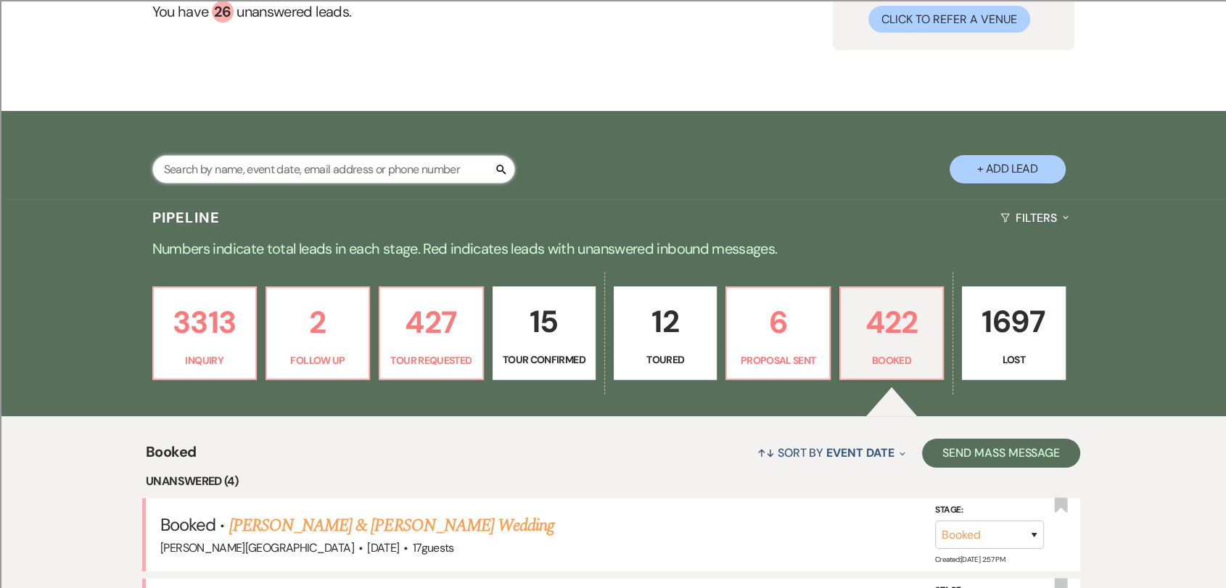
click at [466, 160] on input "text" at bounding box center [333, 169] width 363 height 28
type input "[PERSON_NAME]"
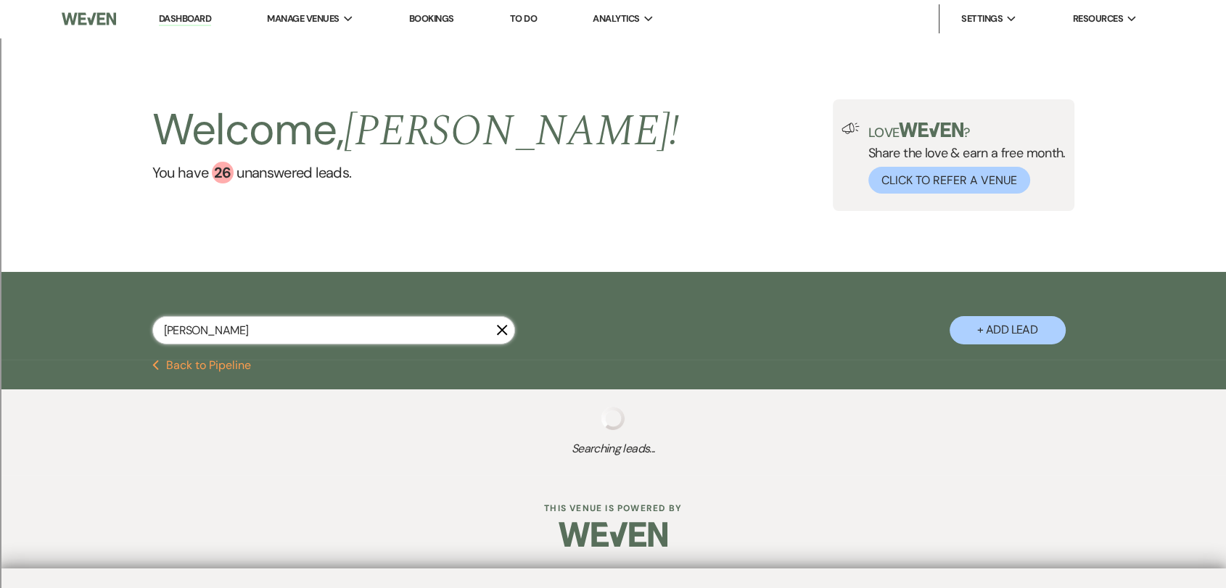
select select "8"
select select "2"
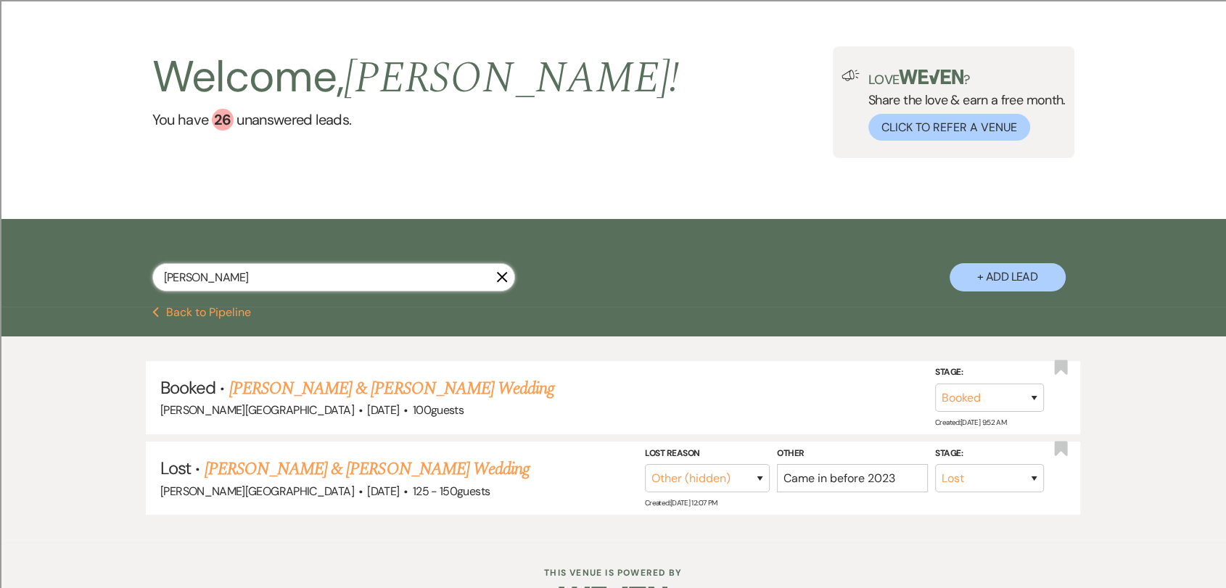
scroll to position [98, 0]
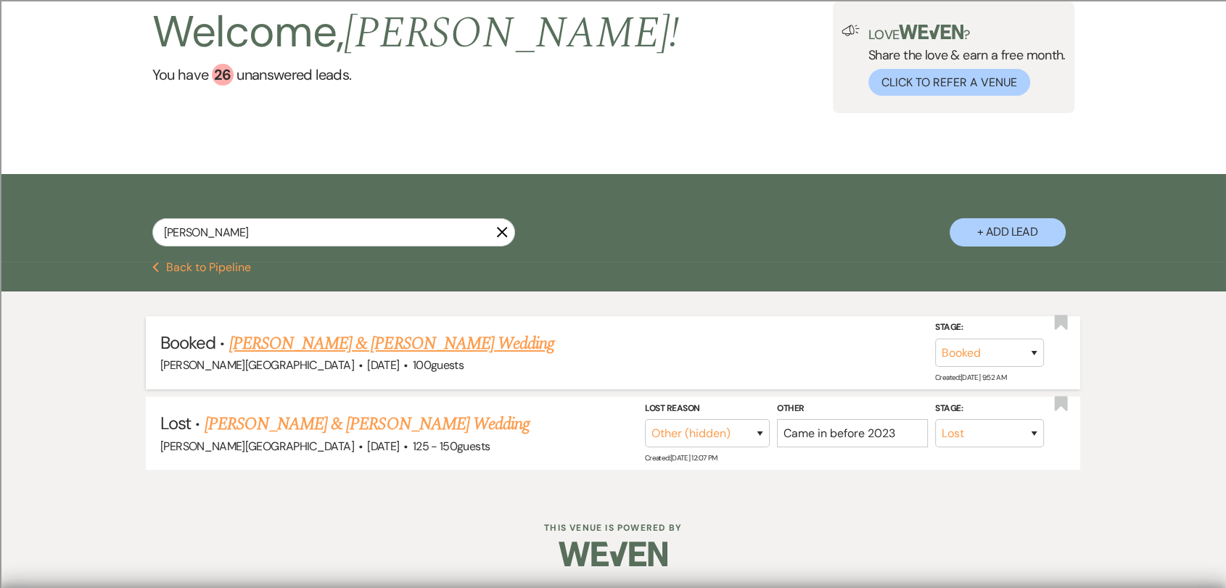
click at [415, 328] on li "Booked · [PERSON_NAME] & [PERSON_NAME] Wedding [PERSON_NAME][GEOGRAPHIC_DATA] ·…" at bounding box center [613, 352] width 934 height 73
click at [412, 338] on link "[PERSON_NAME] & [PERSON_NAME] Wedding" at bounding box center [391, 344] width 325 height 26
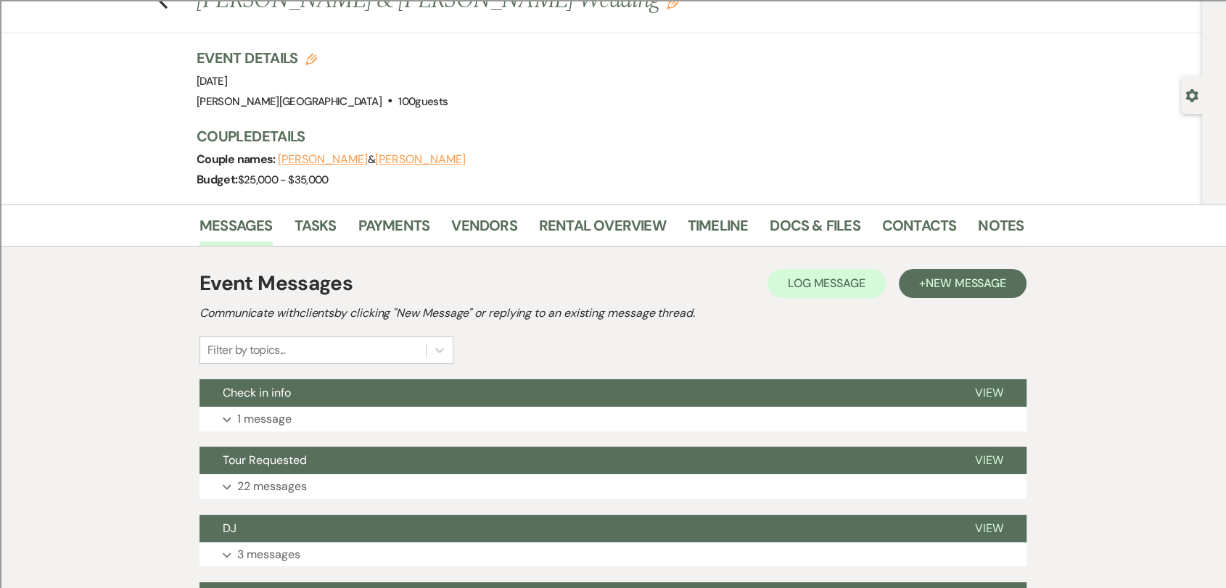
scroll to position [161, 0]
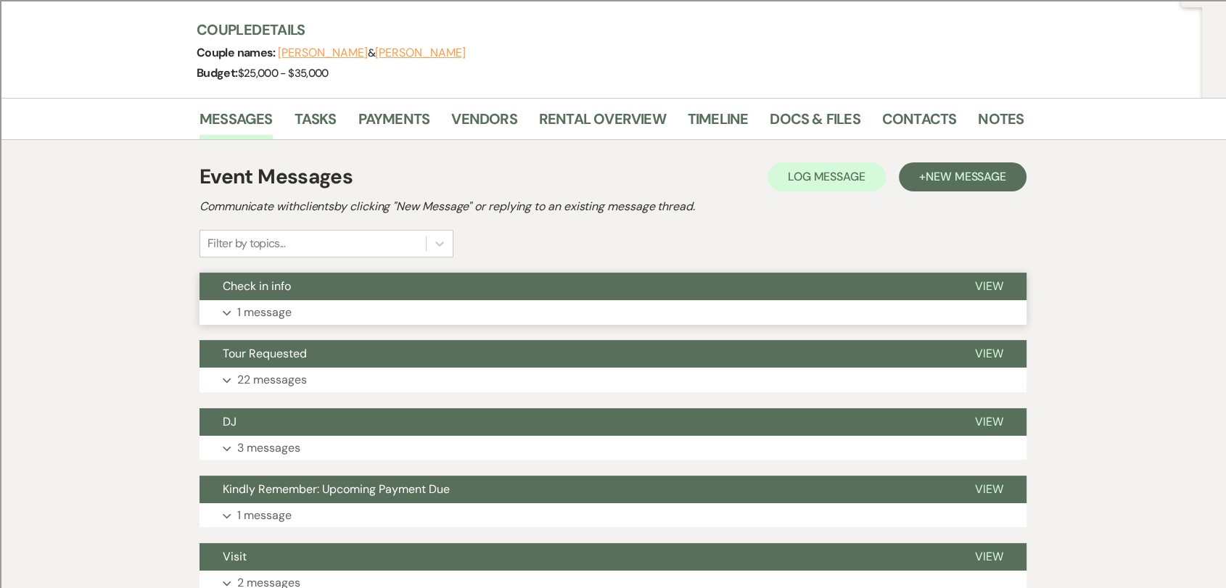
click at [882, 287] on button "Check in info" at bounding box center [575, 287] width 752 height 28
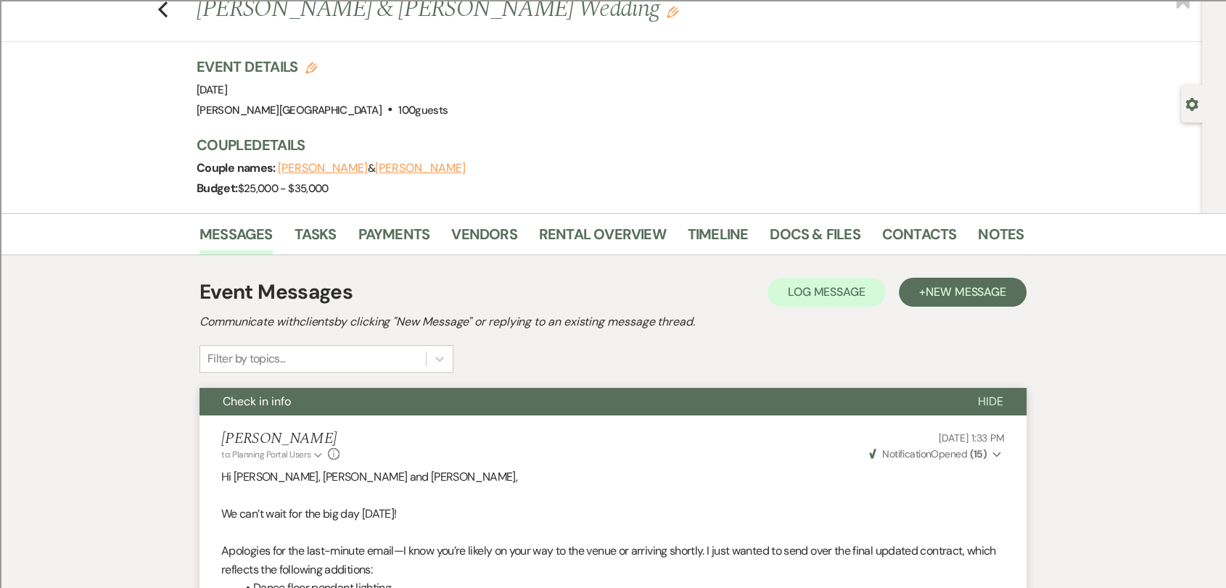
scroll to position [0, 0]
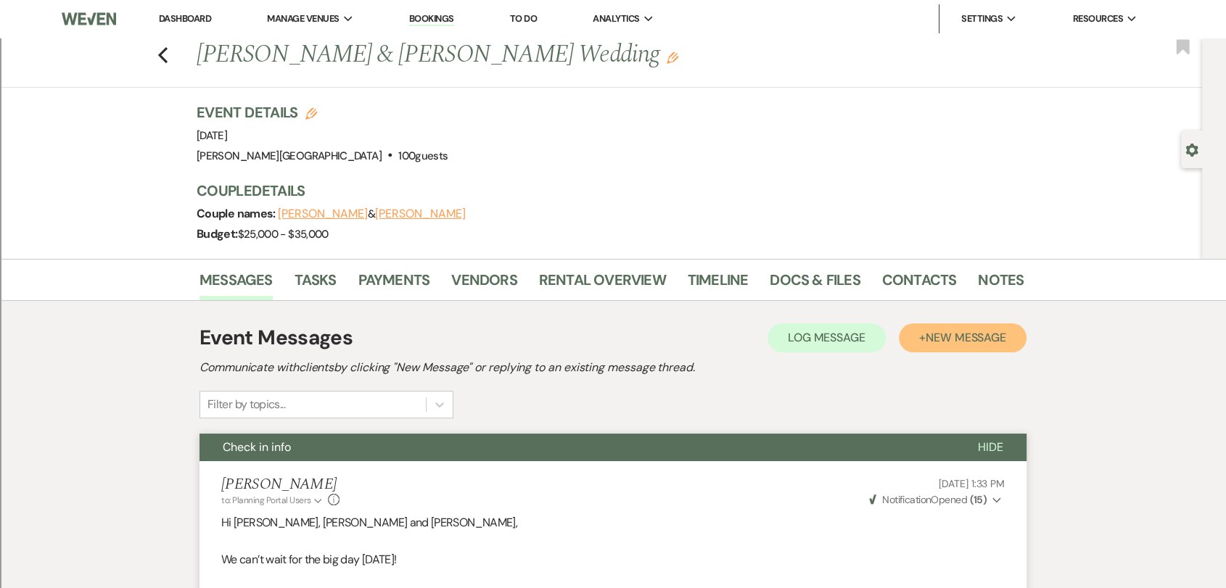
click at [1005, 341] on span "New Message" at bounding box center [966, 337] width 81 height 15
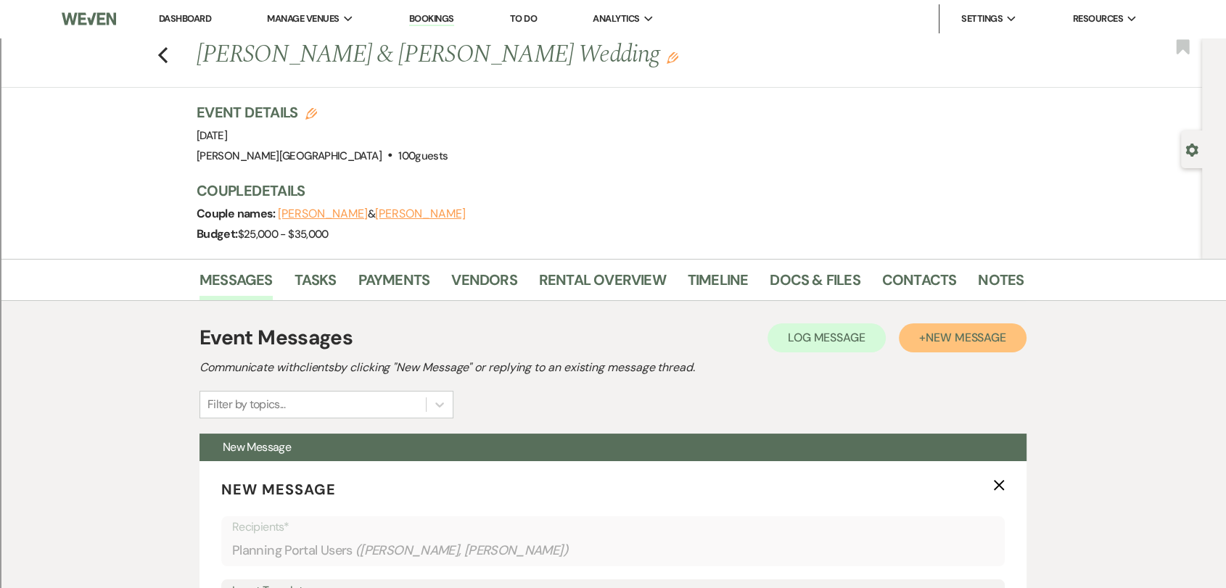
scroll to position [403, 0]
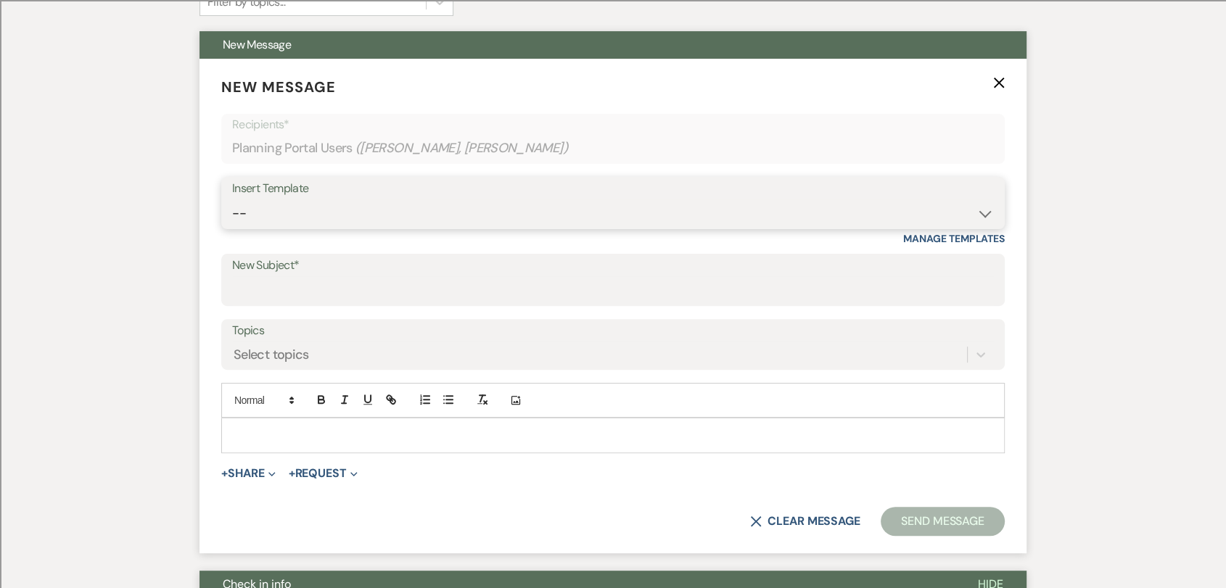
click at [886, 199] on select "-- Weven Planning Portal Introduction (Booked Events) Wedding Packages Booking …" at bounding box center [613, 213] width 762 height 28
select select "1530"
click at [232, 199] on select "-- Weven Planning Portal Introduction (Booked Events) Wedding Packages Booking …" at bounding box center [613, 213] width 762 height 28
type input "following up"
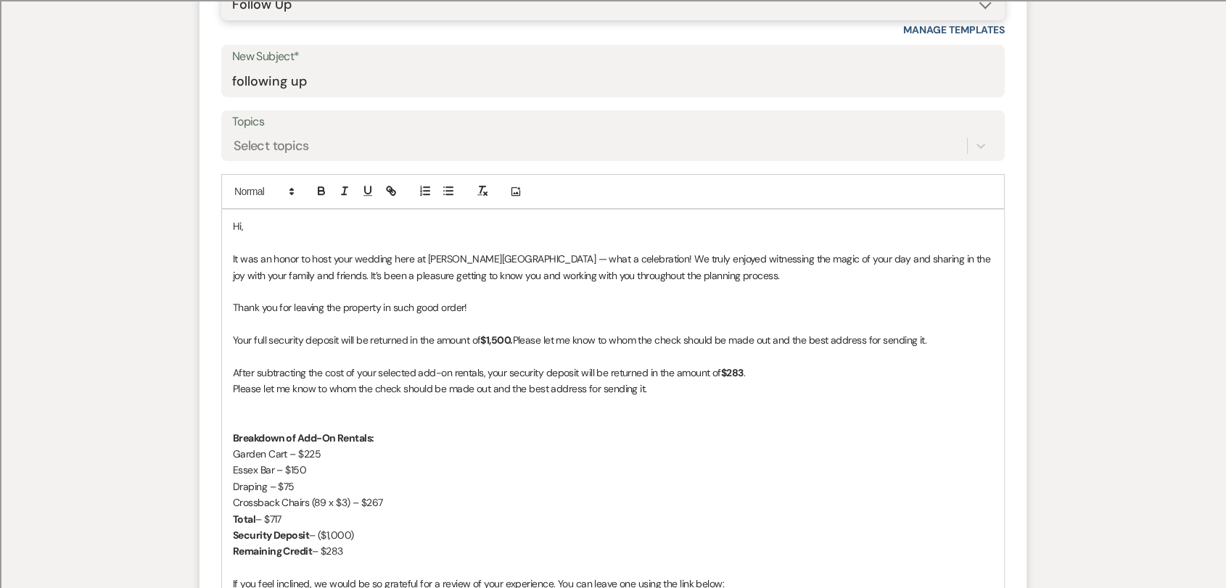
scroll to position [644, 0]
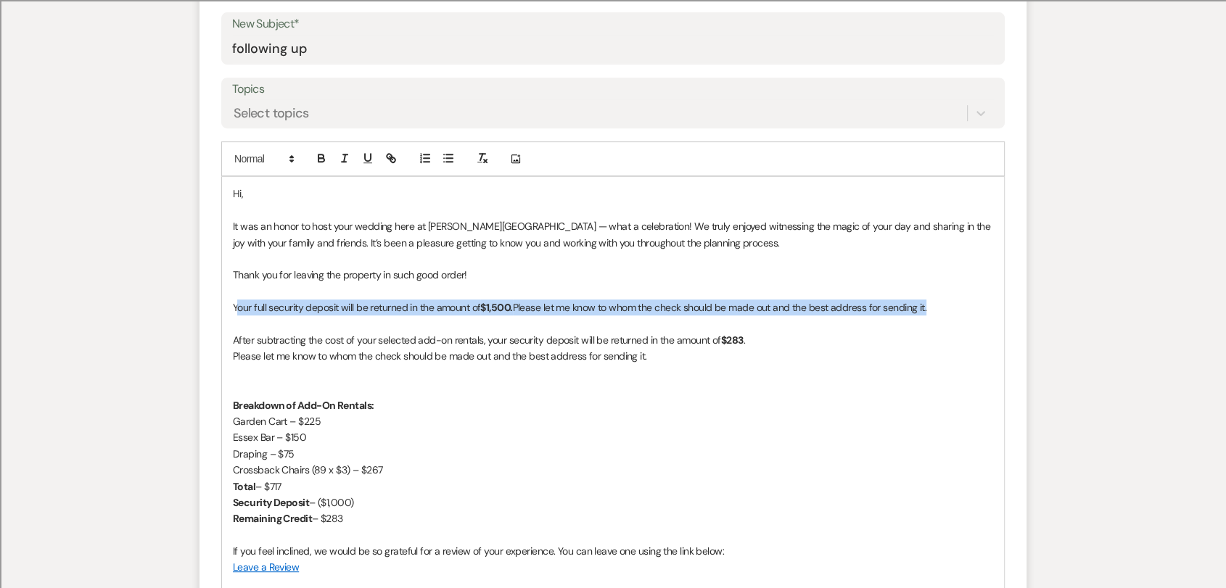
drag, startPoint x: 934, startPoint y: 308, endPoint x: 236, endPoint y: 307, distance: 697.8
click at [236, 307] on p "Your full security deposit will be returned in the amount of $1,500. Please let…" at bounding box center [613, 308] width 760 height 16
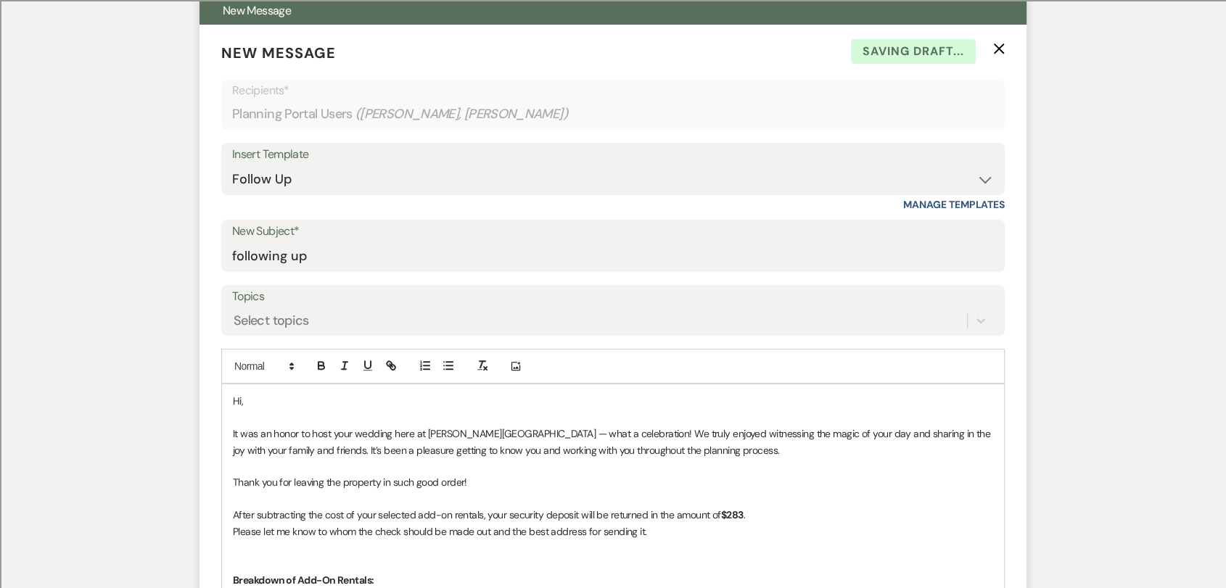
scroll to position [242, 0]
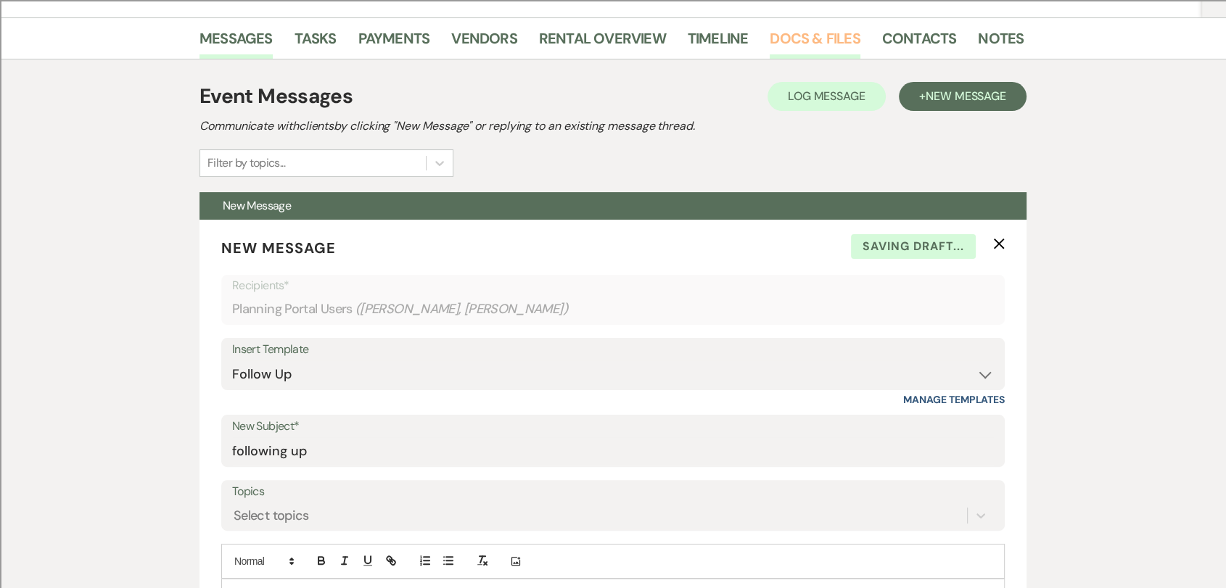
click at [795, 34] on link "Docs & Files" at bounding box center [815, 43] width 90 height 32
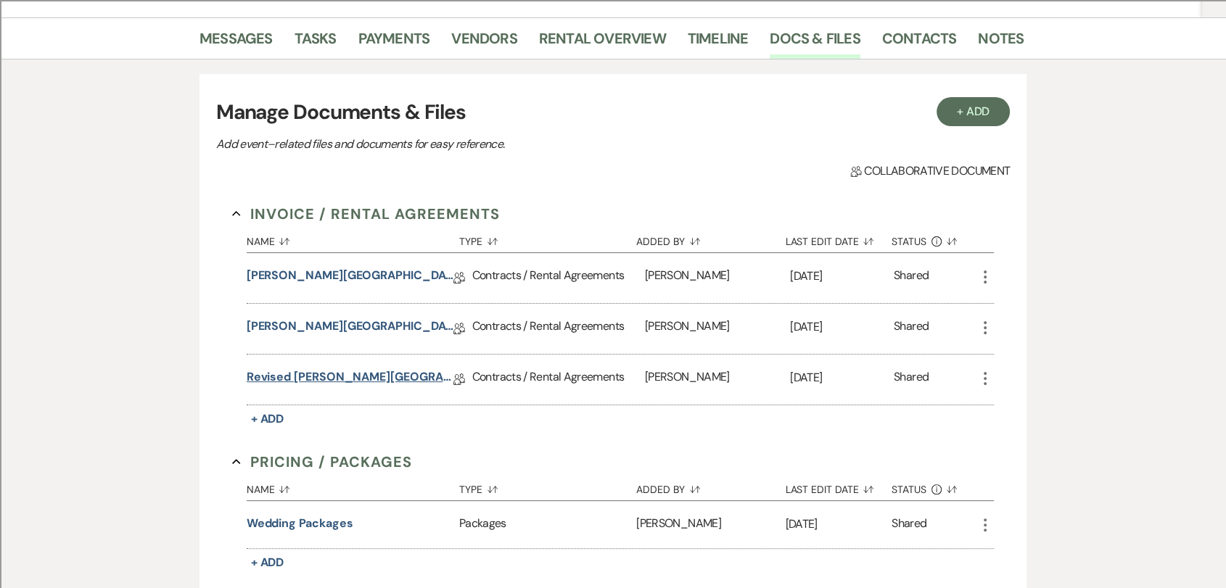
click at [390, 379] on link "Revised [PERSON_NAME][GEOGRAPHIC_DATA] Contract ([DATE])" at bounding box center [350, 379] width 207 height 22
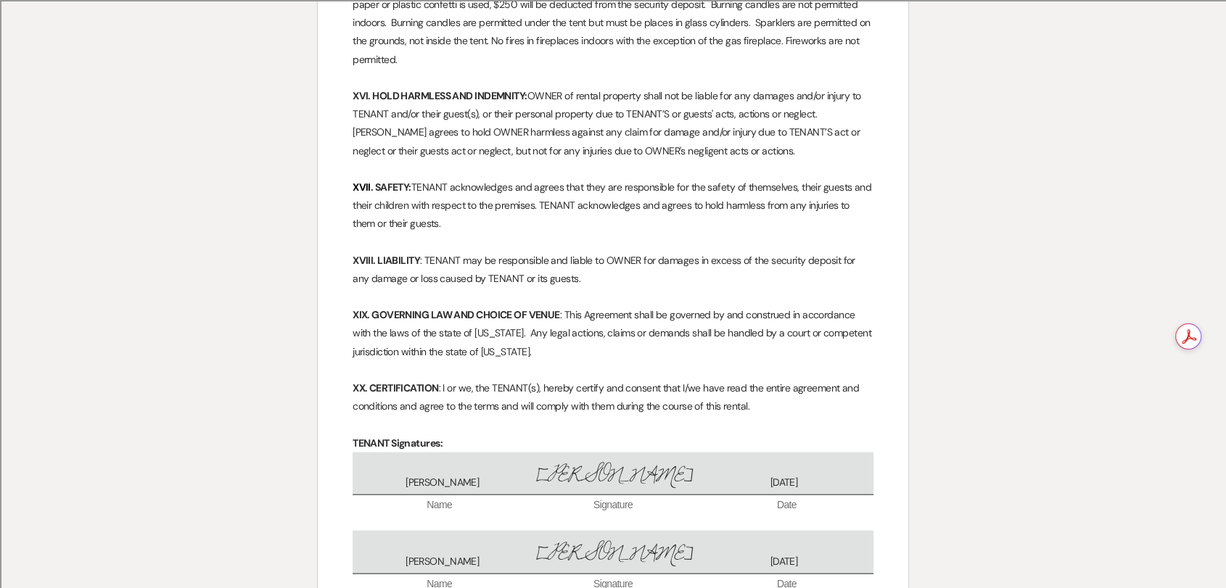
scroll to position [3341, 0]
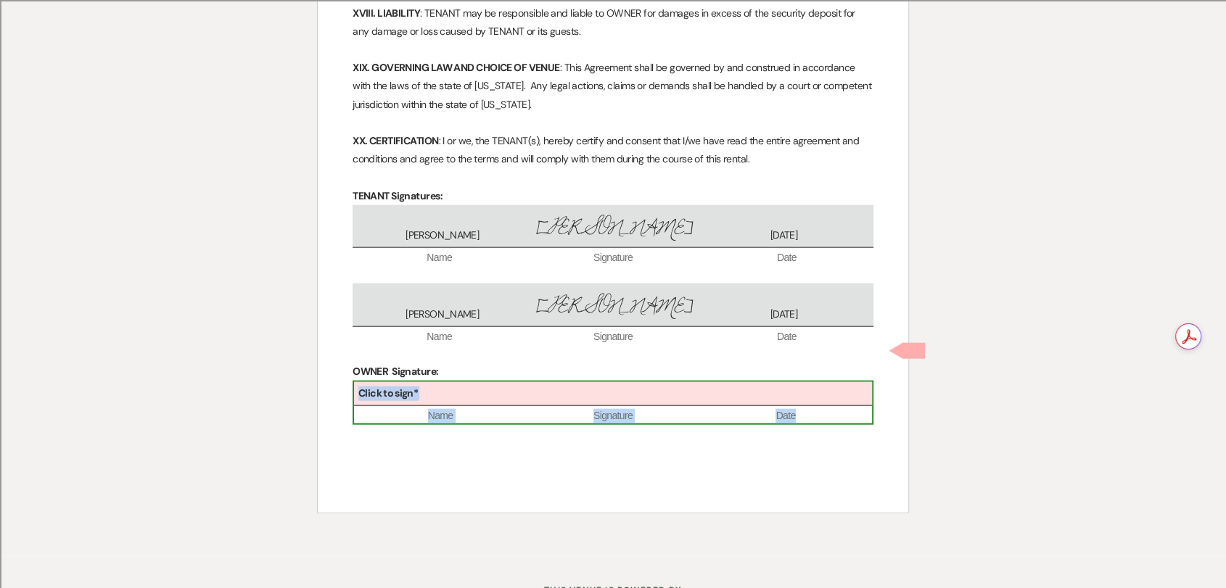
click at [463, 382] on div "Click to sign*" at bounding box center [613, 394] width 518 height 24
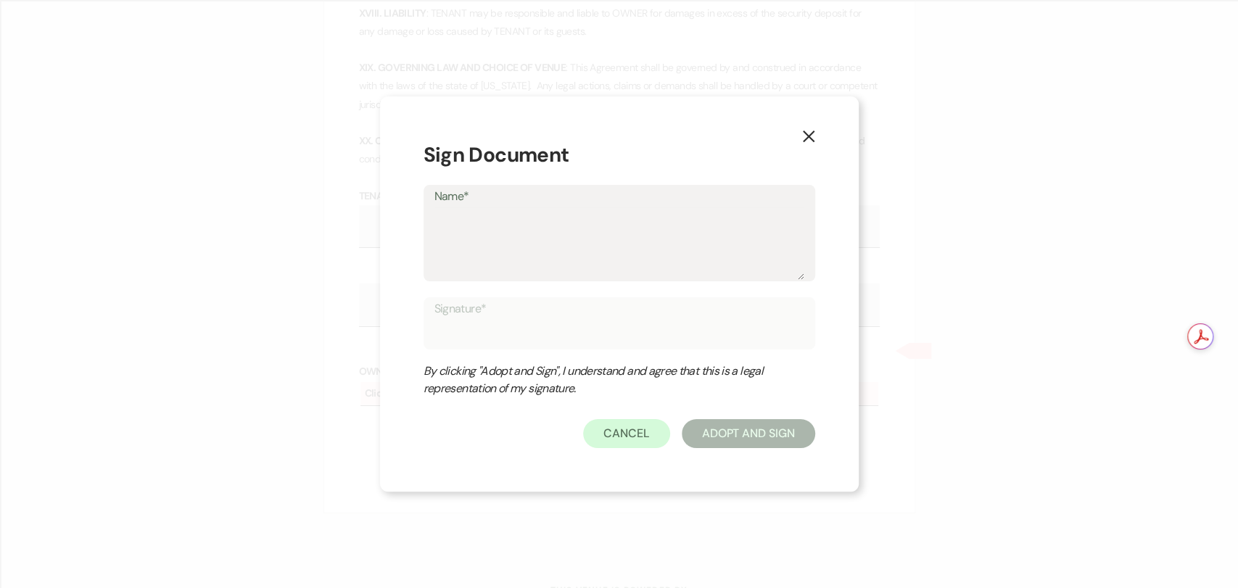
type textarea "T"
type input "T"
type textarea "Tr"
type input "Tr"
type textarea "Tra"
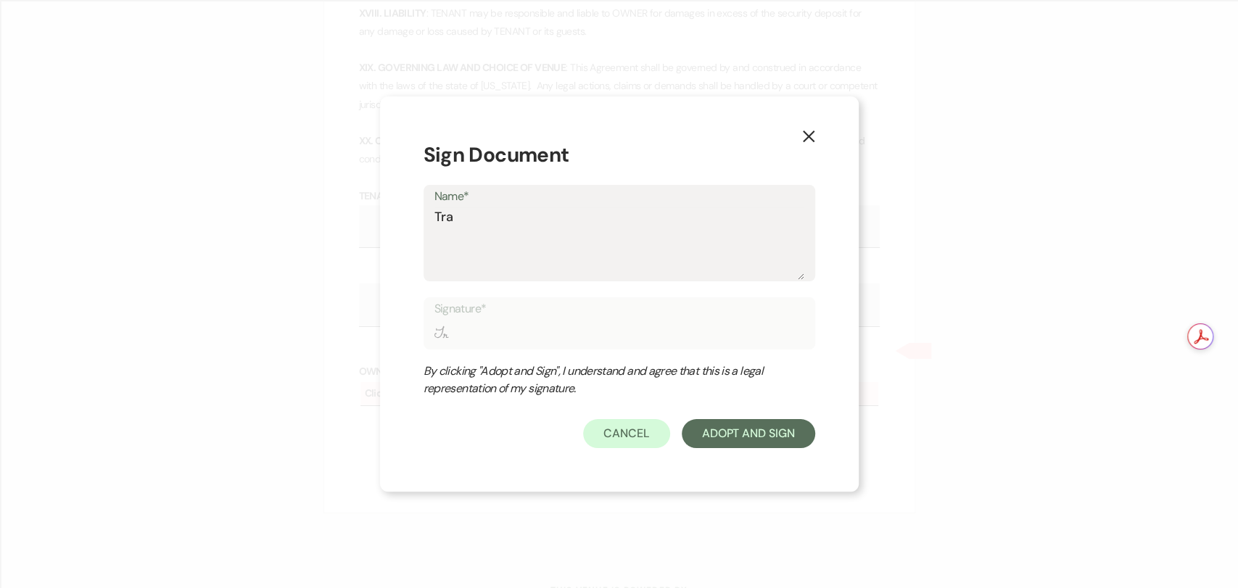
type input "Tra"
type textarea "Trav"
type input "Trav"
type textarea "Travi"
type input "Travi"
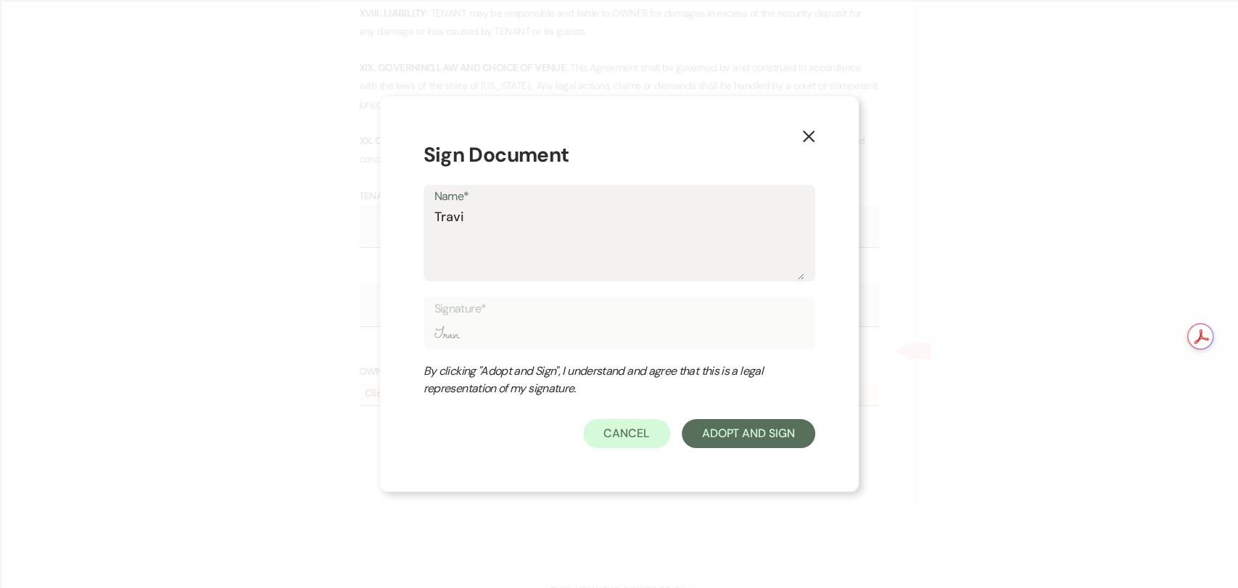
type textarea "[PERSON_NAME]"
type input "[PERSON_NAME]"
type textarea "[PERSON_NAME]"
type input "[PERSON_NAME]"
type textarea "[PERSON_NAME]"
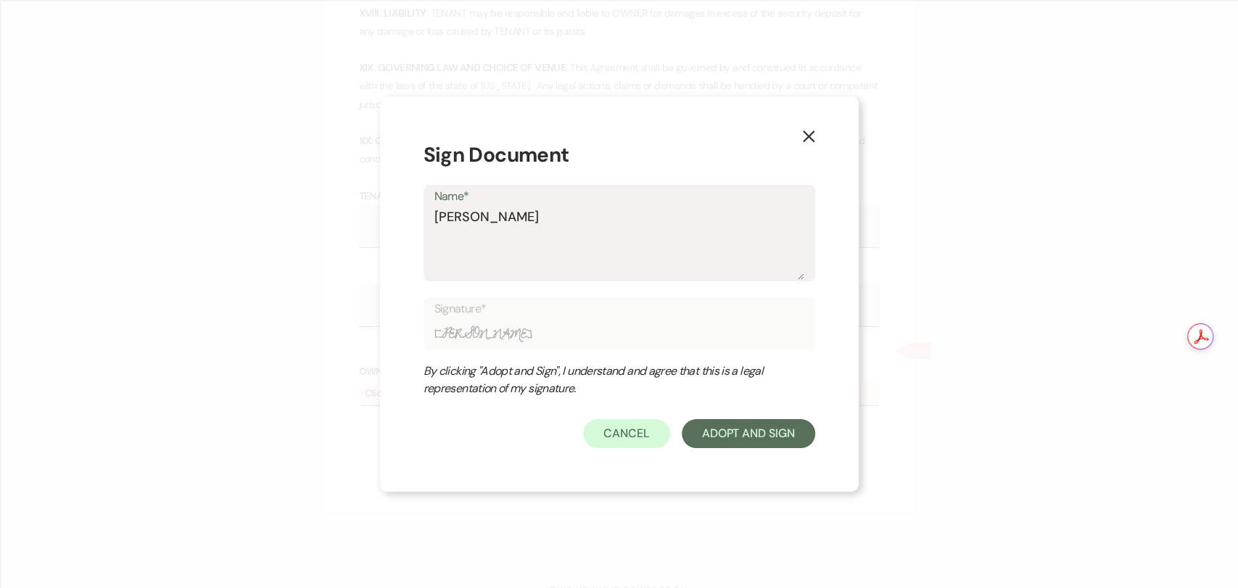
type input "[PERSON_NAME]"
type textarea "[PERSON_NAME]"
type input "[PERSON_NAME]"
type textarea "[PERSON_NAME]"
type input "[PERSON_NAME]"
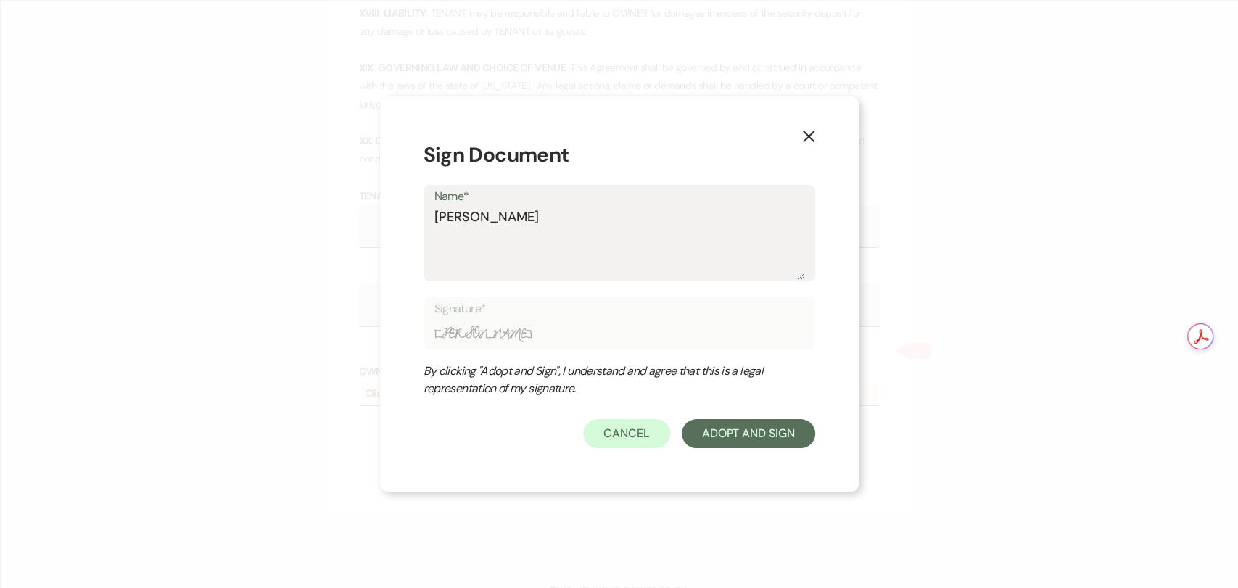
type textarea "[PERSON_NAME]"
type input "[PERSON_NAME]"
type textarea "[PERSON_NAME]"
type input "[PERSON_NAME]"
type textarea "[PERSON_NAME]"
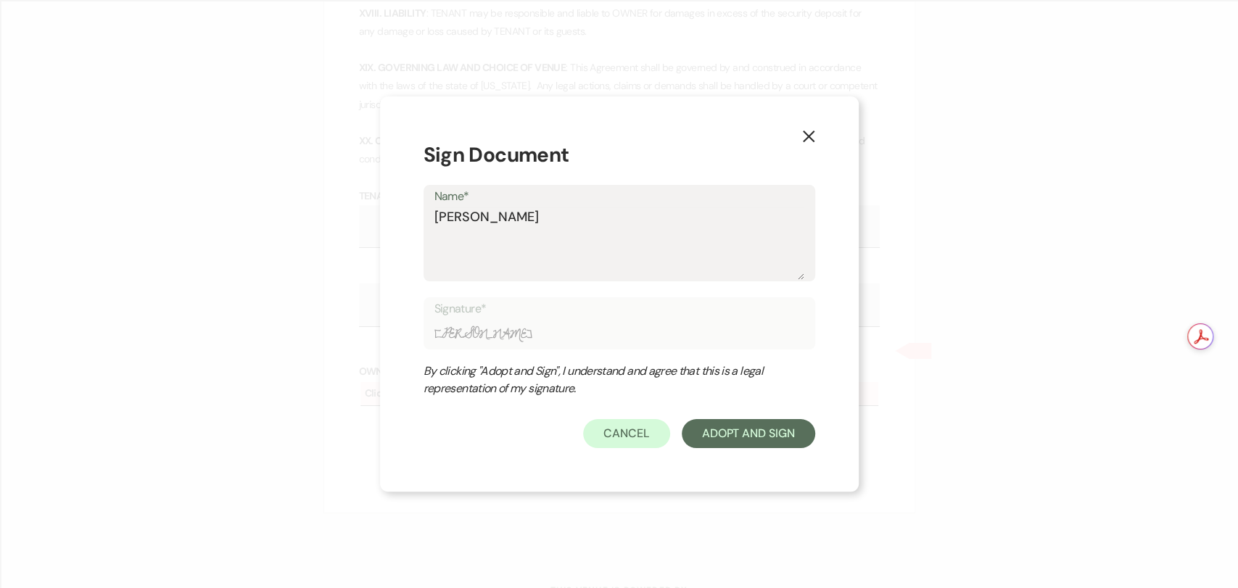
type input "[PERSON_NAME]"
type textarea "[PERSON_NAME]"
type input "[PERSON_NAME]"
type textarea "[PERSON_NAME]"
click at [784, 437] on button "Adopt And Sign" at bounding box center [748, 433] width 133 height 29
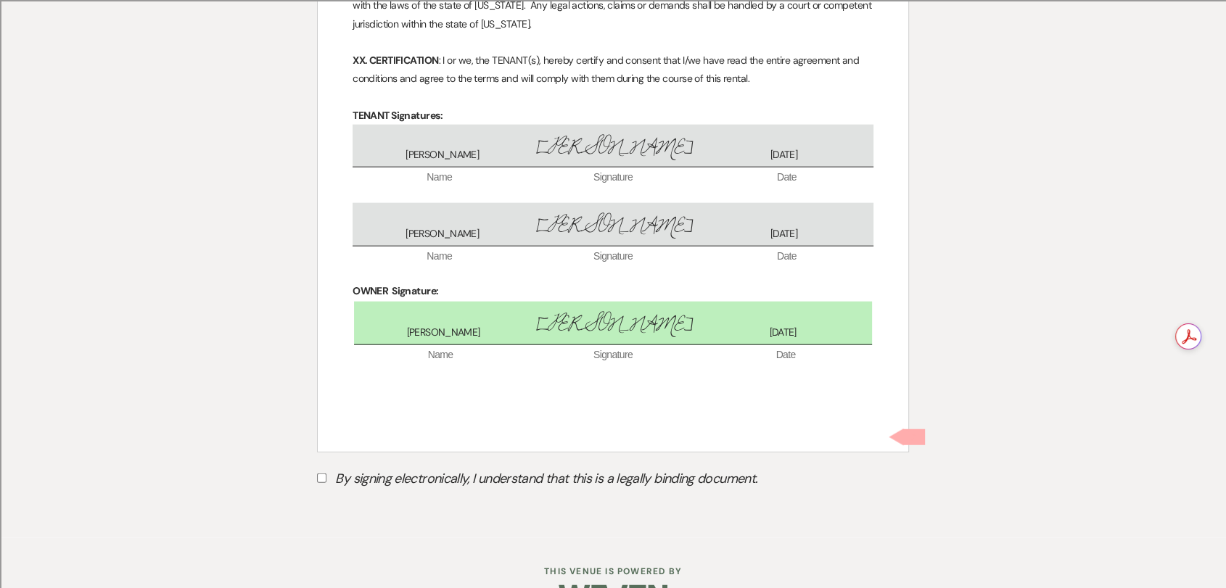
scroll to position [3428, 0]
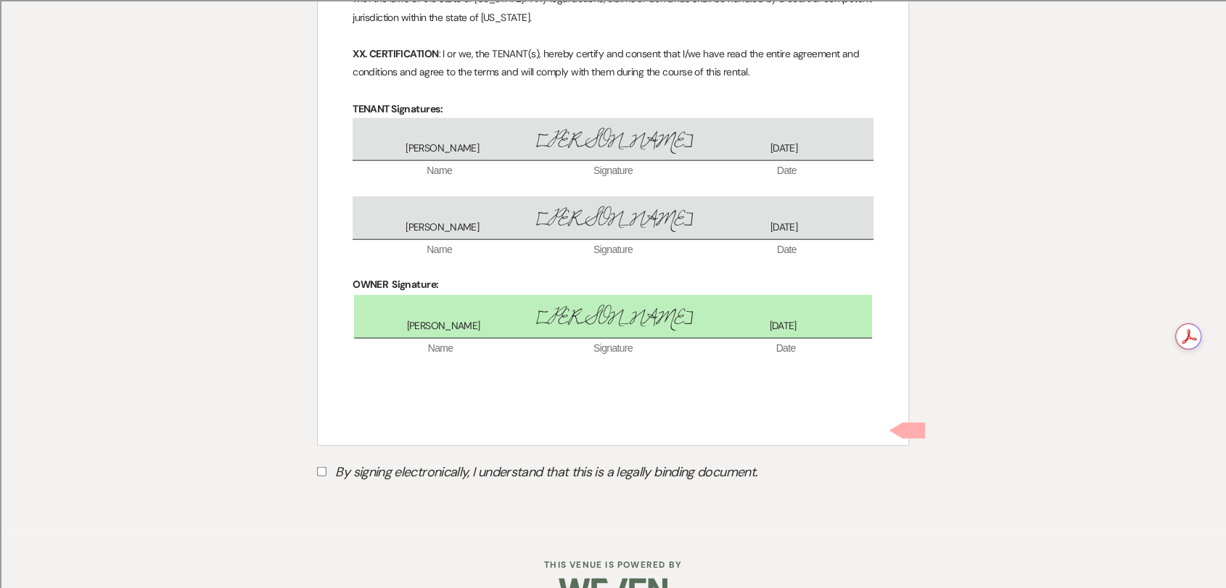
click at [413, 461] on label "By signing electronically, I understand that this is a legally binding document." at bounding box center [613, 475] width 592 height 28
click at [326, 467] on input "By signing electronically, I understand that this is a legally binding document." at bounding box center [321, 471] width 9 height 9
checkbox input "true"
click at [395, 495] on button "Submit" at bounding box center [368, 508] width 102 height 26
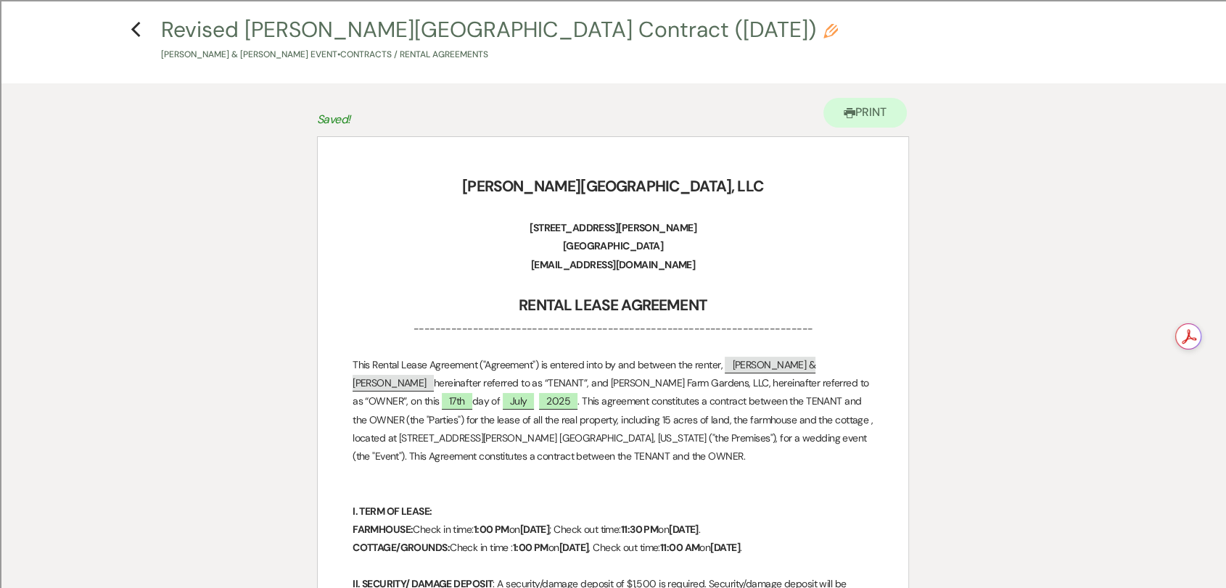
scroll to position [0, 0]
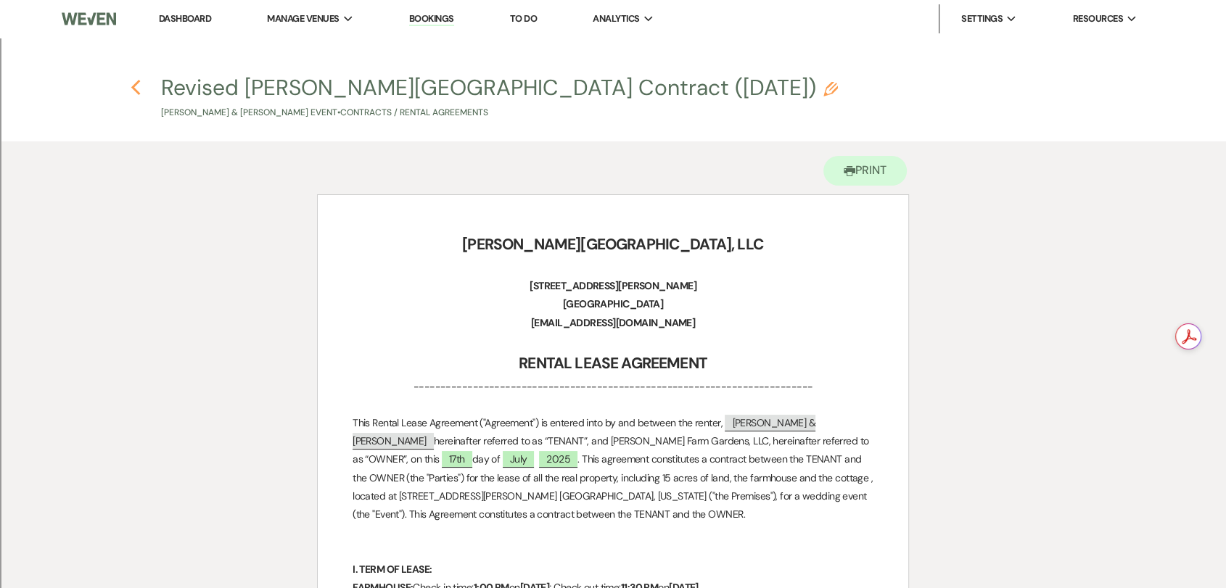
click at [136, 91] on use "button" at bounding box center [135, 88] width 9 height 16
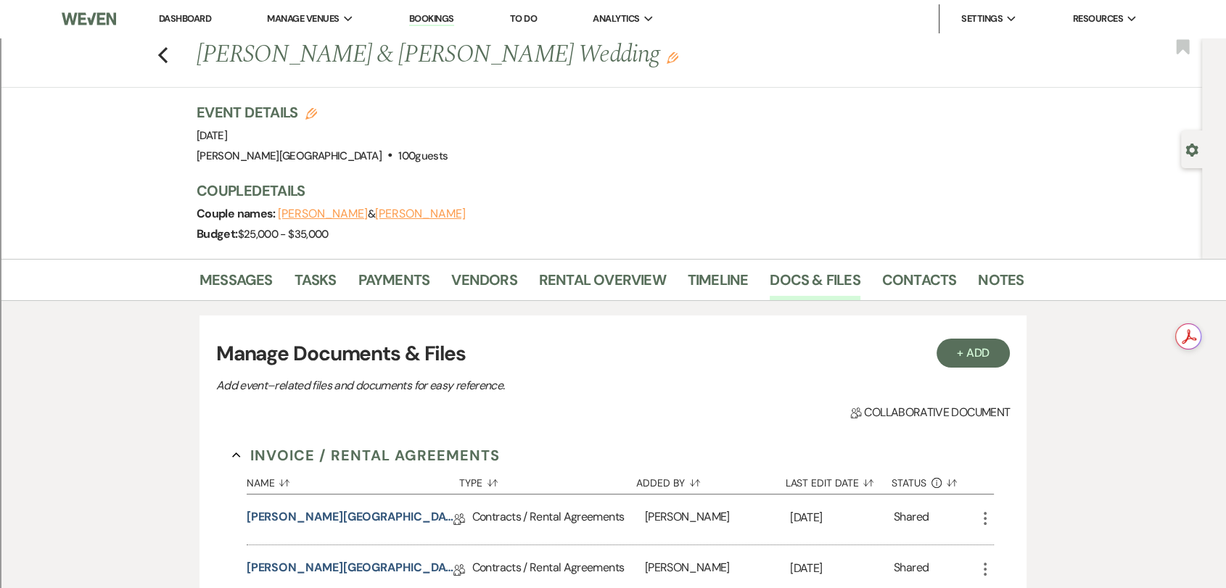
scroll to position [242, 0]
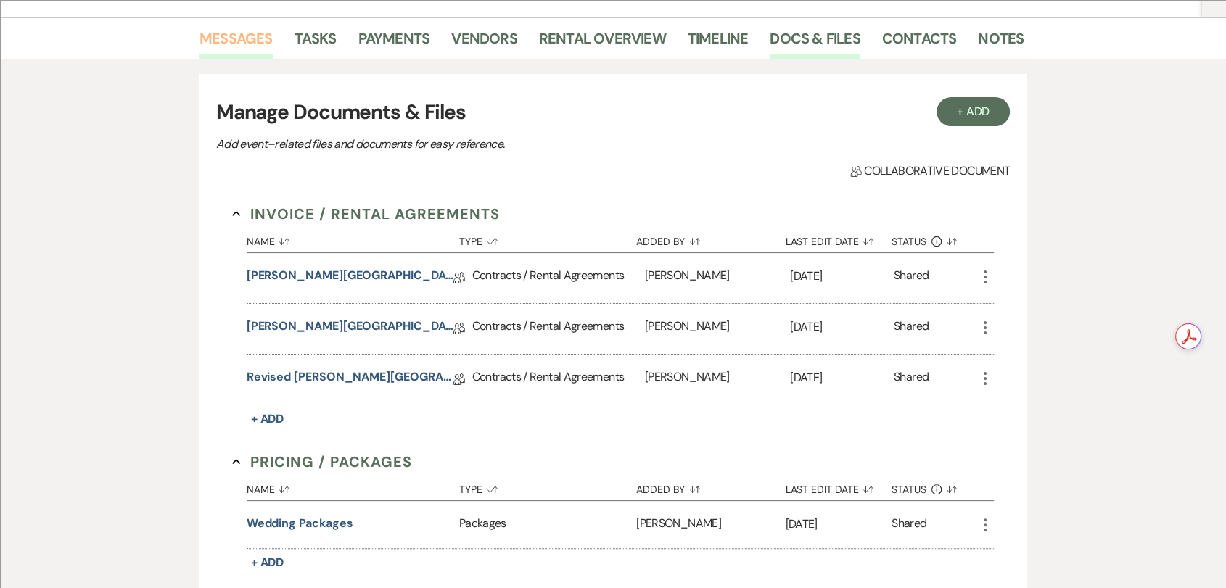
click at [225, 35] on link "Messages" at bounding box center [235, 43] width 73 height 32
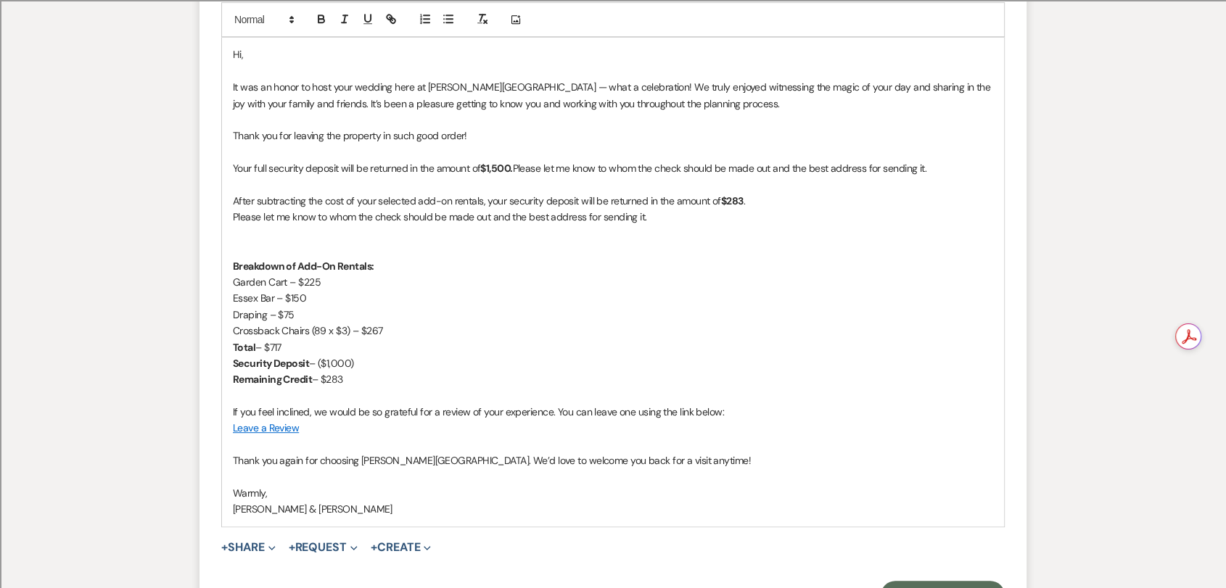
scroll to position [806, 0]
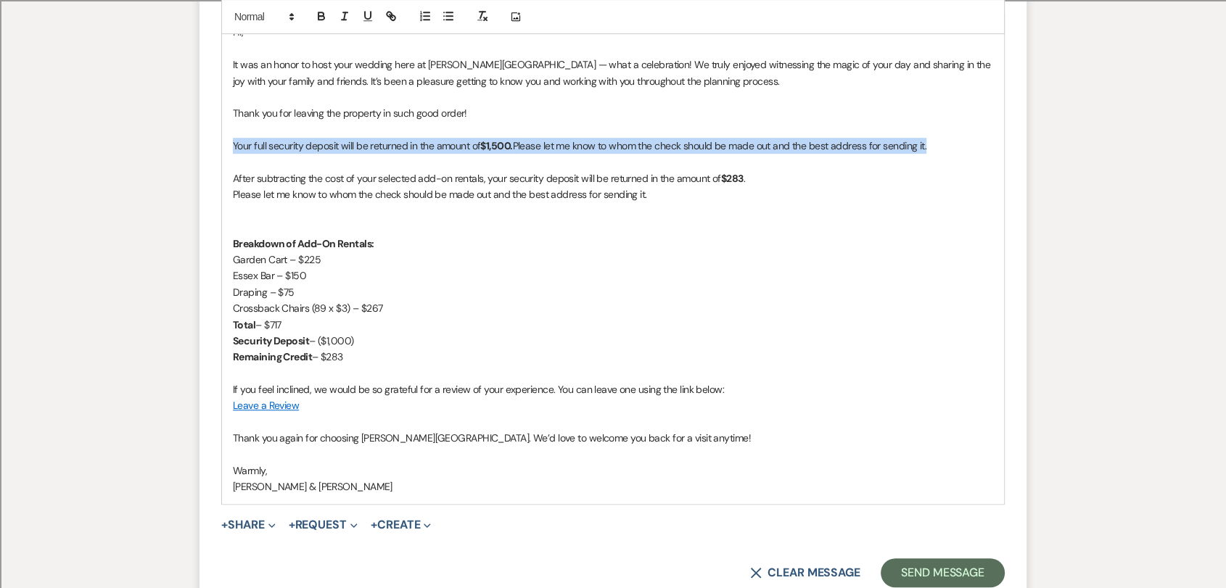
drag, startPoint x: 966, startPoint y: 144, endPoint x: 232, endPoint y: 148, distance: 734.0
click at [233, 148] on p "Your full security deposit will be returned in the amount of $1,500. Please let…" at bounding box center [613, 146] width 760 height 16
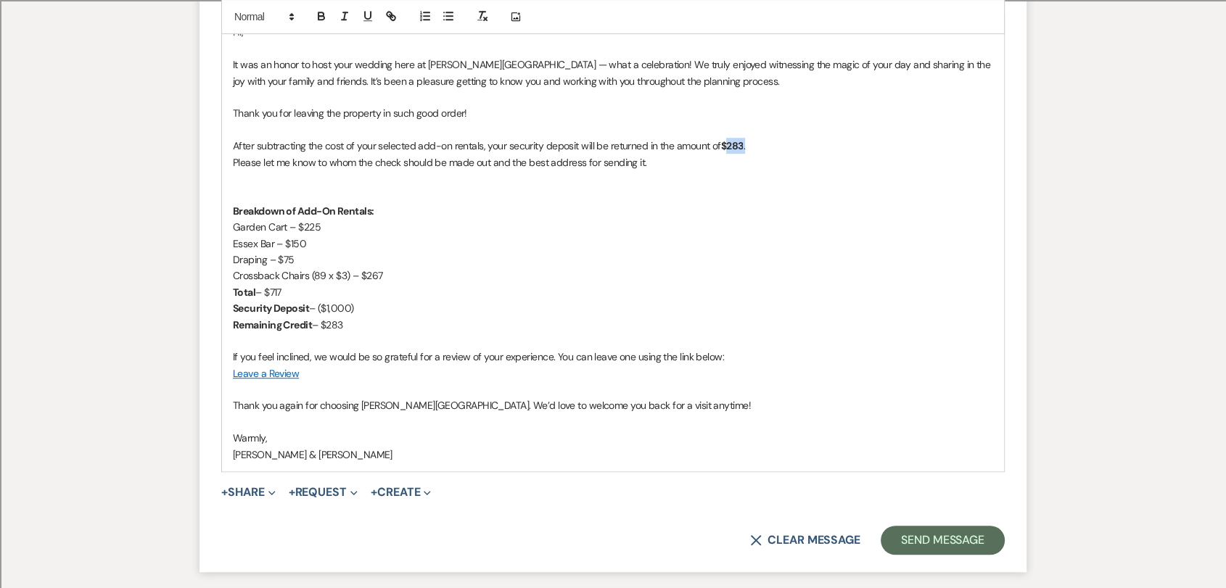
drag, startPoint x: 757, startPoint y: 141, endPoint x: 728, endPoint y: 144, distance: 29.1
click at [728, 144] on p "After subtracting the cost of your selected add-on rentals, your security depos…" at bounding box center [613, 146] width 760 height 16
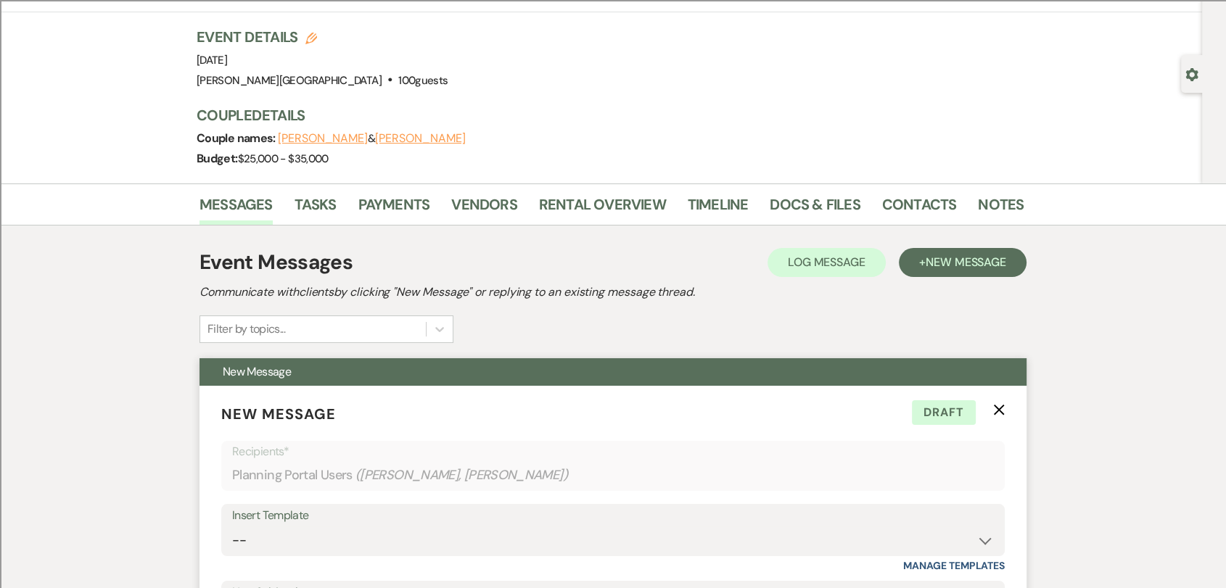
scroll to position [0, 0]
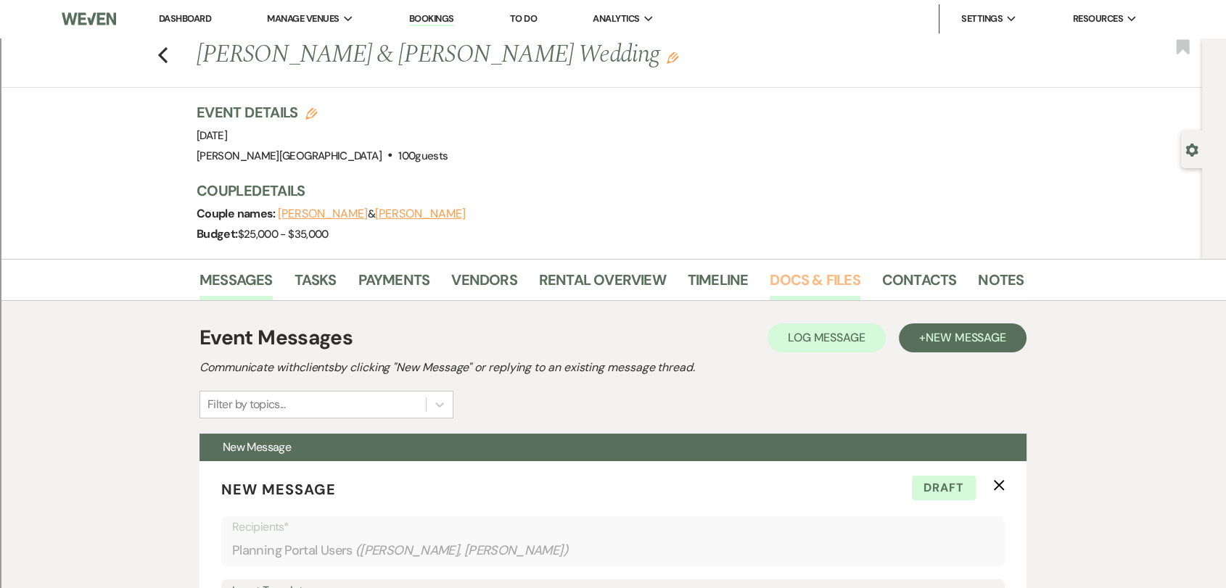
click at [794, 272] on link "Docs & Files" at bounding box center [815, 284] width 90 height 32
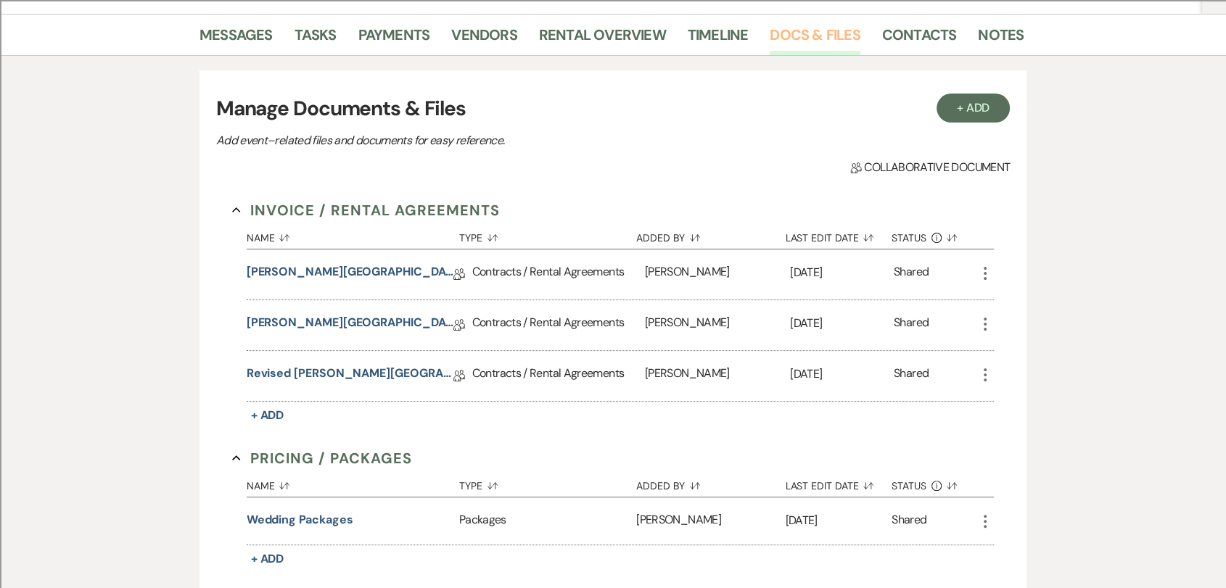
scroll to position [403, 0]
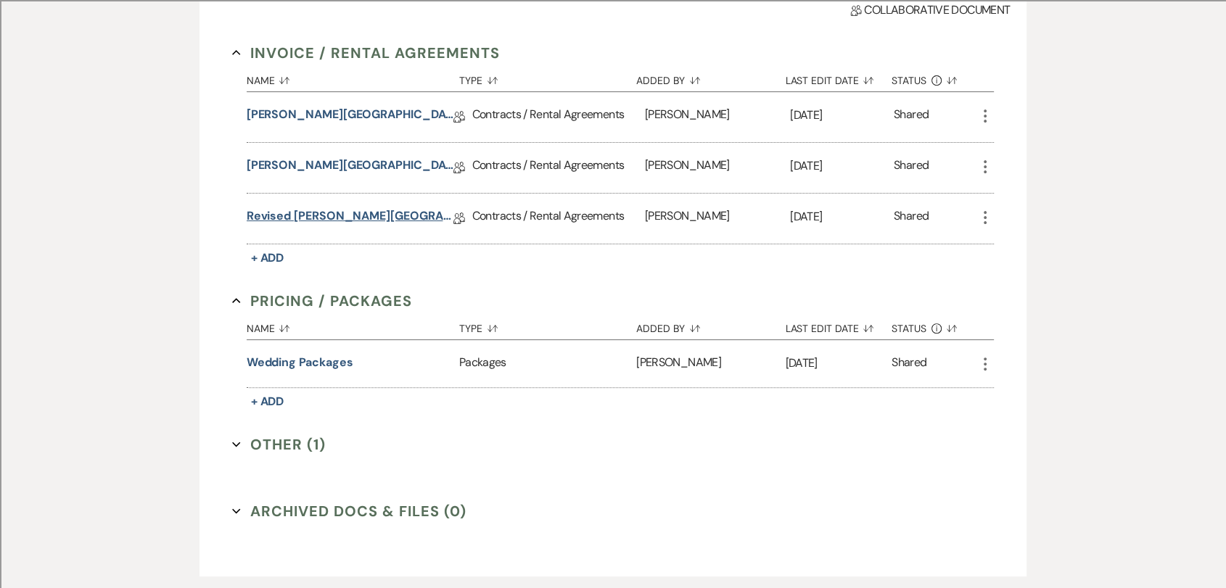
click at [320, 213] on link "Revised [PERSON_NAME][GEOGRAPHIC_DATA] Contract ([DATE])" at bounding box center [350, 218] width 207 height 22
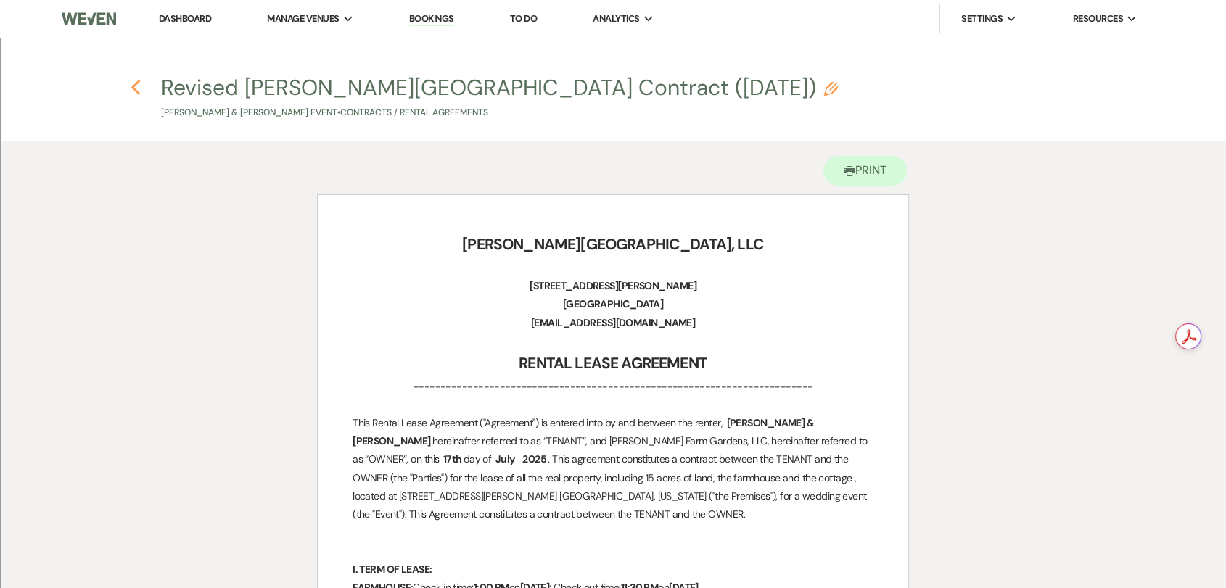
click at [131, 82] on icon "Previous" at bounding box center [136, 87] width 11 height 17
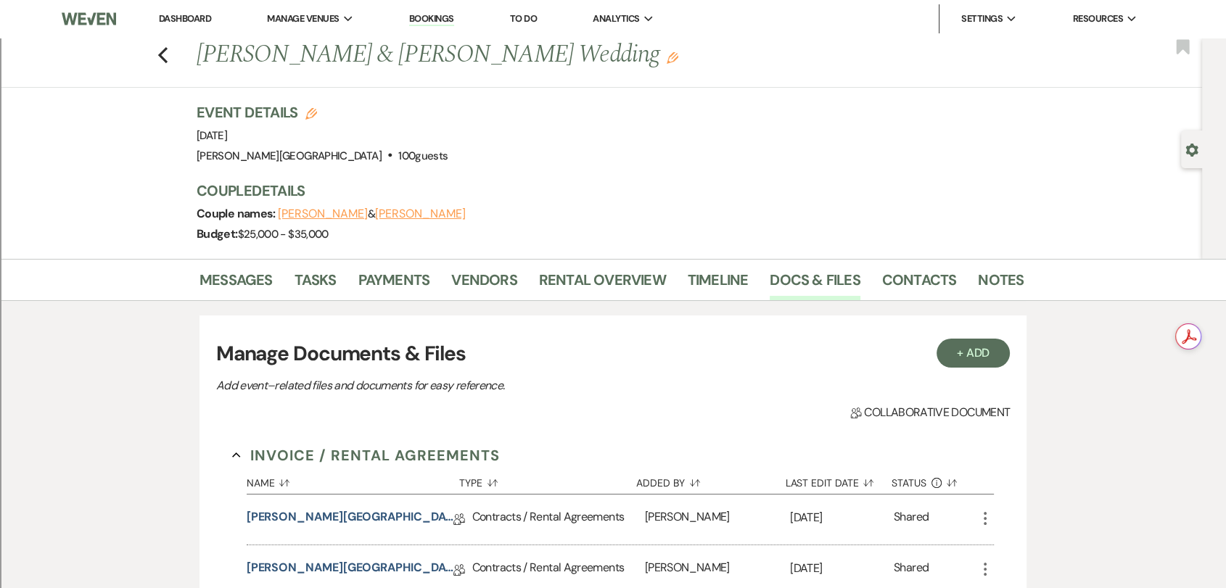
scroll to position [403, 0]
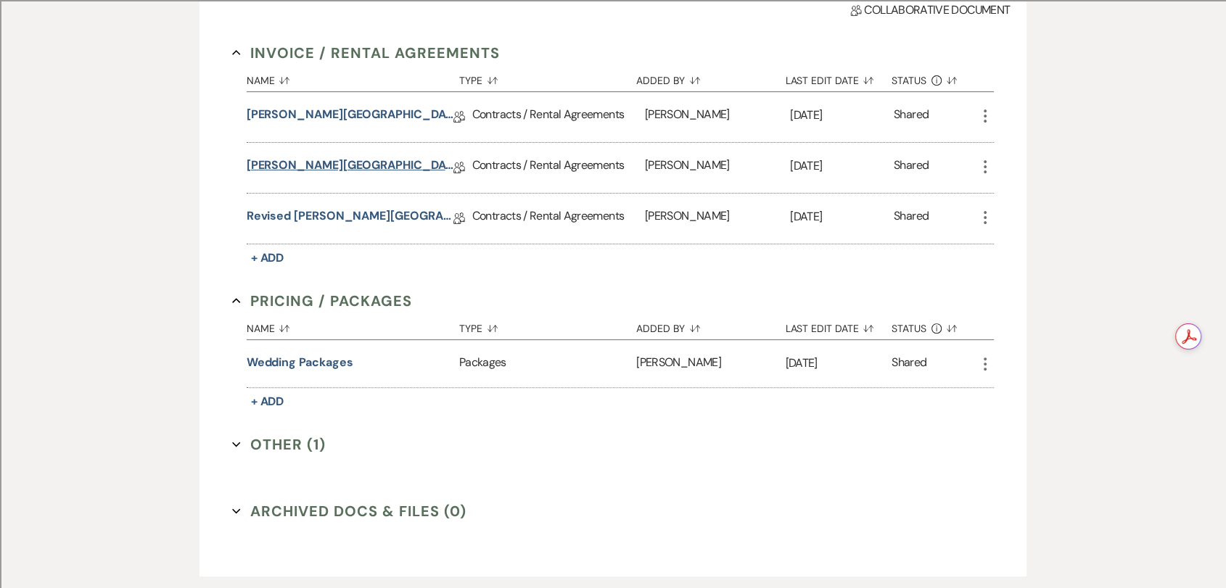
click at [360, 158] on link "[PERSON_NAME][GEOGRAPHIC_DATA] Contract ([DATE])" at bounding box center [350, 168] width 207 height 22
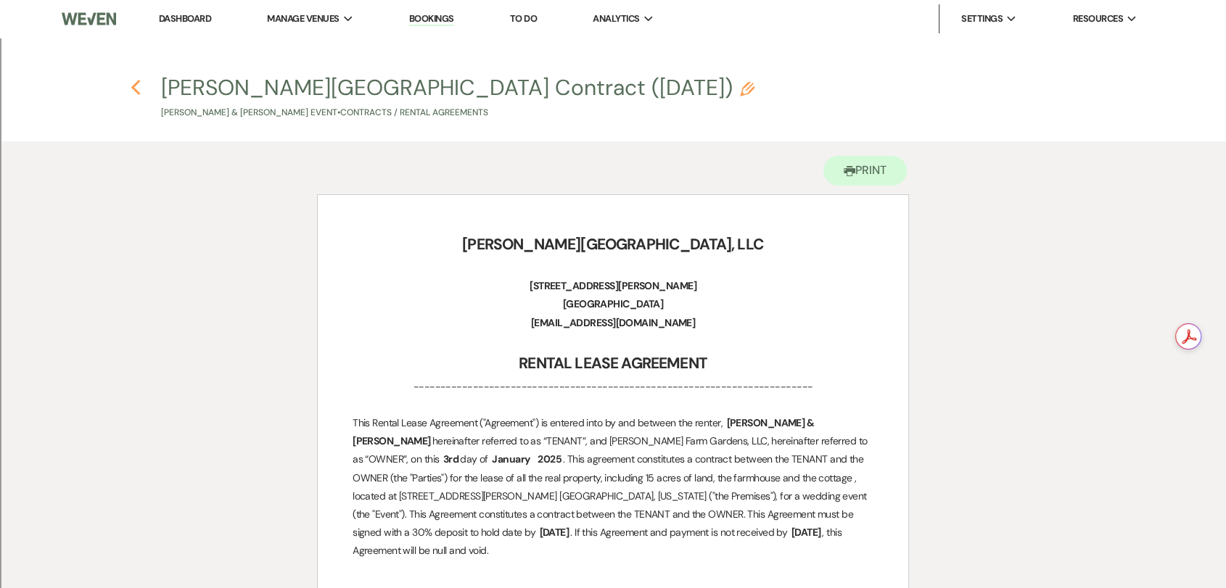
click at [134, 87] on use "button" at bounding box center [135, 88] width 9 height 16
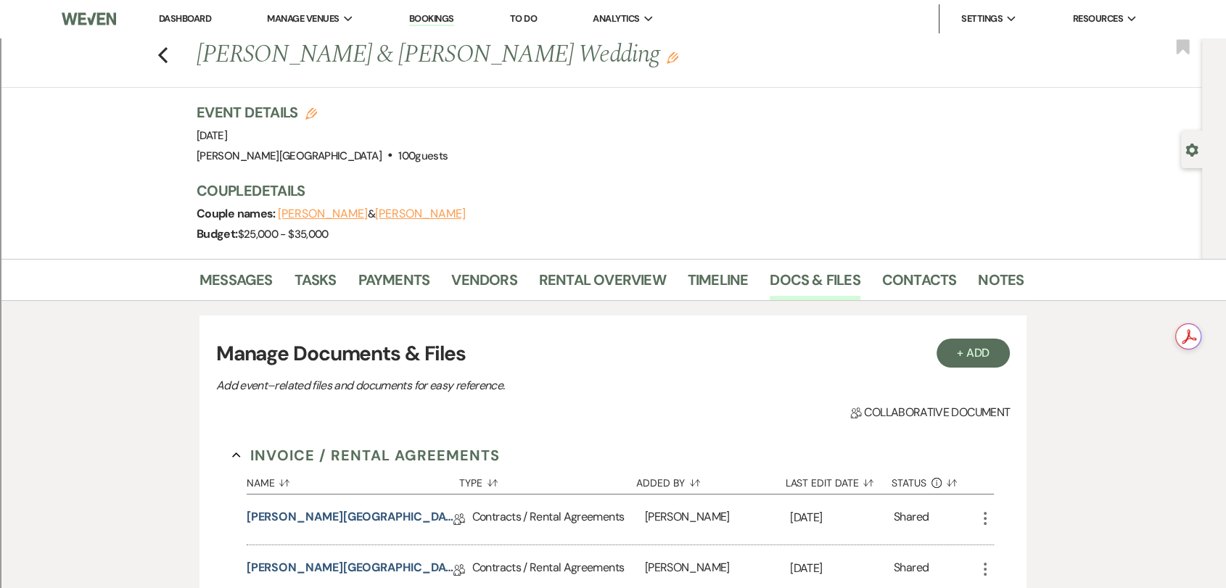
scroll to position [403, 0]
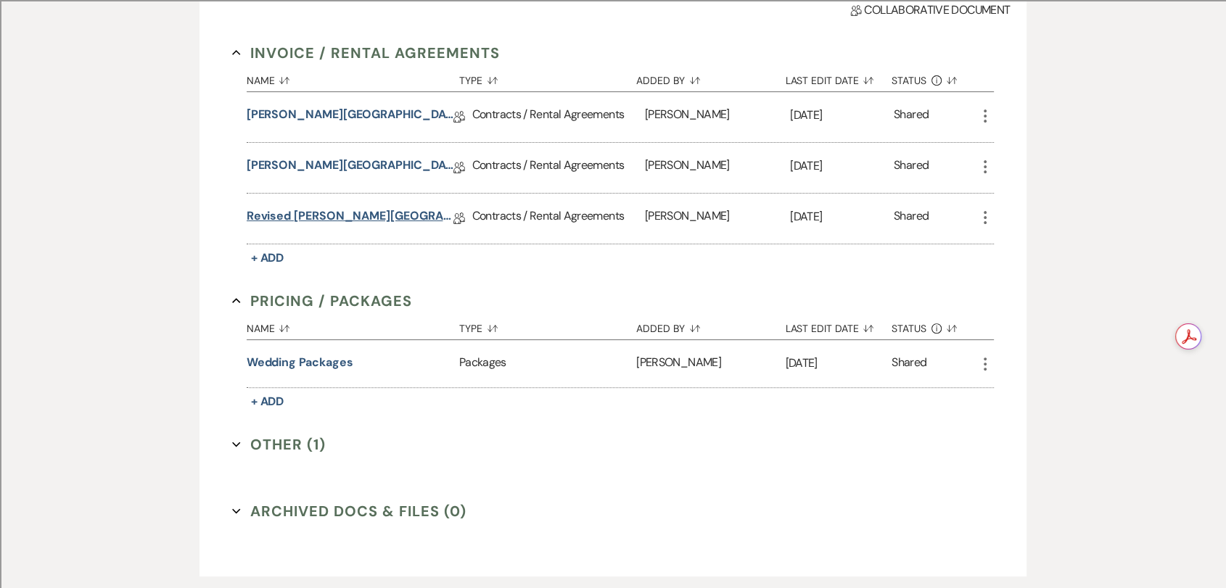
click at [335, 218] on link "Revised [PERSON_NAME][GEOGRAPHIC_DATA] Contract ([DATE])" at bounding box center [350, 218] width 207 height 22
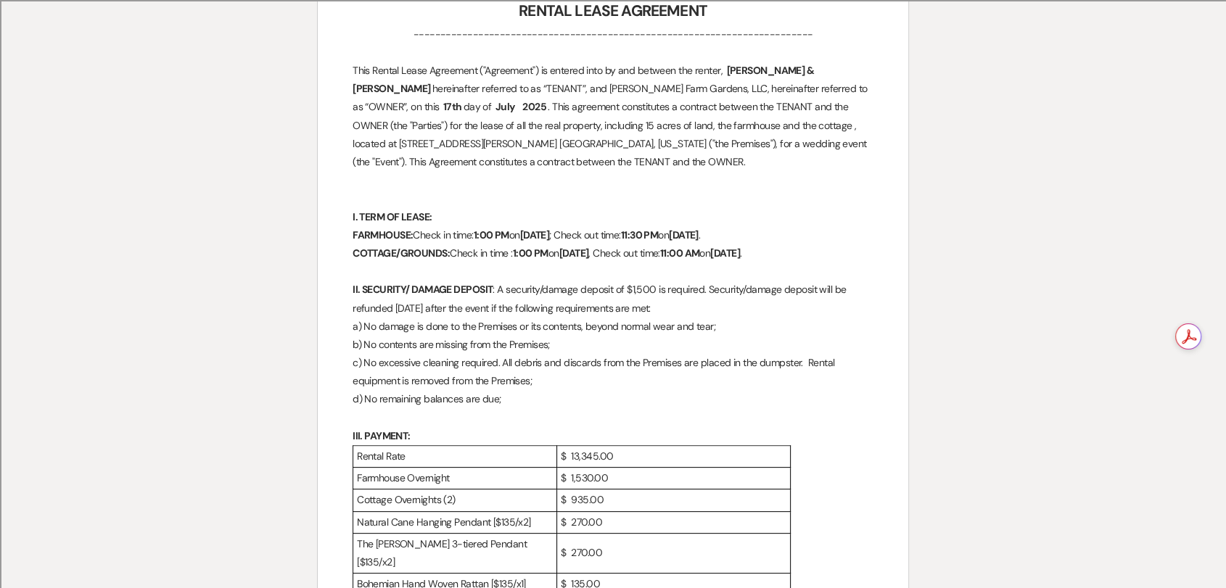
scroll to position [564, 0]
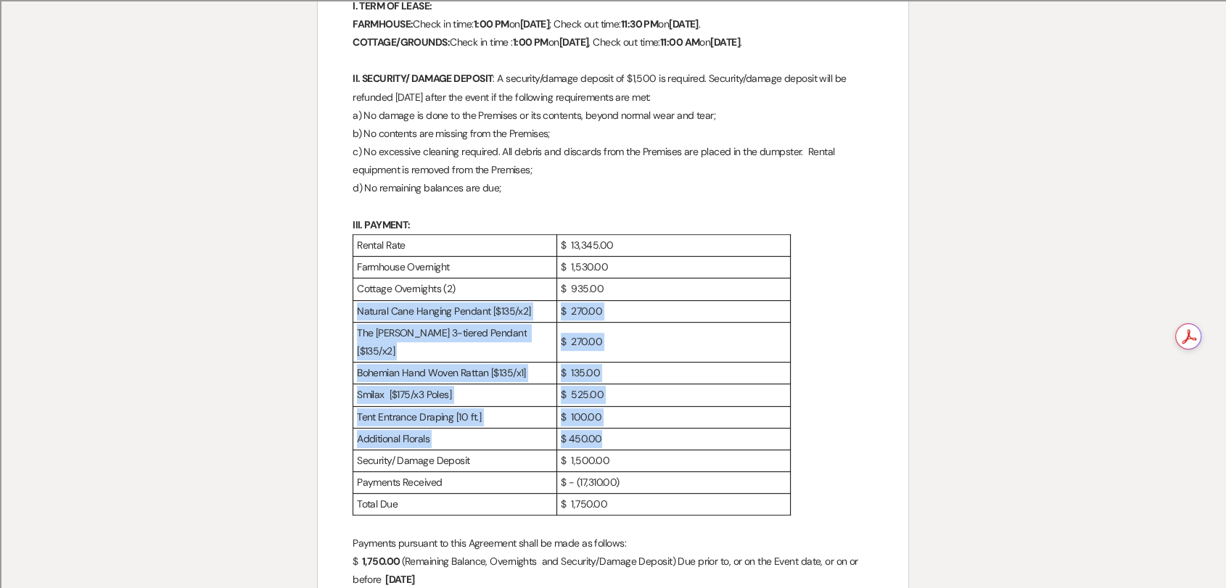
drag, startPoint x: 354, startPoint y: 310, endPoint x: 622, endPoint y: 419, distance: 289.2
click at [622, 419] on tbody "Rental Rate $ 13,345.00 Farmhouse Overnight $ 1,530.00 Cottage Overnights (2) $…" at bounding box center [571, 375] width 437 height 281
copy tbody "Natural Cane Hanging Pendant [$135/x2] $ 270.00 The [PERSON_NAME] 3-tiered Pend…"
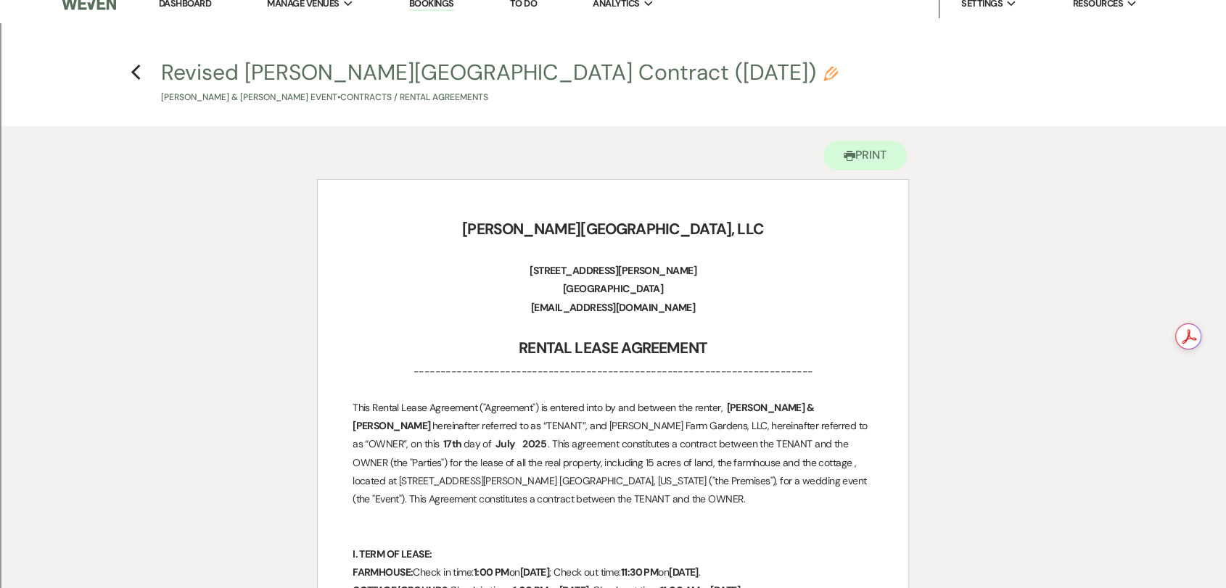
scroll to position [0, 0]
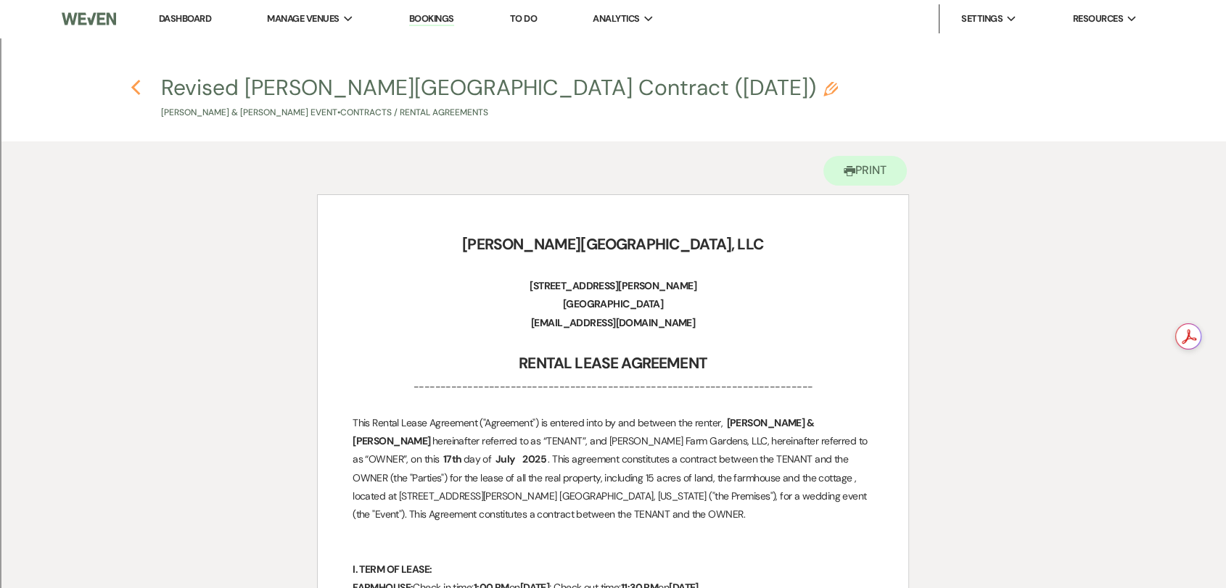
click at [133, 88] on use "button" at bounding box center [135, 88] width 9 height 16
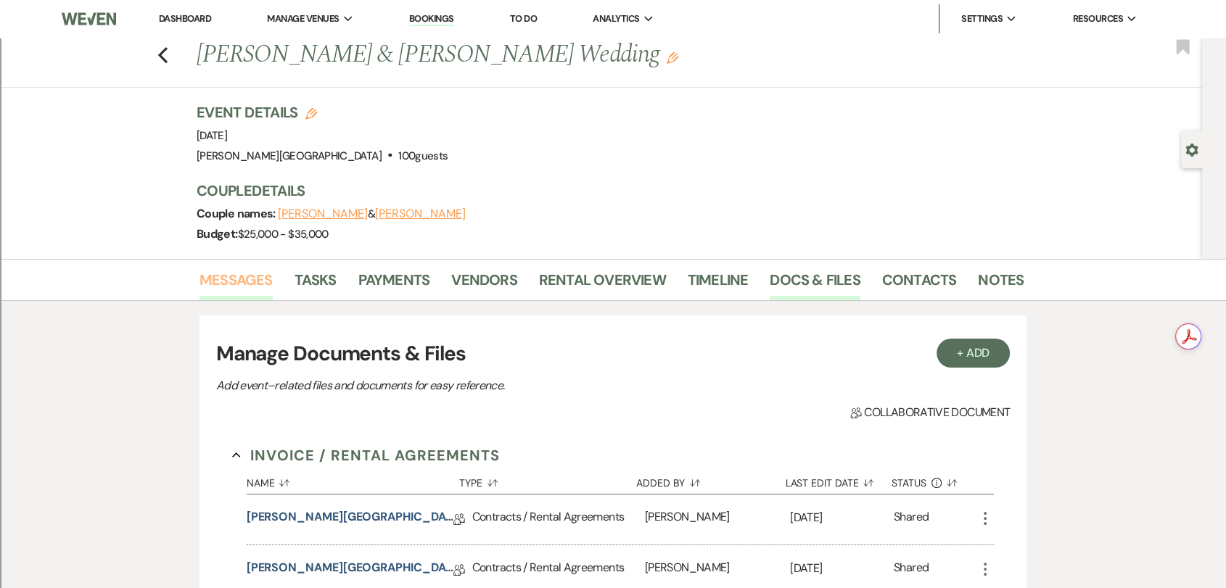
click at [238, 288] on link "Messages" at bounding box center [235, 284] width 73 height 32
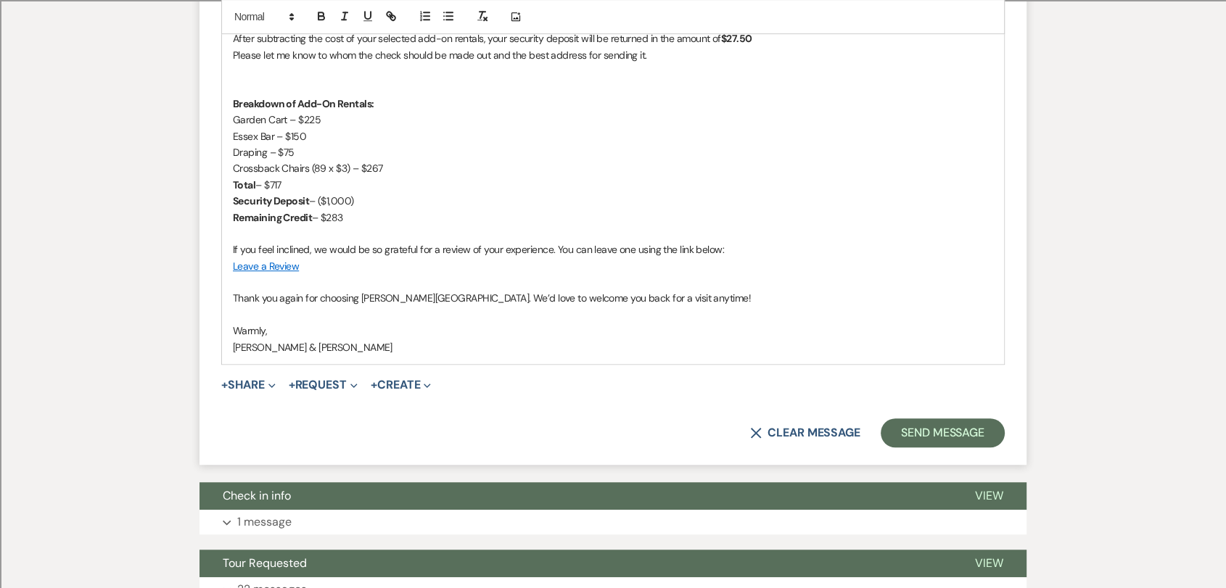
scroll to position [886, 0]
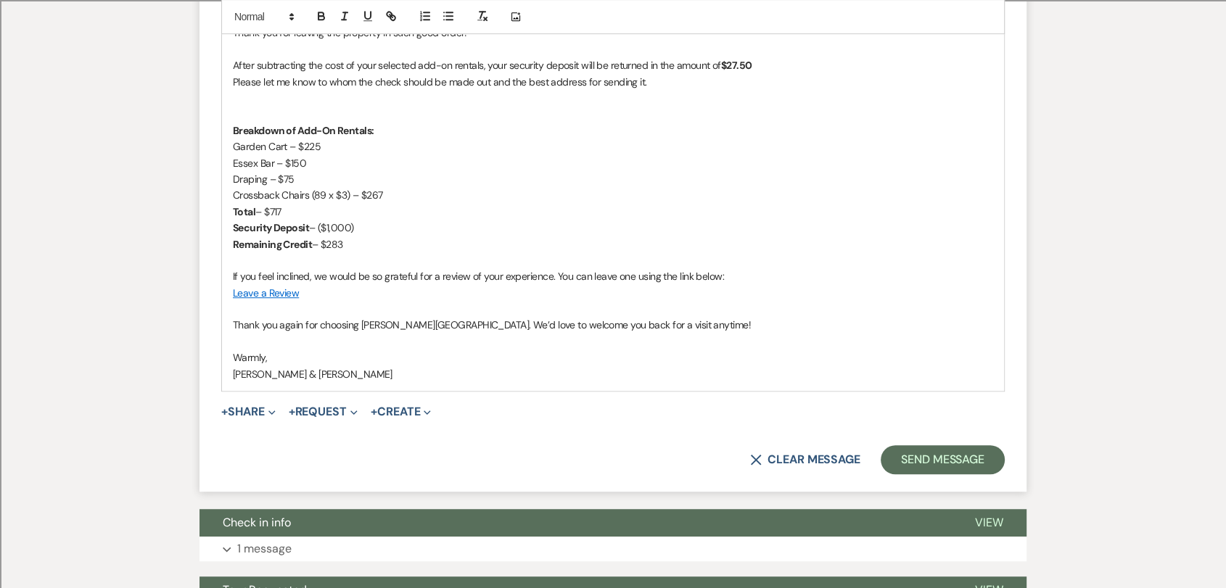
drag, startPoint x: 359, startPoint y: 250, endPoint x: 223, endPoint y: 144, distance: 172.5
click at [223, 144] on div "Hi, It was an honor to host your wedding here at [PERSON_NAME][GEOGRAPHIC_DATA]…" at bounding box center [613, 163] width 782 height 456
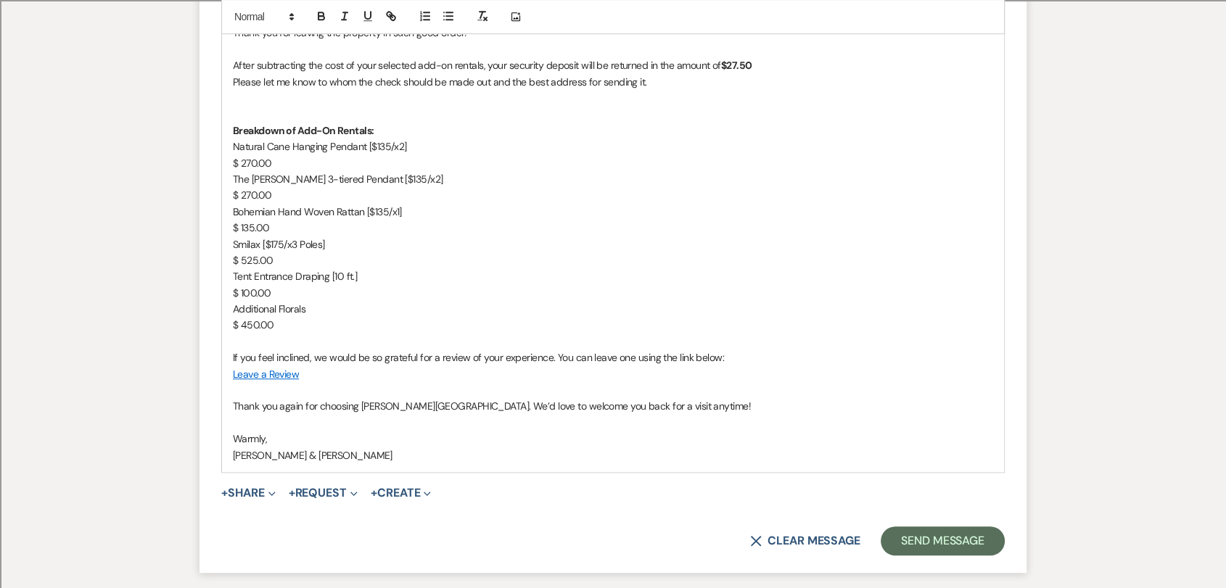
click at [229, 158] on div "Hi, It was an honor to host your wedding here at [PERSON_NAME][GEOGRAPHIC_DATA]…" at bounding box center [613, 203] width 782 height 537
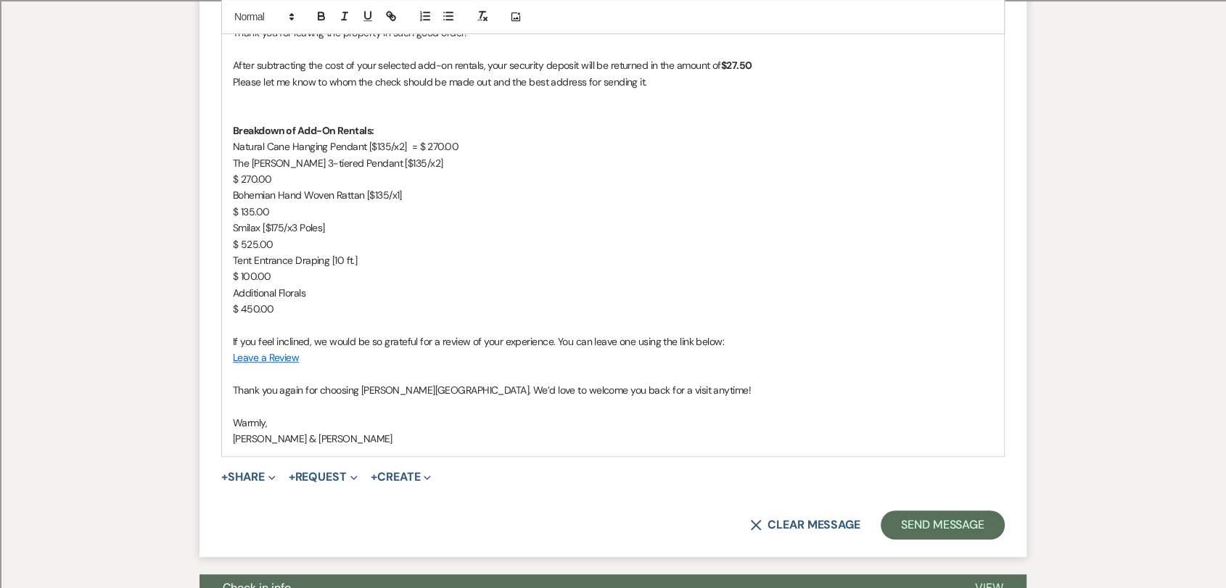
click at [229, 176] on div "Hi, It was an honor to host your wedding here at [PERSON_NAME][GEOGRAPHIC_DATA]…" at bounding box center [613, 195] width 782 height 521
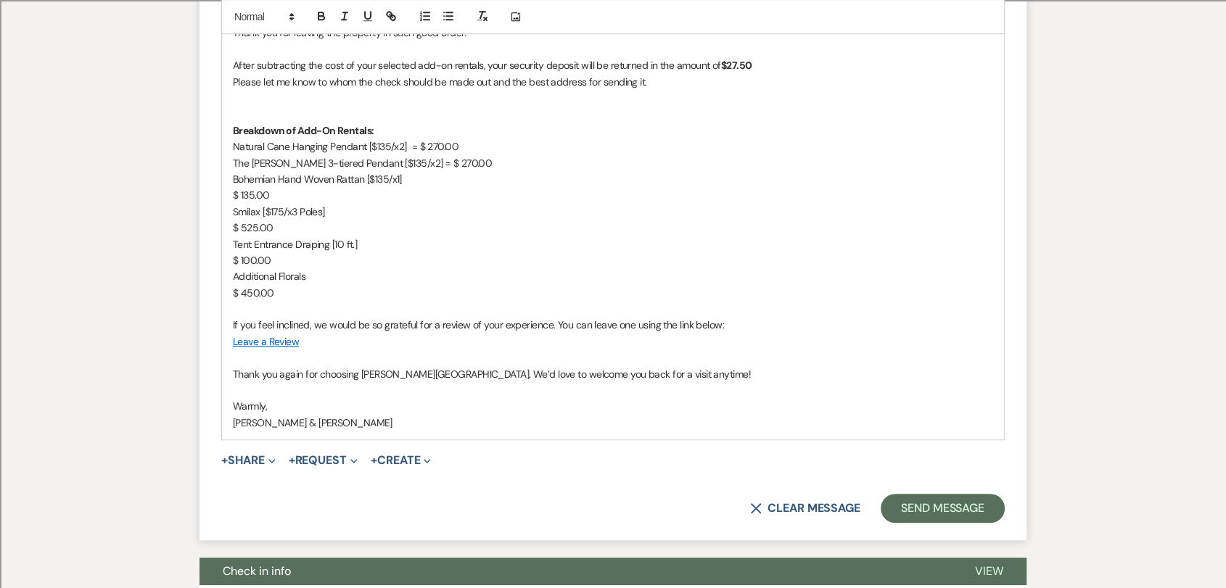
click at [229, 194] on div "Hi, It was an honor to host your wedding here at [PERSON_NAME][GEOGRAPHIC_DATA]…" at bounding box center [613, 187] width 782 height 505
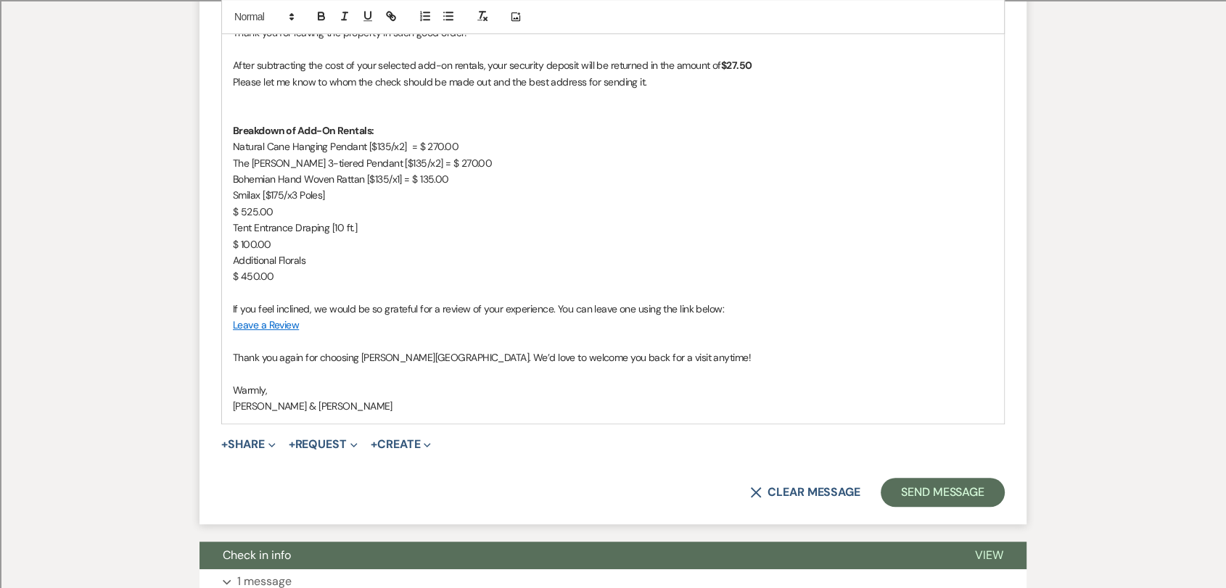
click at [229, 208] on div "Hi, It was an honor to host your wedding here at [PERSON_NAME][GEOGRAPHIC_DATA]…" at bounding box center [613, 179] width 782 height 488
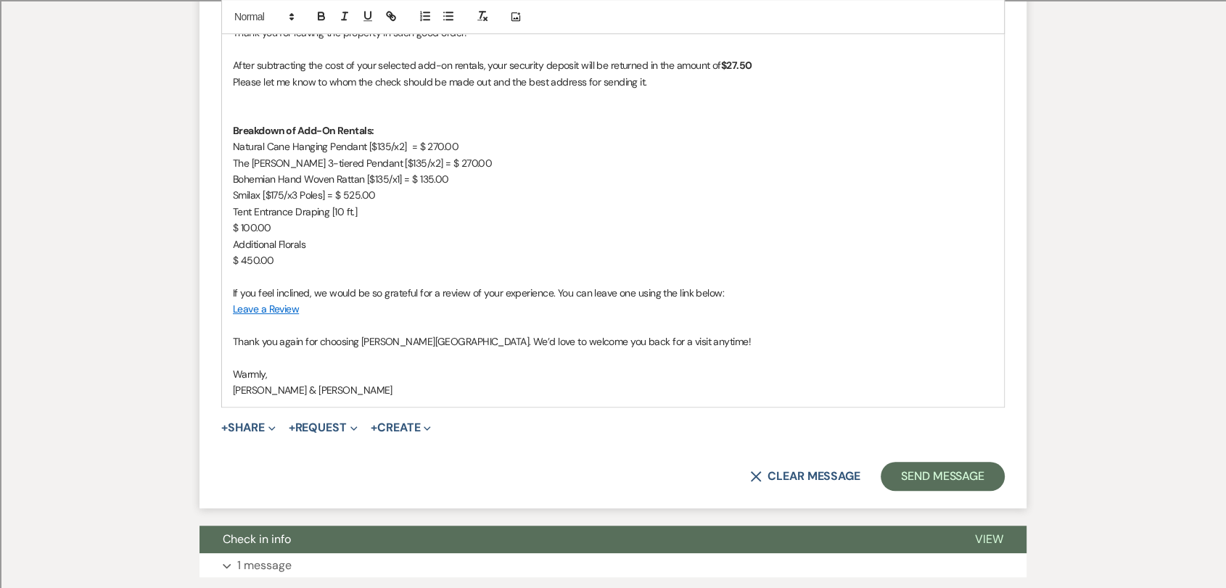
click at [234, 213] on p "Tent Entrance Draping [10 ft.]" at bounding box center [613, 212] width 760 height 16
click at [234, 228] on p "$ 100.00" at bounding box center [613, 228] width 760 height 16
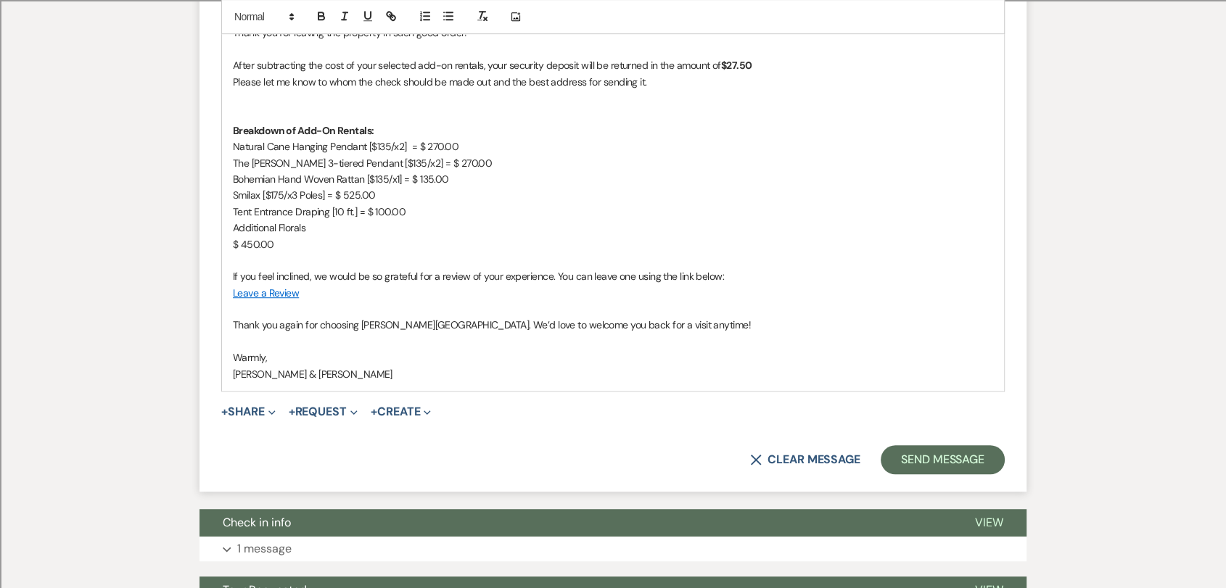
click at [233, 247] on p "$ 450.00" at bounding box center [613, 244] width 760 height 16
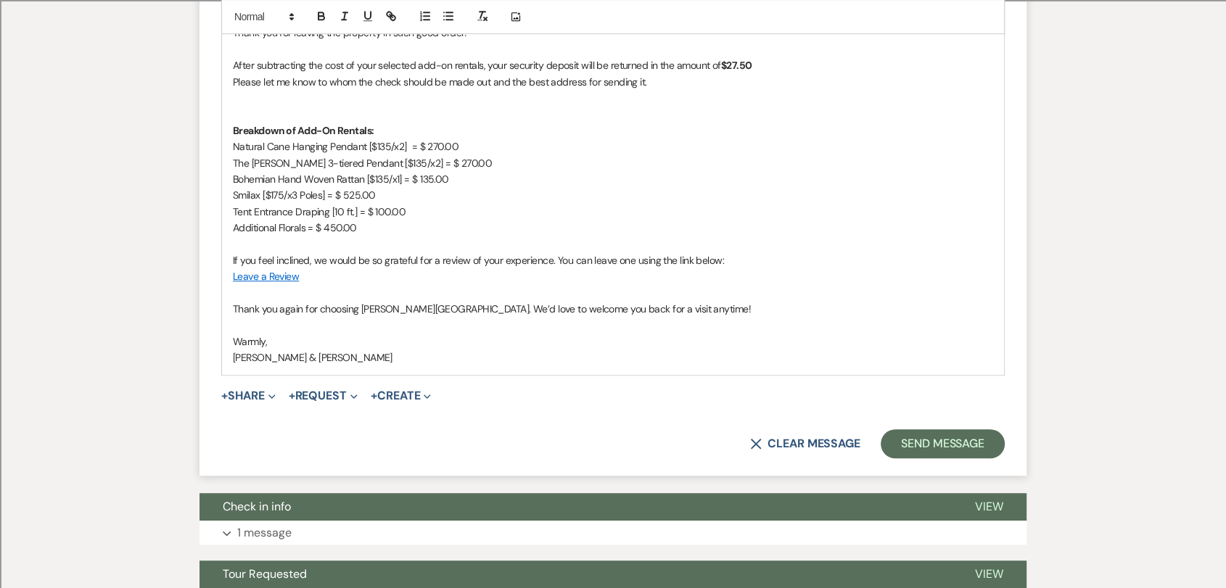
click at [392, 231] on p "Additional Florals = $ 450.00" at bounding box center [613, 228] width 760 height 16
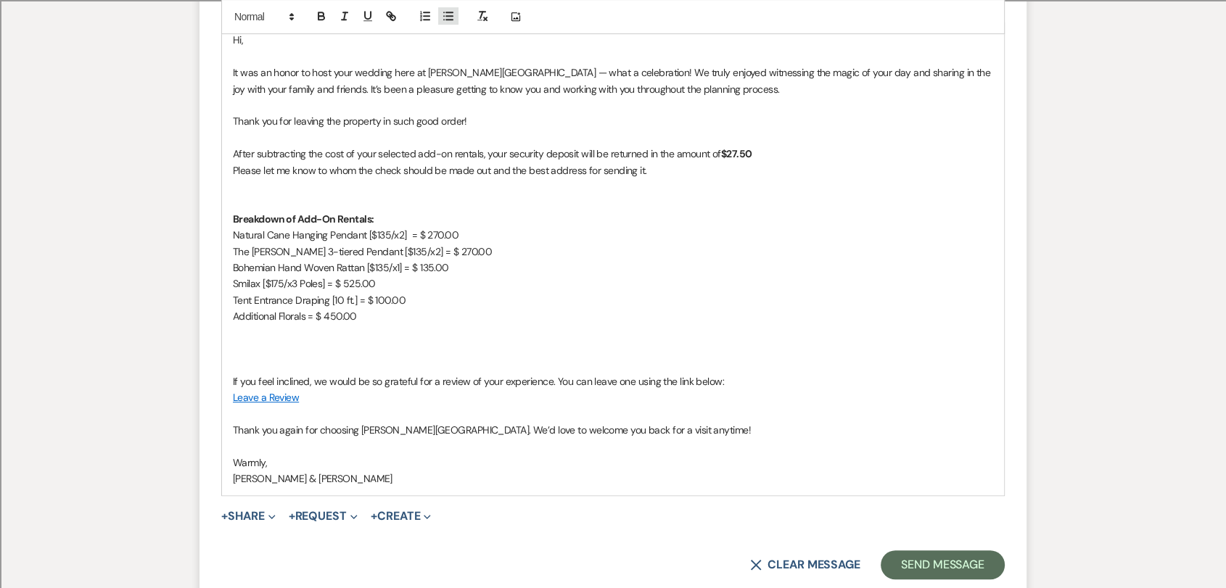
scroll to position [806, 0]
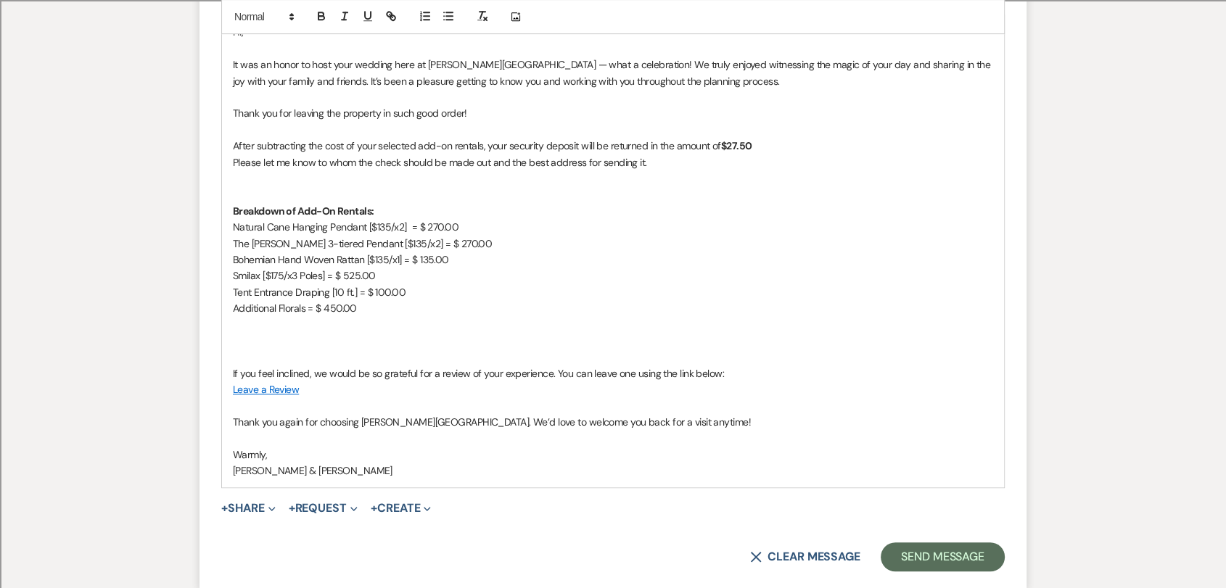
click at [413, 223] on p "Natural Cane Hanging Pendant [$135/x2] = $ 270.00" at bounding box center [613, 227] width 760 height 16
click at [417, 210] on p "Breakdown of Add-On Rentals:" at bounding box center [613, 211] width 760 height 16
drag, startPoint x: 464, startPoint y: 210, endPoint x: 438, endPoint y: 210, distance: 26.1
click at [438, 210] on p "Breakdown of Add-On Rentals: Total" at bounding box center [613, 211] width 760 height 16
click at [406, 223] on p "Natural Cane Hanging Pendant [$135/x2] $ 270.00" at bounding box center [613, 227] width 760 height 16
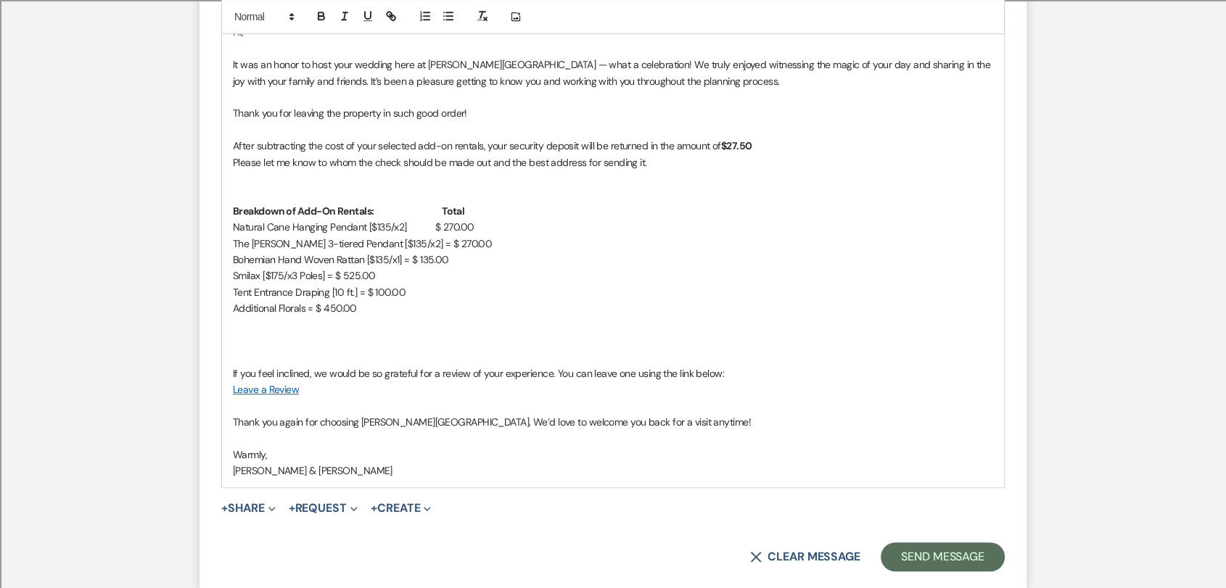
click at [406, 239] on p "The [PERSON_NAME] 3-tiered Pendant [$135/x2] = $ 270.00" at bounding box center [613, 244] width 760 height 16
click at [410, 261] on p "Bohemian Hand Woven Rattan [$135/x1] = $ 135.00" at bounding box center [613, 260] width 760 height 16
click at [335, 276] on p "Smilax [$175/x3 Poles] = $ 525.00" at bounding box center [613, 276] width 760 height 16
click at [364, 292] on p "Tent Entrance Draping [10 ft.] = $ 100.00" at bounding box center [613, 292] width 760 height 16
click at [316, 308] on p "Additional Florals = $ 450.00" at bounding box center [613, 308] width 760 height 16
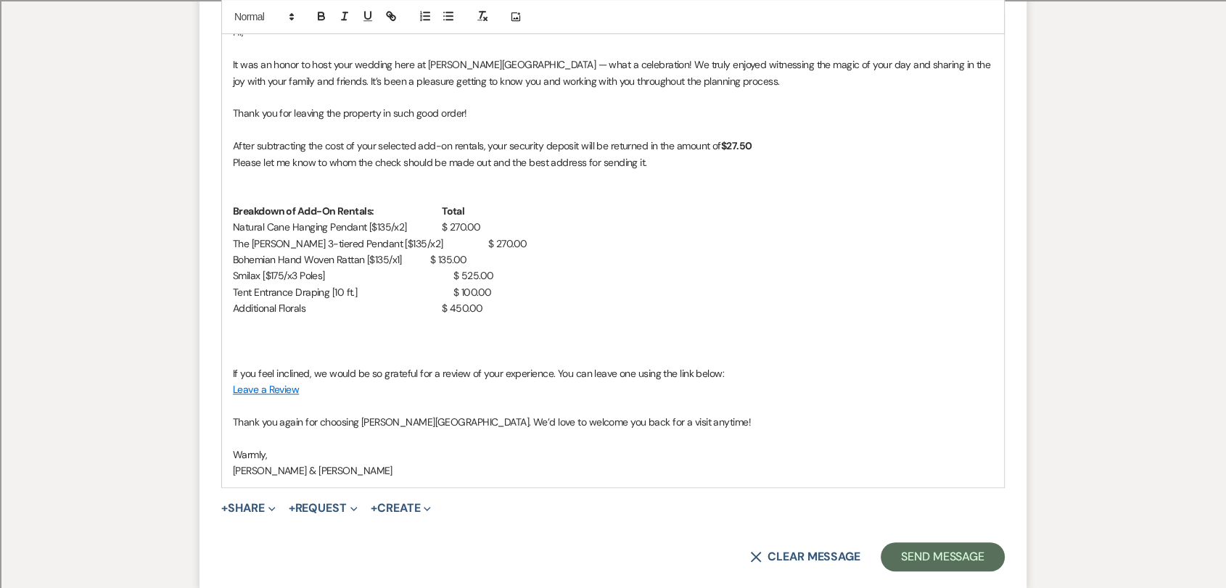
click at [489, 308] on p "Additional Florals $ 450.00" at bounding box center [613, 308] width 760 height 16
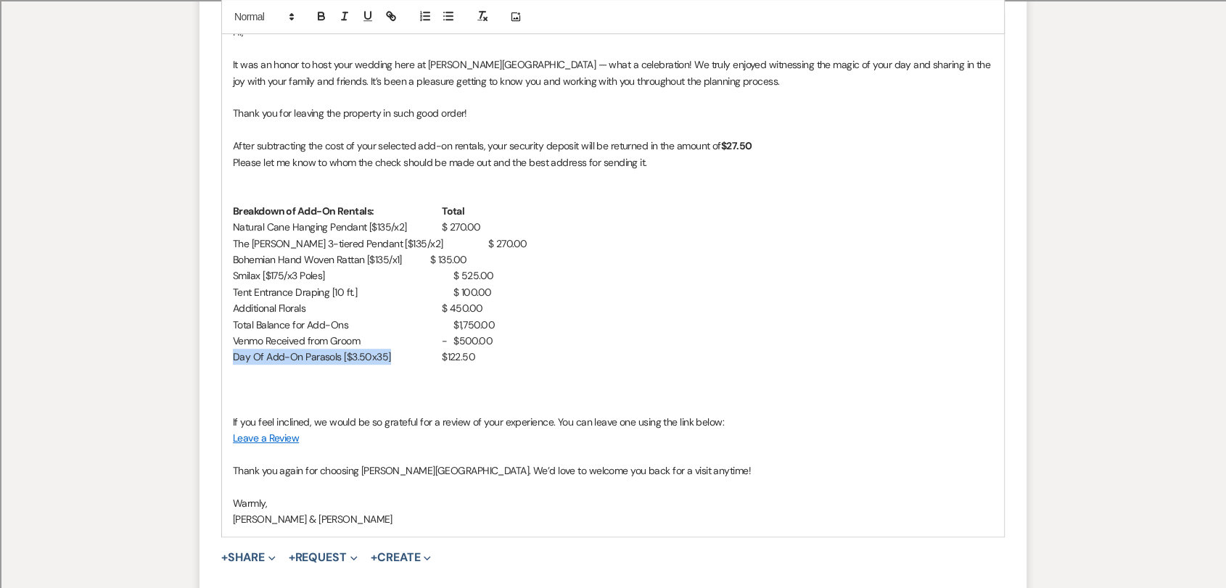
drag, startPoint x: 390, startPoint y: 357, endPoint x: 229, endPoint y: 362, distance: 160.4
click at [229, 362] on div "Hi, It was an honor to host your wedding here at [PERSON_NAME][GEOGRAPHIC_DATA]…" at bounding box center [613, 275] width 782 height 521
copy p "Day Of Add-On Parasols [$3.50x35]"
click at [296, 388] on p at bounding box center [613, 390] width 760 height 16
click at [287, 376] on p at bounding box center [613, 374] width 760 height 16
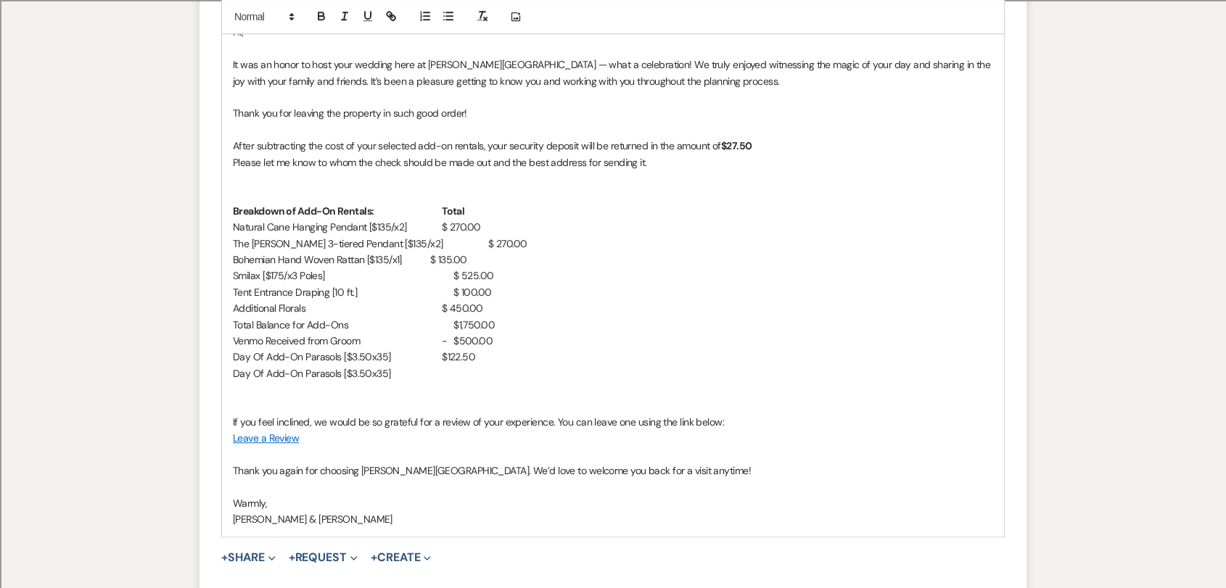
click at [316, 371] on p "Day Of Add-On Parasols [$3.50x35]" at bounding box center [613, 374] width 760 height 16
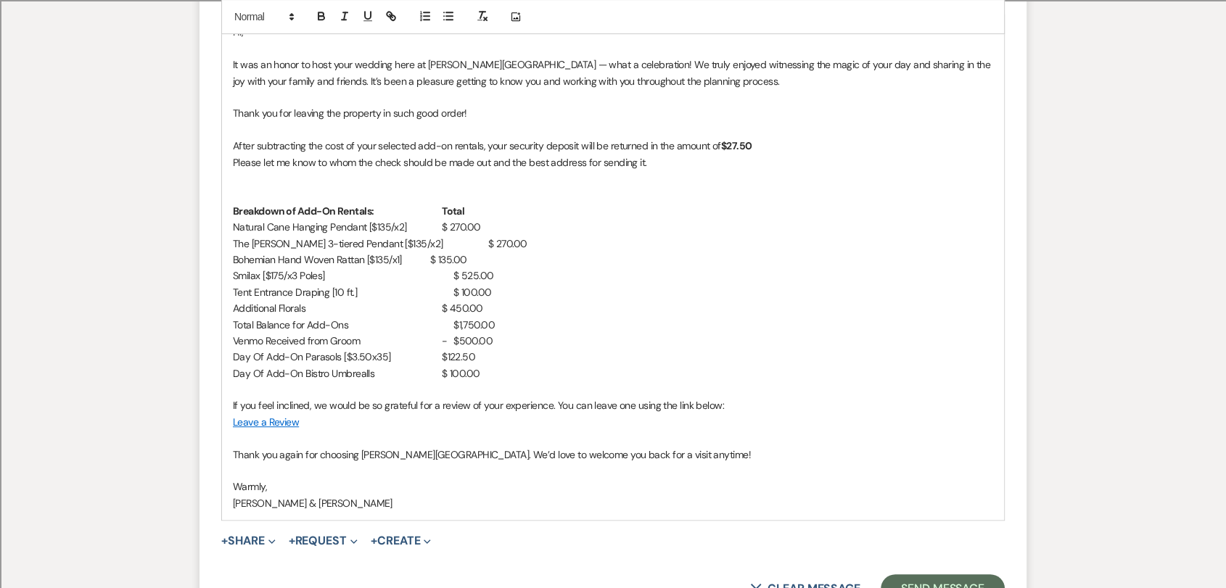
click at [441, 356] on p "Day Of Add-On Parasols [$3.50x35] $122.50" at bounding box center [613, 357] width 760 height 16
click at [445, 324] on p "Total Balance for Add-Ons $1,750.00" at bounding box center [613, 325] width 760 height 16
click at [444, 339] on p "Venmo Received from Groom - $500.00" at bounding box center [613, 341] width 760 height 16
click at [435, 339] on p "Venmo Received from Groom - $ 500.00" at bounding box center [613, 341] width 760 height 16
click at [365, 374] on p "Day Of Add-On Bistro Umbrealls $ 100.00" at bounding box center [613, 374] width 760 height 16
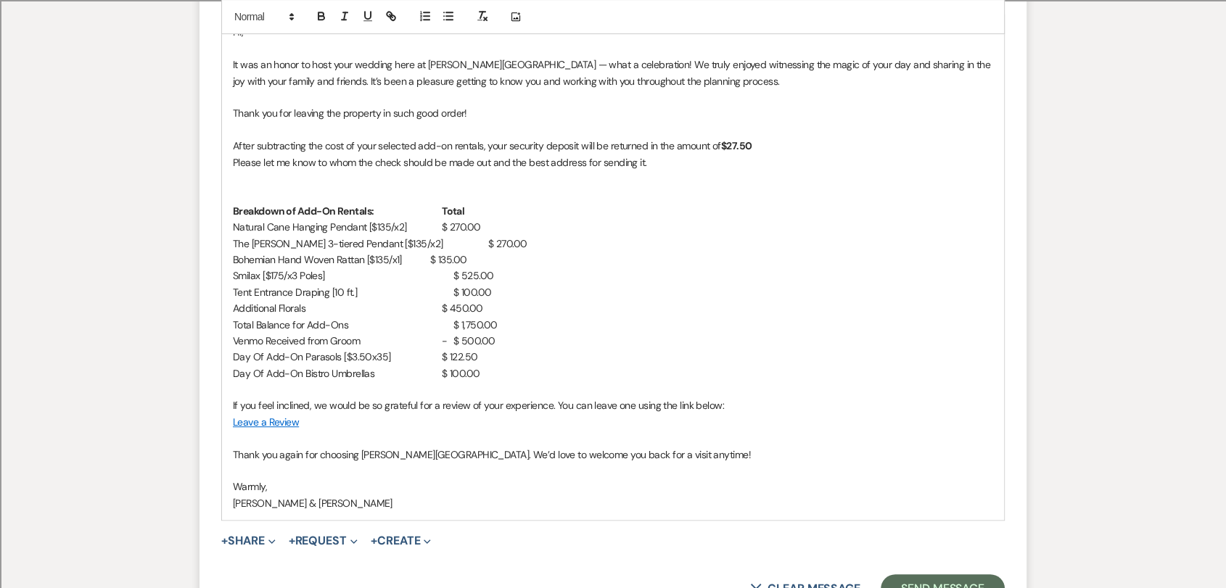
click at [540, 370] on p "Day Of Add-On Bistro Umbrellas $ 100.00" at bounding box center [613, 374] width 760 height 16
drag, startPoint x: 232, startPoint y: 326, endPoint x: 489, endPoint y: 321, distance: 256.8
click at [489, 321] on p "Total Balance for Add-Ons $ 1,750.00" at bounding box center [613, 325] width 760 height 16
click at [503, 342] on p "Venmo Received from Groom - $ 500.00" at bounding box center [613, 341] width 760 height 16
click at [499, 374] on p "Day Of Add-On Bistro Umbrellas $ 100.00" at bounding box center [613, 374] width 760 height 16
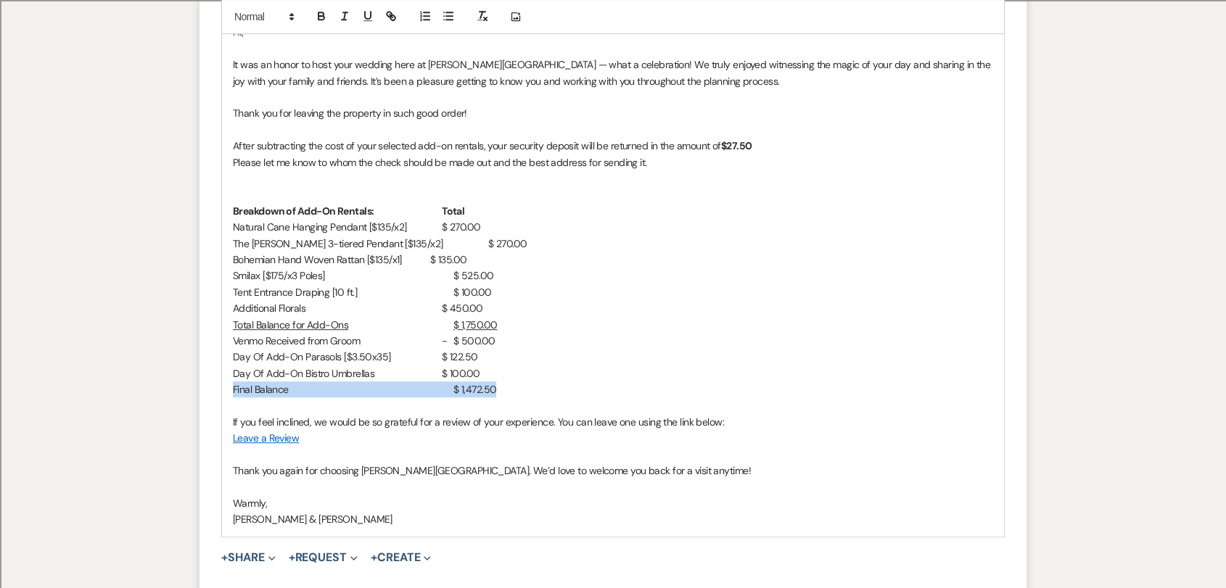
drag, startPoint x: 486, startPoint y: 392, endPoint x: 214, endPoint y: 390, distance: 272.0
click at [214, 390] on form "New Message X Draft Recipients* Planning Portal Users ( [PERSON_NAME], [PERSON_…" at bounding box center [612, 145] width 827 height 981
click at [411, 390] on strong "Final Balance $ 1,472.50" at bounding box center [346, 389] width 227 height 13
click at [514, 384] on p "Final Balance $ 1,472.50" at bounding box center [613, 390] width 760 height 16
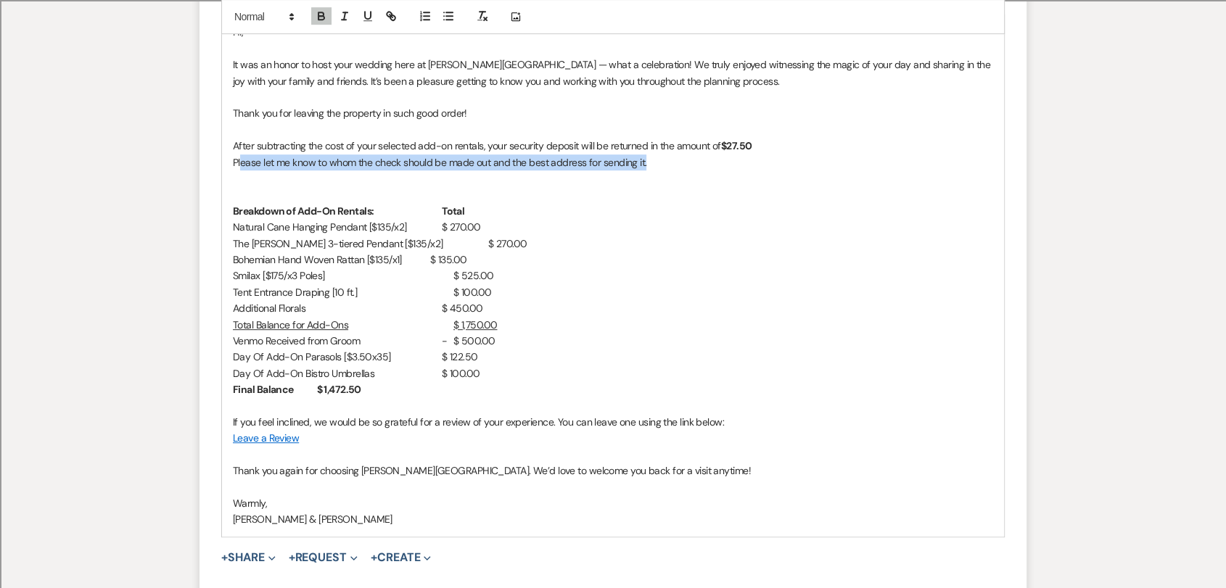
drag, startPoint x: 656, startPoint y: 163, endPoint x: 240, endPoint y: 164, distance: 415.6
click at [240, 164] on p "Please let me know to whom the check should be made out and the best address fo…" at bounding box center [613, 162] width 760 height 16
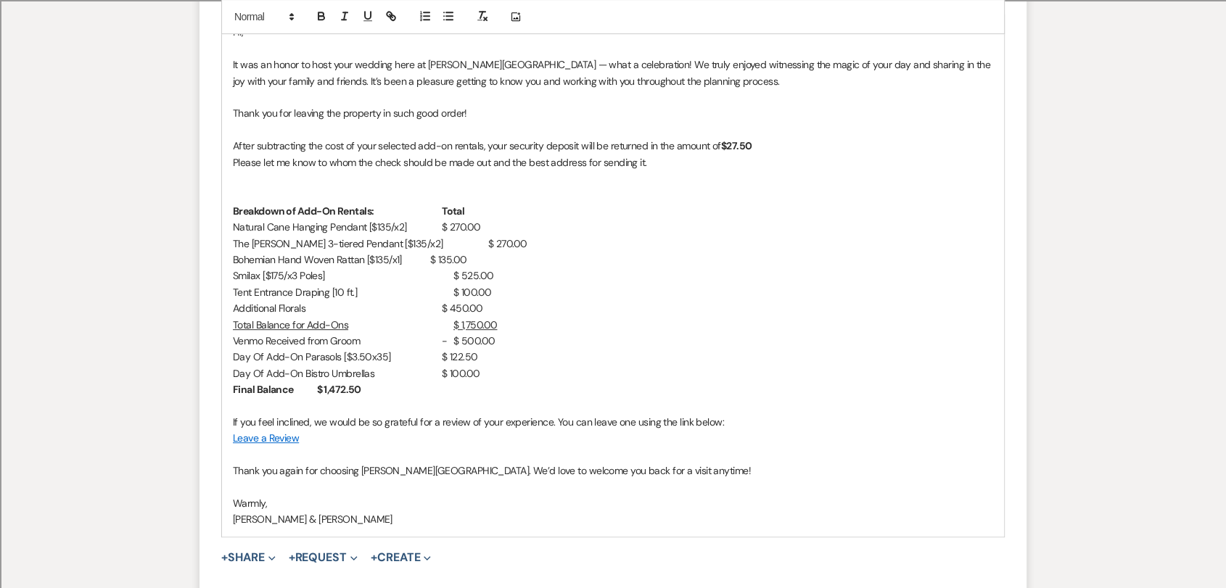
click at [243, 195] on p at bounding box center [613, 194] width 760 height 16
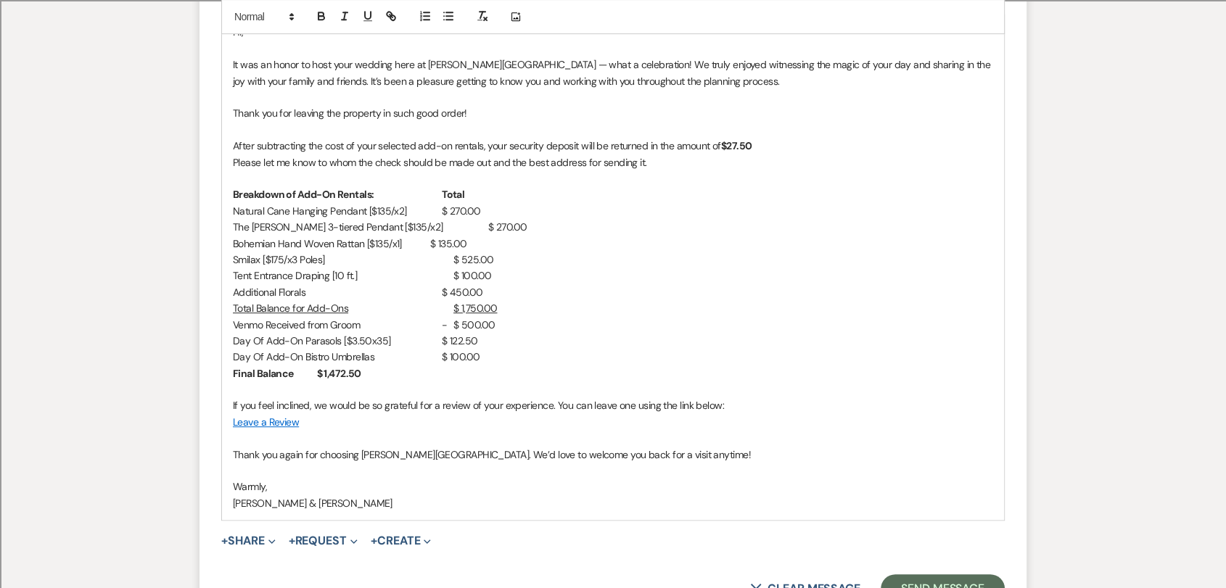
click at [518, 379] on p "Final Balance $ 1,472.50" at bounding box center [613, 374] width 760 height 16
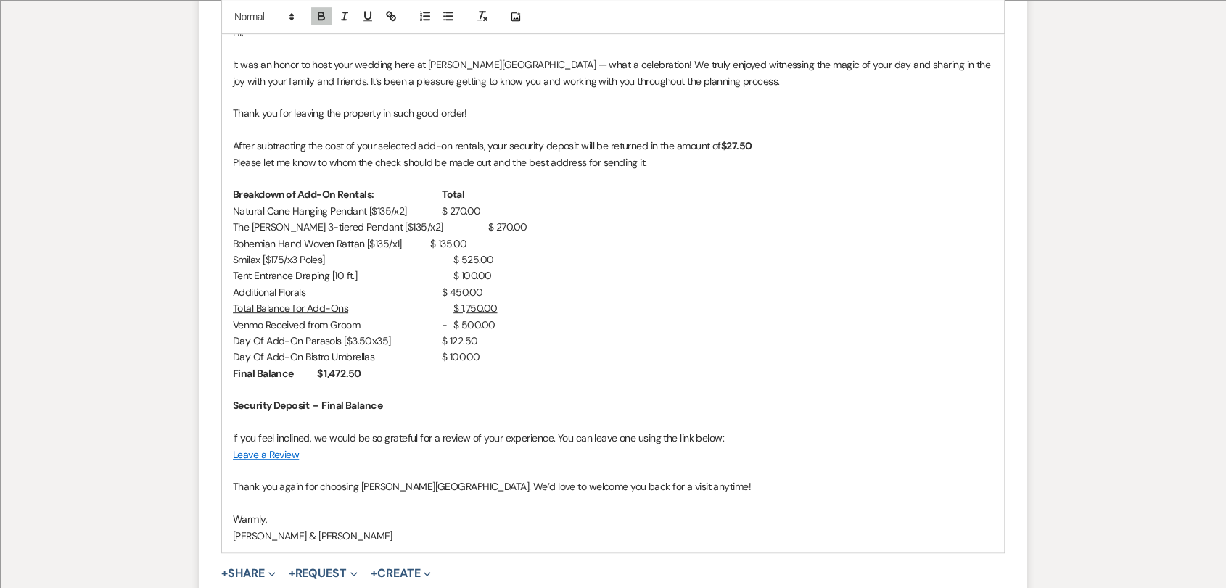
click at [309, 408] on strong "Security Deposit - Final Balance" at bounding box center [307, 405] width 149 height 13
click at [424, 405] on p "Security Deposit Return - Final Balance" at bounding box center [613, 405] width 760 height 16
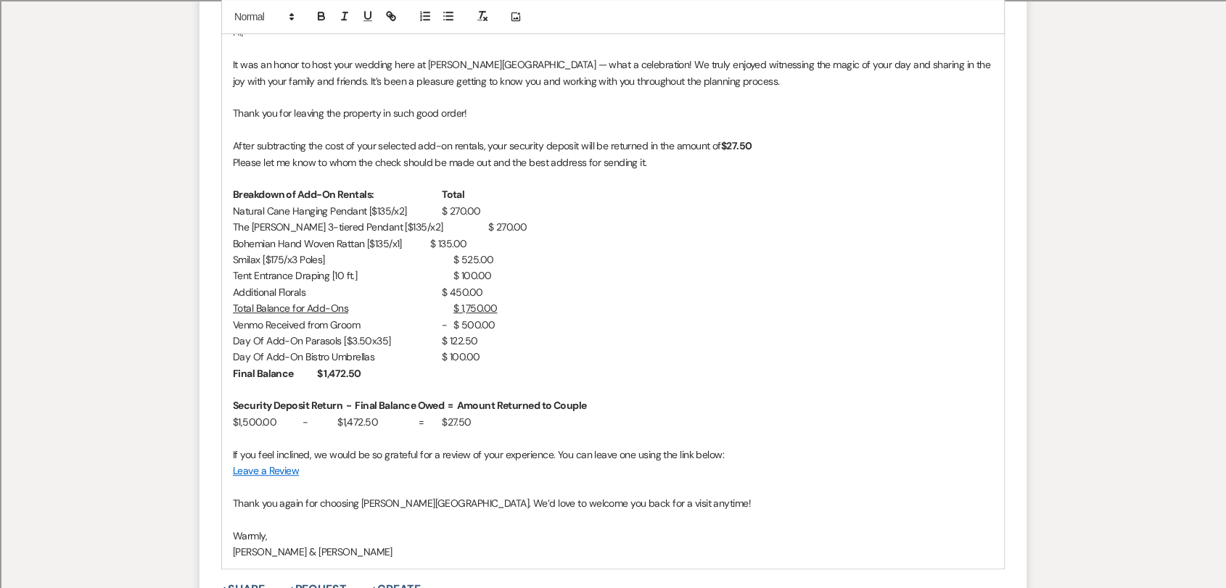
drag, startPoint x: 508, startPoint y: 422, endPoint x: 469, endPoint y: 419, distance: 39.3
click at [469, 419] on p "$1,500.00 - $1,472.50 = $27.50" at bounding box center [613, 422] width 760 height 16
click at [583, 434] on p at bounding box center [613, 438] width 760 height 16
click at [598, 415] on p "$1,500.00 - $1,472.50 = $27.50" at bounding box center [613, 422] width 760 height 16
click at [331, 421] on p "$1,500.00 - $1,472.50 = $27.50" at bounding box center [613, 422] width 760 height 16
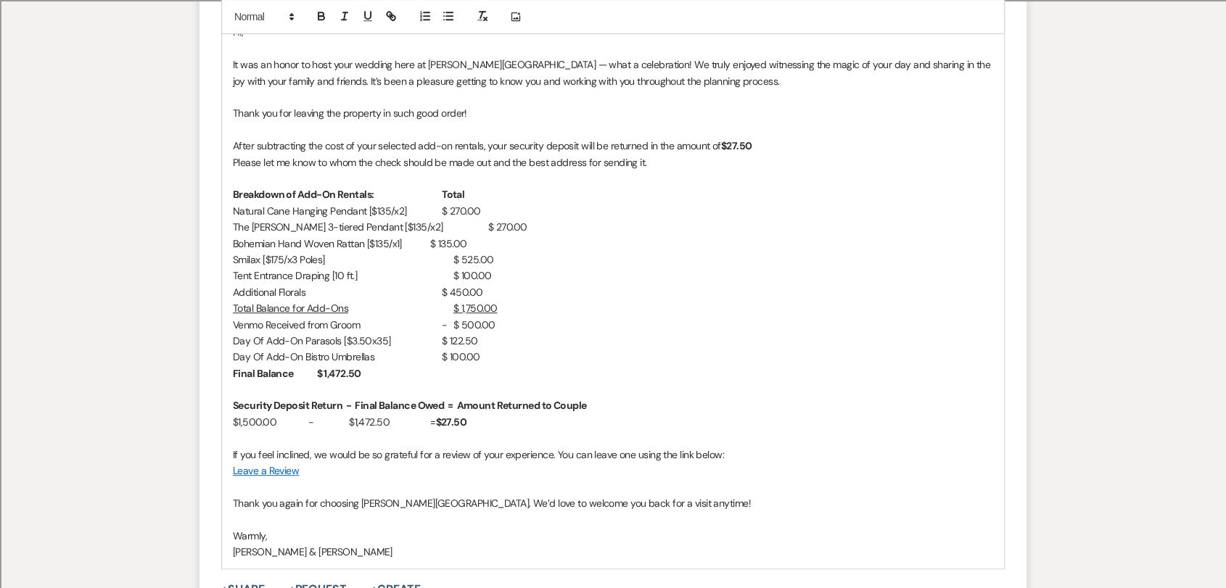
click at [459, 422] on p "$1,500.00 - $1,472.50 = $27.50" at bounding box center [613, 422] width 760 height 16
click at [461, 422] on p "$1,500.00 - $1,472.50 = $27.50" at bounding box center [613, 422] width 760 height 16
drag, startPoint x: 447, startPoint y: 408, endPoint x: 238, endPoint y: 408, distance: 208.9
click at [238, 408] on strong "Security Deposit Return - Final Balance Owed = Amount Returned to Couple" at bounding box center [409, 405] width 353 height 13
click at [334, 406] on p "S ecurity Deposit Return - Final Balance Owed = Amount Returned to Couple" at bounding box center [613, 405] width 760 height 16
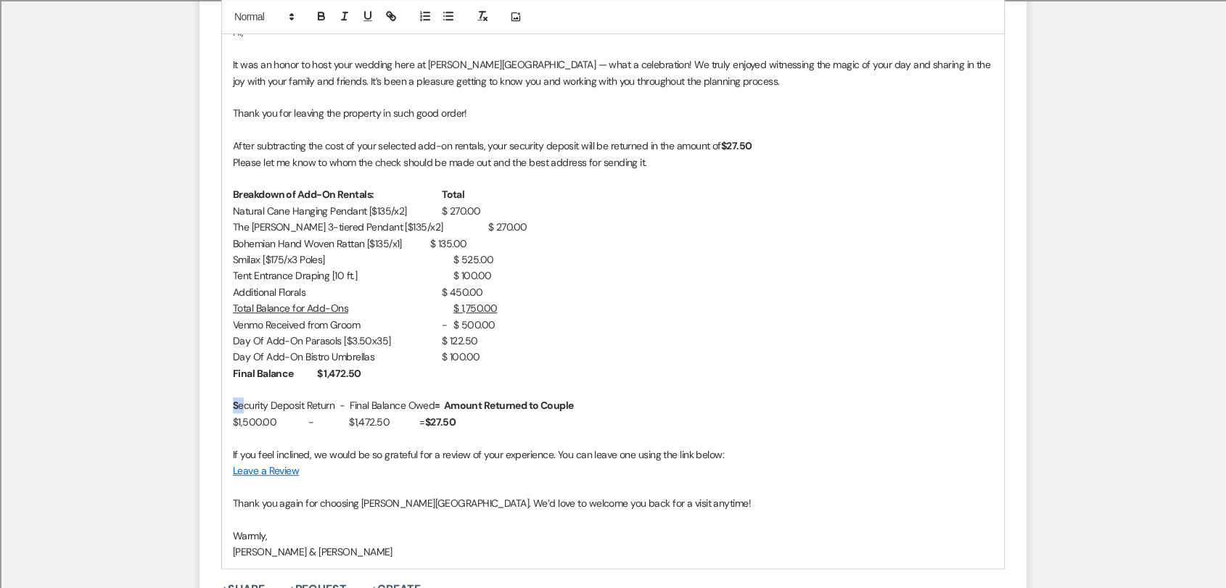
drag, startPoint x: 246, startPoint y: 403, endPoint x: 232, endPoint y: 403, distance: 13.8
click at [233, 403] on p "S ecurity Deposit Return - Final Balance Owed = Amount Returned to Couple" at bounding box center [613, 405] width 760 height 16
click at [331, 403] on p "Security Deposit Return - Final Balance Owed = Amount Returned to Couple" at bounding box center [613, 405] width 760 height 16
click at [339, 403] on p "Security Deposit Return - Final Balance Owed = Amount Returned to Couple" at bounding box center [613, 405] width 760 height 16
click at [443, 408] on strong "= Amount Returned to Couple" at bounding box center [511, 405] width 139 height 13
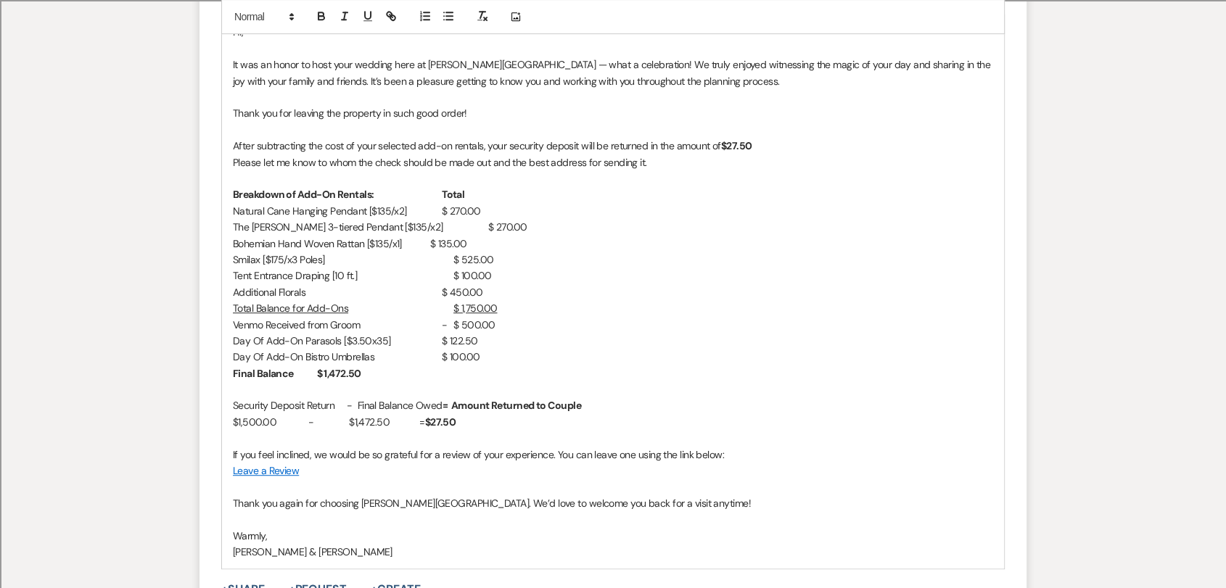
click at [355, 404] on p "Security Deposit Return - Final Balance Owed = Amount Returned to Couple" at bounding box center [613, 405] width 760 height 16
click at [468, 405] on strong "= Amount Returned to Couple" at bounding box center [521, 405] width 139 height 13
click at [447, 423] on p "$1,500.00 - $1,472.50 = $27.50" at bounding box center [613, 422] width 760 height 16
click at [631, 416] on p "$1,500.00 - $1,472.50 = $27.50" at bounding box center [613, 422] width 760 height 16
drag, startPoint x: 608, startPoint y: 404, endPoint x: 486, endPoint y: 406, distance: 121.9
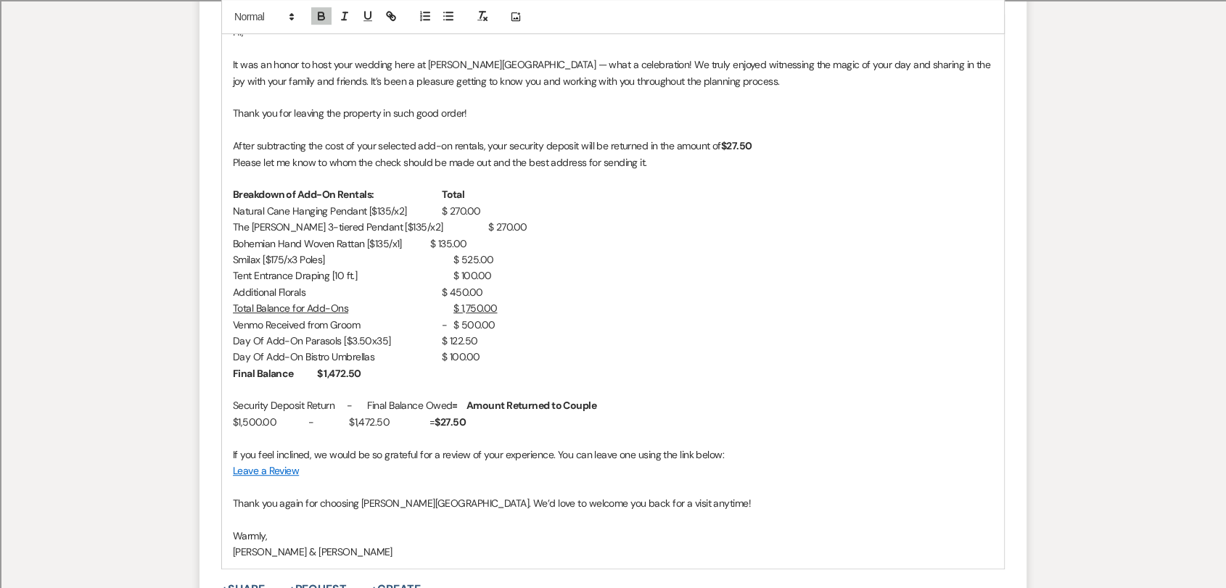
click at [486, 406] on p "Security Deposit Return - Final Balance Owed = Amount Returned to Couple" at bounding box center [613, 405] width 760 height 16
click at [469, 445] on p at bounding box center [613, 438] width 760 height 16
click at [462, 194] on p "Breakdown of Add-On Rentals: Total" at bounding box center [613, 194] width 760 height 16
click at [433, 190] on p "Breakdown of Add-On Rentals: Total:" at bounding box center [613, 194] width 760 height 16
click at [475, 193] on p "Breakdown of Add-On Rentals: Total:" at bounding box center [613, 194] width 760 height 16
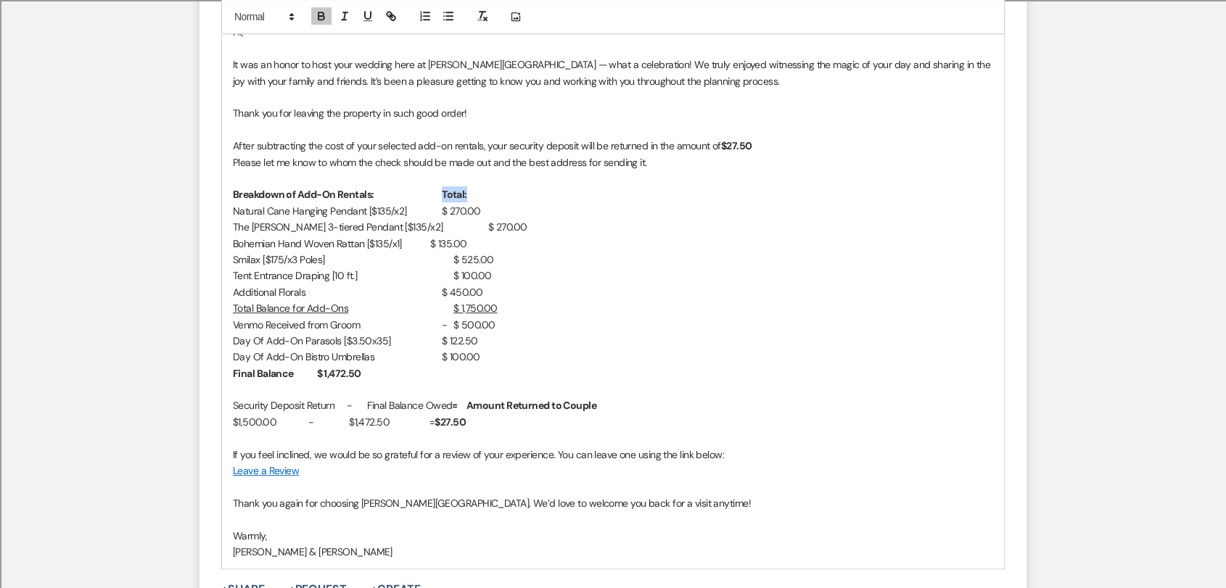
drag, startPoint x: 463, startPoint y: 193, endPoint x: 436, endPoint y: 191, distance: 26.9
click at [436, 191] on p "Breakdown of Add-On Rentals: Total:" at bounding box center [613, 194] width 760 height 16
drag, startPoint x: 232, startPoint y: 197, endPoint x: 376, endPoint y: 199, distance: 143.6
click at [376, 199] on p "Breakdown of Add-On Rentals: Total:" at bounding box center [613, 194] width 760 height 16
click at [588, 270] on p "Tent Entrance Draping [10 ft.] $ 100.00" at bounding box center [613, 276] width 760 height 16
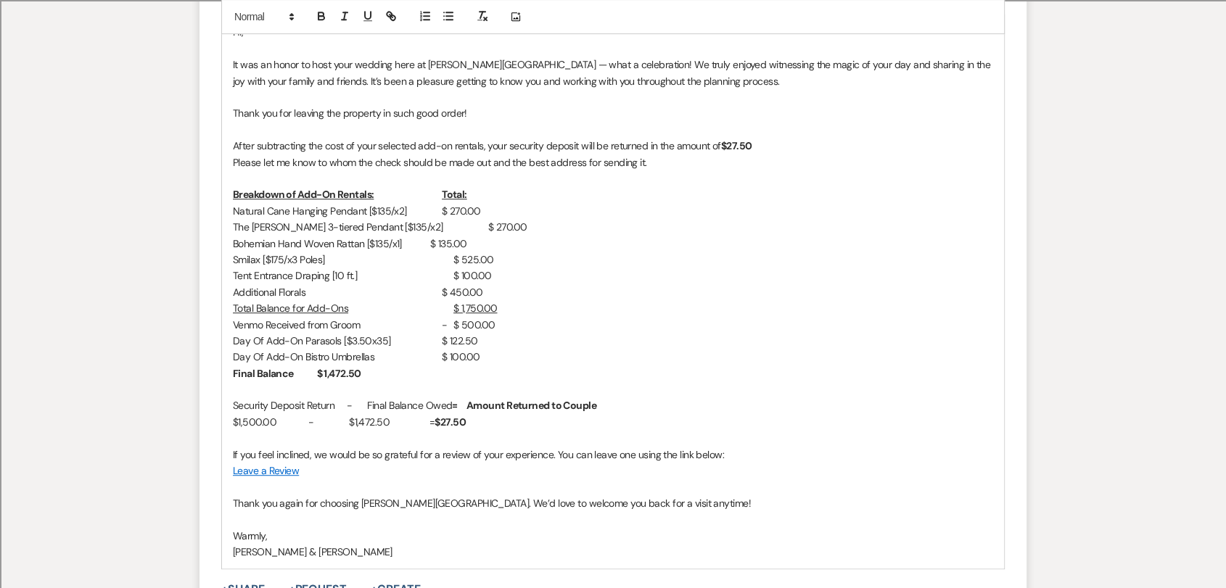
click at [363, 326] on p "Venmo Received from Groom - $ 500.00" at bounding box center [613, 325] width 760 height 16
click at [510, 373] on p "Final Balance $ 1,472.50" at bounding box center [613, 374] width 760 height 16
click at [294, 374] on strong "Final Balance" at bounding box center [263, 373] width 61 height 13
click at [234, 162] on p "Please let me know to whom the check should be made out and the best address fo…" at bounding box center [613, 162] width 760 height 16
click at [456, 166] on p "After subtracting the cost of your selected add-on rentals, your security depos…" at bounding box center [613, 154] width 760 height 33
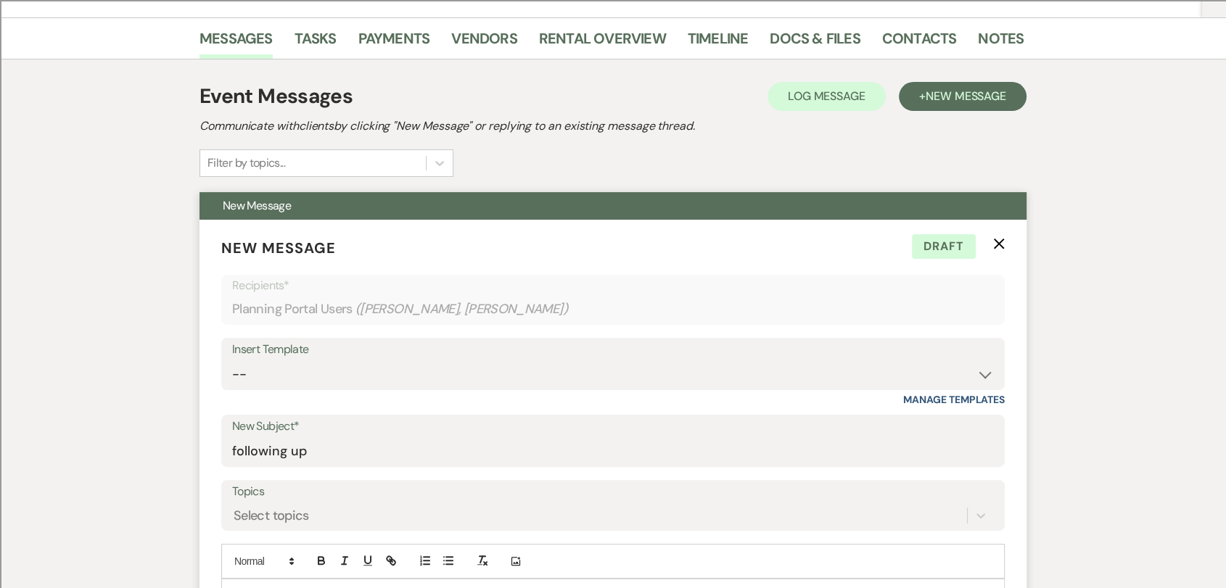
scroll to position [161, 0]
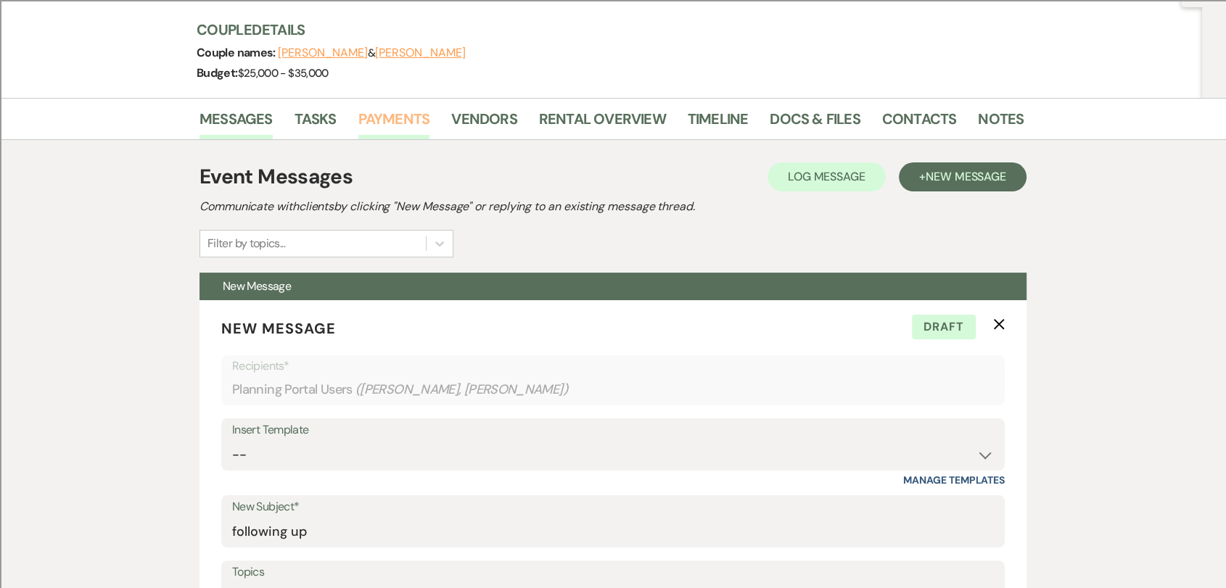
click at [403, 112] on link "Payments" at bounding box center [394, 123] width 72 height 32
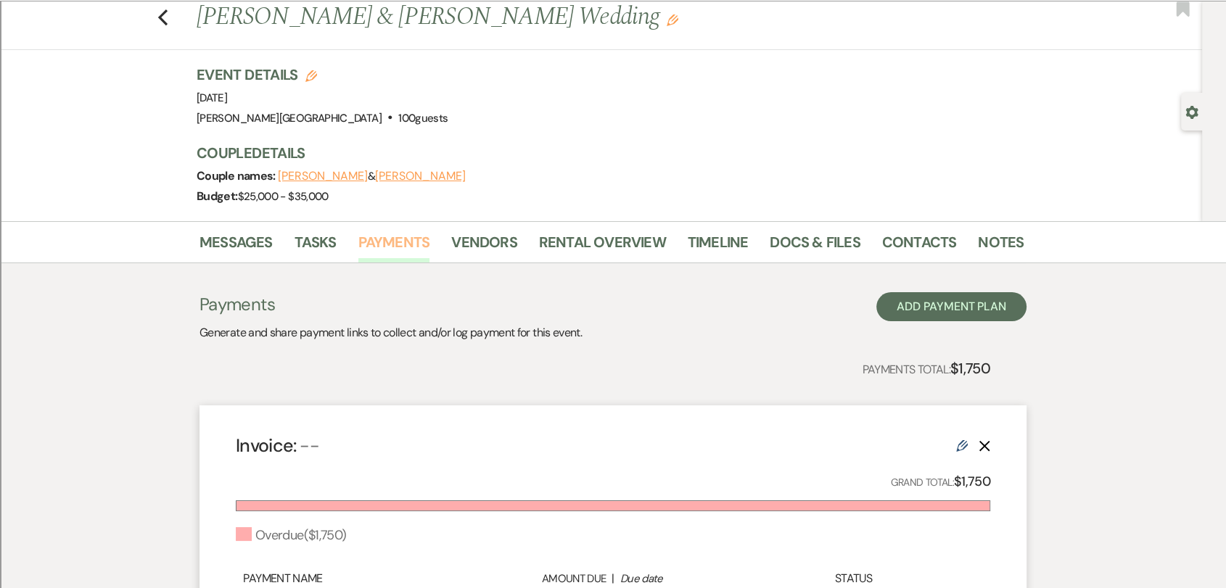
scroll to position [253, 0]
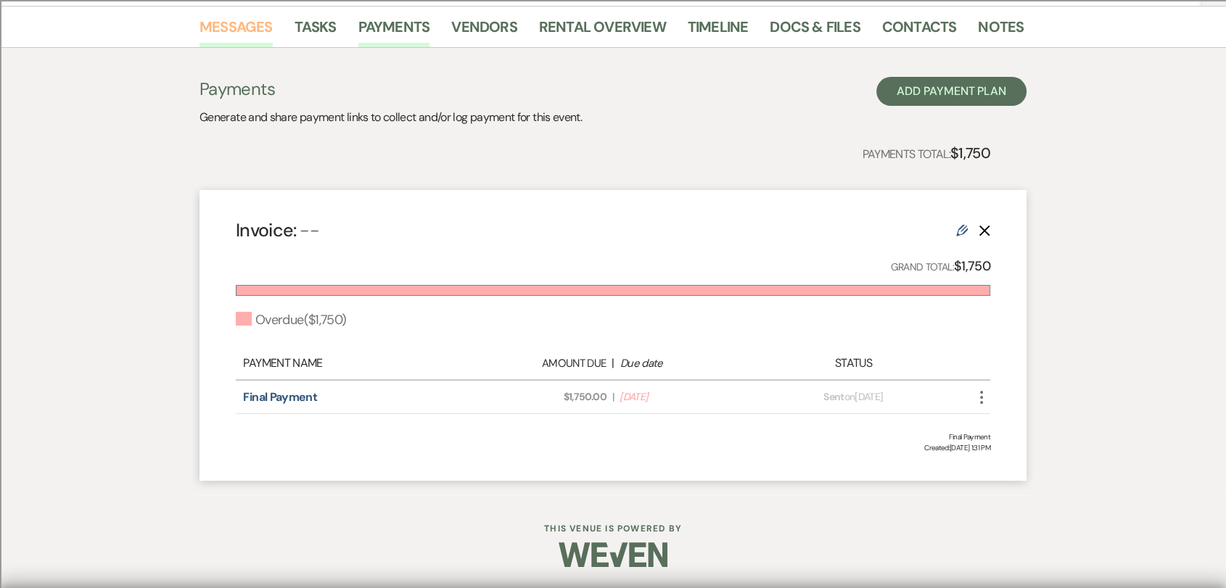
click at [250, 19] on link "Messages" at bounding box center [235, 31] width 73 height 32
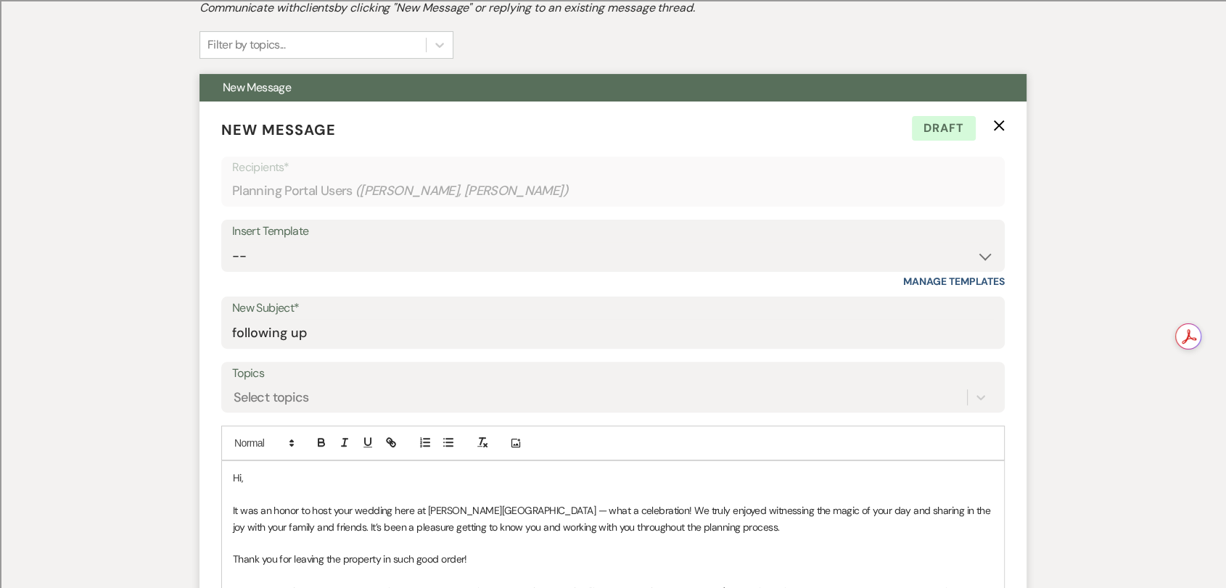
scroll to position [575, 0]
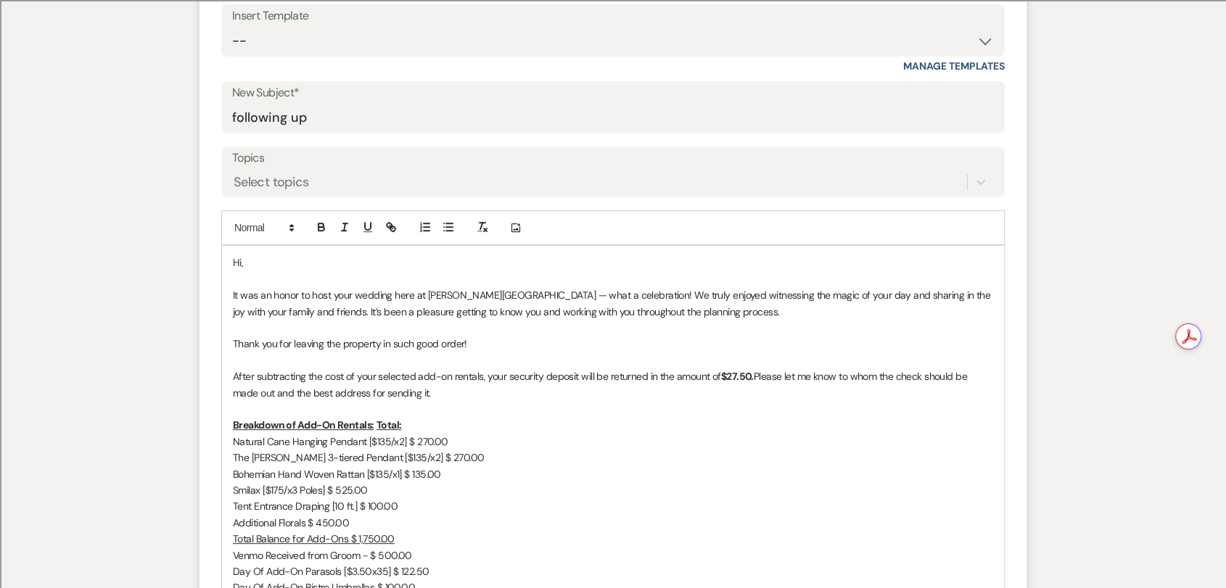
click at [450, 396] on p "After subtracting the cost of your selected add-on rentals, your security depos…" at bounding box center [613, 384] width 760 height 33
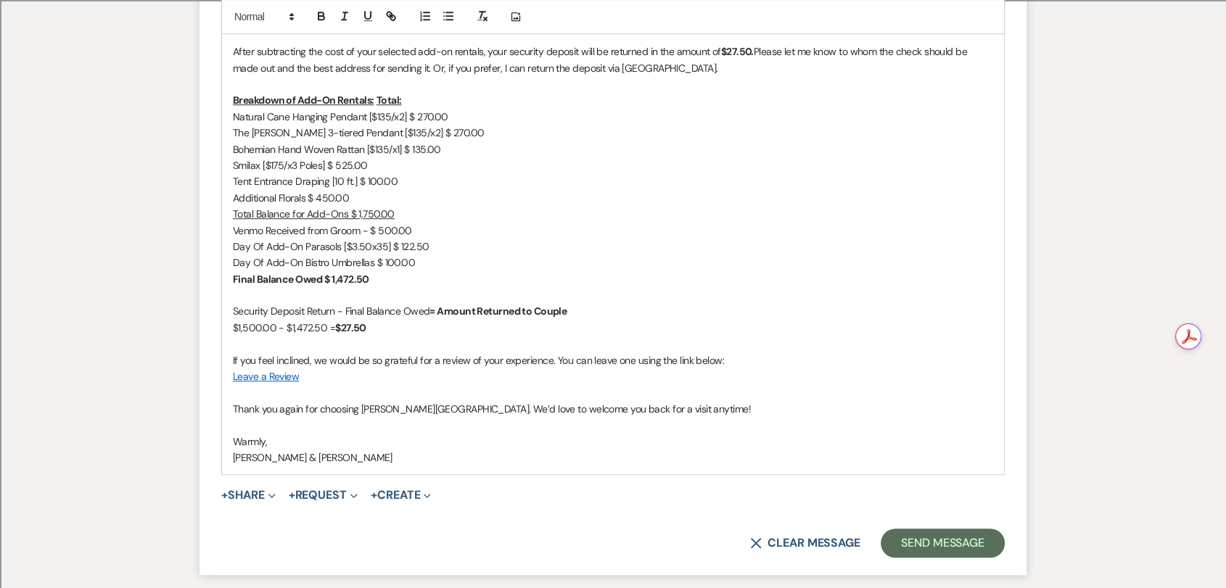
scroll to position [737, 0]
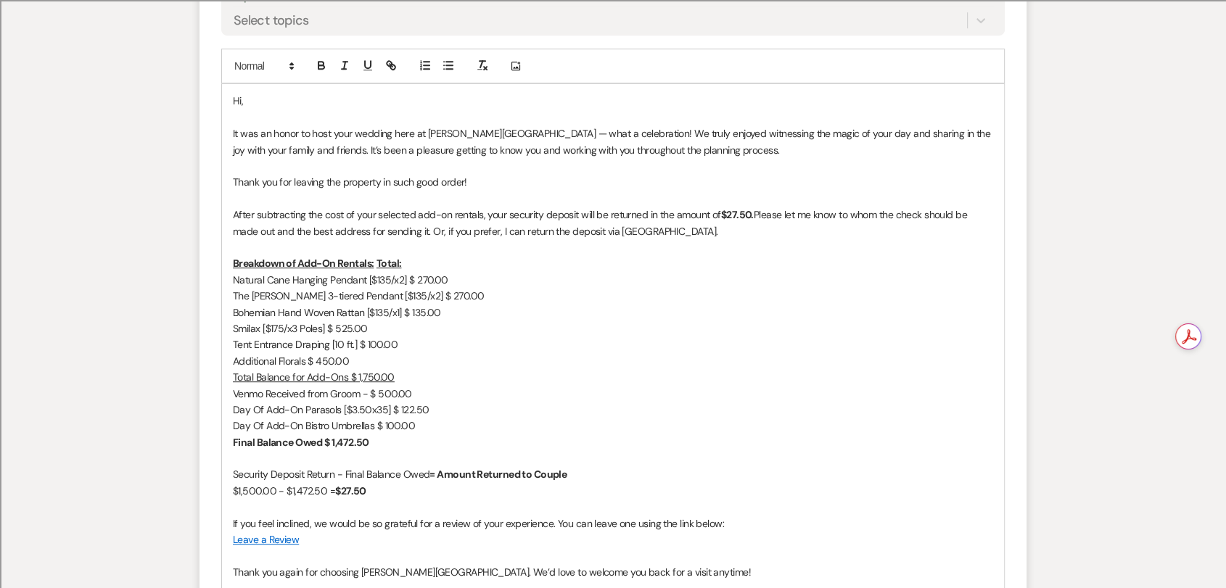
click at [376, 263] on u "Total:" at bounding box center [388, 263] width 25 height 13
click at [408, 280] on p "Natural Cane Hanging Pendant [$135/x2] $ 270.00" at bounding box center [613, 280] width 760 height 16
click at [402, 294] on p "The [PERSON_NAME] 3-tiered Pendant [$135/x2] $ 270.00" at bounding box center [613, 296] width 760 height 16
click at [405, 310] on p "Bohemian Hand Woven Rattan [$135/x1] $ 135.00" at bounding box center [613, 313] width 760 height 16
click at [326, 326] on p "Smilax [$175/x3 Poles] $ 525.00" at bounding box center [613, 329] width 760 height 16
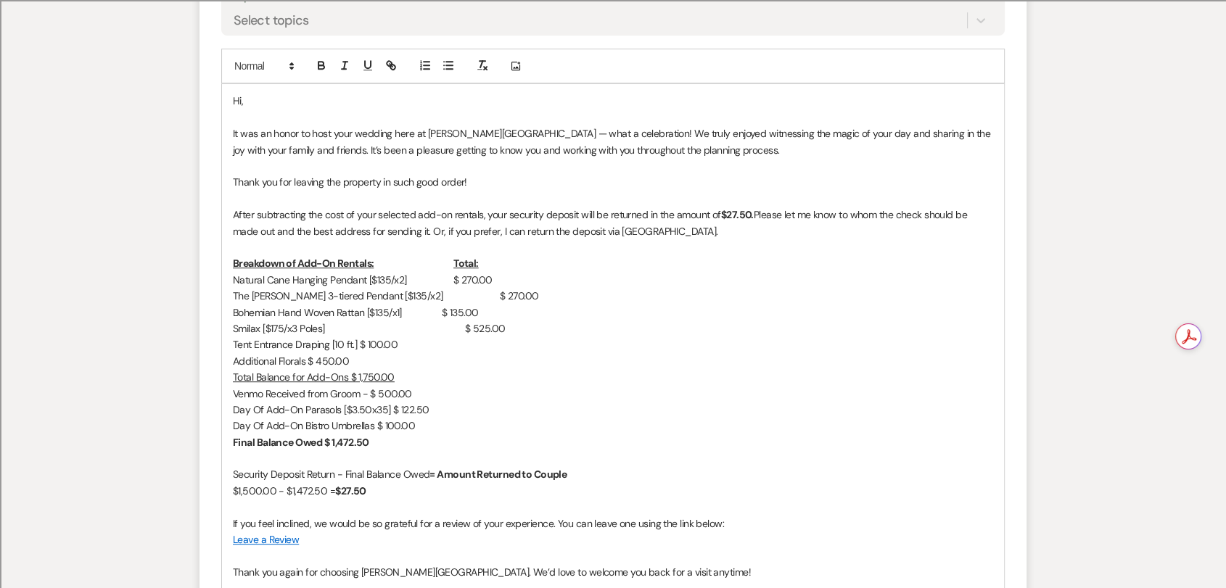
click at [358, 345] on p "Tent Entrance Draping [10 ft.] $ 100.00" at bounding box center [613, 345] width 760 height 16
click at [311, 360] on p "Additional Florals $ 450.00" at bounding box center [613, 361] width 760 height 16
click at [356, 375] on u "Total Balance for Add-Ons $ 1,750.00" at bounding box center [314, 377] width 162 height 13
click at [343, 375] on u "Total Balance for Add-Ons $ 1,750.00" at bounding box center [314, 377] width 162 height 13
click at [363, 390] on p "Venmo Received from Groom - $ 500.00" at bounding box center [613, 394] width 760 height 16
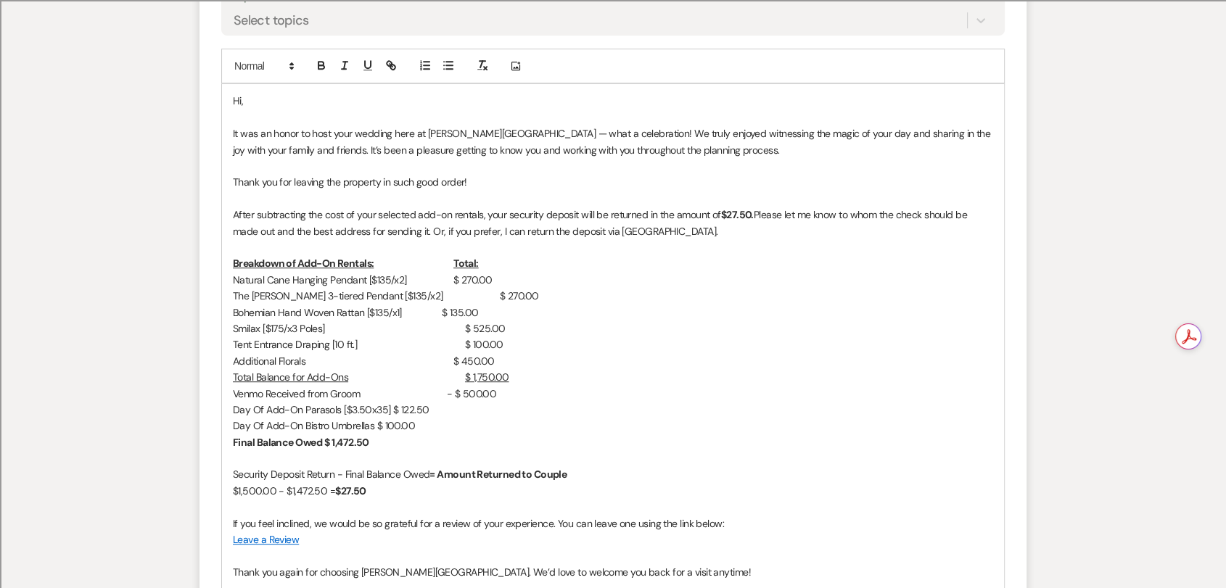
click at [388, 408] on p "Day Of Add-On Parasols [$3.50x35] $ 122.50" at bounding box center [613, 410] width 760 height 16
click at [371, 424] on p "Day Of Add-On Bistro Umbrellas $ 100.00" at bounding box center [613, 426] width 760 height 16
click at [330, 439] on strong "$ 1,472.50" at bounding box center [346, 442] width 44 height 13
click at [333, 476] on p "Security Deposit Return - Final Balance Owed = Amount Returned to Couple" at bounding box center [613, 474] width 760 height 16
click at [376, 471] on p "Security Deposit Return - Final Balance Owed = Amount Returned to Couple" at bounding box center [613, 474] width 760 height 16
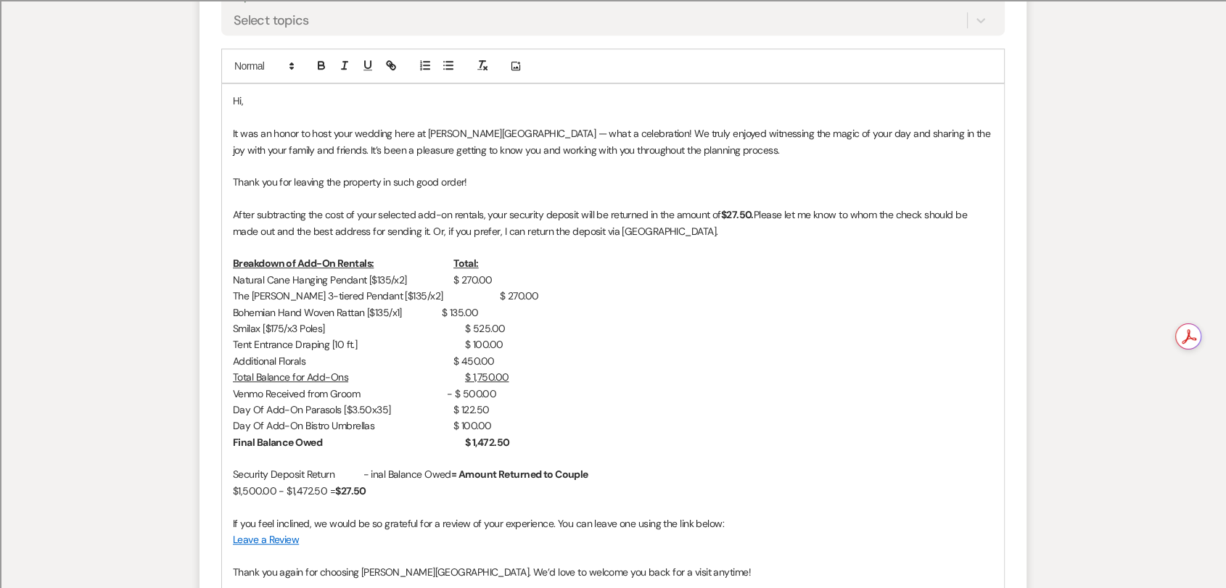
click at [337, 471] on p "Security Deposit Return - inal Balance Owed = Amount Returned to Couple" at bounding box center [613, 474] width 760 height 16
drag, startPoint x: 228, startPoint y: 495, endPoint x: 279, endPoint y: 494, distance: 50.1
click at [279, 494] on div "Hi, It was an honor to host your wedding here at [PERSON_NAME][GEOGRAPHIC_DATA]…" at bounding box center [613, 360] width 782 height 553
copy p "$1,500.00"
click at [342, 474] on p "Security Deposit Return ( - inal Balance Owed = Amount Returned to Couple" at bounding box center [613, 474] width 760 height 16
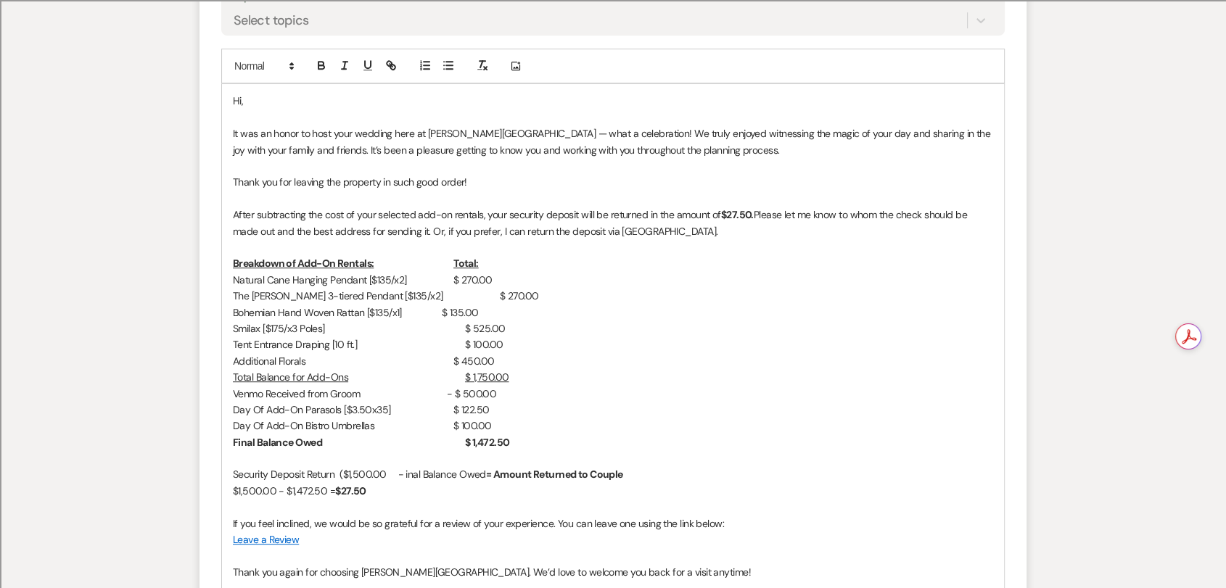
click at [342, 473] on p "Security Deposit Return ($1,500.00 - inal Balance Owed = Amount Returned to Cou…" at bounding box center [613, 474] width 760 height 16
drag, startPoint x: 335, startPoint y: 474, endPoint x: 222, endPoint y: 476, distance: 113.2
click at [222, 476] on div "Hi, It was an honor to host your wedding here at [PERSON_NAME][GEOGRAPHIC_DATA]…" at bounding box center [613, 360] width 782 height 553
copy p "Security Deposit Return"
click at [277, 471] on p "$1,500.00 - inal Balance Owed = Amount Returned to Couple" at bounding box center [613, 474] width 760 height 16
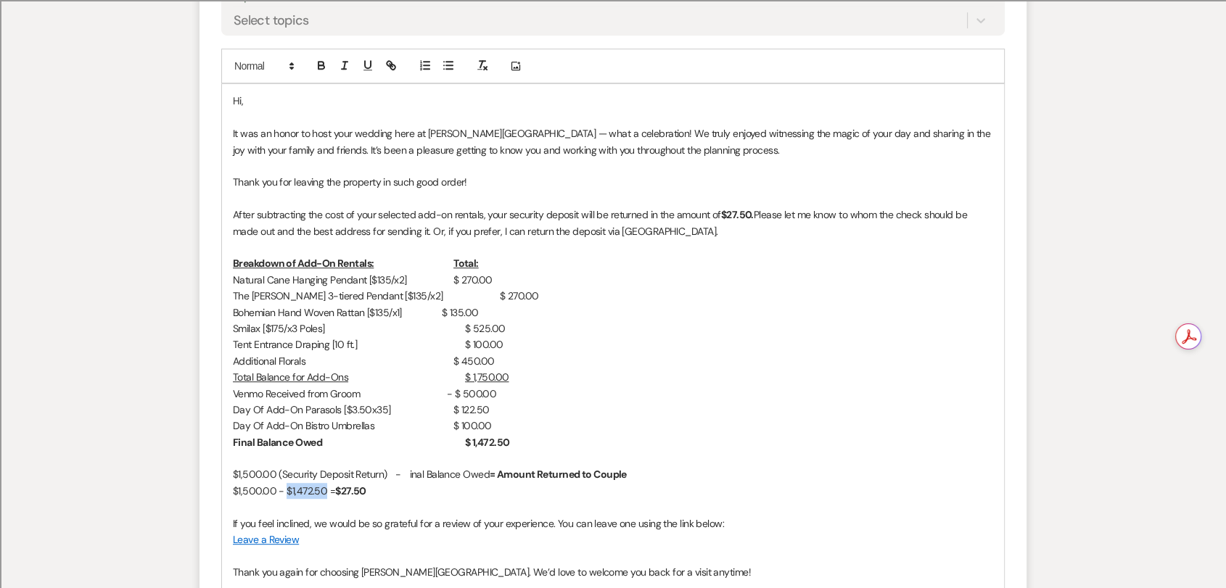
drag, startPoint x: 284, startPoint y: 489, endPoint x: 324, endPoint y: 487, distance: 40.0
click at [324, 487] on p "$1,500.00 - $1,472.50 = $27.50" at bounding box center [613, 491] width 760 height 16
copy p "$1,472.50"
click at [403, 475] on p "$1,500.00 (Security Deposit Return) - inal Balance Owed = Amount Returned to Co…" at bounding box center [613, 474] width 760 height 16
click at [534, 477] on p "$1,500.00 (Security Deposit Return) - $1,472.50 (Final Balance Owed = Amount Re…" at bounding box center [613, 474] width 760 height 16
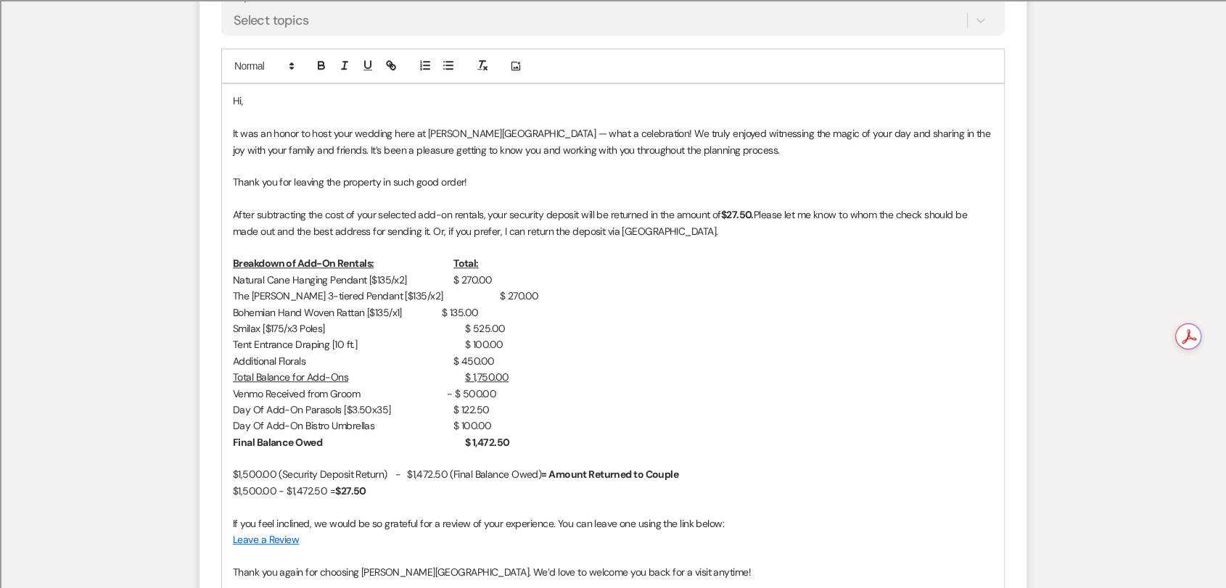
click at [548, 473] on strong "= Amount Returned to Couple" at bounding box center [609, 474] width 137 height 13
drag, startPoint x: 366, startPoint y: 490, endPoint x: 334, endPoint y: 491, distance: 31.9
click at [334, 491] on p "$1,500.00 - $1,472.50 = $27.50" at bounding box center [613, 491] width 760 height 16
copy strong "$27.50"
click at [549, 471] on strong "= Amount Returned to Couple" at bounding box center [609, 474] width 137 height 13
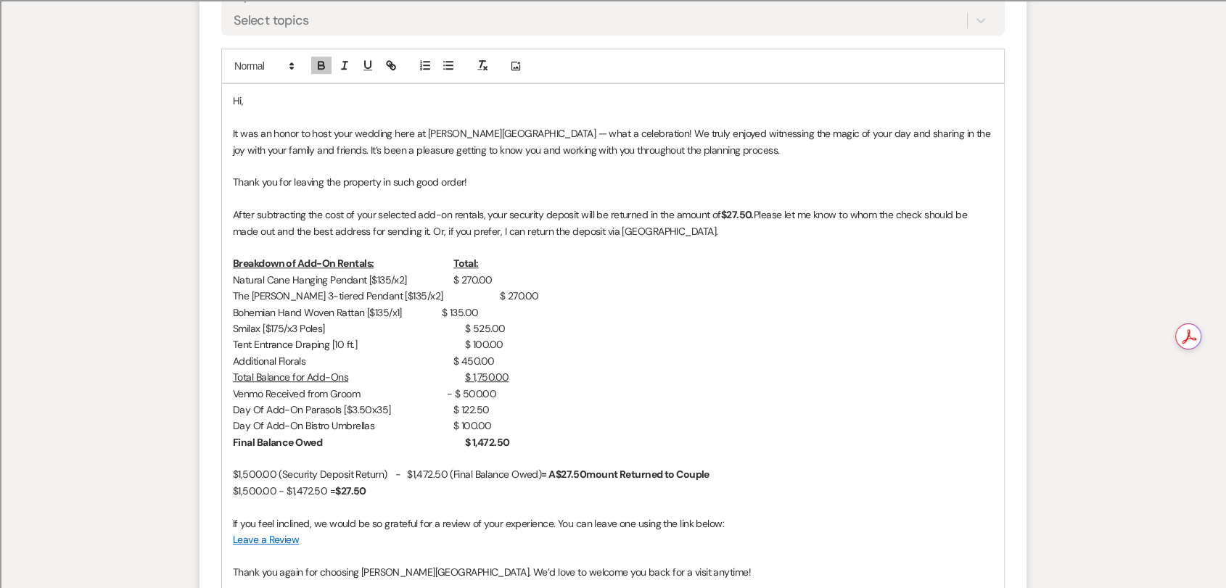
click at [558, 477] on strong "= A$27.50mount Returned to Couple" at bounding box center [625, 474] width 168 height 13
click at [582, 473] on strong "= $27.50mount Returned to Couple" at bounding box center [621, 474] width 161 height 13
click at [780, 467] on p "$1,500.00 (Security Deposit Return) - $1,472.50 (Final Balance Owed) = $27.50 (…" at bounding box center [613, 474] width 760 height 16
drag, startPoint x: 383, startPoint y: 498, endPoint x: 232, endPoint y: 495, distance: 150.9
click at [233, 495] on p "$1,500.00 - $1,472.50 = $27.50" at bounding box center [613, 491] width 760 height 16
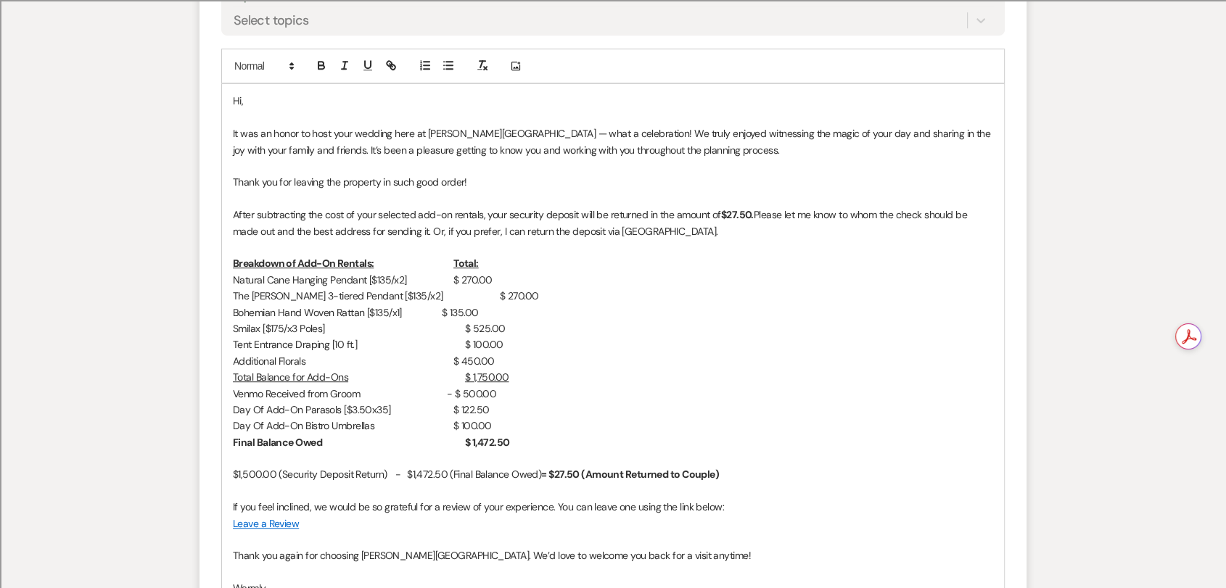
click at [757, 214] on p "After subtracting the cost of your selected add-on rentals, your security depos…" at bounding box center [613, 223] width 760 height 33
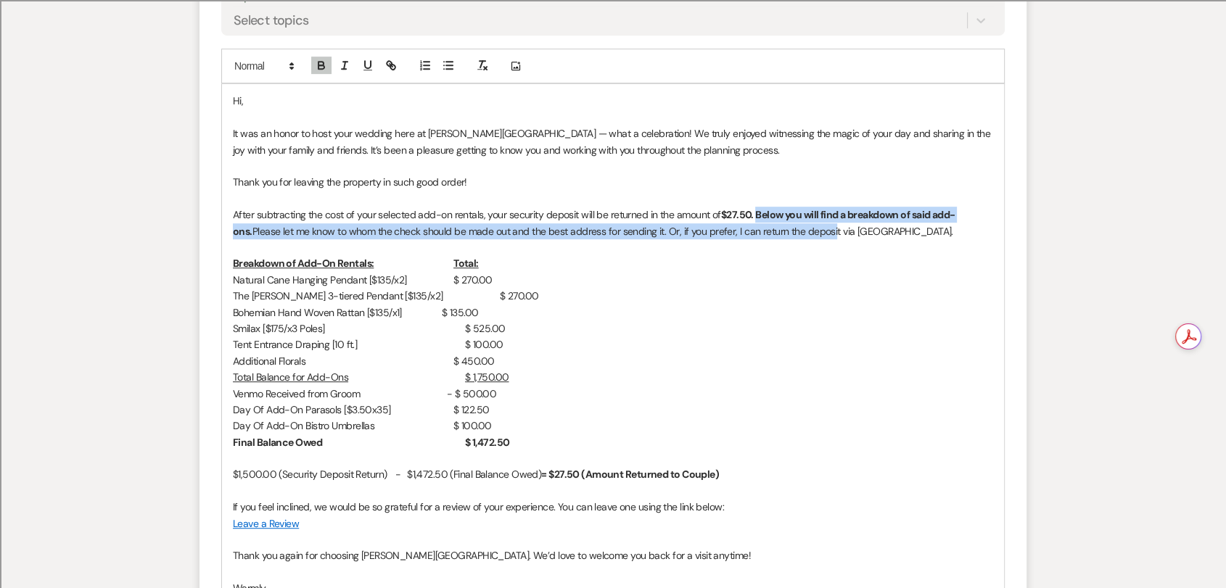
drag, startPoint x: 813, startPoint y: 235, endPoint x: 758, endPoint y: 220, distance: 57.2
click at [758, 220] on p "After subtracting the cost of your selected add-on rentals, your security depos…" at bounding box center [613, 223] width 760 height 33
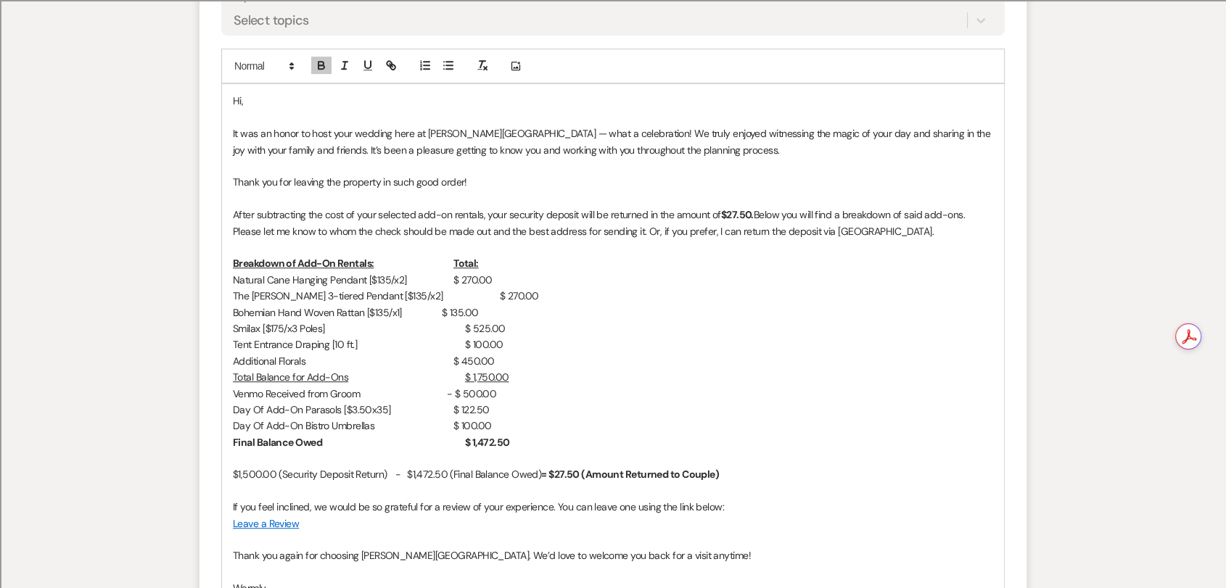
click at [888, 250] on p at bounding box center [613, 247] width 760 height 16
click at [268, 102] on p "Hi," at bounding box center [613, 101] width 760 height 16
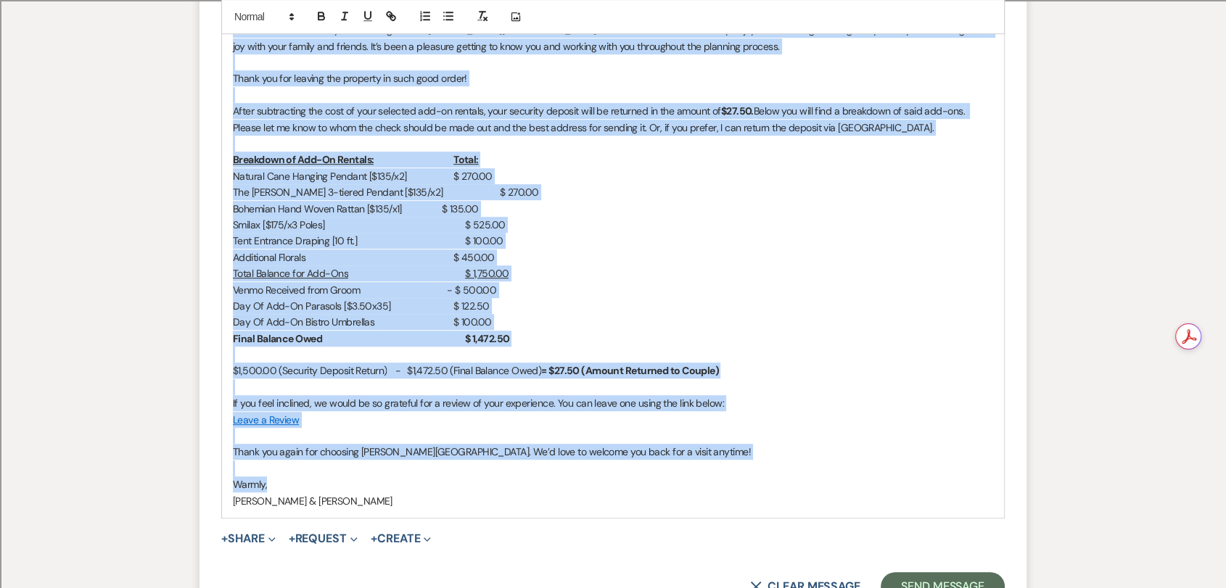
scroll to position [809, 0]
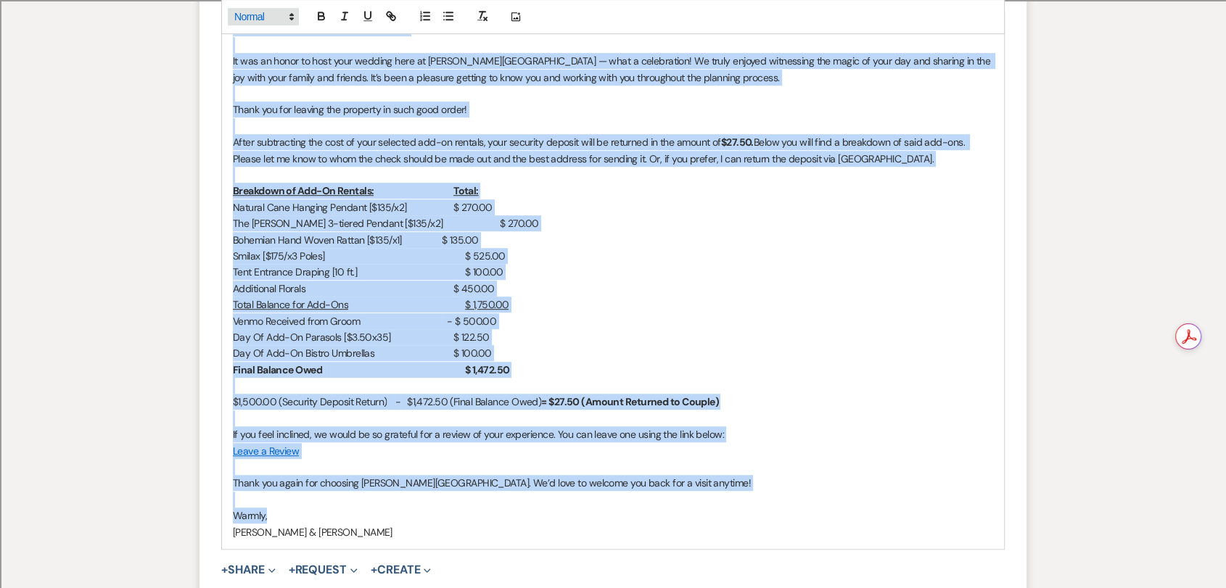
drag, startPoint x: 325, startPoint y: 408, endPoint x: 232, endPoint y: 25, distance: 393.4
click at [232, 25] on div "Add Photo Hi [PERSON_NAME] & [PERSON_NAME]- It was an honor to host your weddin…" at bounding box center [612, 263] width 783 height 574
copy div "Lo Ips & Dolor- Si ame co adipi el sedd eius tempori utla et Dolor Magn Aliquae…"
click at [685, 262] on p "Smilax [$175/x3 Poles] $ 525.00" at bounding box center [613, 256] width 760 height 16
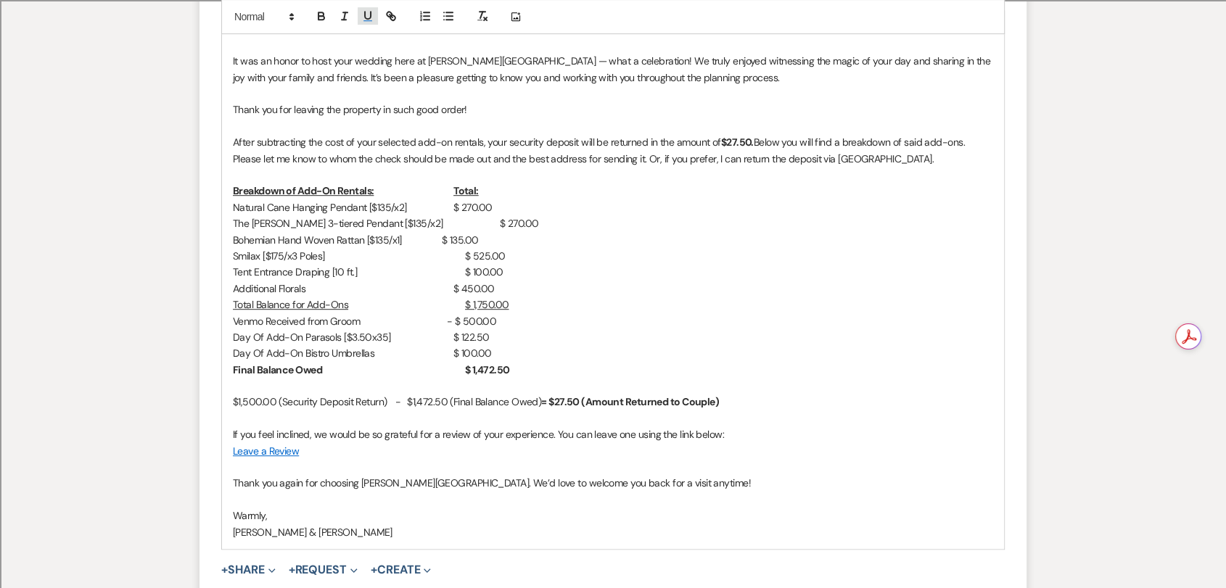
select select "8"
select select "2"
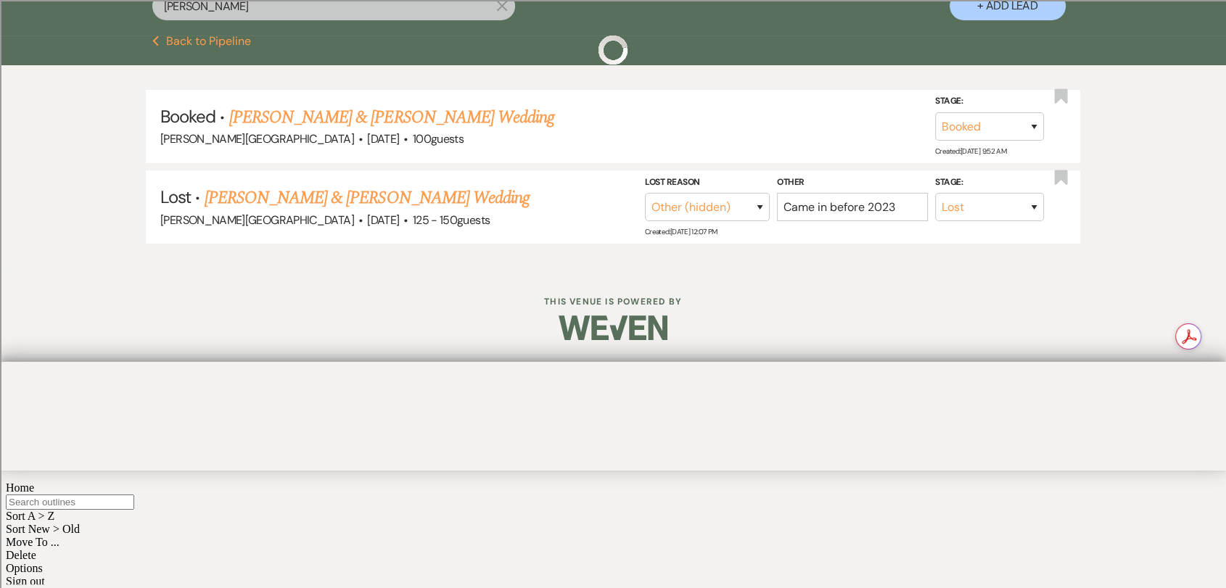
scroll to position [98, 0]
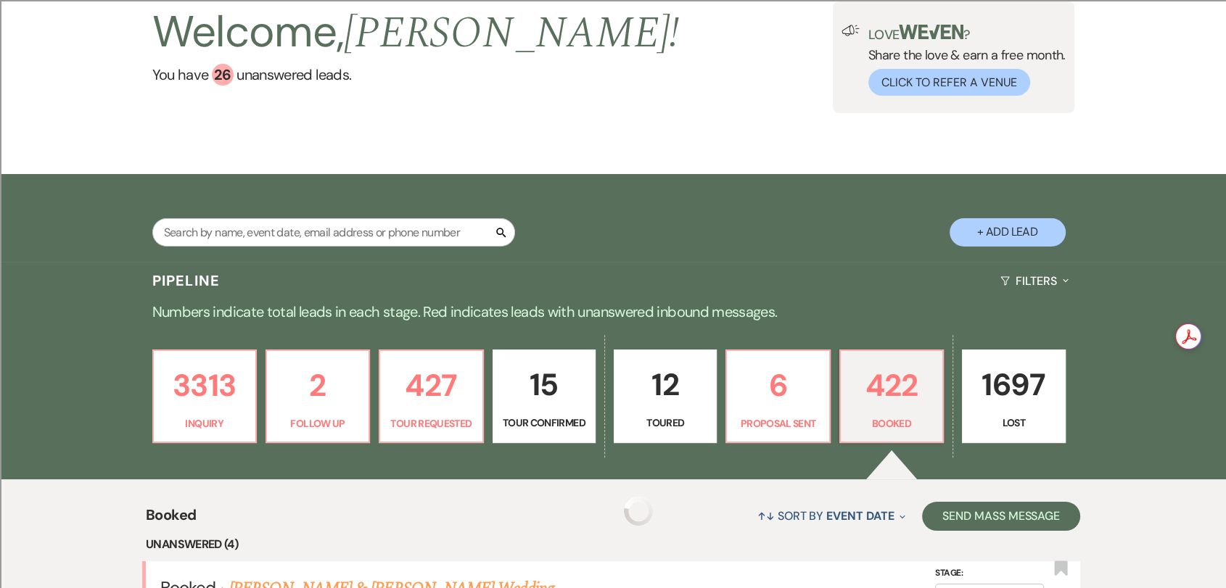
scroll to position [161, 0]
